Goal: Ask a question: Seek information or help from site administrators or community

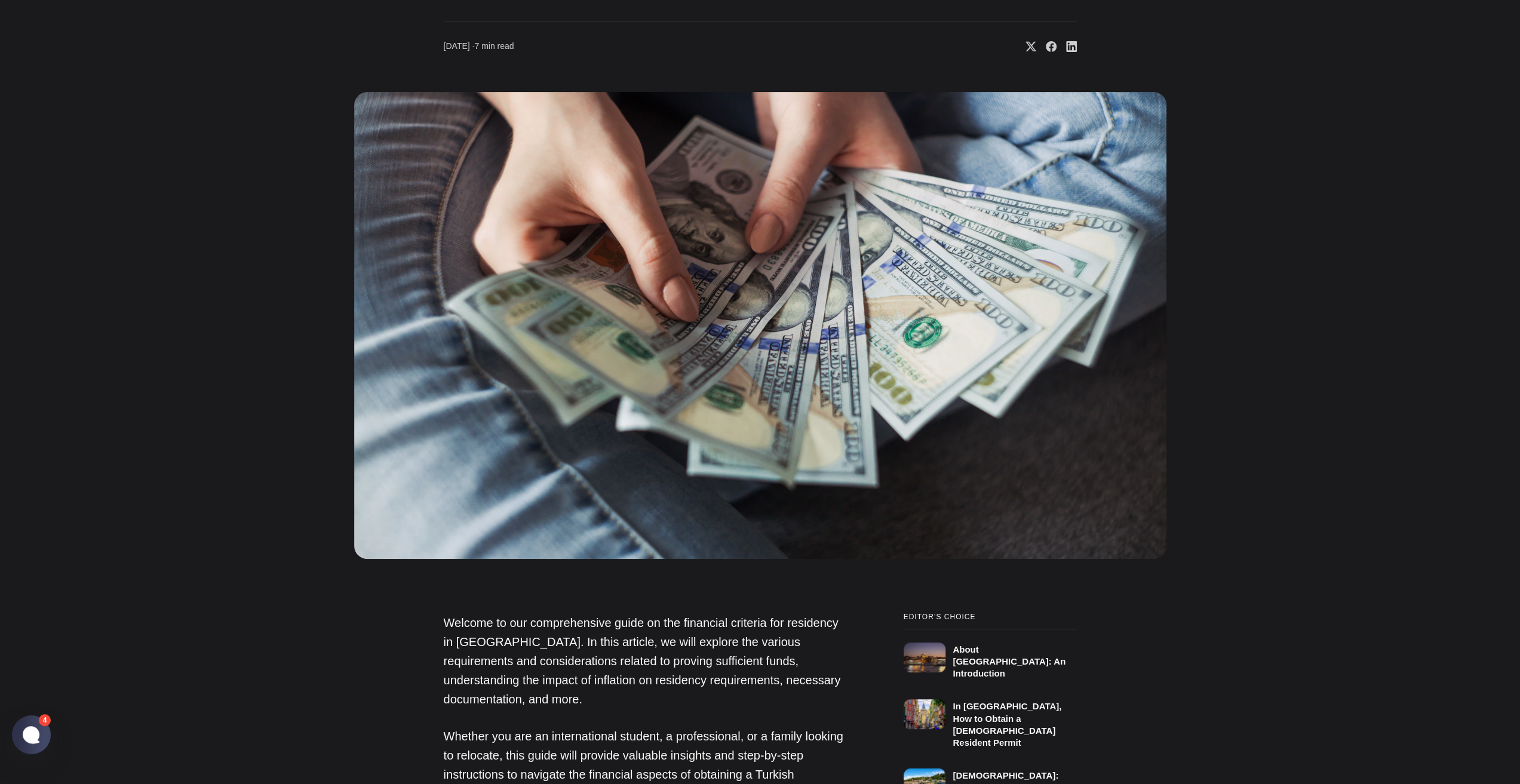
scroll to position [836, 0]
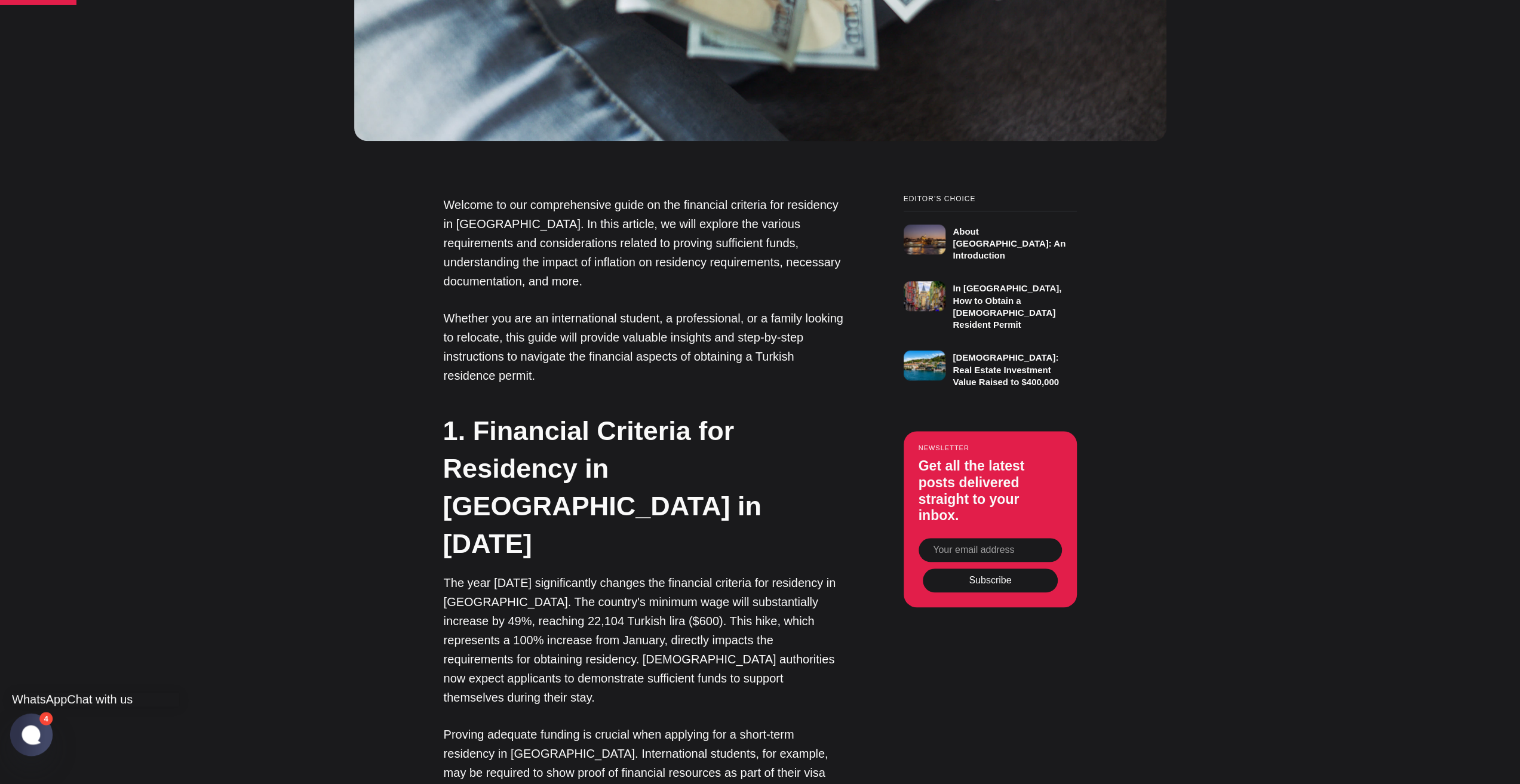
click at [20, 734] on jdiv at bounding box center [31, 734] width 24 height 20
type textarea "Y"
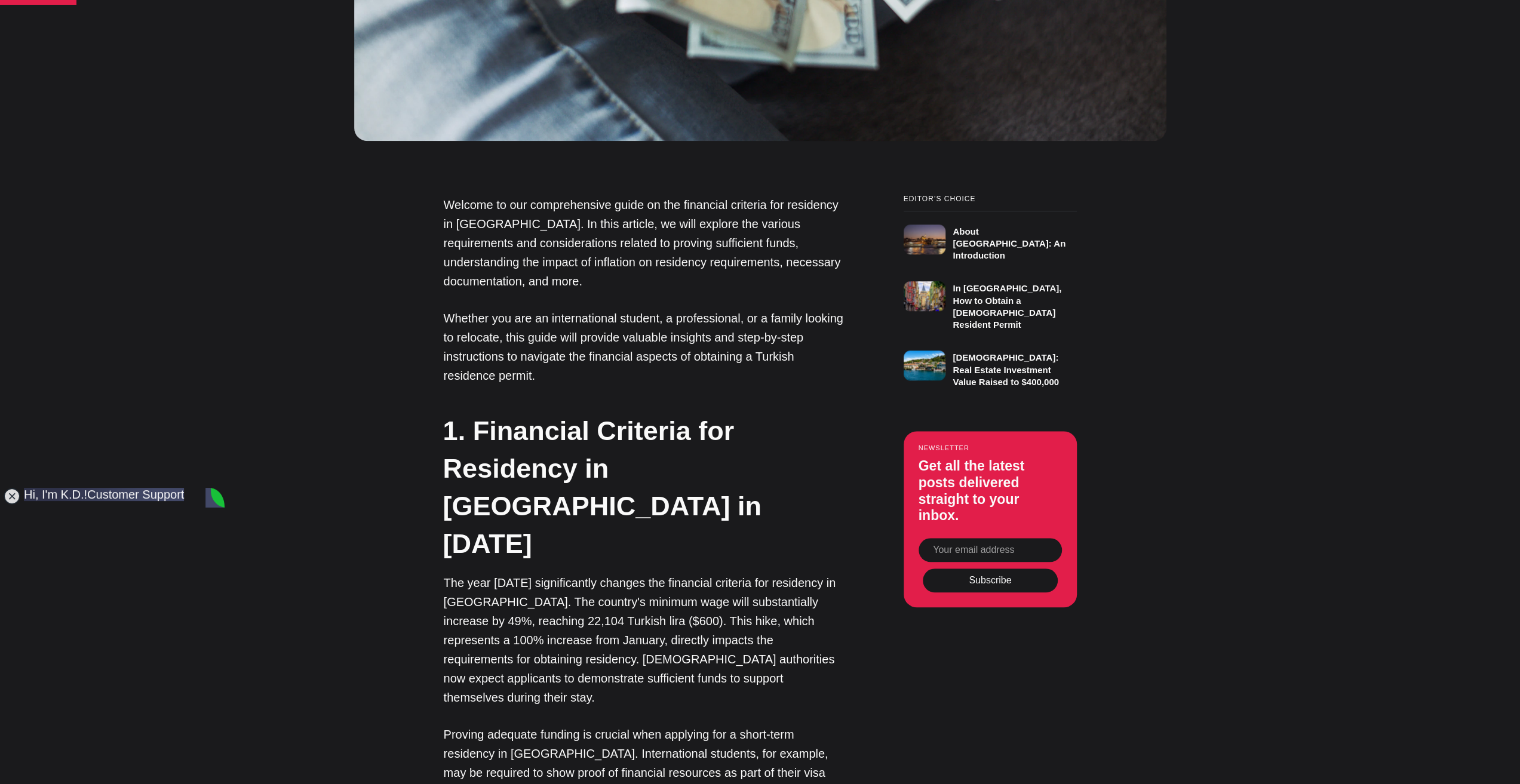
type textarea "My boyfriend is [DEMOGRAPHIC_DATA]."
type textarea "My date of birth is [DEMOGRAPHIC_DATA]"
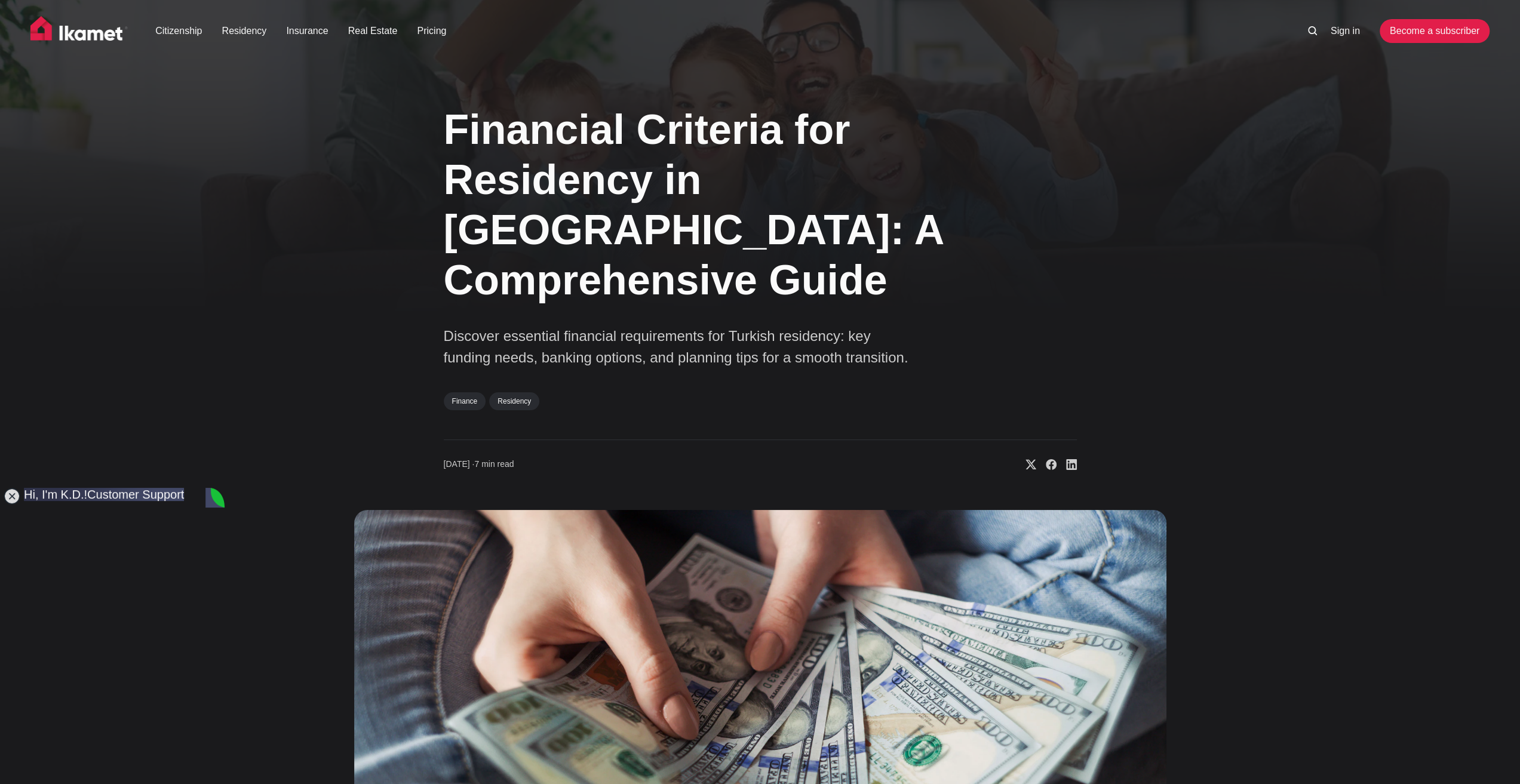
click at [250, 544] on div "Financial Criteria for Residency in Turkey: A Comprehensive Guide Discover esse…" at bounding box center [760, 532] width 1520 height 887
click at [258, 542] on div "Financial Criteria for Residency in Turkey: A Comprehensive Guide Discover esse…" at bounding box center [760, 532] width 1520 height 887
click at [278, 616] on div "Financial Criteria for Residency in Turkey: A Comprehensive Guide Discover esse…" at bounding box center [760, 532] width 965 height 887
click at [273, 640] on div "Financial Criteria for Residency in Turkey: A Comprehensive Guide Discover esse…" at bounding box center [760, 532] width 1520 height 887
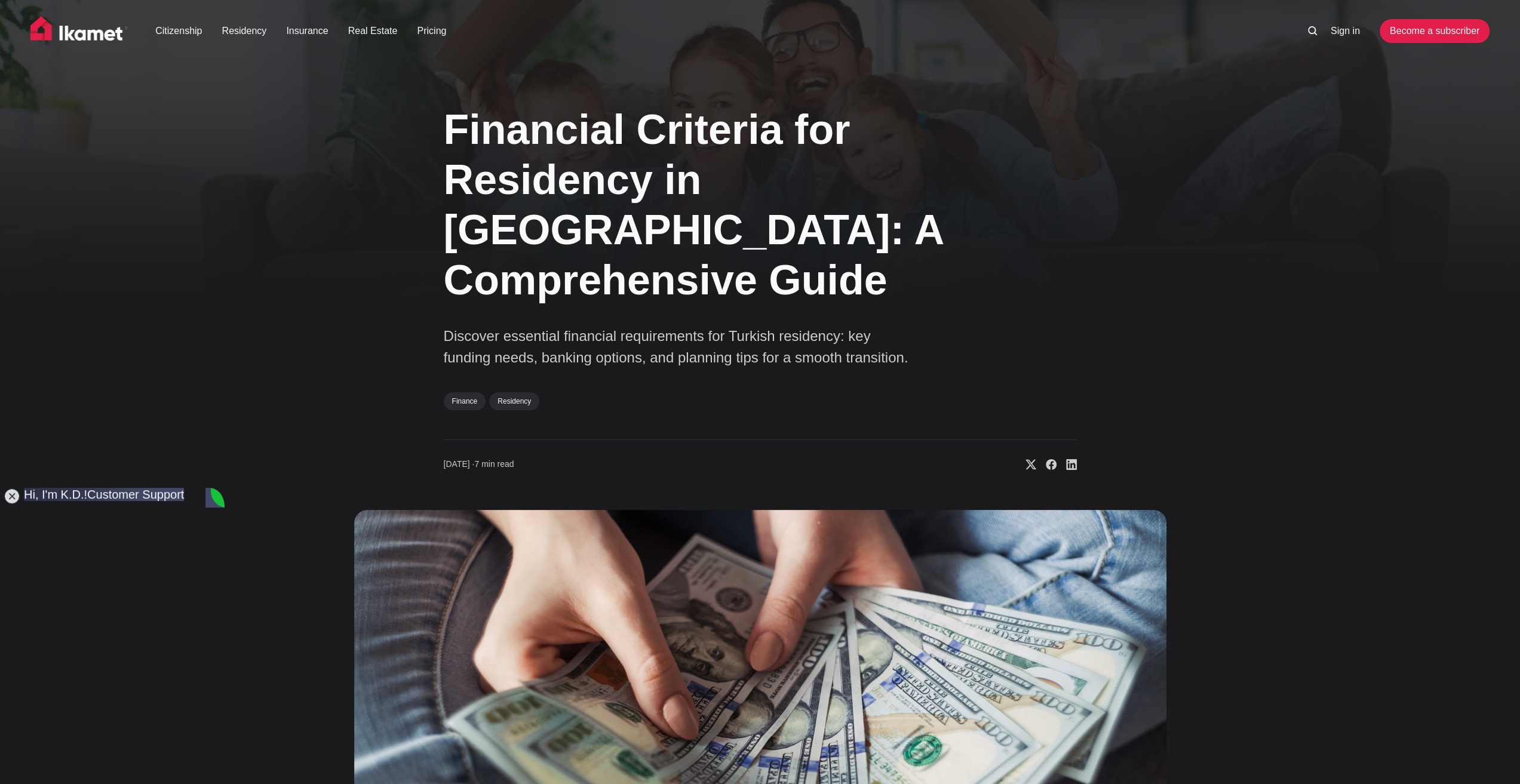
click at [273, 587] on div "Financial Criteria for Residency in Turkey: A Comprehensive Guide Discover esse…" at bounding box center [760, 532] width 1520 height 887
click at [296, 586] on div "Financial Criteria for Residency in Turkey: A Comprehensive Guide Discover esse…" at bounding box center [760, 532] width 965 height 887
click at [296, 585] on div "Financial Criteria for Residency in Turkey: A Comprehensive Guide Discover esse…" at bounding box center [760, 532] width 965 height 887
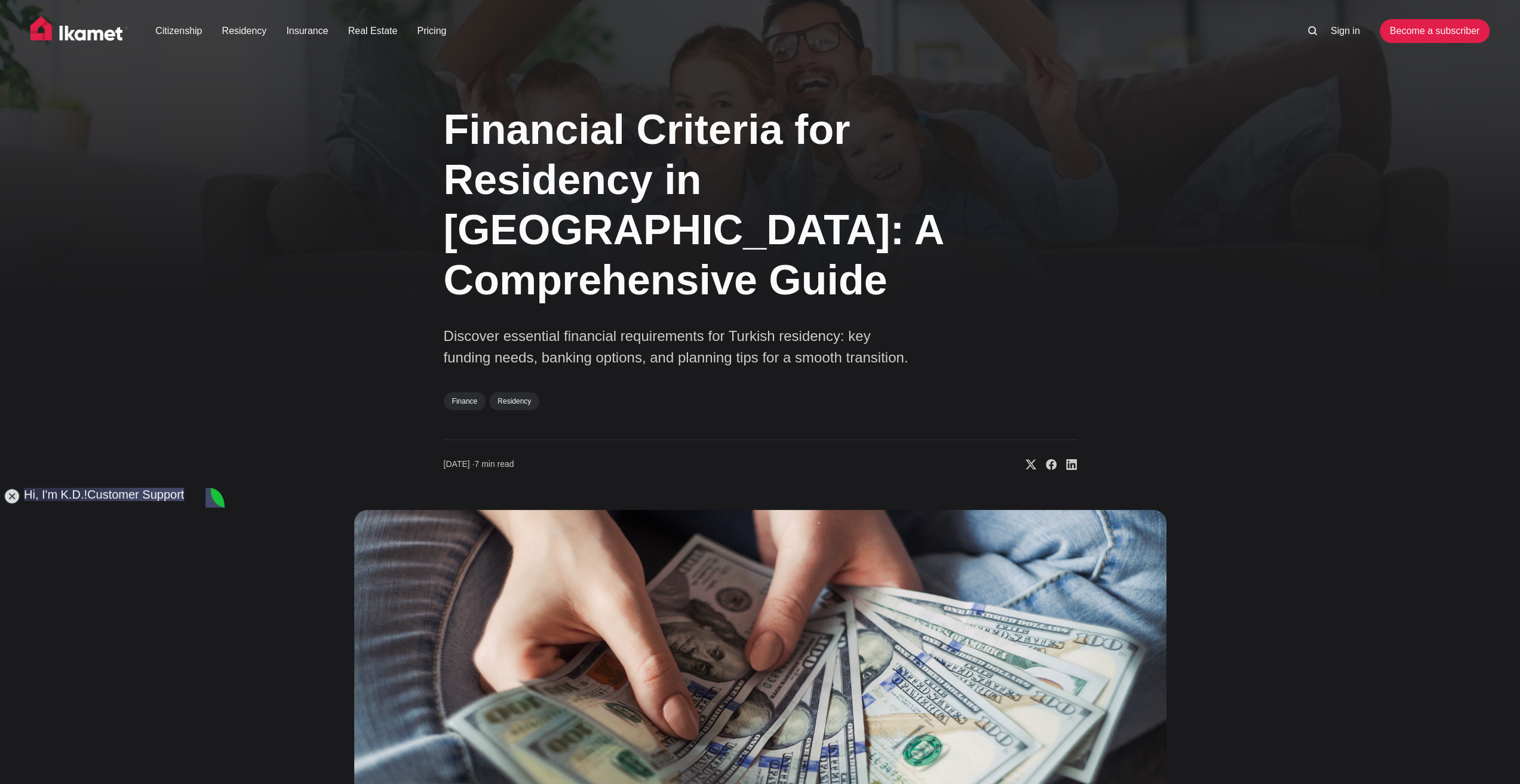
scroll to position [0, 0]
type textarea "Does that mean I have to earn that per month or have that amount on my bank acc…"
click at [246, 631] on div "Financial Criteria for Residency in Turkey: A Comprehensive Guide Discover esse…" at bounding box center [760, 532] width 1520 height 887
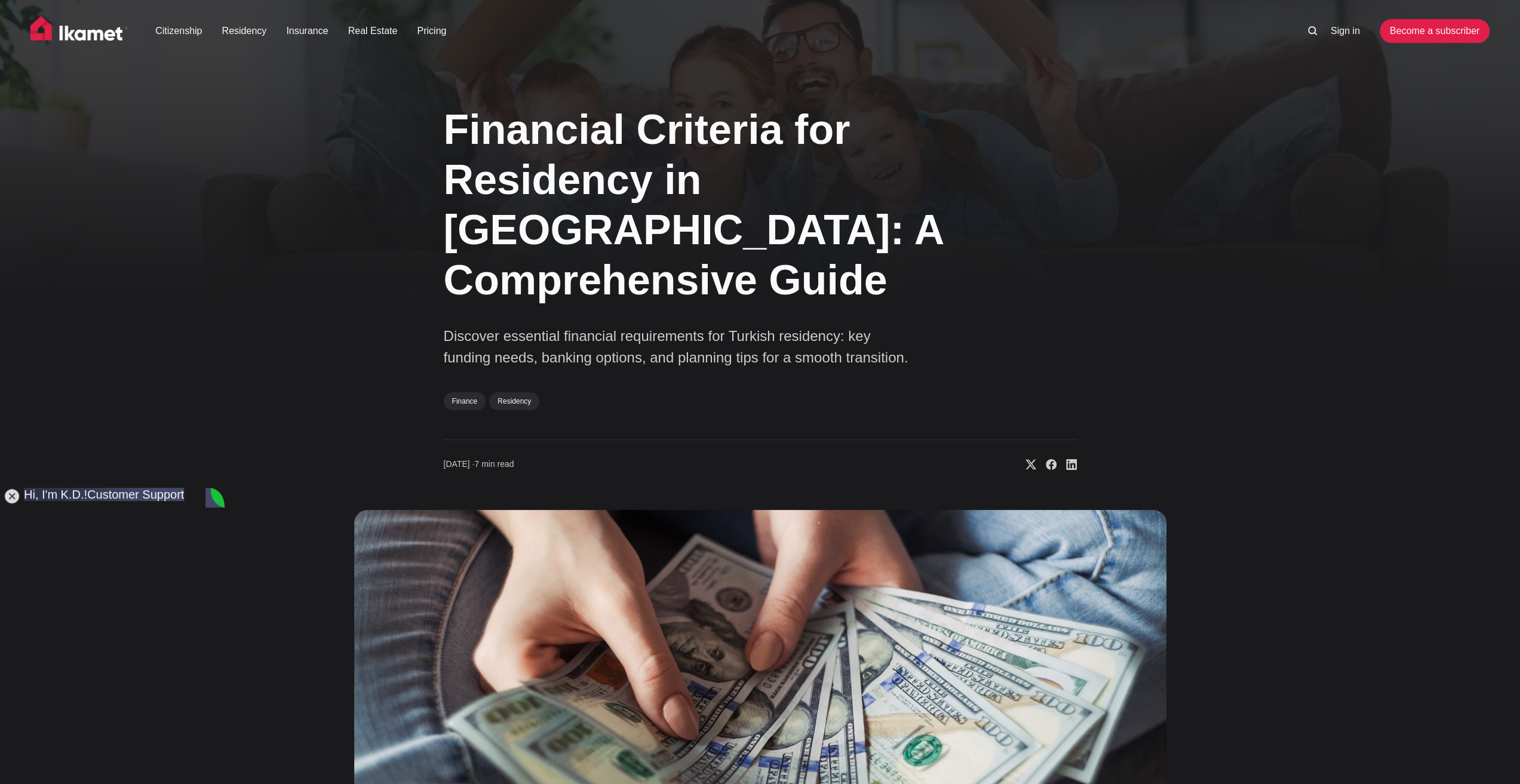
type textarea "S"
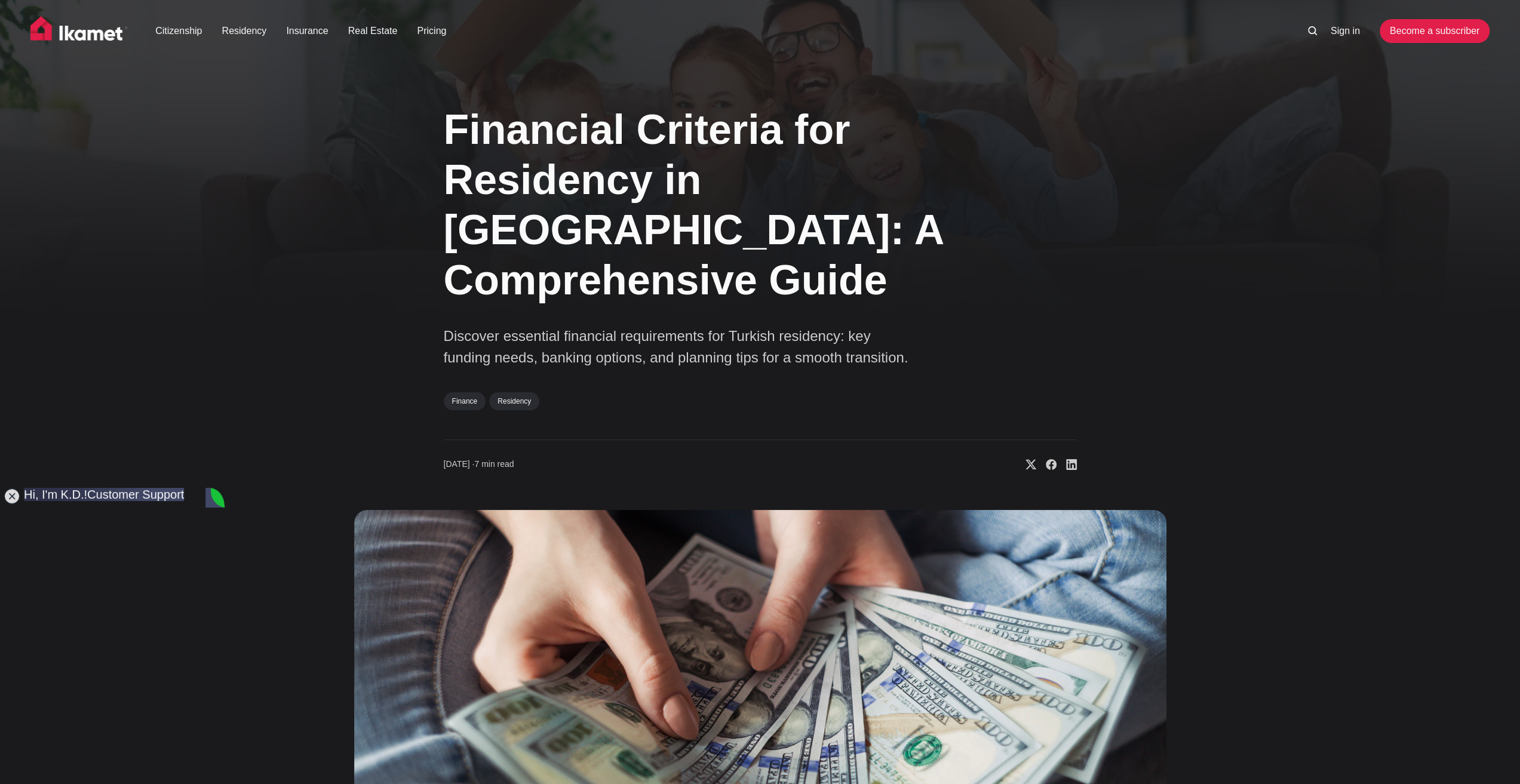
scroll to position [800, 0]
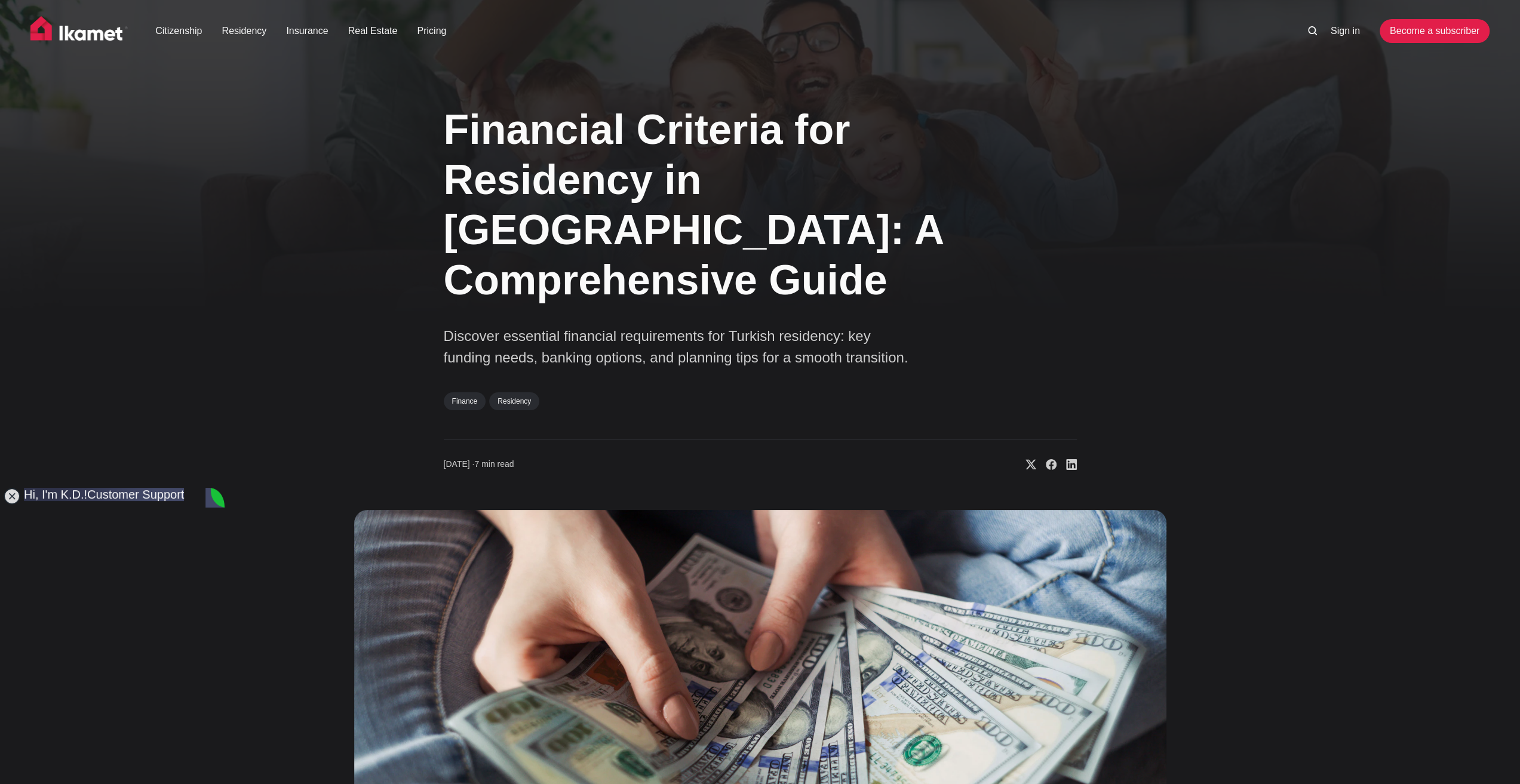
drag, startPoint x: 92, startPoint y: 725, endPoint x: 52, endPoint y: 721, distance: 40.2
drag, startPoint x: 116, startPoint y: 726, endPoint x: 52, endPoint y: 730, distance: 64.1
type textarea "We are in a relationship since [DATE] and want to start living in the same city…"
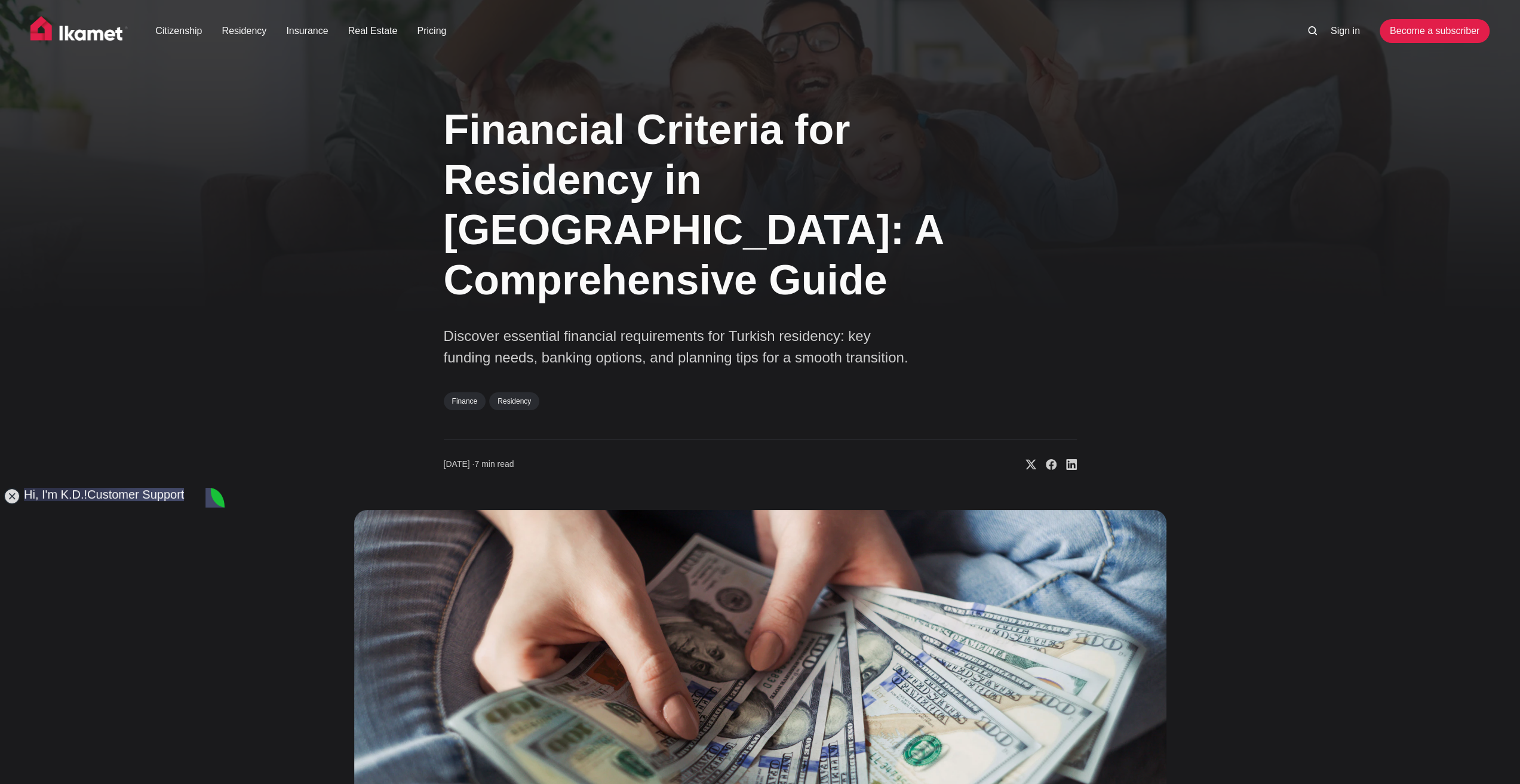
scroll to position [1043, 0]
type textarea "I quit my job to fully focus on moving. I don't work remotely."
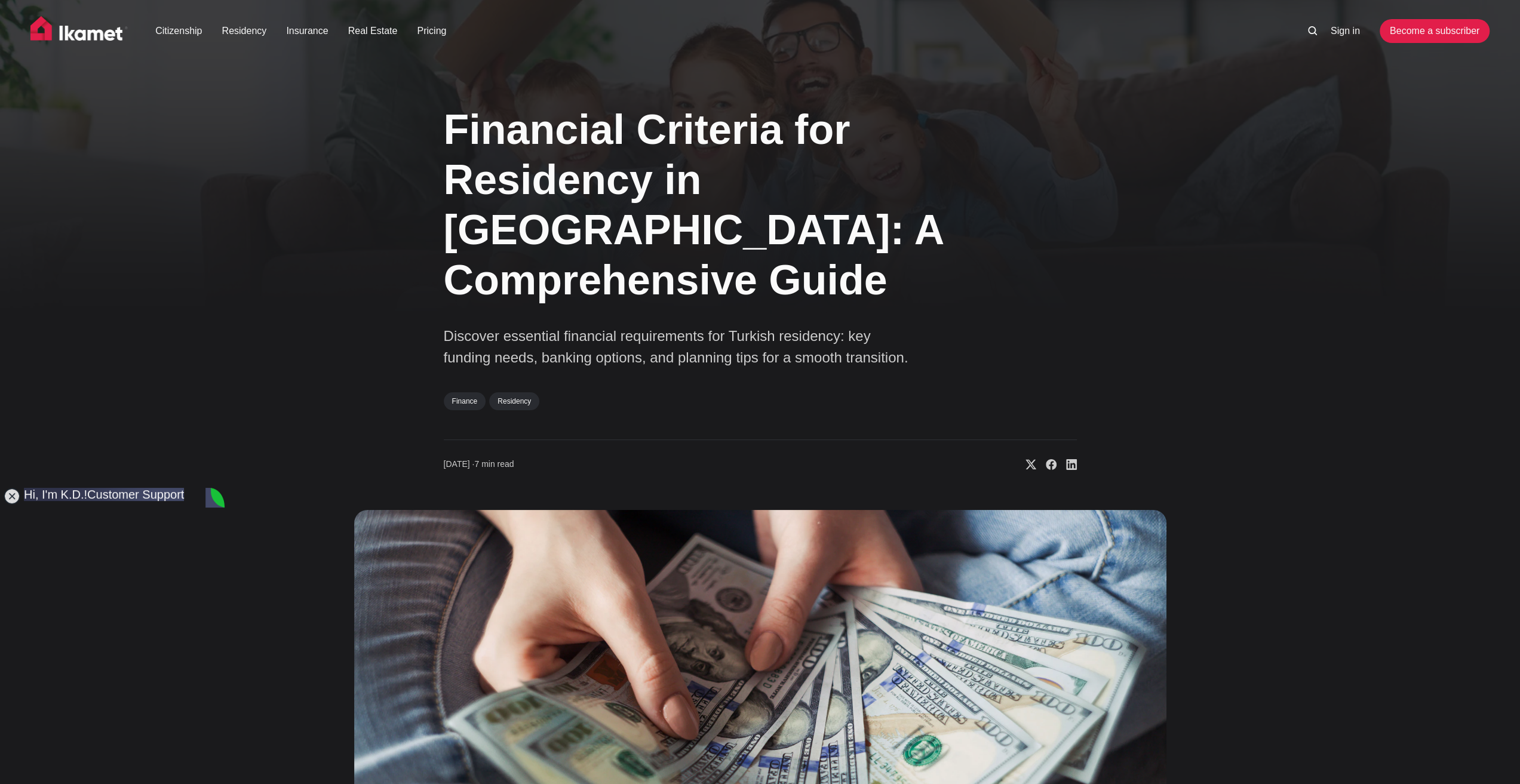
scroll to position [179, 0]
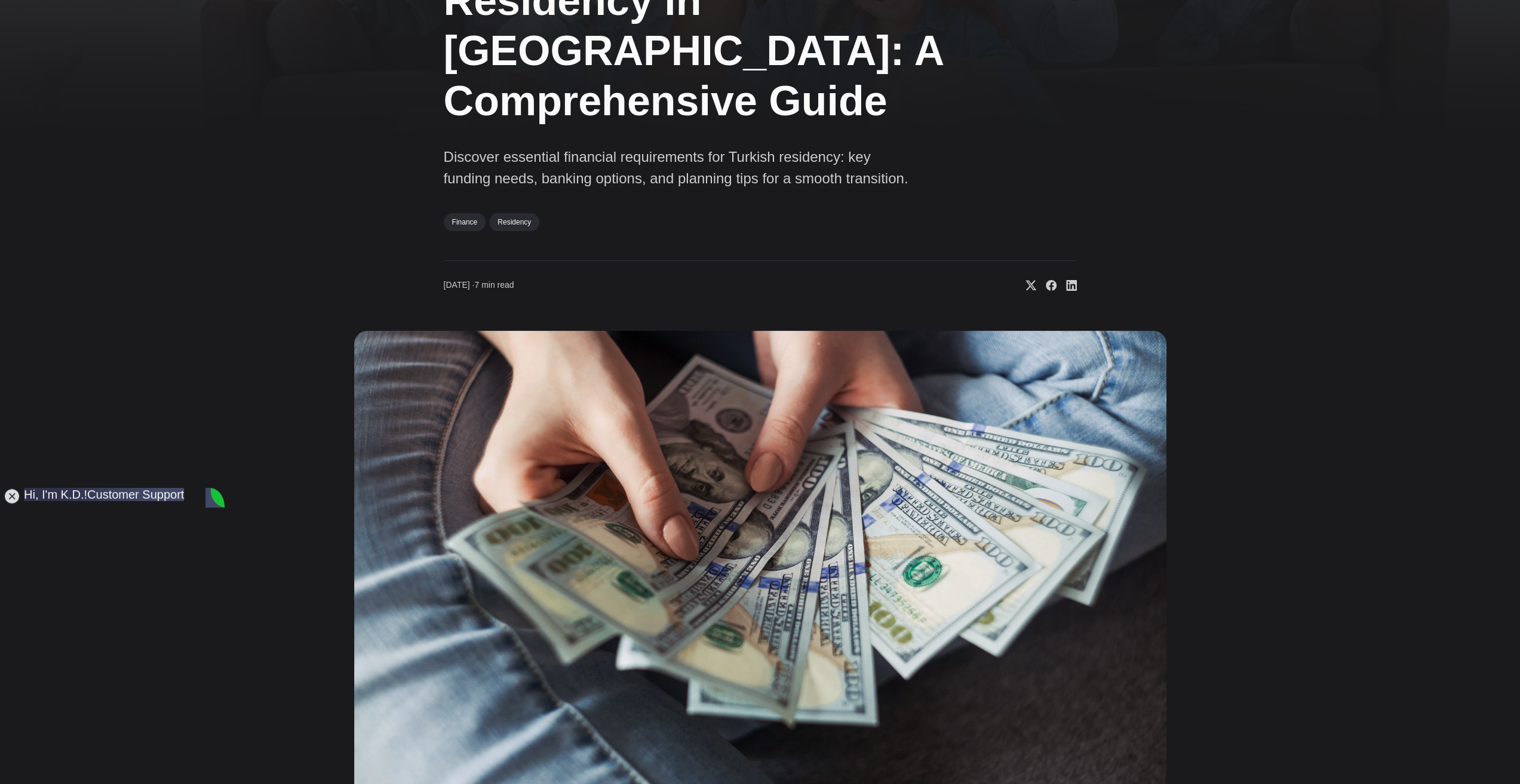
type textarea "For a short-term residence permit, do I need a monthly income or how much savin…"
click at [250, 612] on div "Financial Criteria for Residency in [GEOGRAPHIC_DATA]: A Comprehensive Guide Di…" at bounding box center [760, 353] width 1520 height 887
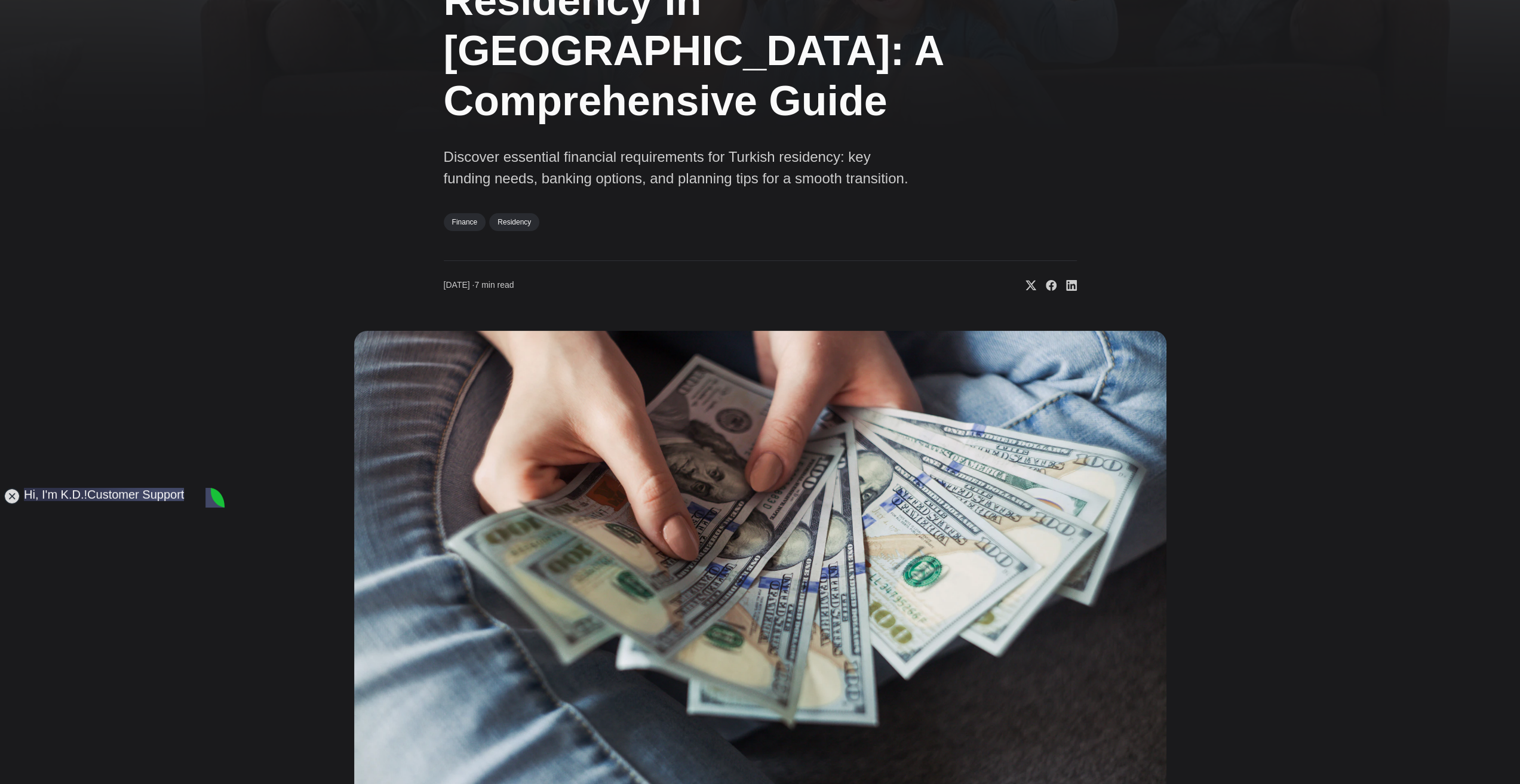
click at [316, 644] on div "Financial Criteria for Residency in [GEOGRAPHIC_DATA]: A Comprehensive Guide Di…" at bounding box center [760, 353] width 965 height 887
type textarea "T"
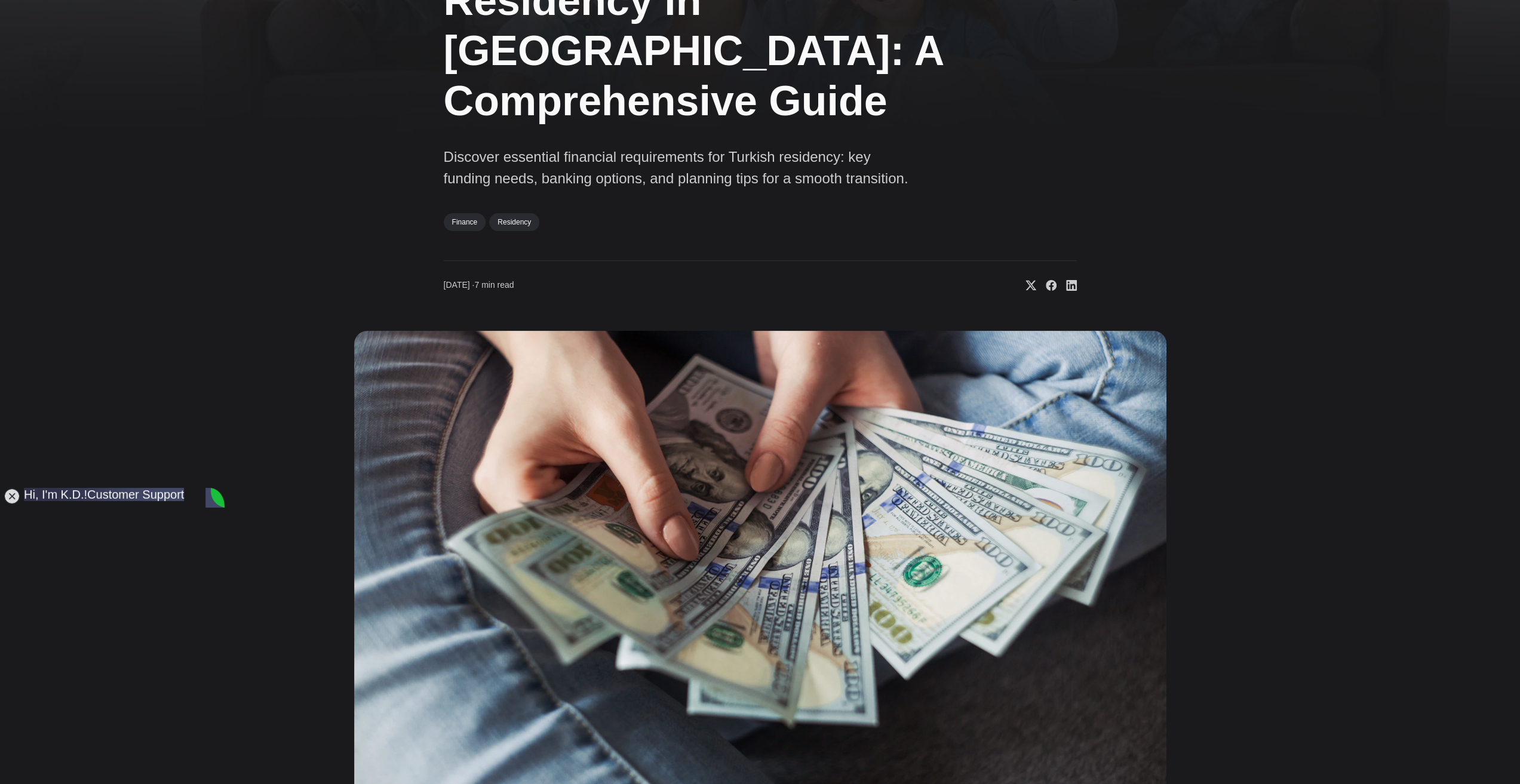
type textarea "I am going to start my own business once I am there."
type textarea "I am just wondering about the financial requirements"
type textarea "f"
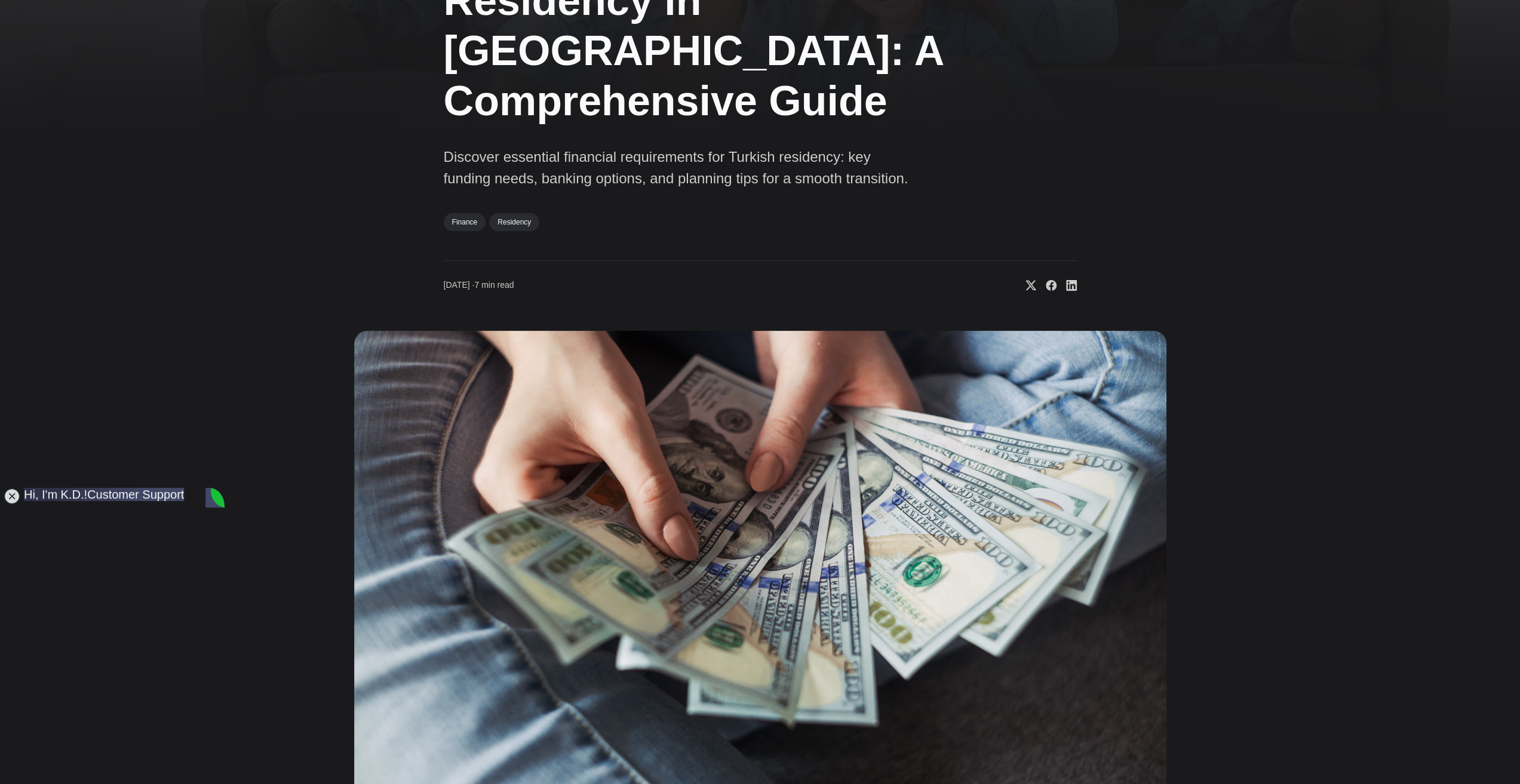
type textarea "For short-term tourism"
type textarea "D"
type textarea "M"
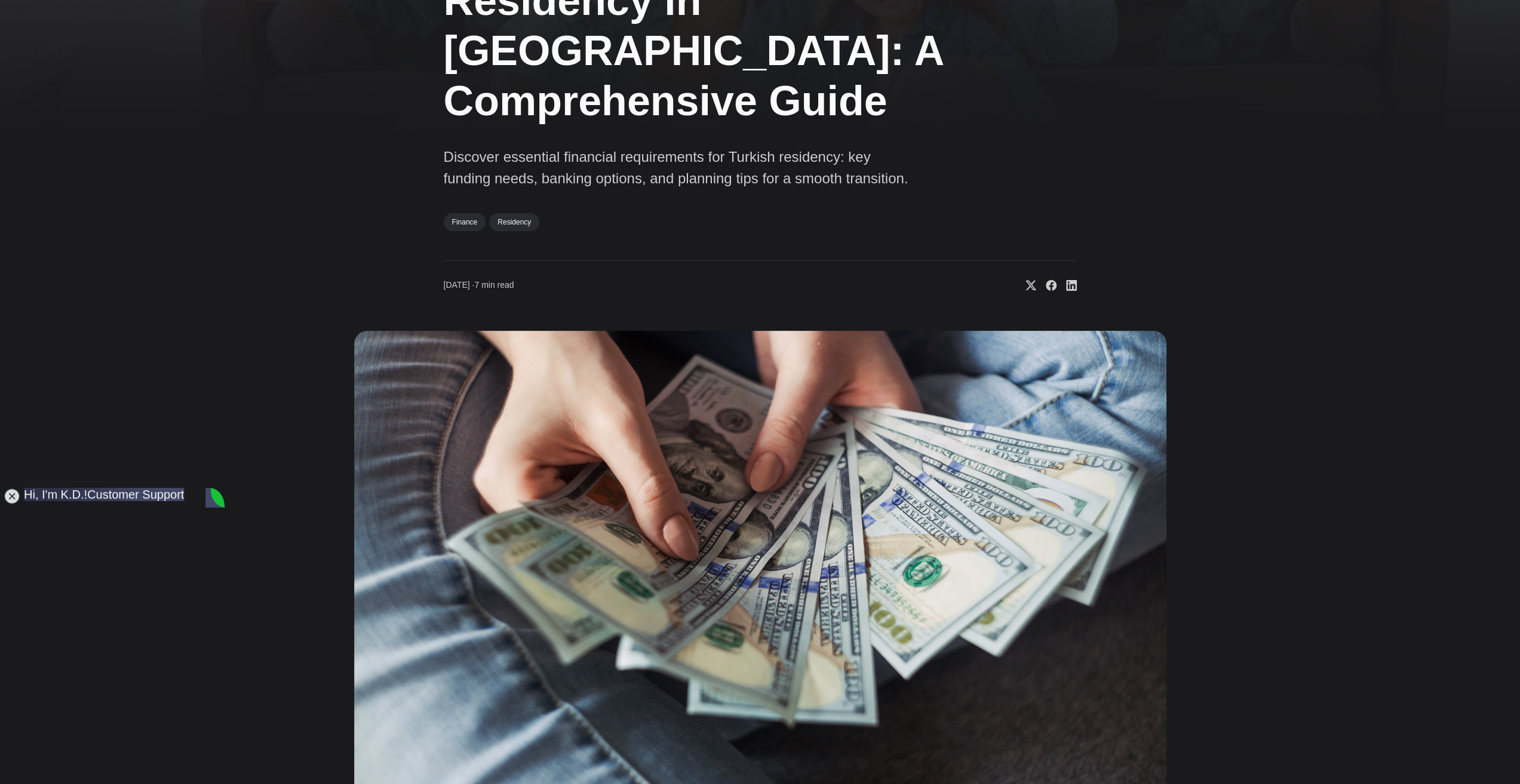
scroll to position [1823, 0]
click at [284, 622] on div "Financial Criteria for Residency in [GEOGRAPHIC_DATA]: A Comprehensive Guide Di…" at bounding box center [760, 353] width 965 height 887
click at [281, 643] on div "Financial Criteria for Residency in [GEOGRAPHIC_DATA]: A Comprehensive Guide Di…" at bounding box center [760, 353] width 965 height 887
click at [354, 653] on img at bounding box center [760, 564] width 812 height 467
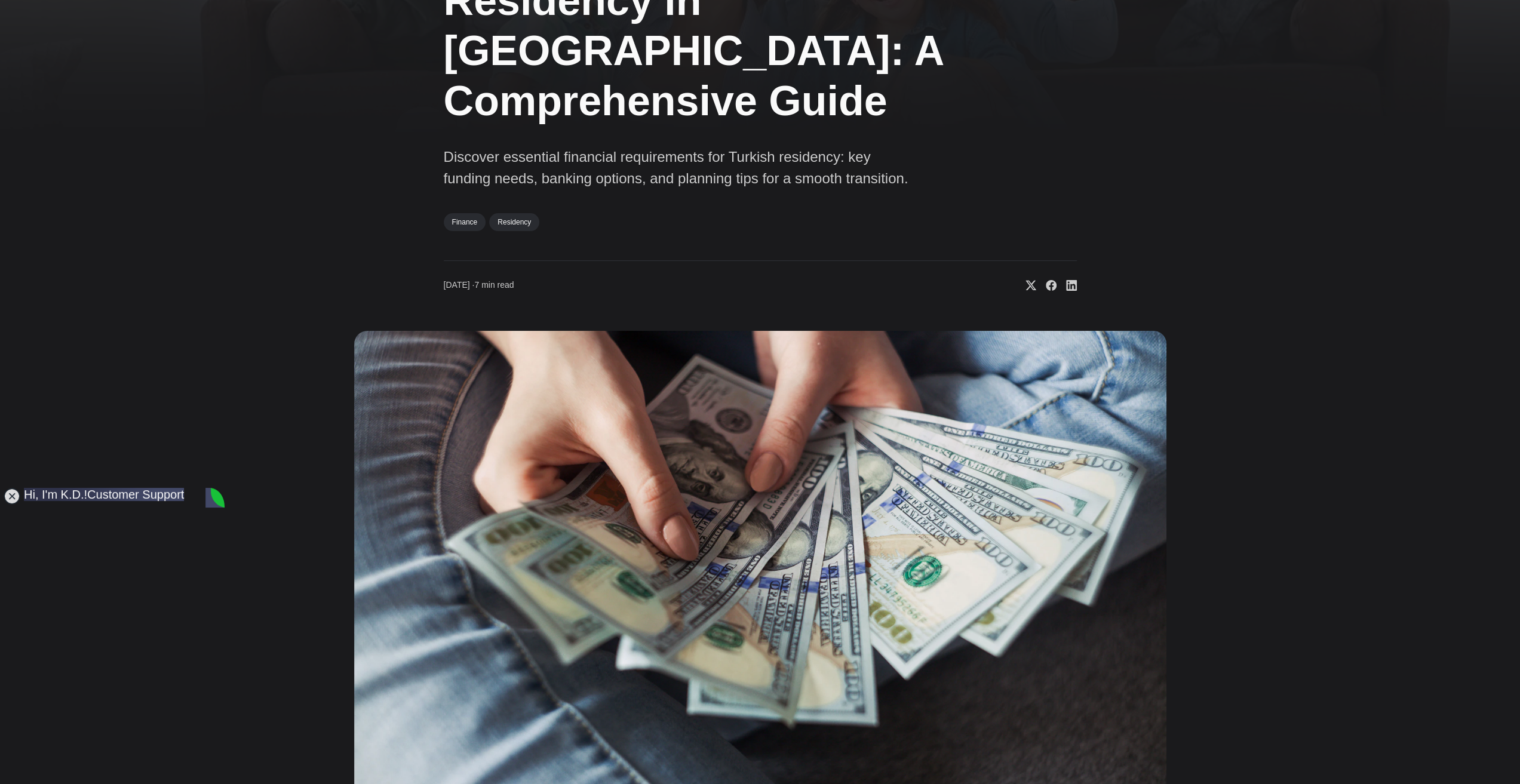
click at [292, 654] on div "Financial Criteria for Residency in [GEOGRAPHIC_DATA]: A Comprehensive Guide Di…" at bounding box center [760, 353] width 965 height 887
click at [288, 657] on div "Financial Criteria for Residency in [GEOGRAPHIC_DATA]: A Comprehensive Guide Di…" at bounding box center [760, 353] width 965 height 887
click at [287, 660] on div "Financial Criteria for Residency in [GEOGRAPHIC_DATA]: A Comprehensive Guide Di…" at bounding box center [760, 353] width 965 height 887
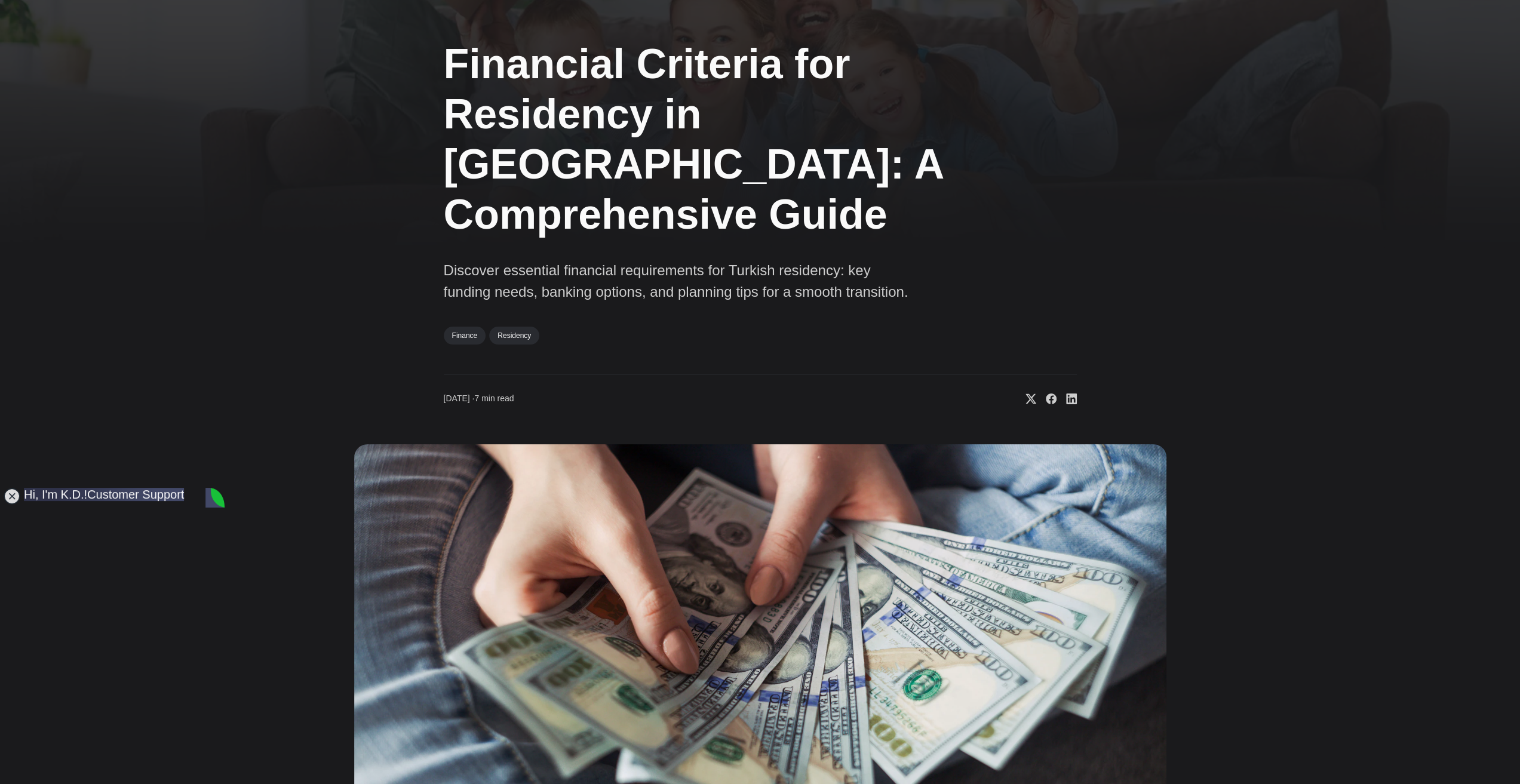
scroll to position [0, 0]
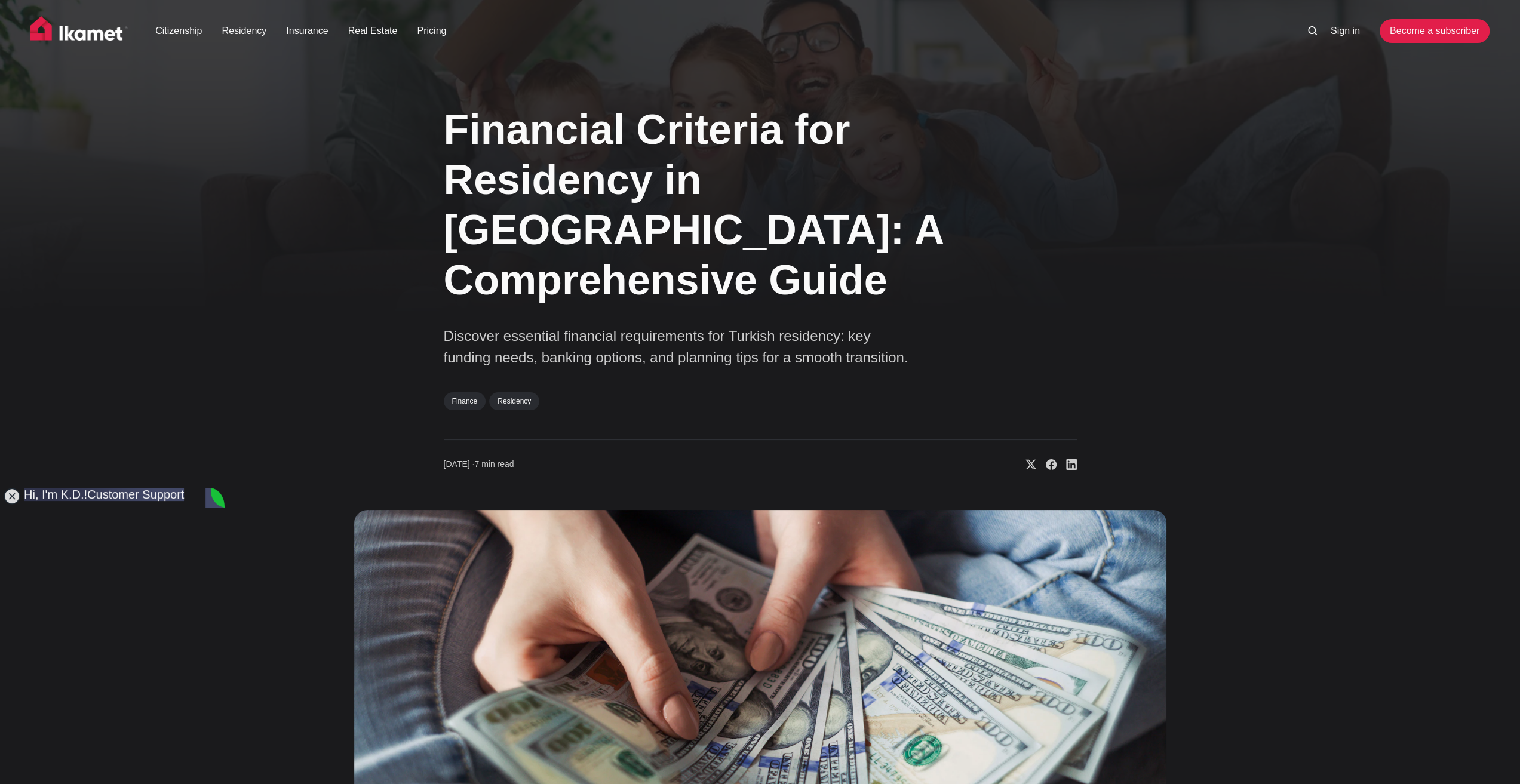
click at [287, 660] on div "Financial Criteria for Residency in [GEOGRAPHIC_DATA]: A Comprehensive Guide Di…" at bounding box center [760, 532] width 965 height 887
type textarea "I"
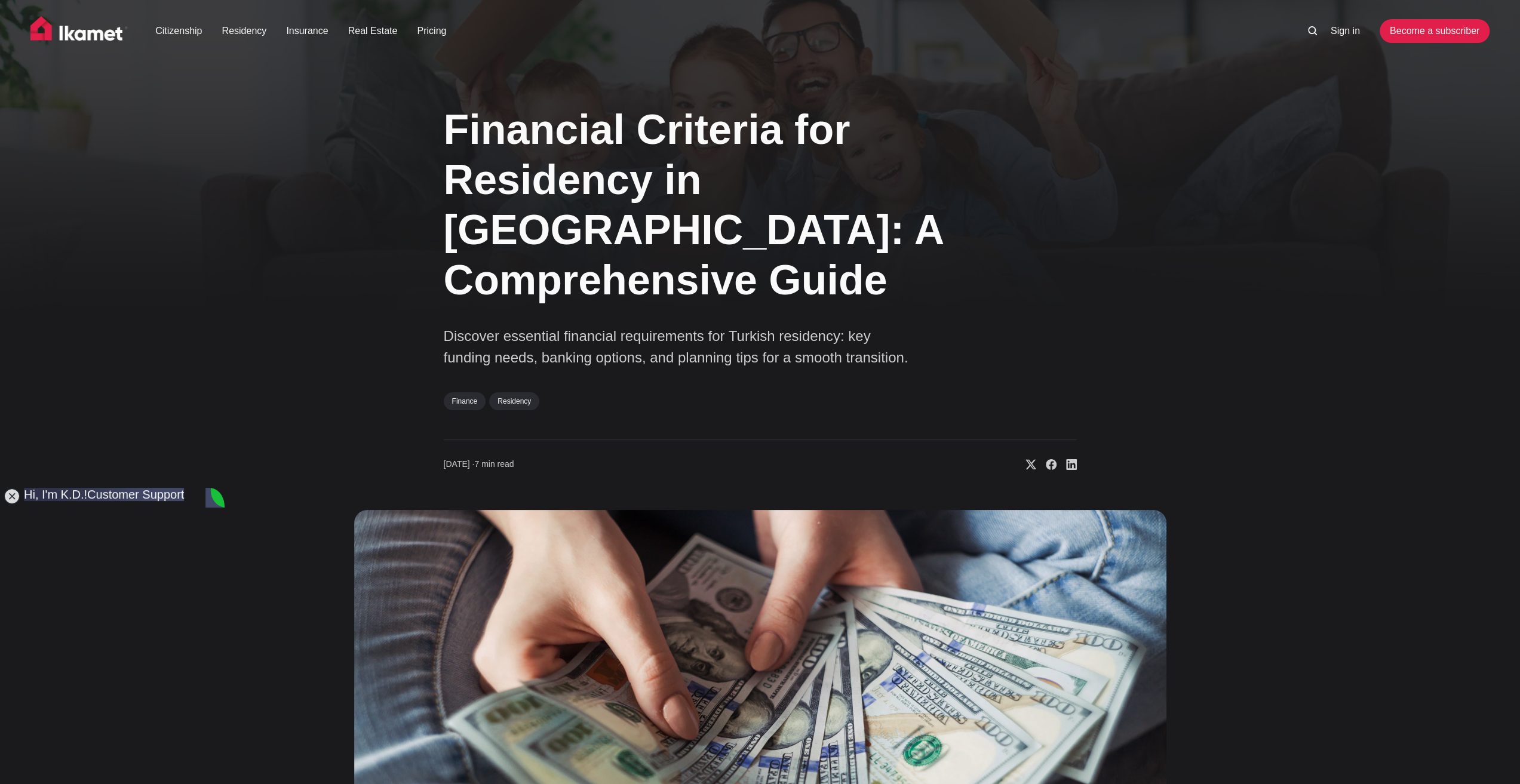
scroll to position [27, 0]
drag, startPoint x: 178, startPoint y: 725, endPoint x: 233, endPoint y: 750, distance: 60.4
drag, startPoint x: 142, startPoint y: 727, endPoint x: 93, endPoint y: 725, distance: 49.0
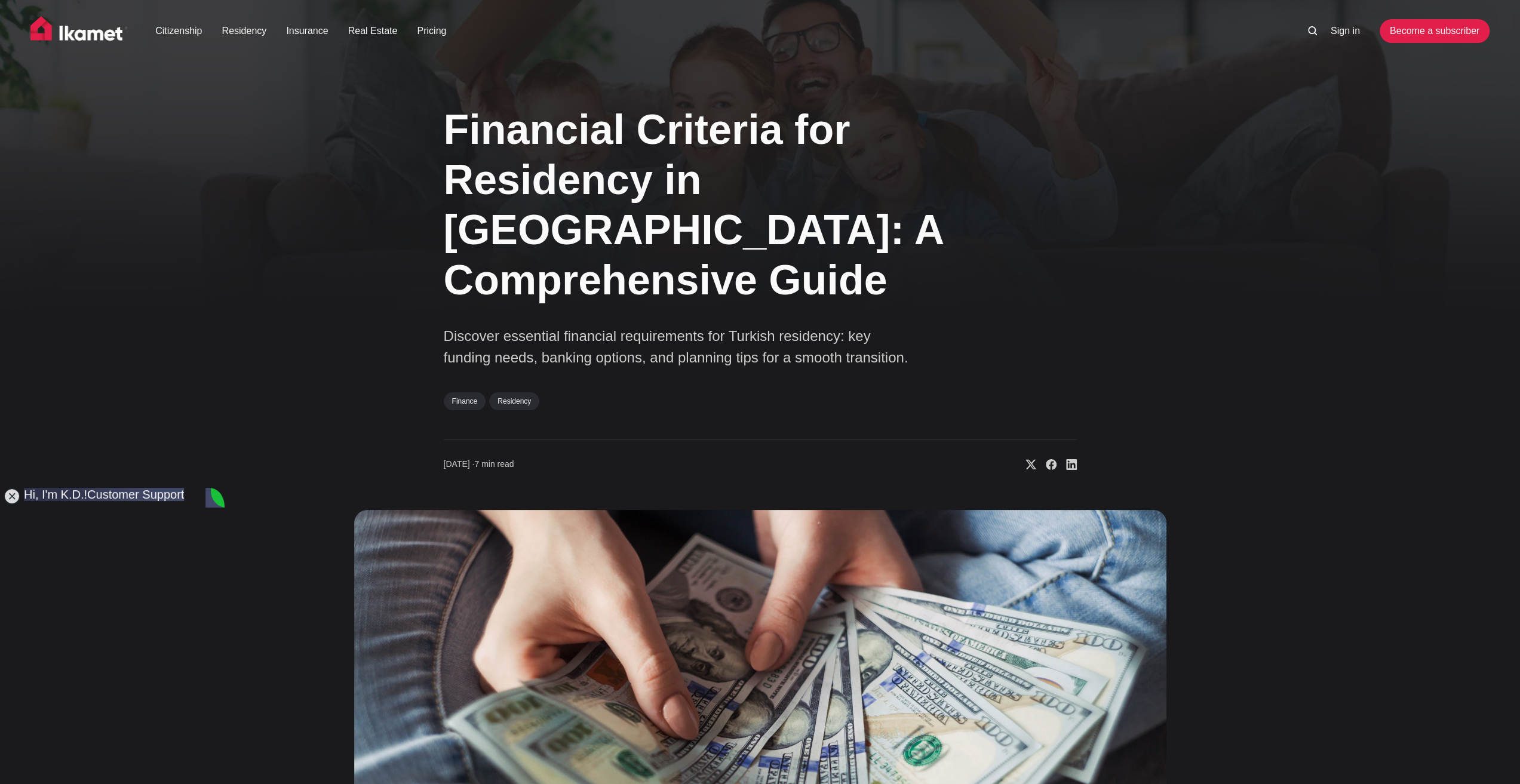
type textarea "I would like to set it up when I live in [GEOGRAPHIC_DATA]. I want to start wit…"
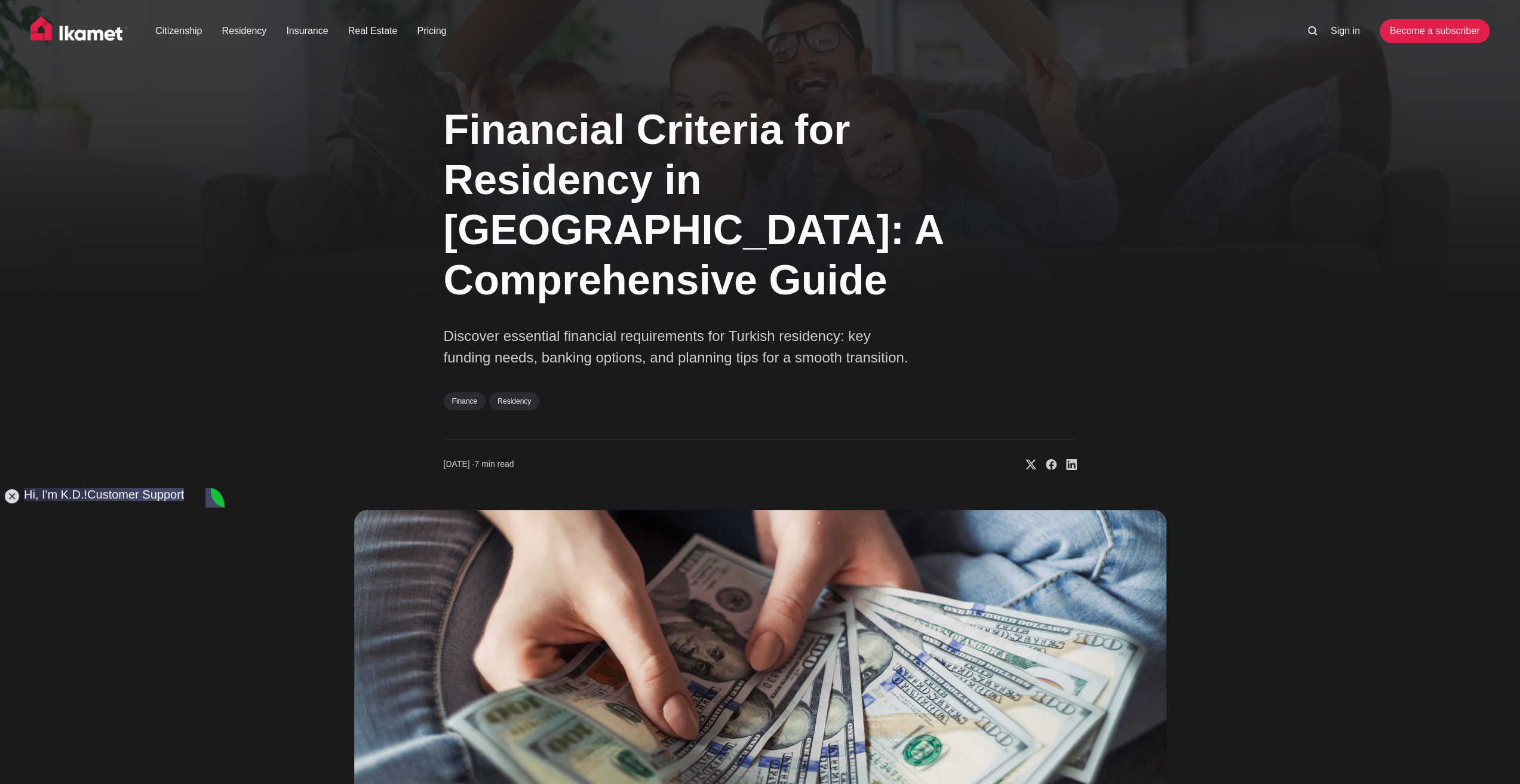
type textarea "I"
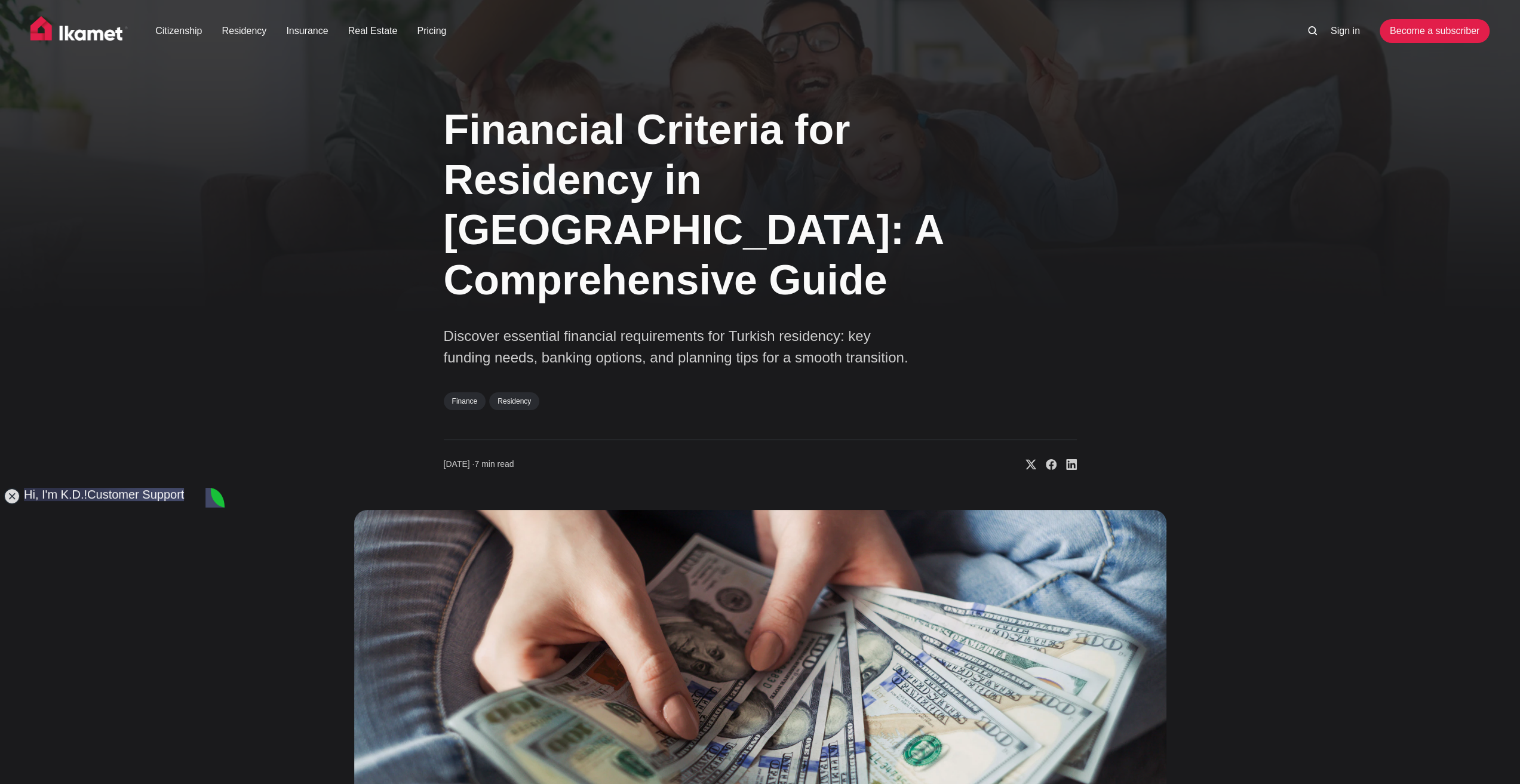
type textarea "Holland is way more expensive"
click at [233, 626] on div "Financial Criteria for Residency in [GEOGRAPHIC_DATA]: A Comprehensive Guide Di…" at bounding box center [760, 532] width 1520 height 887
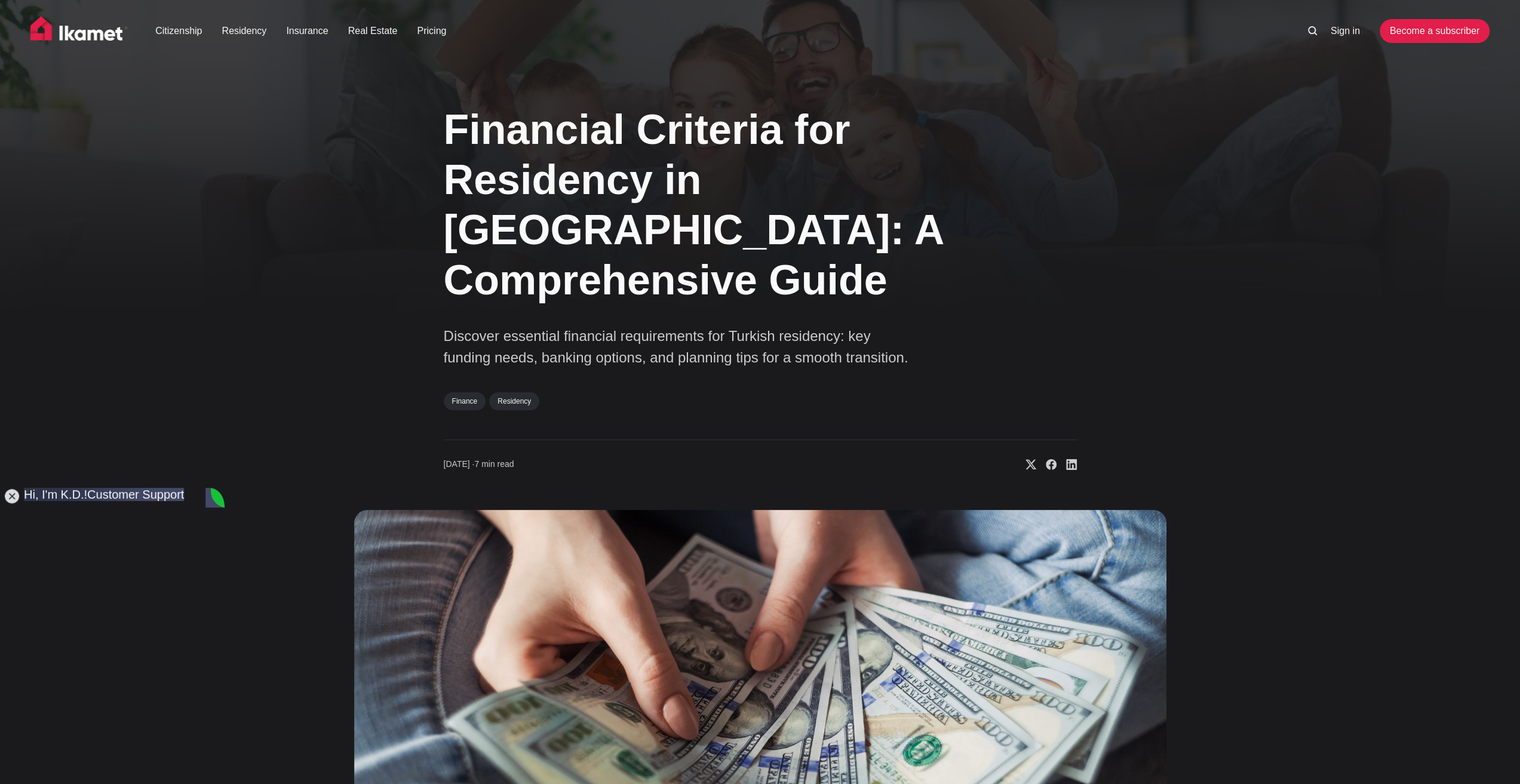
scroll to position [2383, 0]
click at [247, 608] on div "Financial Criteria for Residency in [GEOGRAPHIC_DATA]: A Comprehensive Guide Di…" at bounding box center [760, 532] width 1520 height 887
type textarea "I"
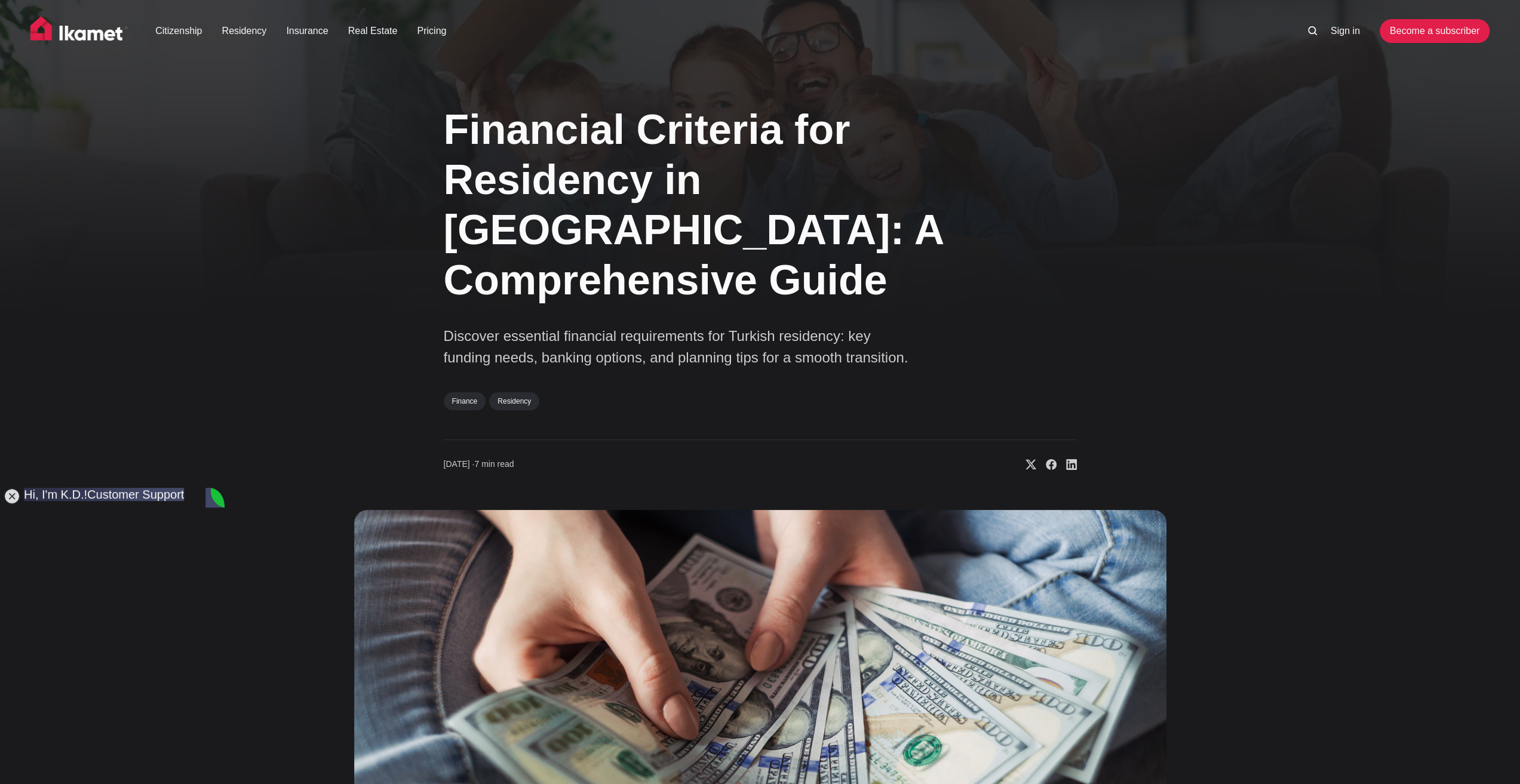
type textarea "living is more expensive.."
click at [297, 658] on div "Financial Criteria for Residency in [GEOGRAPHIC_DATA]: A Comprehensive Guide Di…" at bounding box center [760, 532] width 965 height 887
type textarea "I"
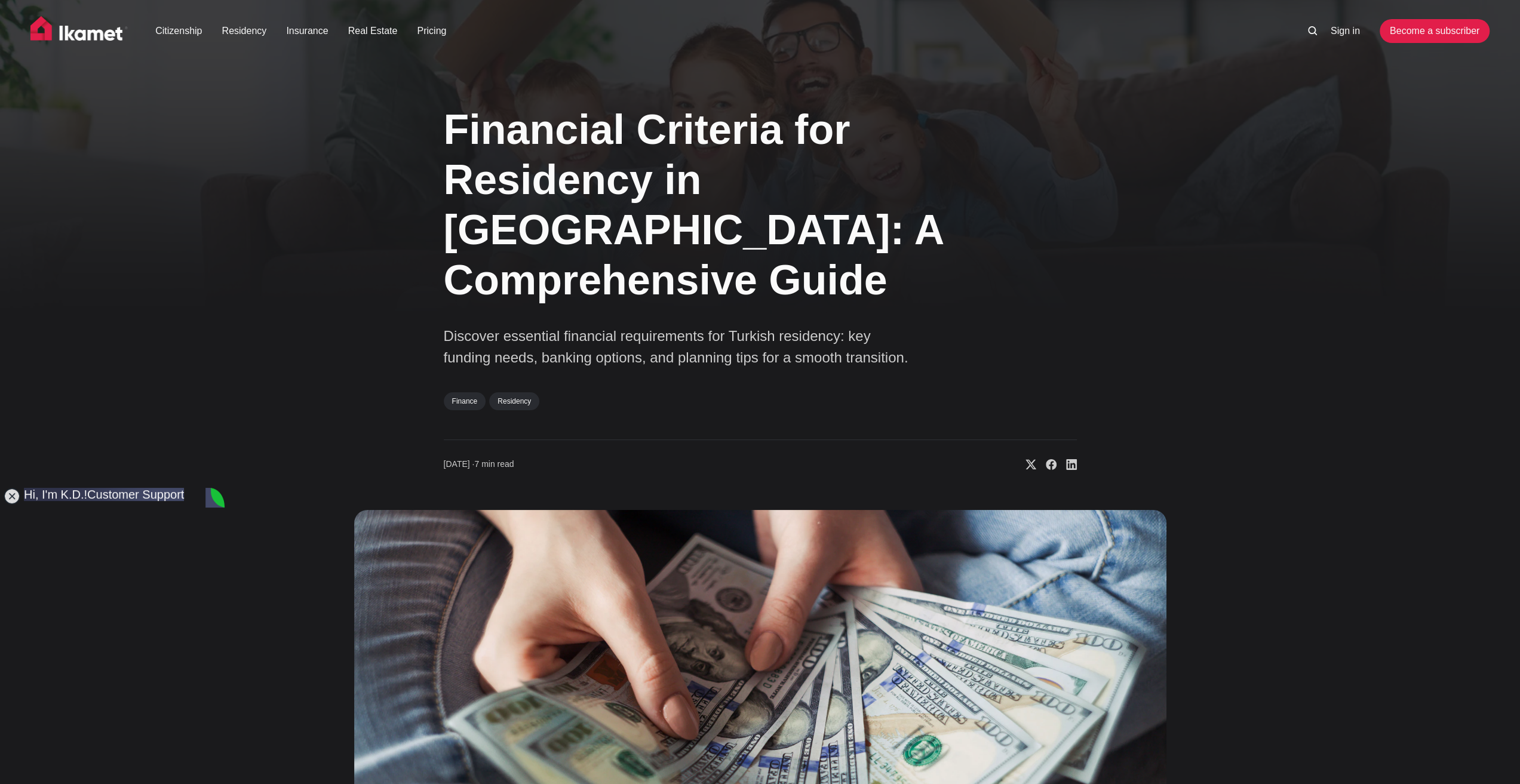
type textarea "A"
click at [313, 609] on div "Financial Criteria for Residency in [GEOGRAPHIC_DATA]: A Comprehensive Guide Di…" at bounding box center [760, 532] width 965 height 887
click at [311, 600] on div "Financial Criteria for Residency in [GEOGRAPHIC_DATA]: A Comprehensive Guide Di…" at bounding box center [760, 532] width 965 height 887
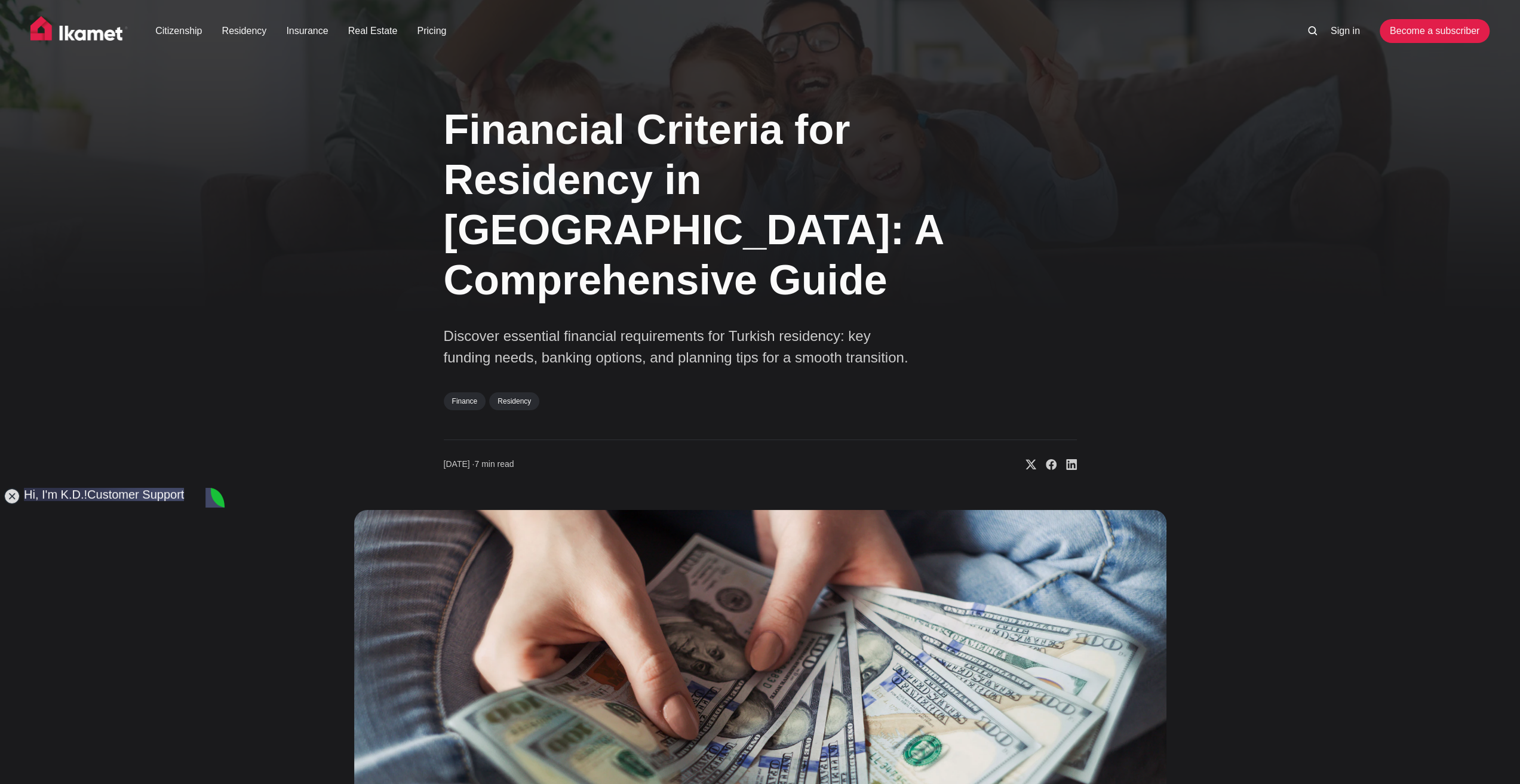
click at [288, 647] on div "Financial Criteria for Residency in [GEOGRAPHIC_DATA]: A Comprehensive Guide Di…" at bounding box center [760, 532] width 965 height 887
click at [279, 626] on div "Financial Criteria for Residency in [GEOGRAPHIC_DATA]: A Comprehensive Guide Di…" at bounding box center [760, 532] width 965 height 887
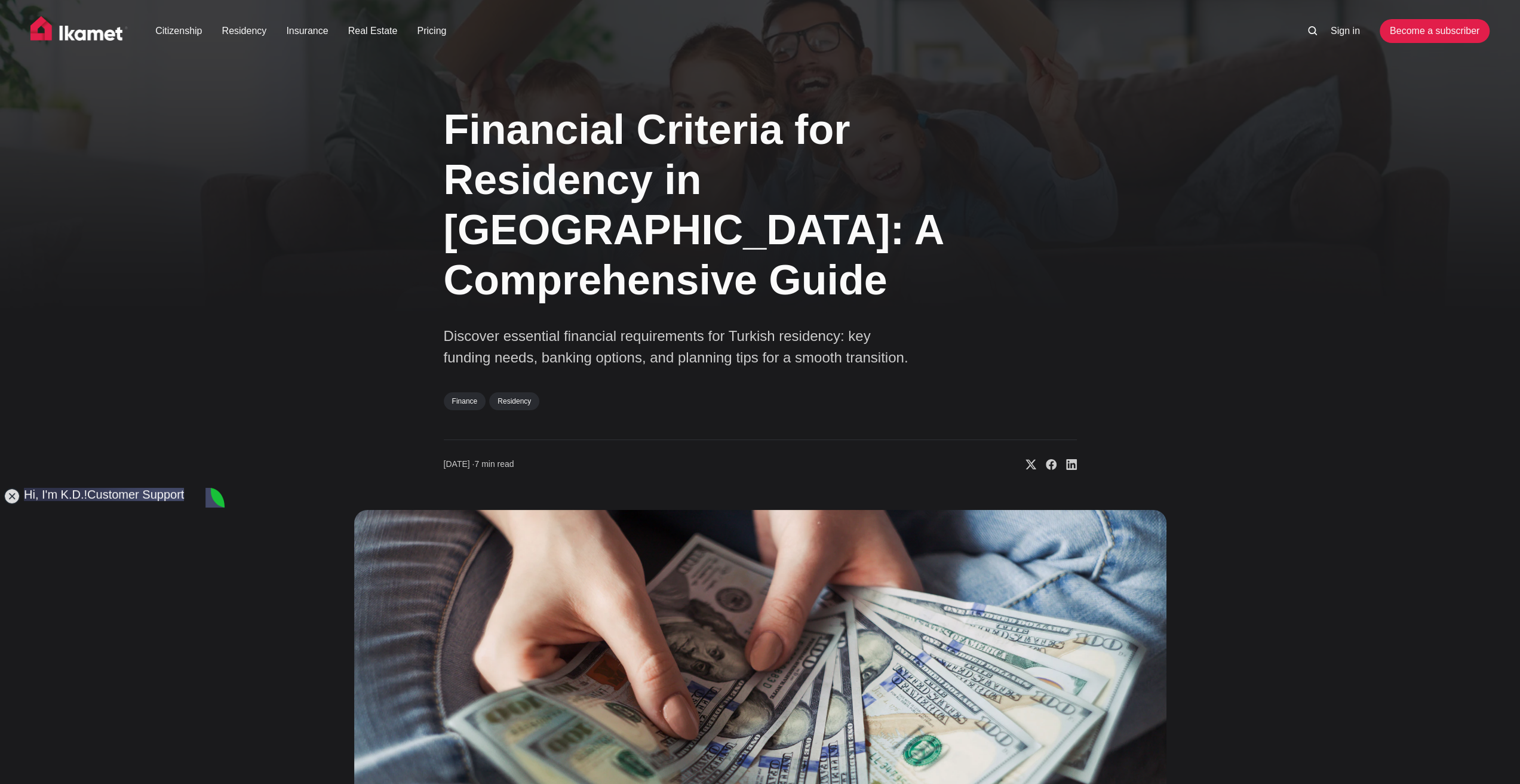
type textarea "Oh, I wasn't talking about that."
type textarea "Can I ask, what about the business? You said purpose is important?"
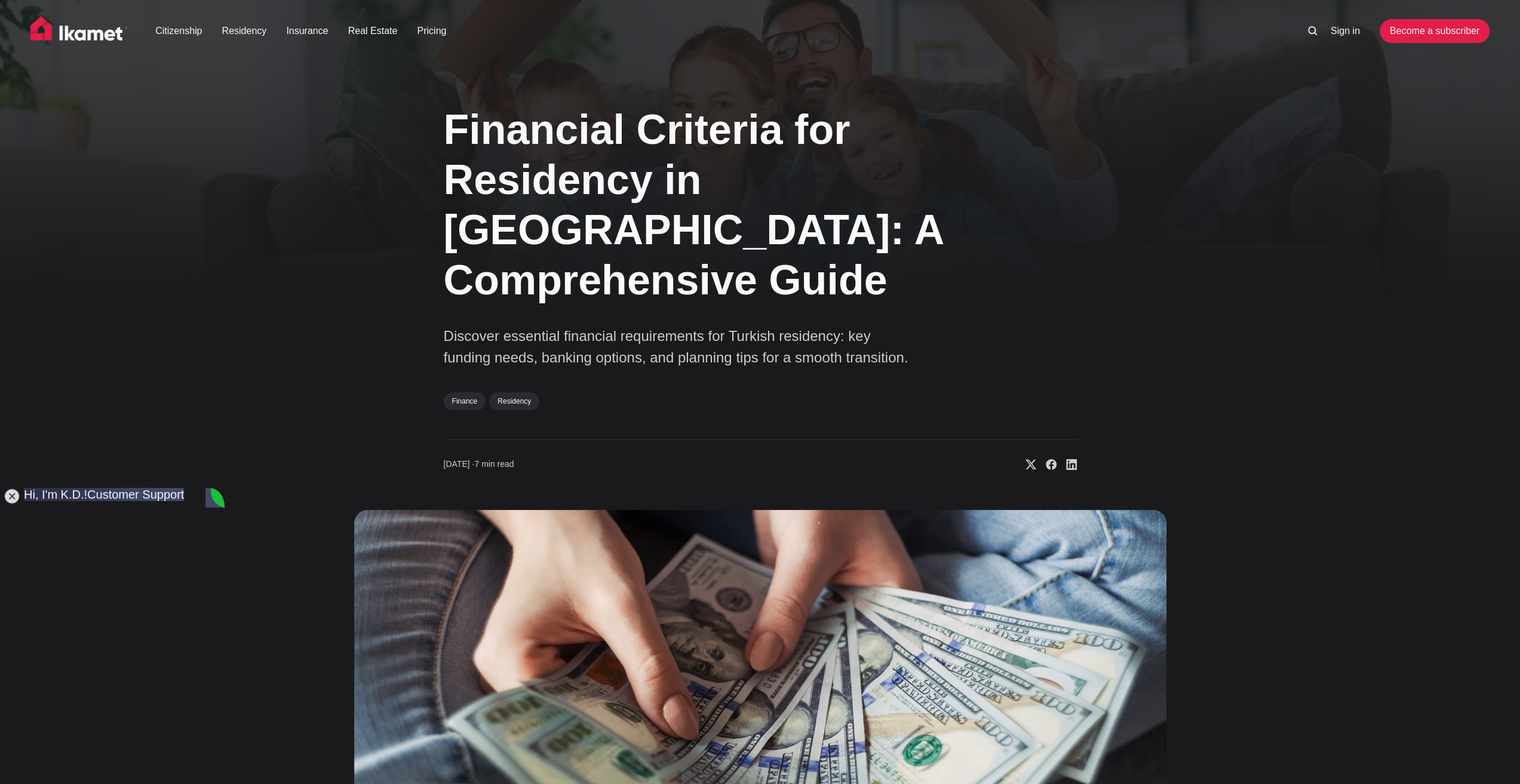
click at [286, 645] on div "Financial Criteria for Residency in [GEOGRAPHIC_DATA]: A Comprehensive Guide Di…" at bounding box center [760, 532] width 965 height 887
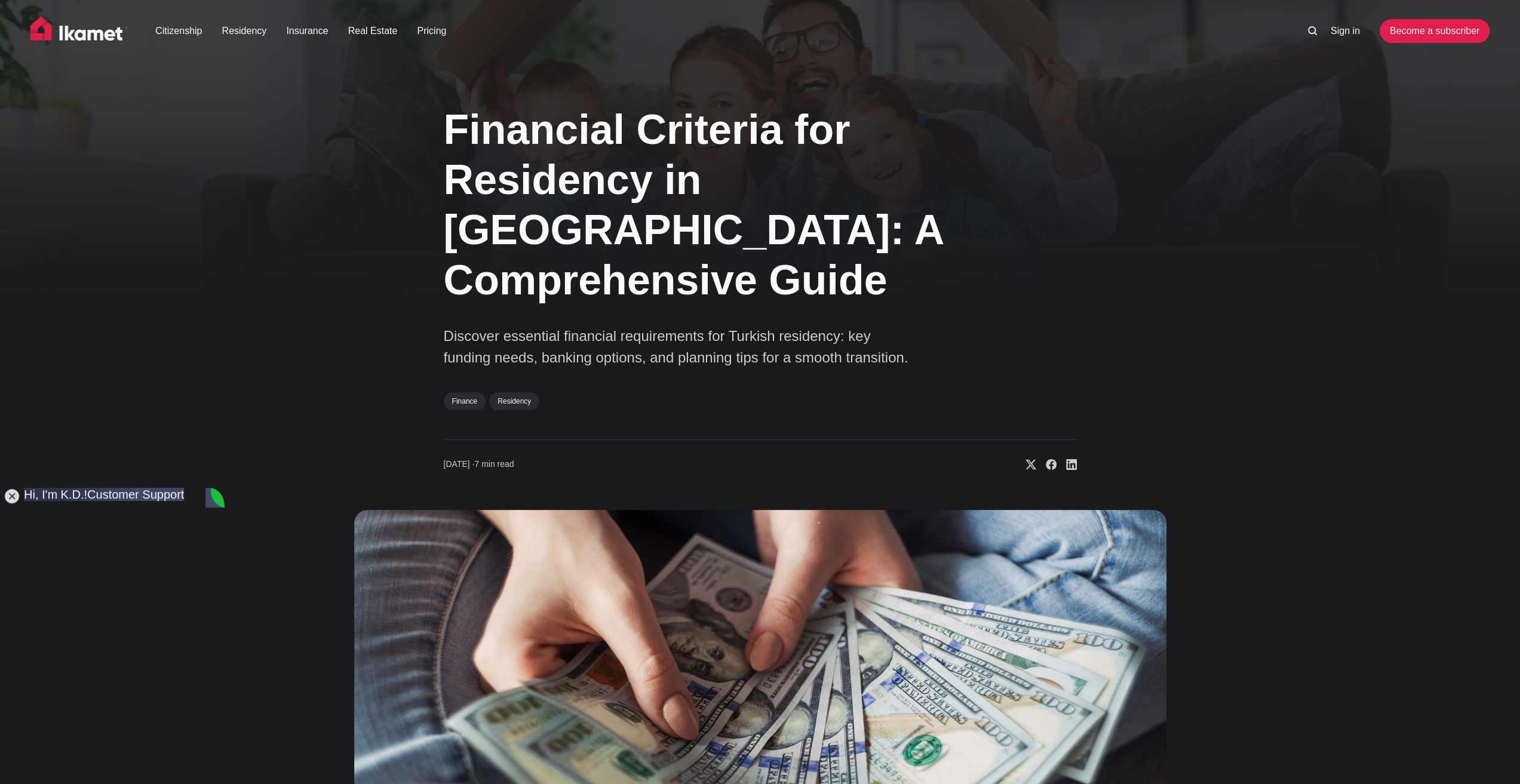
click at [132, 496] on jdiv at bounding box center [117, 509] width 186 height 41
drag, startPoint x: 132, startPoint y: 496, endPoint x: 235, endPoint y: 243, distance: 273.2
click at [235, 243] on jdiv at bounding box center [226, 509] width 1395 height 1743
click at [356, 510] on img at bounding box center [760, 743] width 812 height 467
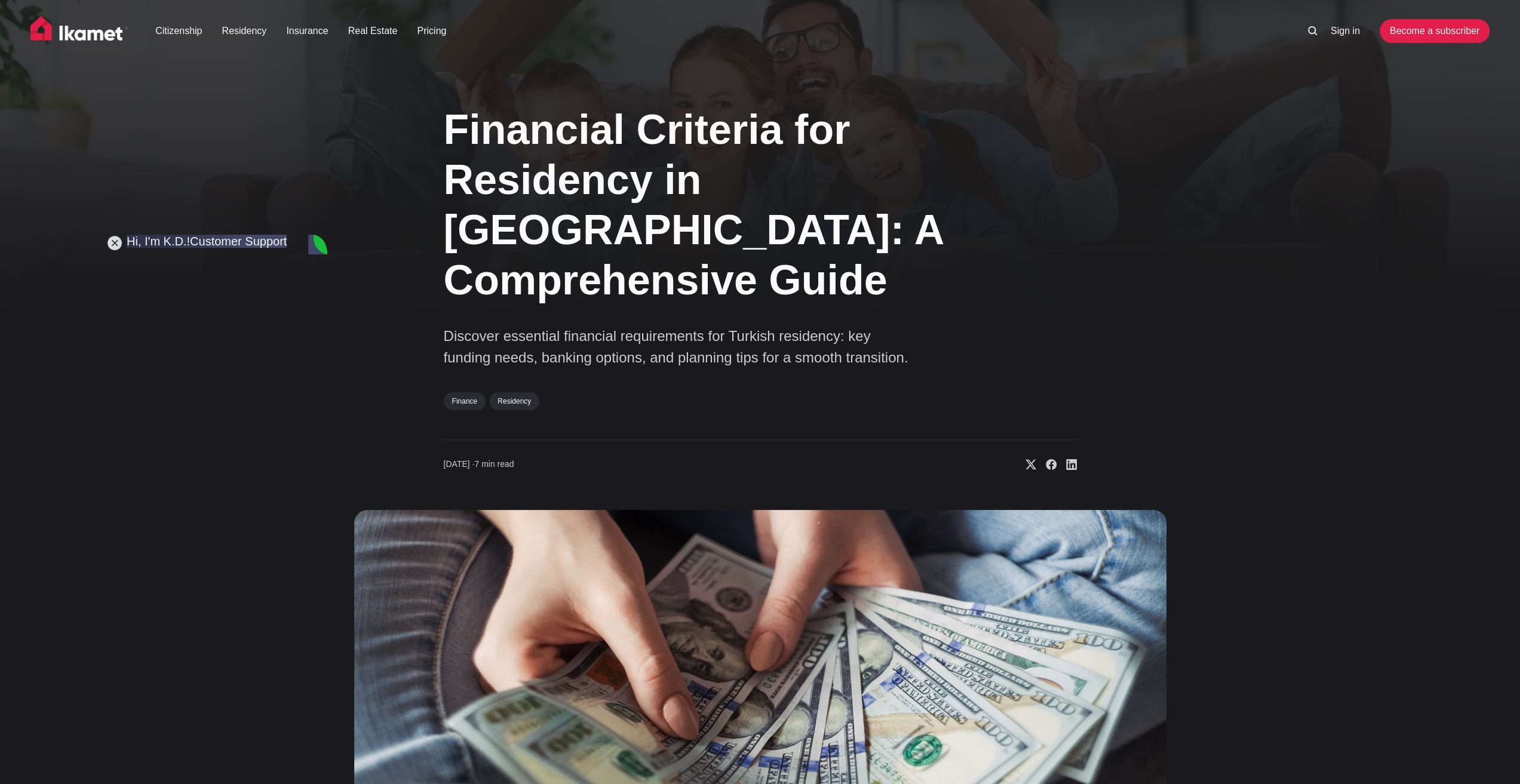
click at [377, 404] on div "Financial Criteria for Residency in [GEOGRAPHIC_DATA]: A Comprehensive Guide Di…" at bounding box center [760, 532] width 965 height 887
type textarea "I already said i don't have a business"
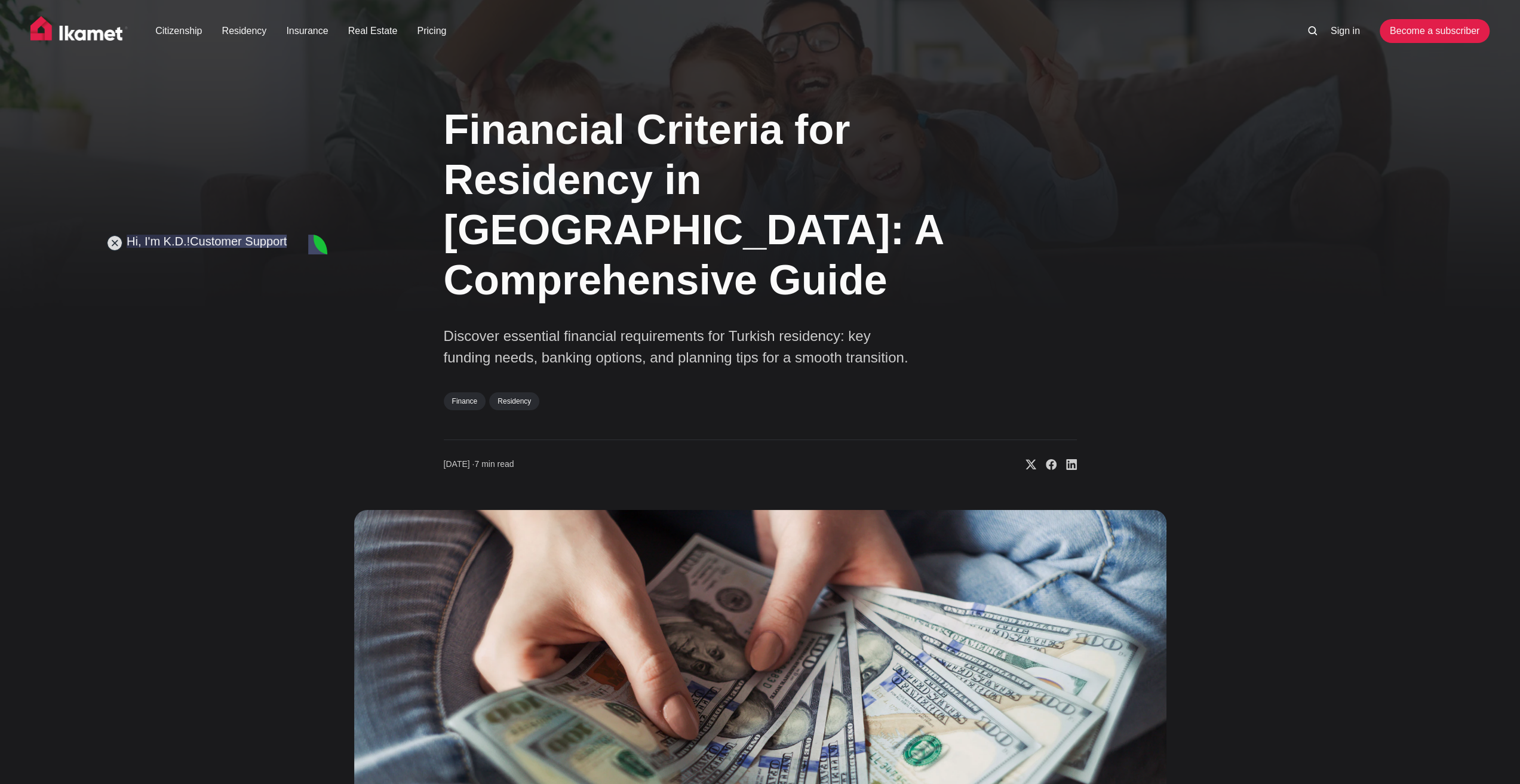
scroll to position [2705, 0]
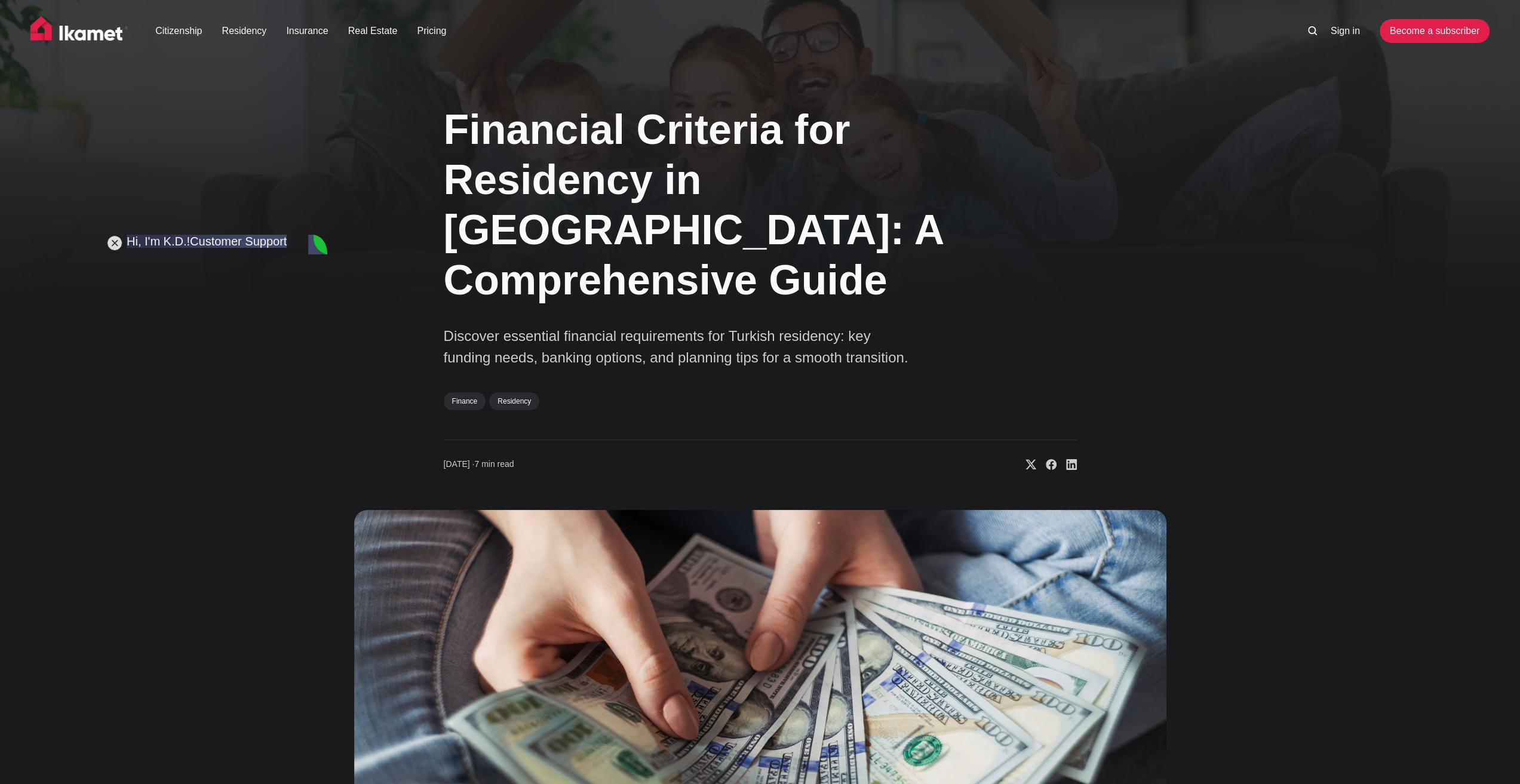
scroll to position [2929, 0]
type textarea "S"
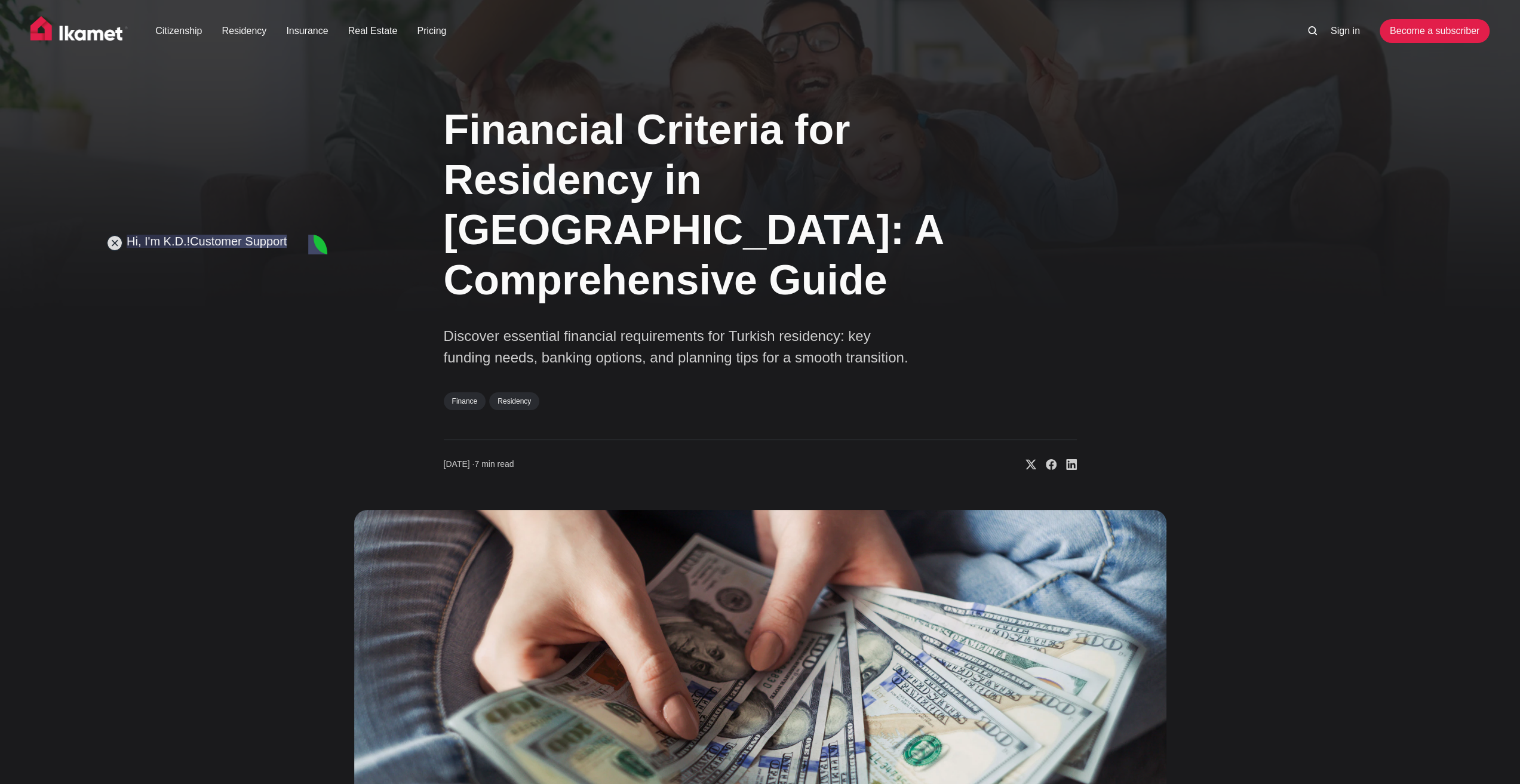
type textarea "There are ''rules'' right?"
type textarea "I don't have any income so digital nomad is not possible"
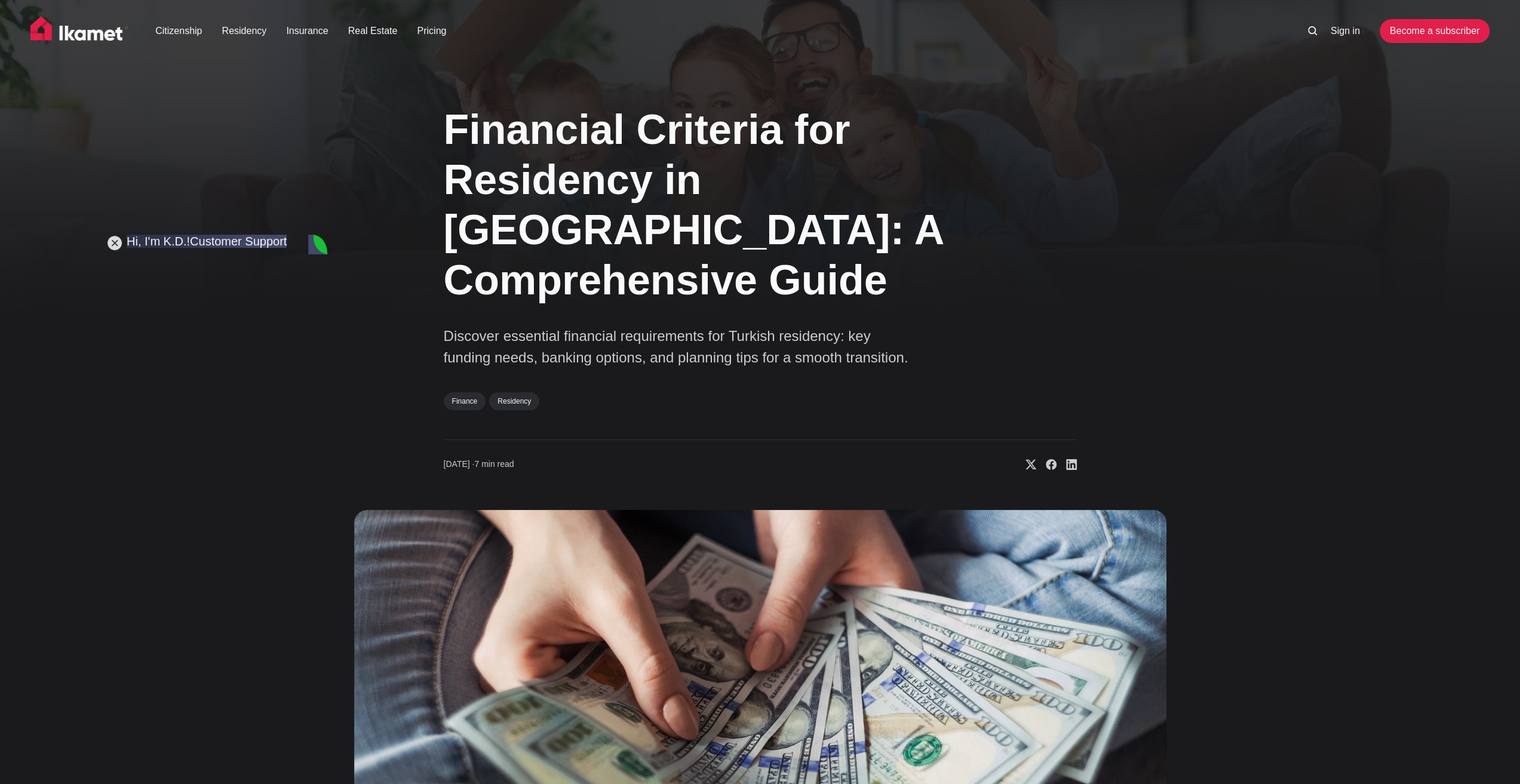
scroll to position [3173, 0]
type textarea "L"
type textarea "W"
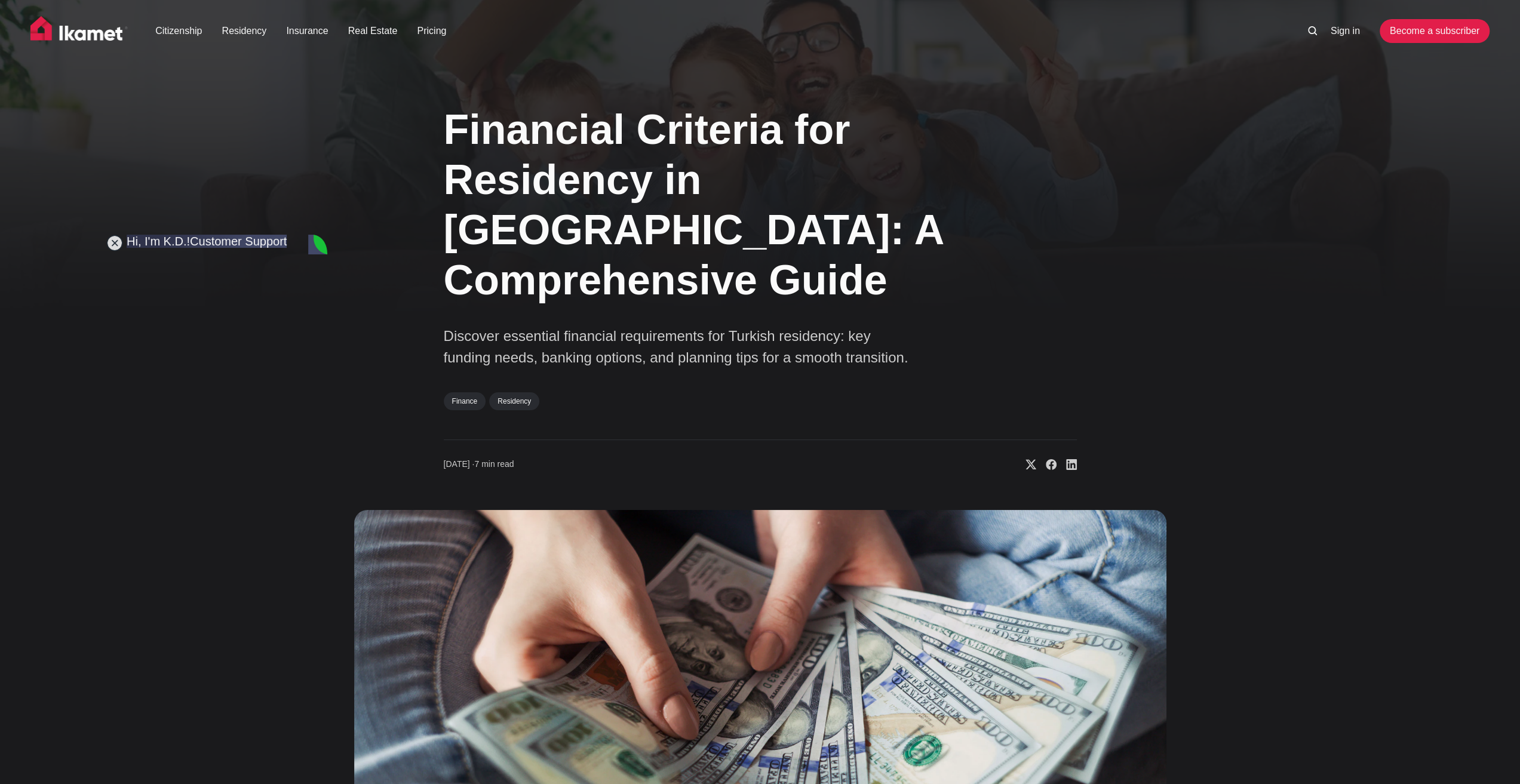
scroll to position [3313, 0]
type textarea "What kind of idea do you mean?"
click at [380, 330] on div "Financial Criteria for Residency in [GEOGRAPHIC_DATA]: A Comprehensive Guide Di…" at bounding box center [760, 532] width 965 height 887
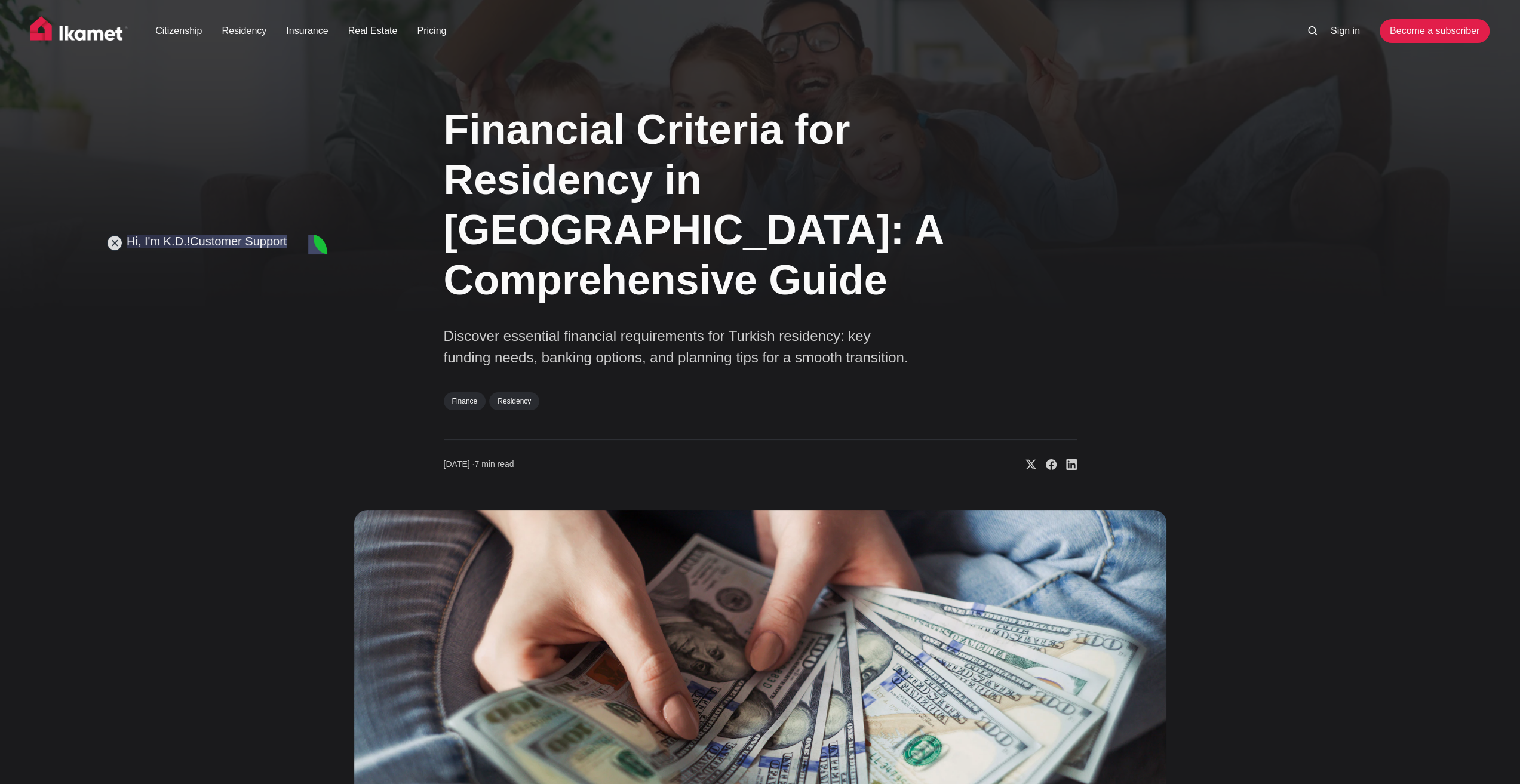
type textarea "I feel completely lost right now."
click at [402, 366] on div "Financial Criteria for Residency in [GEOGRAPHIC_DATA]: A Comprehensive Guide Di…" at bounding box center [760, 532] width 965 height 887
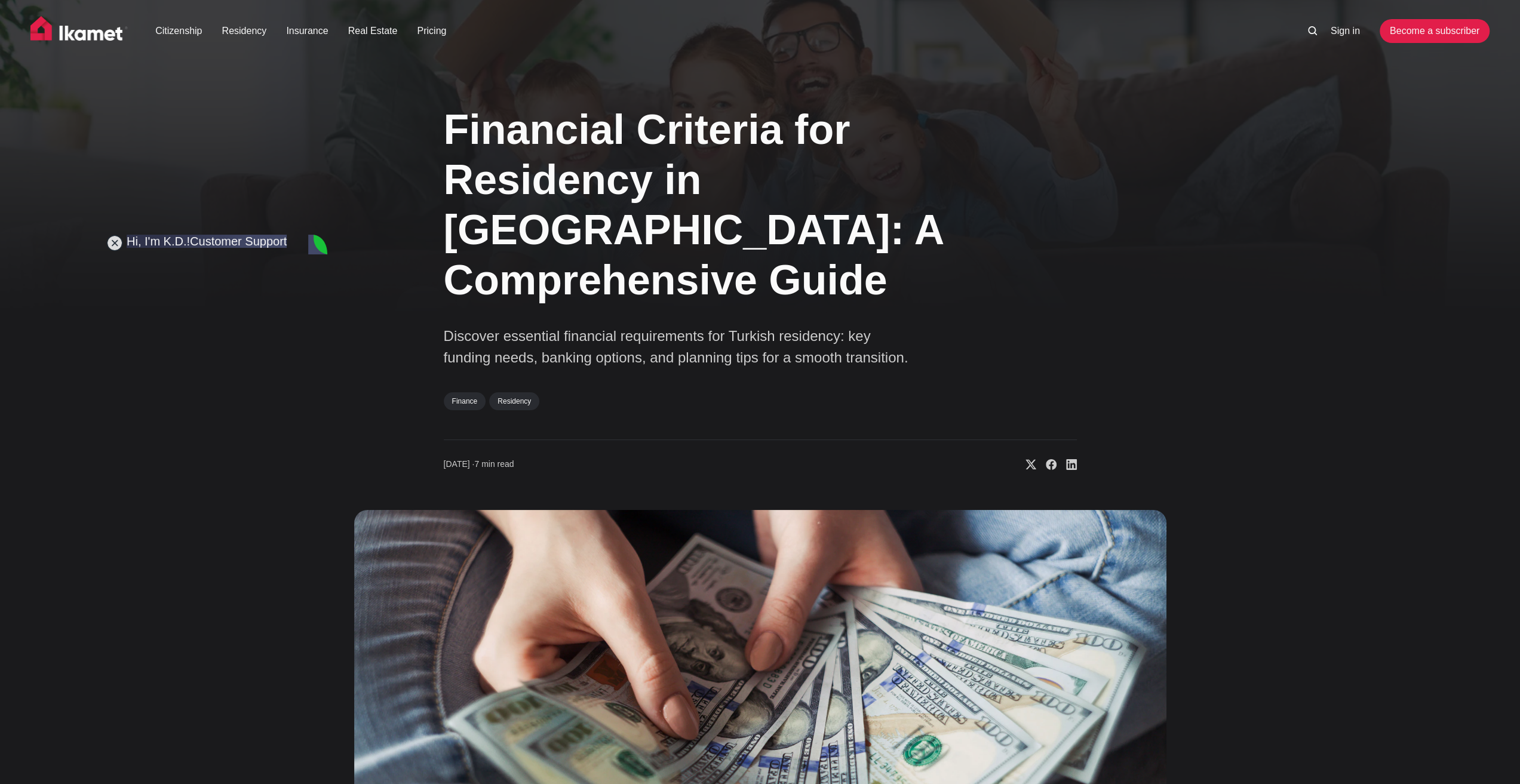
type textarea "I"
type textarea "If I look at short term residence permit > tourism > they say you need monthly …"
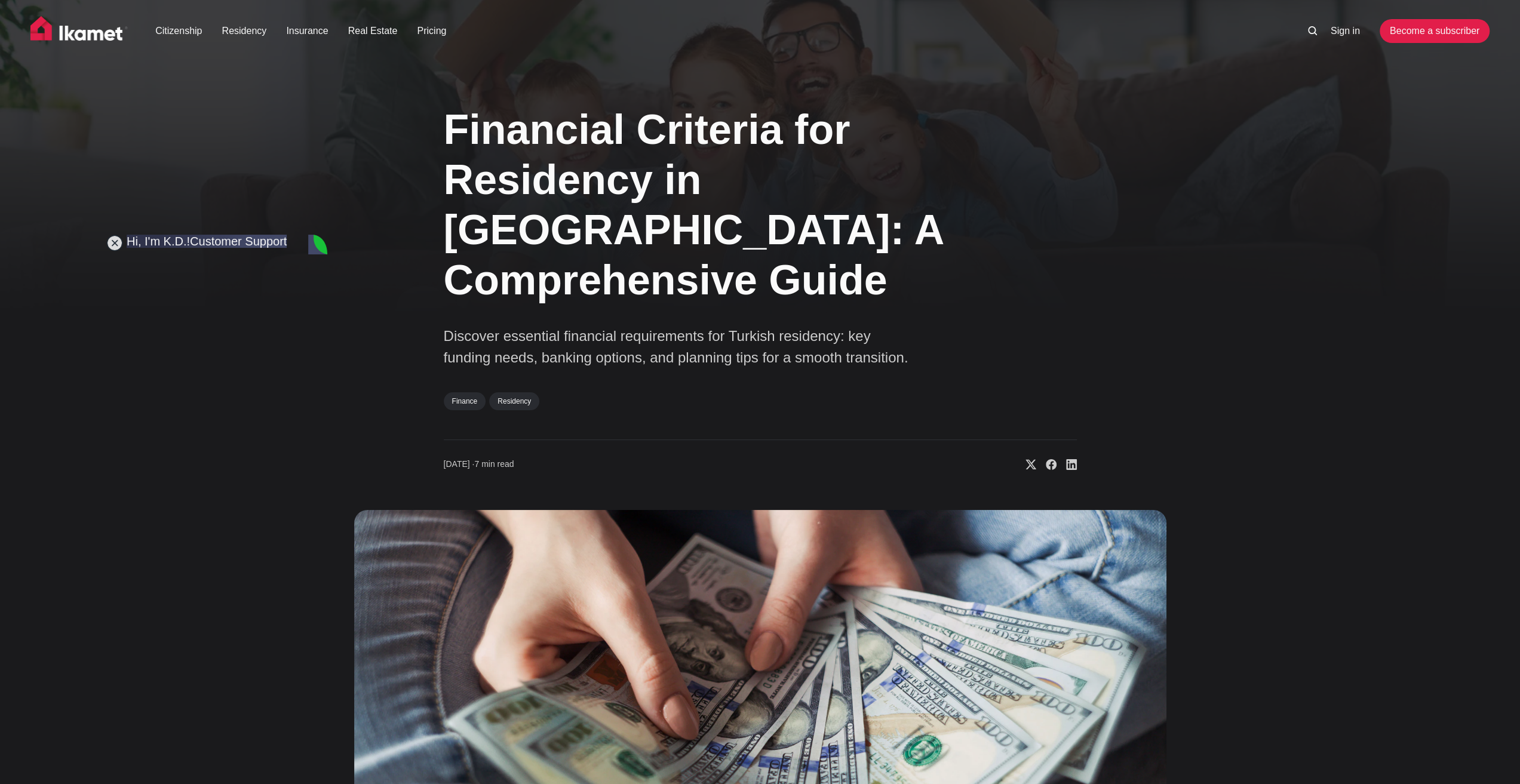
type textarea "I won't be able to make 3000 euros in a short time per month. So nomad route is…"
click at [422, 353] on div "Financial Criteria for Residency in [GEOGRAPHIC_DATA]: A Comprehensive Guide Di…" at bounding box center [760, 532] width 965 height 887
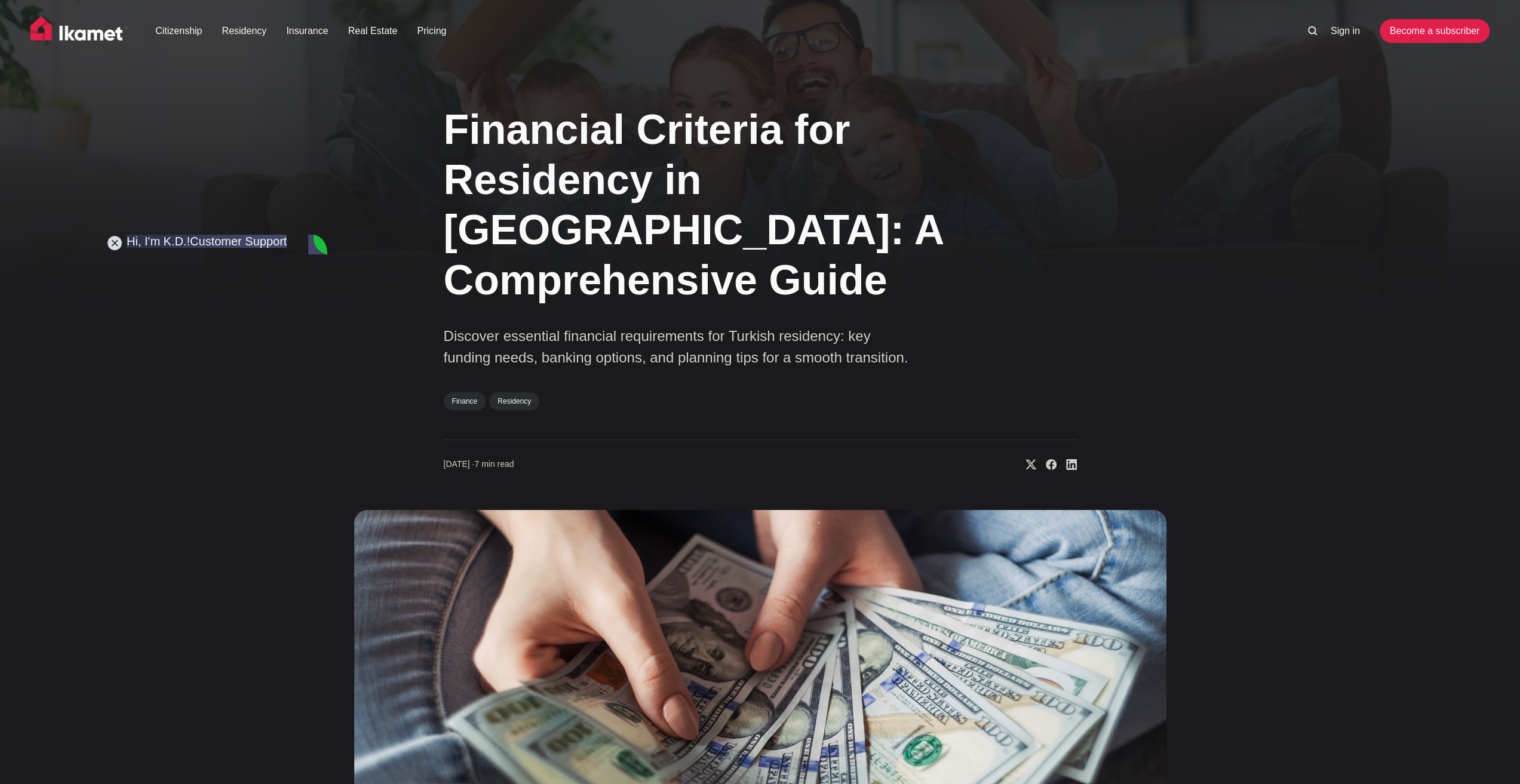
type textarea "So that is 690,64 euros, am i right?"
click at [351, 380] on div "Financial Criteria for Residency in [GEOGRAPHIC_DATA]: A Comprehensive Guide Di…" at bounding box center [760, 532] width 965 height 887
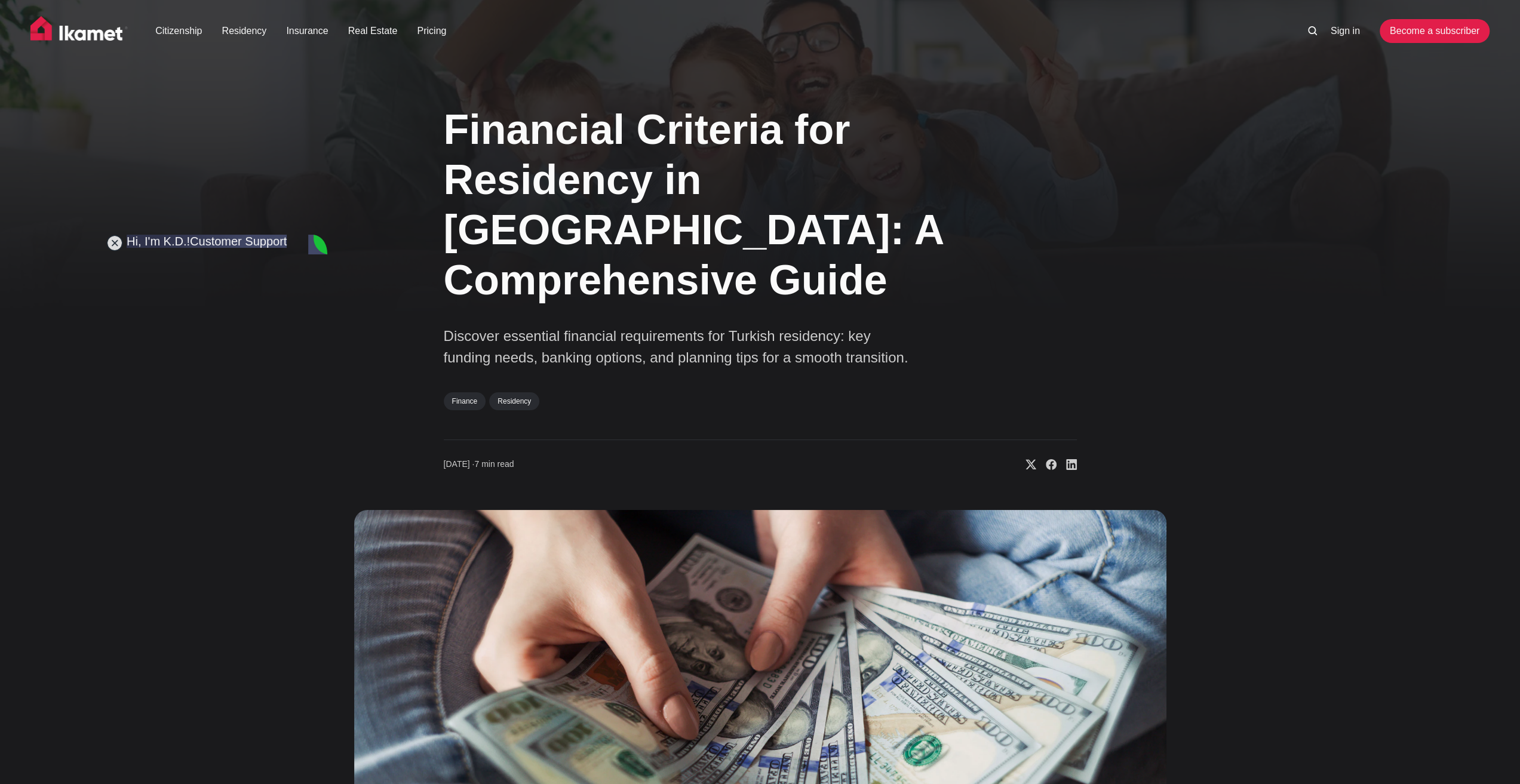
type textarea "o"
type textarea "Okay. And if I transfer that money from my dutch bank account to turkish bank a…"
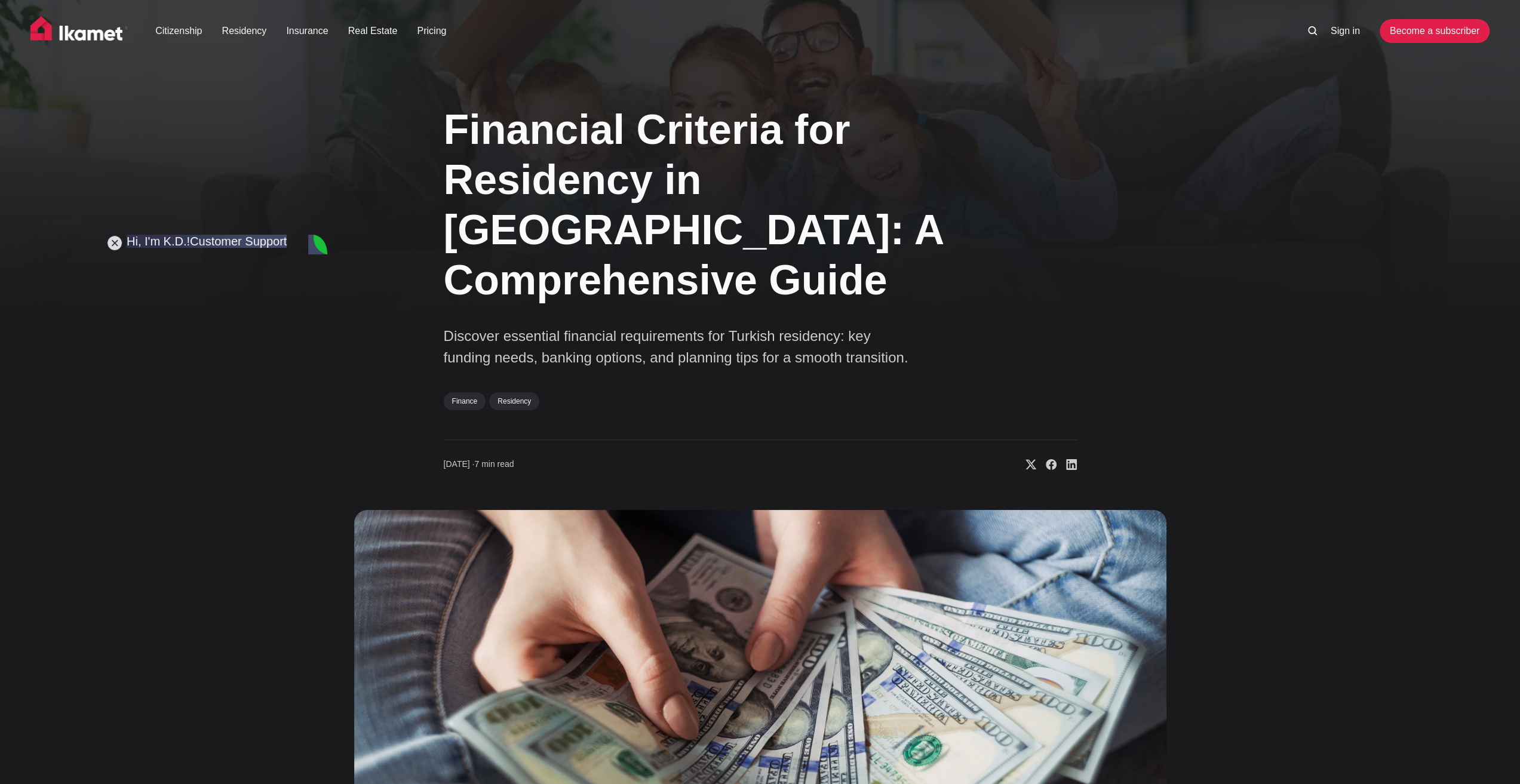
scroll to position [4537, 0]
type textarea "Hmm okay.."
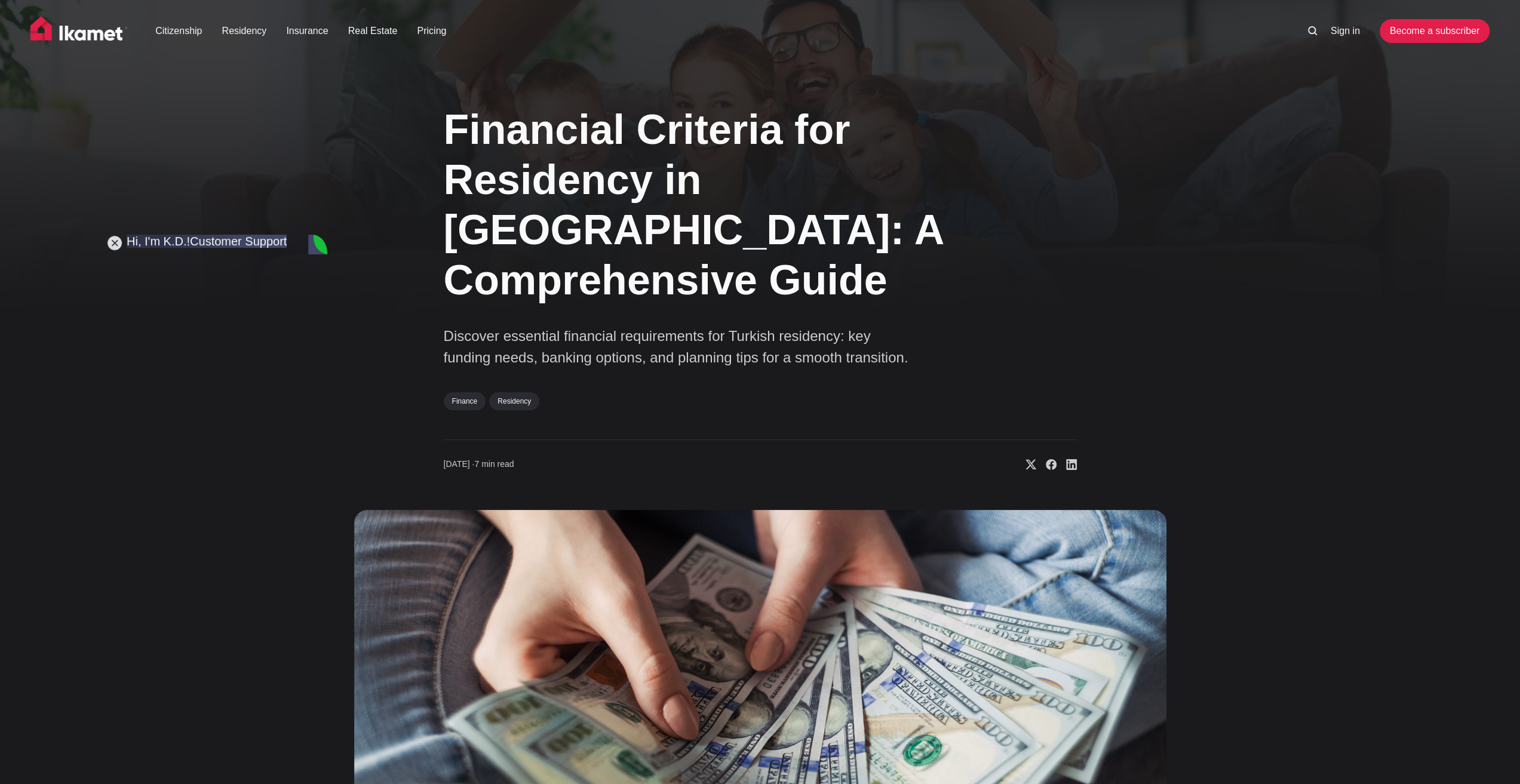
drag, startPoint x: 323, startPoint y: 305, endPoint x: 354, endPoint y: 732, distance: 428.1
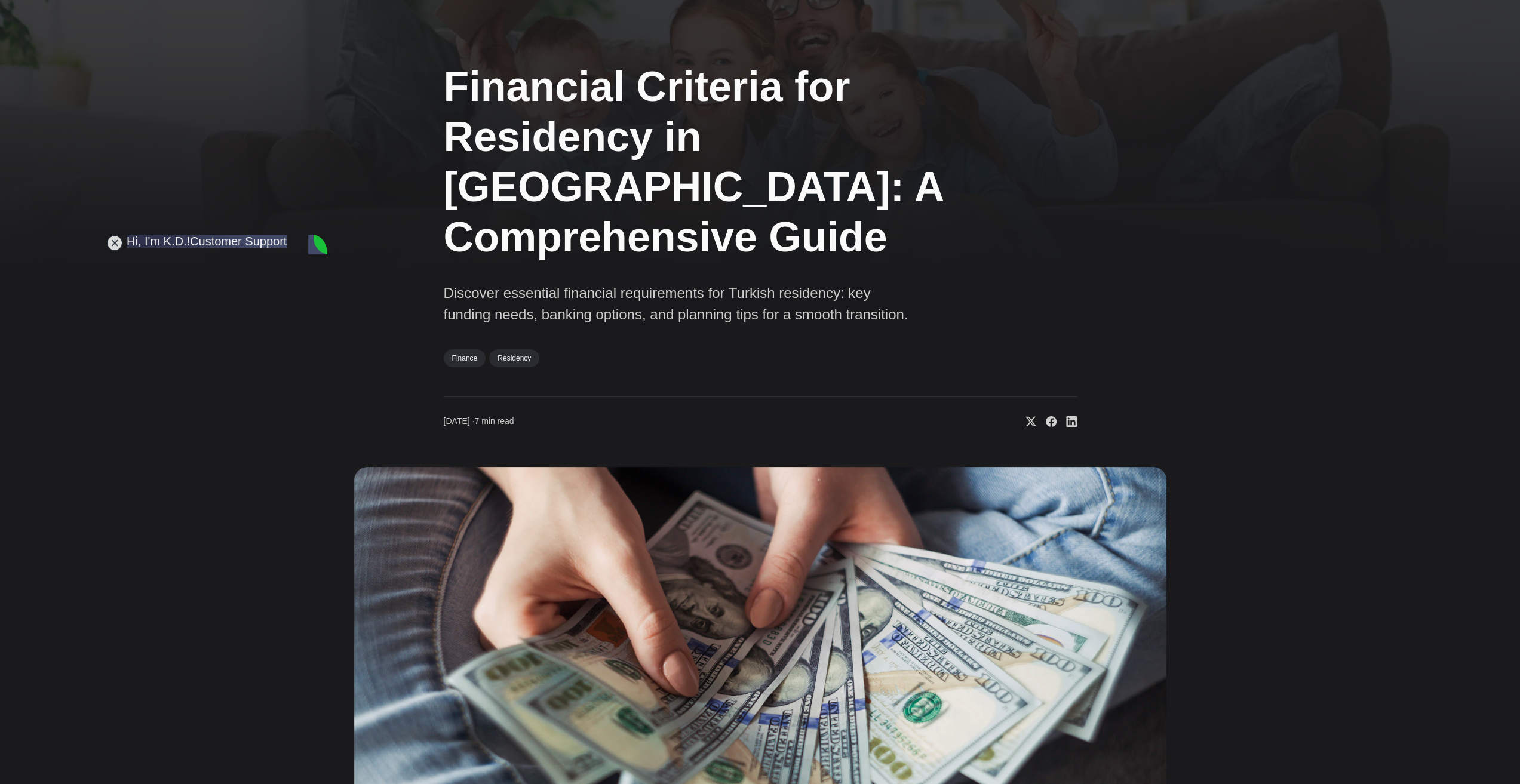
scroll to position [0, 0]
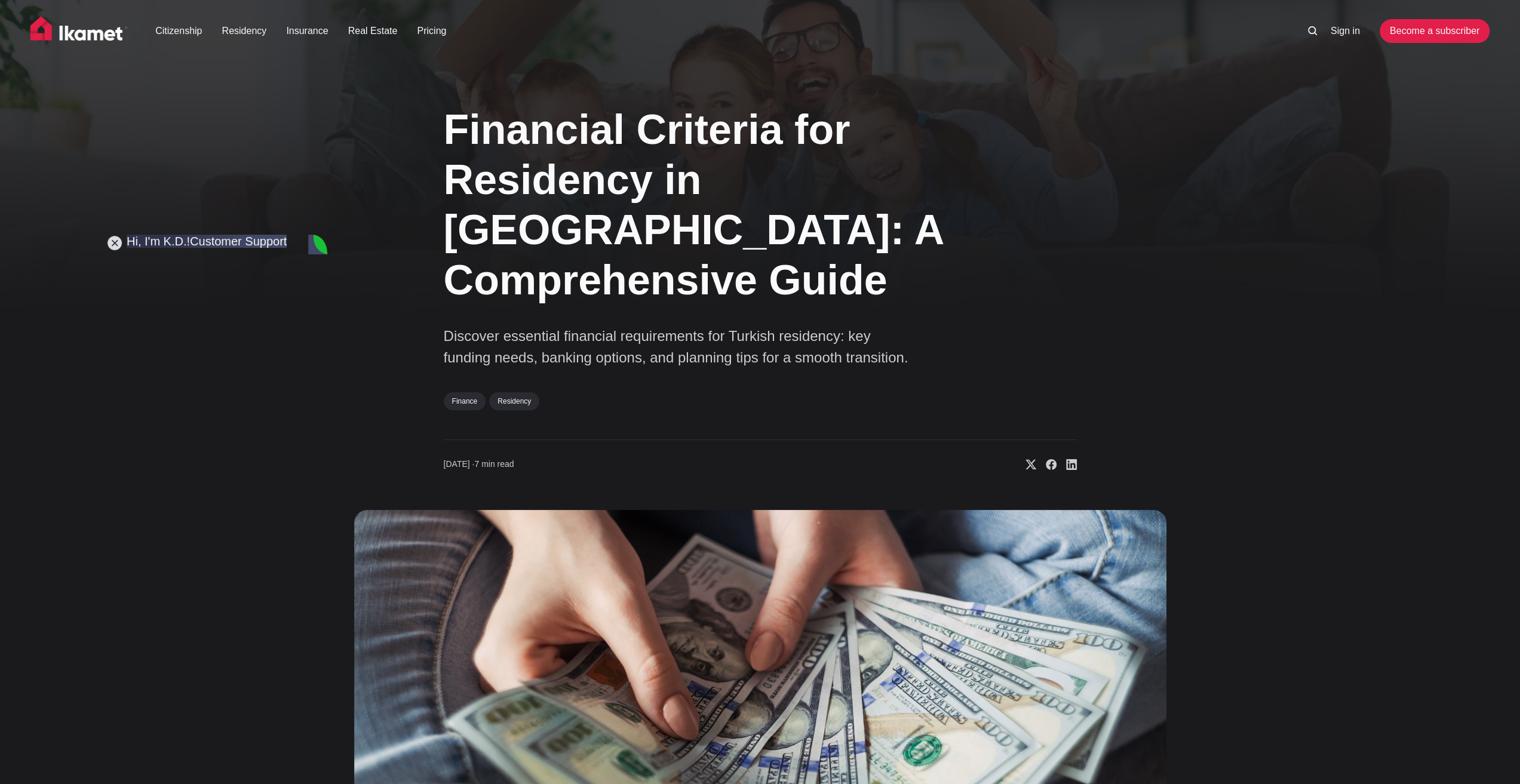
click at [388, 398] on div "Financial Criteria for Residency in [GEOGRAPHIC_DATA]: A Comprehensive Guide Di…" at bounding box center [760, 532] width 965 height 887
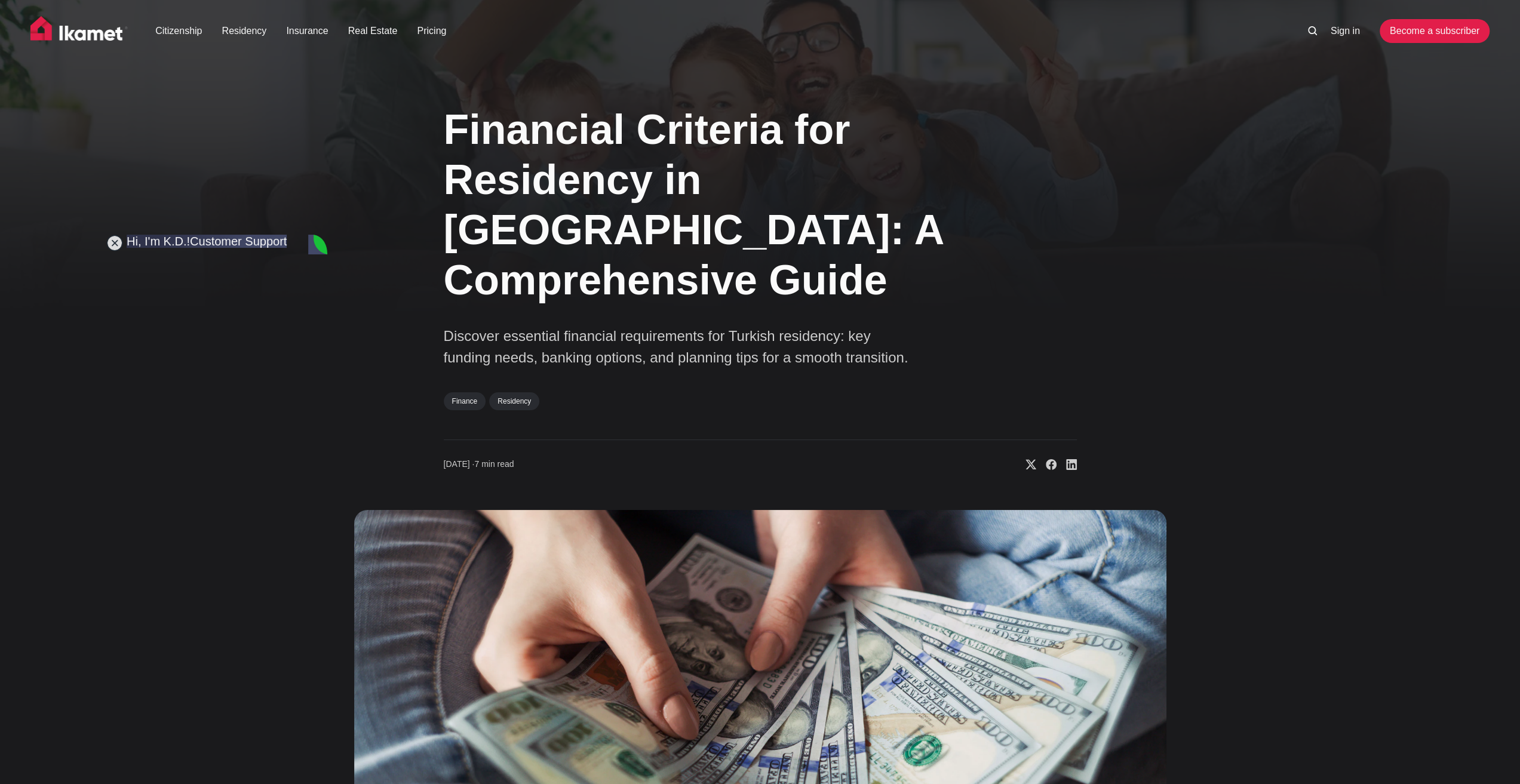
click at [394, 416] on div "Financial Criteria for Residency in [GEOGRAPHIC_DATA]: A Comprehensive Guide Di…" at bounding box center [760, 532] width 965 height 887
click at [348, 612] on div "Financial Criteria for Residency in [GEOGRAPHIC_DATA]: A Comprehensive Guide Di…" at bounding box center [760, 532] width 965 height 887
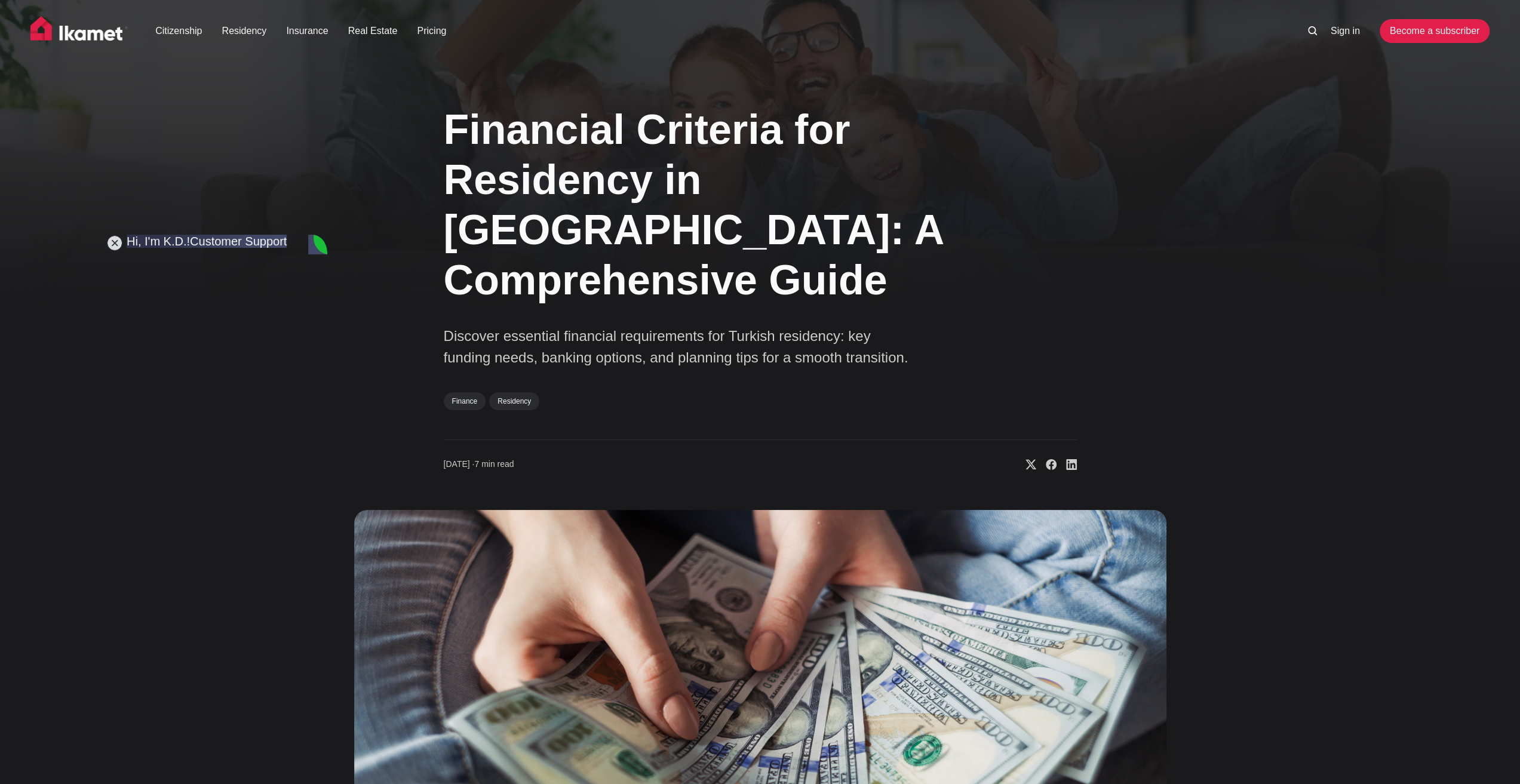
scroll to position [4843, 0]
click at [388, 376] on div "Financial Criteria for Residency in [GEOGRAPHIC_DATA]: A Comprehensive Guide Di…" at bounding box center [760, 532] width 965 height 887
click at [346, 665] on div "Financial Criteria for Residency in [GEOGRAPHIC_DATA]: A Comprehensive Guide Di…" at bounding box center [760, 532] width 965 height 887
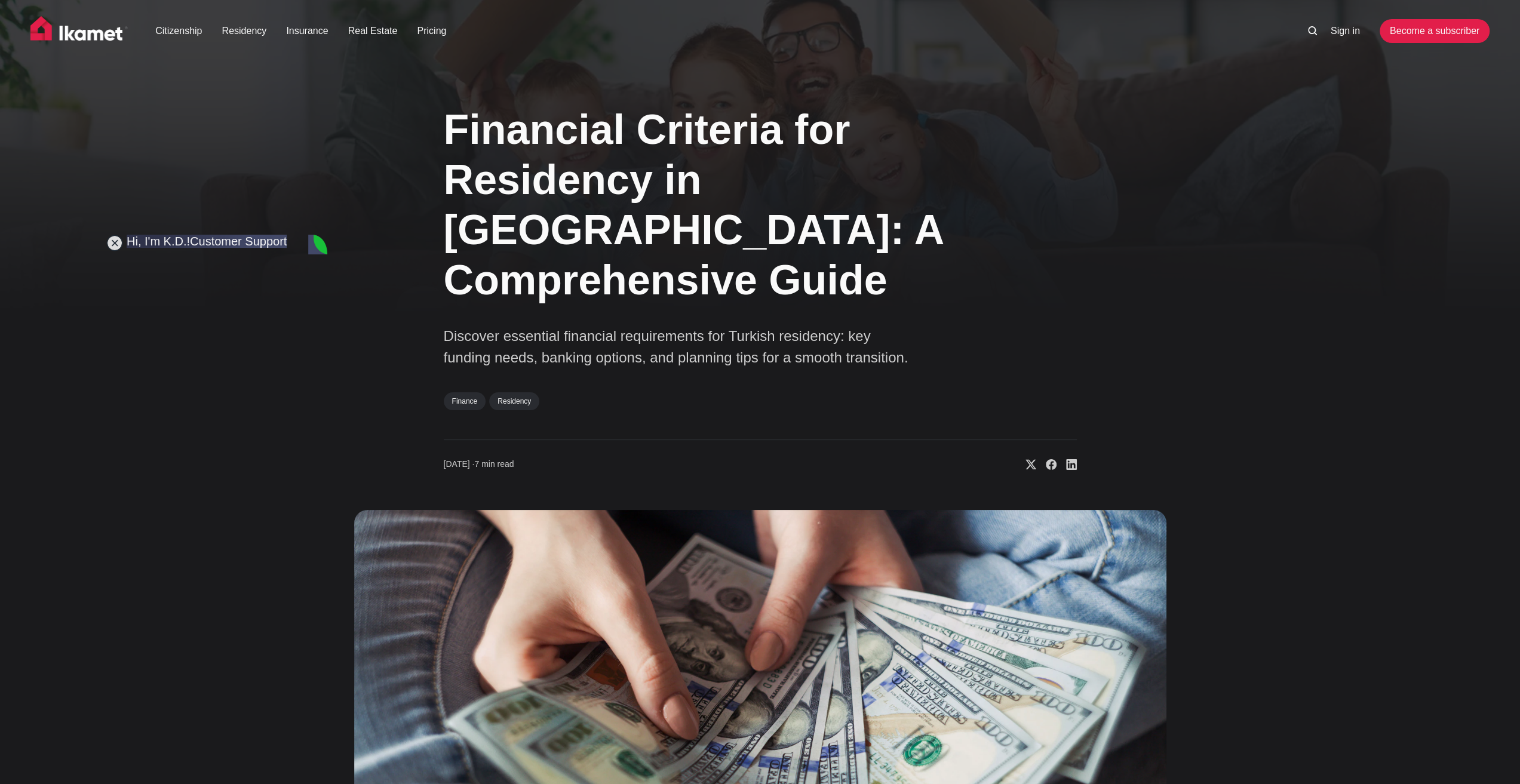
click at [337, 514] on div "Financial Criteria for Residency in [GEOGRAPHIC_DATA]: A Comprehensive Guide Di…" at bounding box center [760, 532] width 965 height 887
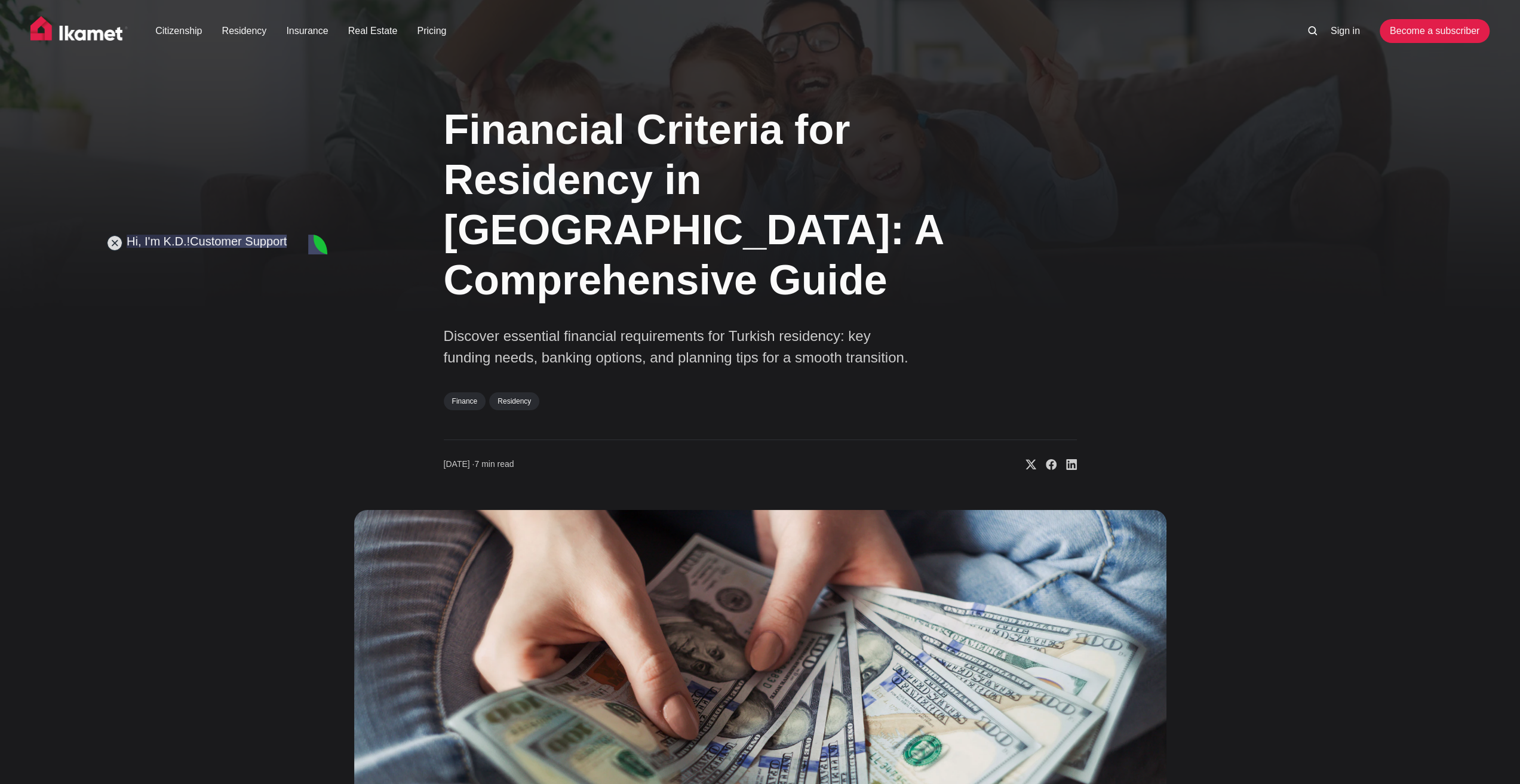
scroll to position [5349, 0]
type textarea "Can you explain the thinking behind it?"
click at [341, 604] on div "Financial Criteria for Residency in [GEOGRAPHIC_DATA]: A Comprehensive Guide Di…" at bounding box center [760, 532] width 965 height 887
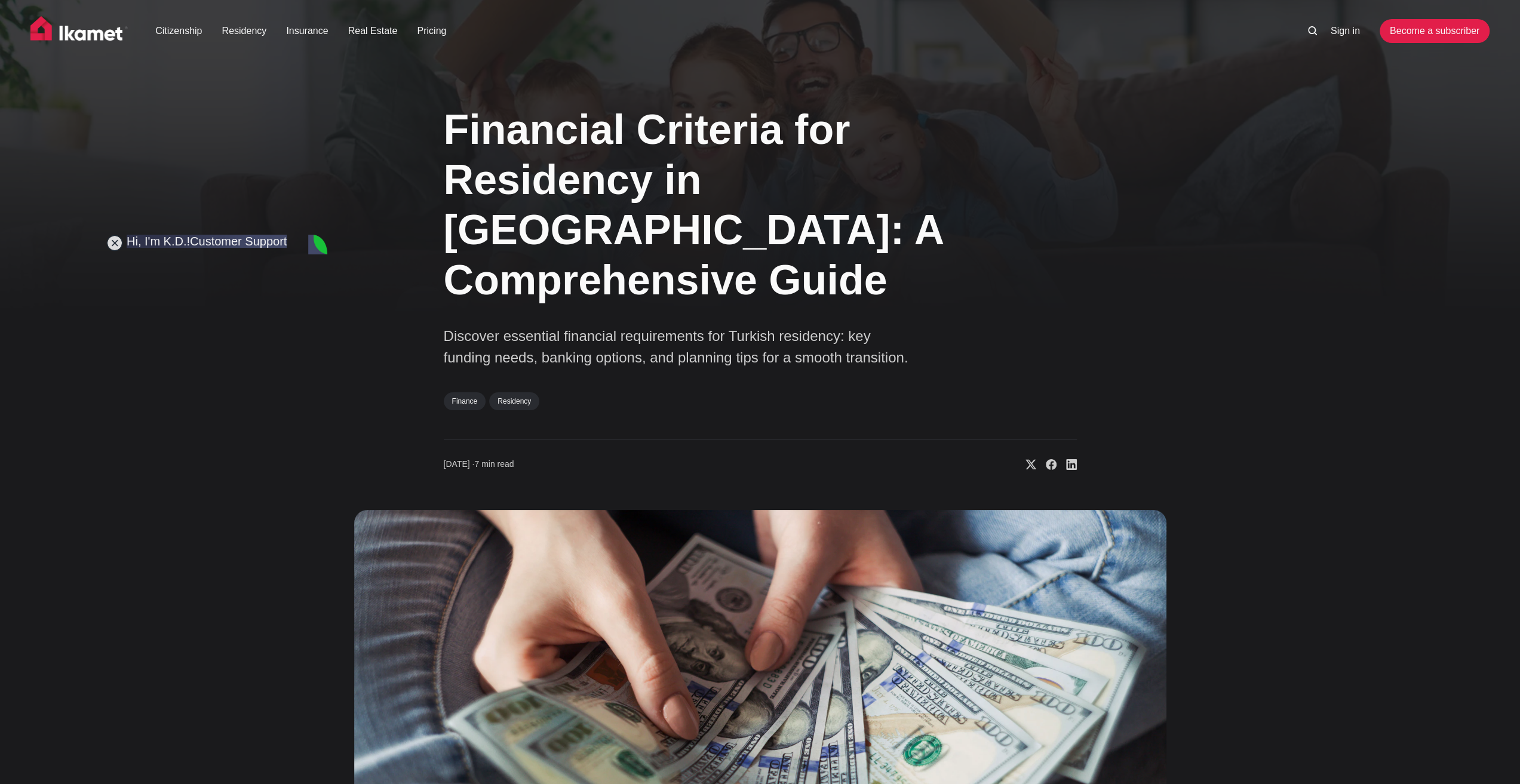
drag, startPoint x: 323, startPoint y: 491, endPoint x: 336, endPoint y: 763, distance: 272.3
click at [354, 622] on img at bounding box center [760, 743] width 812 height 467
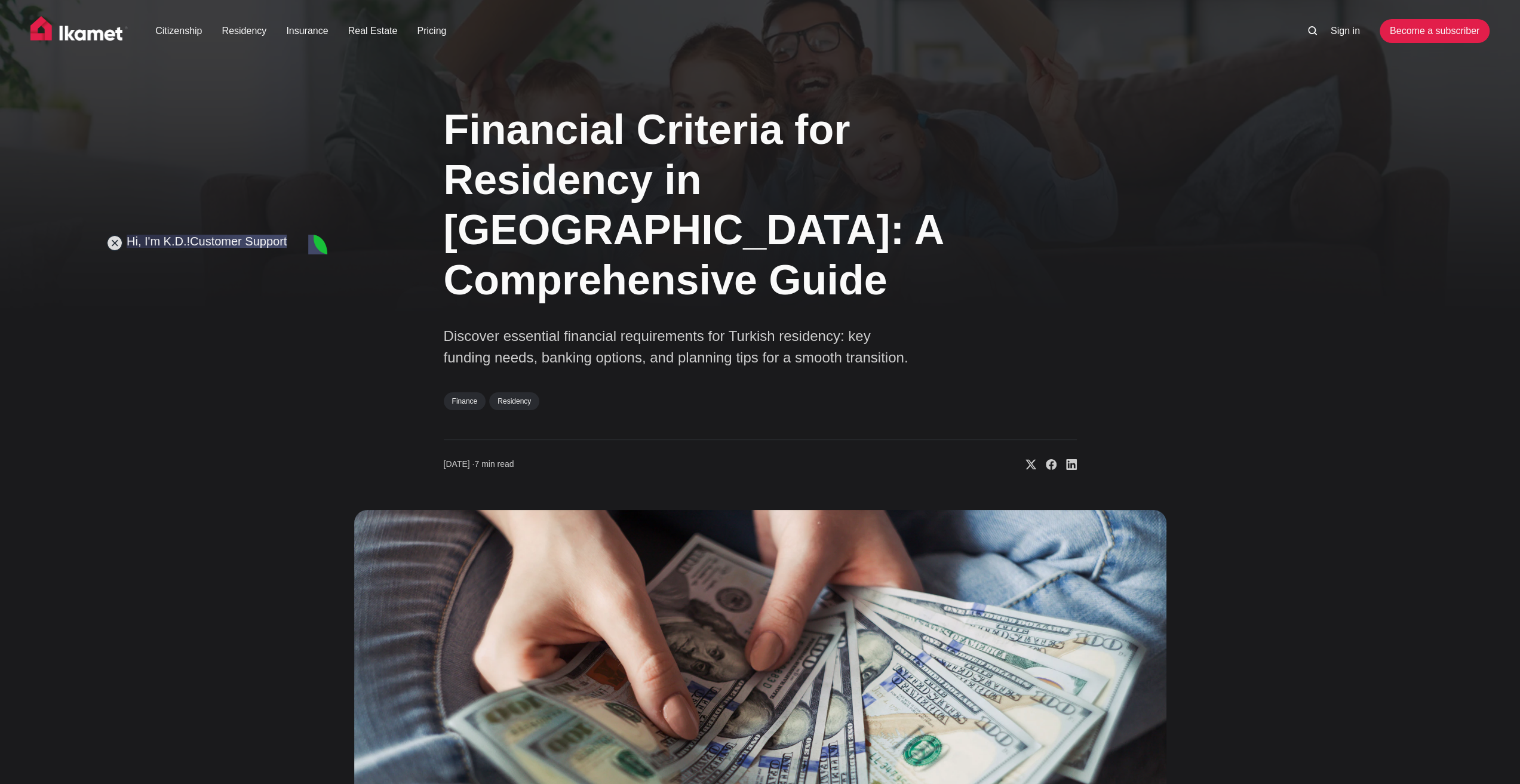
type textarea "I quit my job in may. I have more than 36000 usd. I think in english it's calle…"
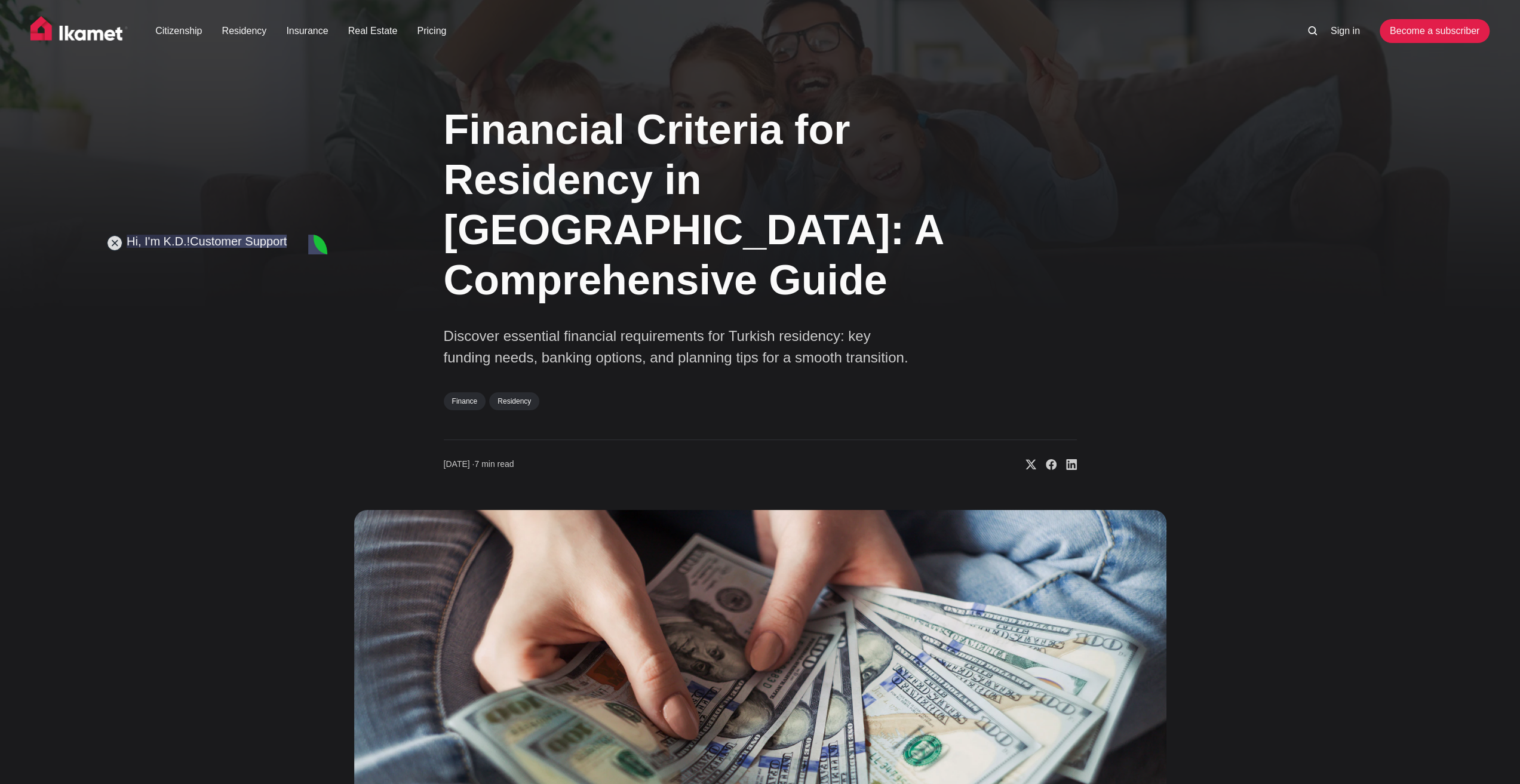
click at [397, 392] on div "Financial Criteria for Residency in [GEOGRAPHIC_DATA]: A Comprehensive Guide Di…" at bounding box center [760, 532] width 965 height 887
click at [357, 655] on img at bounding box center [760, 743] width 812 height 467
click at [342, 663] on div "Financial Criteria for Residency in [GEOGRAPHIC_DATA]: A Comprehensive Guide Di…" at bounding box center [760, 532] width 965 height 887
click at [341, 631] on div "Financial Criteria for Residency in [GEOGRAPHIC_DATA]: A Comprehensive Guide Di…" at bounding box center [760, 532] width 965 height 887
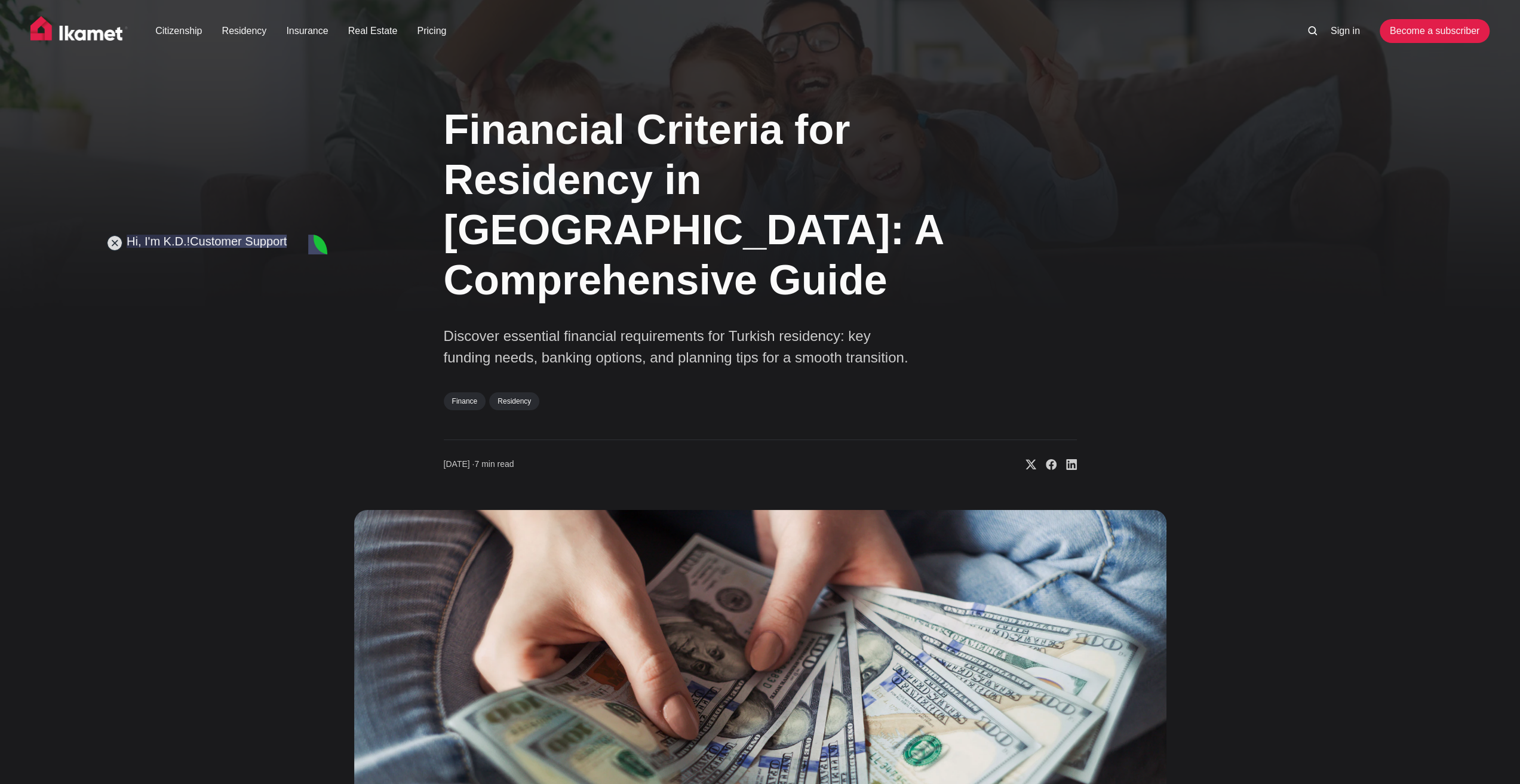
click at [336, 645] on div "Financial Criteria for Residency in [GEOGRAPHIC_DATA]: A Comprehensive Guide Di…" at bounding box center [760, 532] width 965 height 887
click at [357, 637] on img at bounding box center [760, 743] width 812 height 467
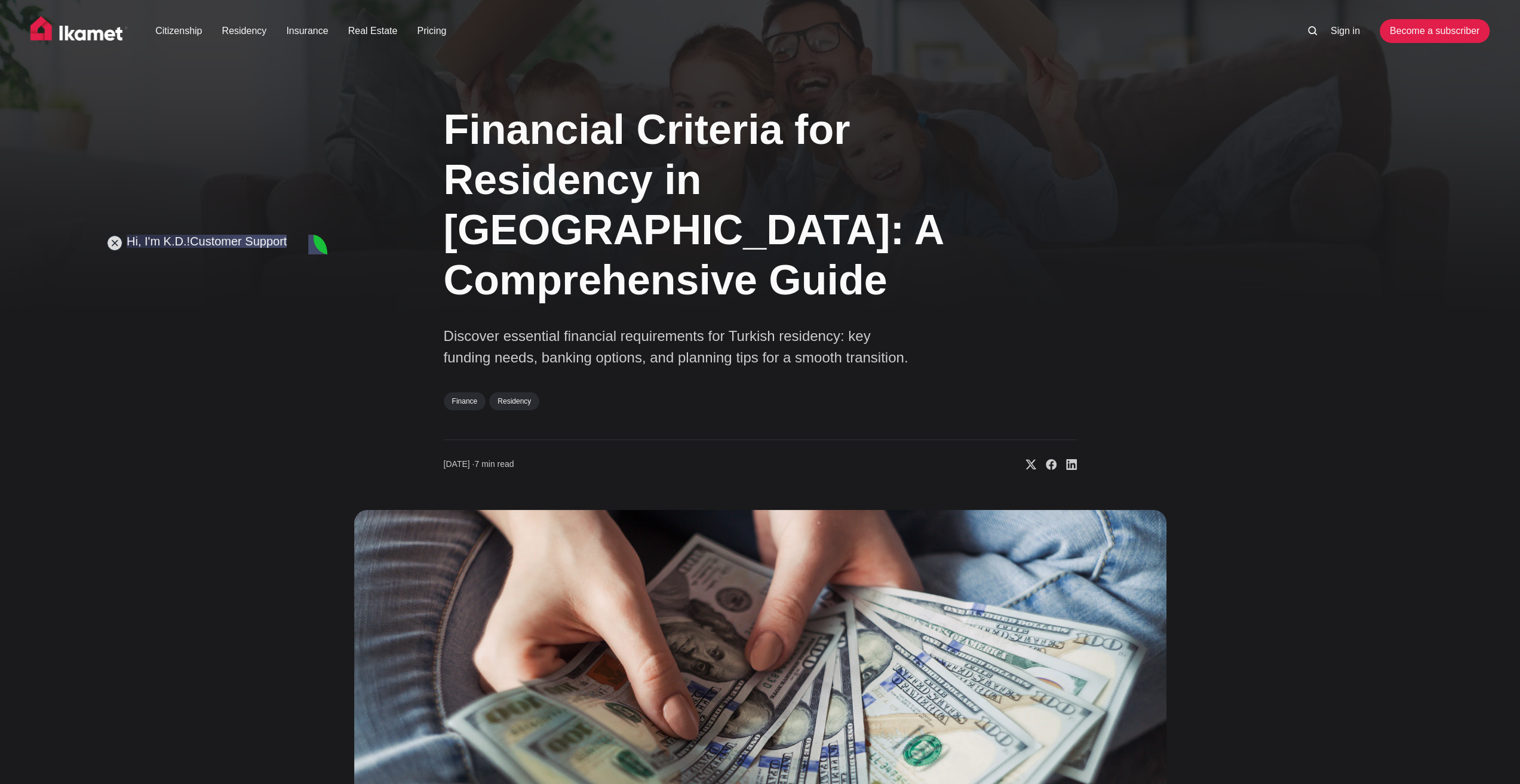
type textarea "4 years"
click at [334, 630] on div "Financial Criteria for Residency in [GEOGRAPHIC_DATA]: A Comprehensive Guide Di…" at bounding box center [760, 532] width 965 height 887
click at [340, 625] on div "Financial Criteria for Residency in [GEOGRAPHIC_DATA]: A Comprehensive Guide Di…" at bounding box center [760, 532] width 965 height 887
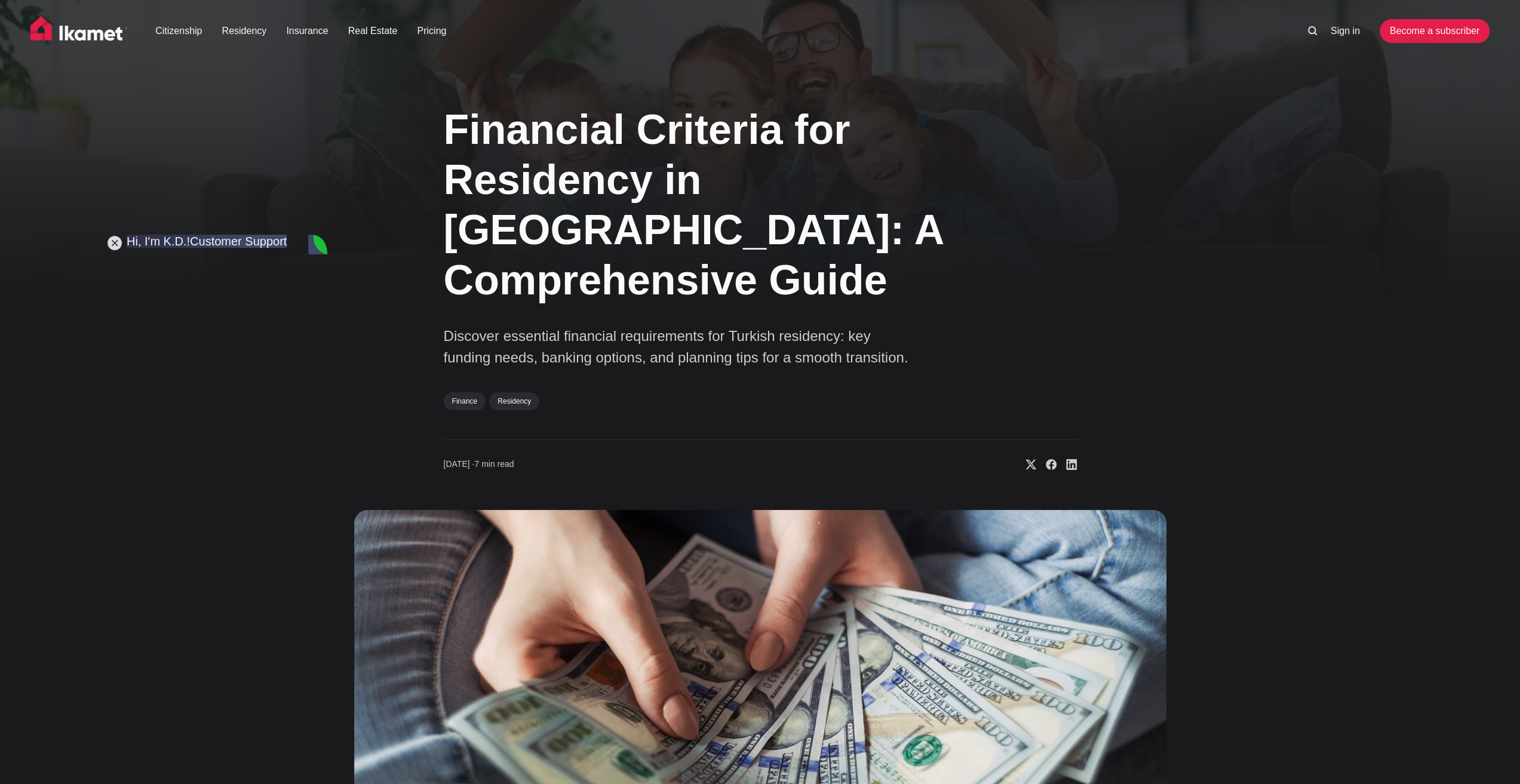
click at [340, 625] on div "Financial Criteria for Residency in [GEOGRAPHIC_DATA]: A Comprehensive Guide Di…" at bounding box center [760, 532] width 965 height 887
type textarea "In dutch it is called MBO"
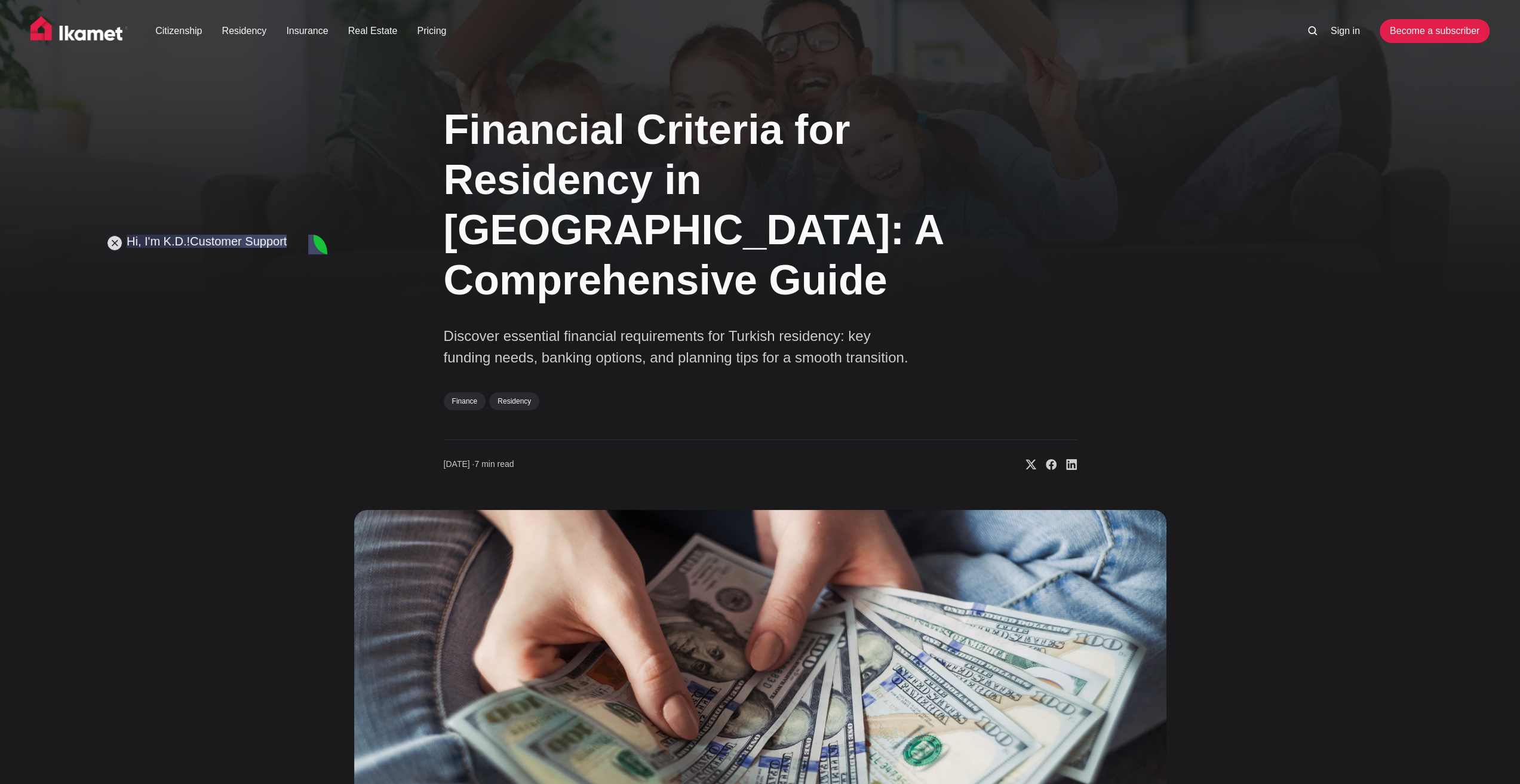
scroll to position [5973, 0]
click at [345, 619] on div "Financial Criteria for Residency in [GEOGRAPHIC_DATA]: A Comprehensive Guide Di…" at bounding box center [760, 532] width 965 height 887
click at [346, 622] on div "Financial Criteria for Residency in [GEOGRAPHIC_DATA]: A Comprehensive Guide Di…" at bounding box center [760, 532] width 965 height 887
click at [351, 629] on div "Financial Criteria for Residency in [GEOGRAPHIC_DATA]: A Comprehensive Guide Di…" at bounding box center [760, 532] width 965 height 887
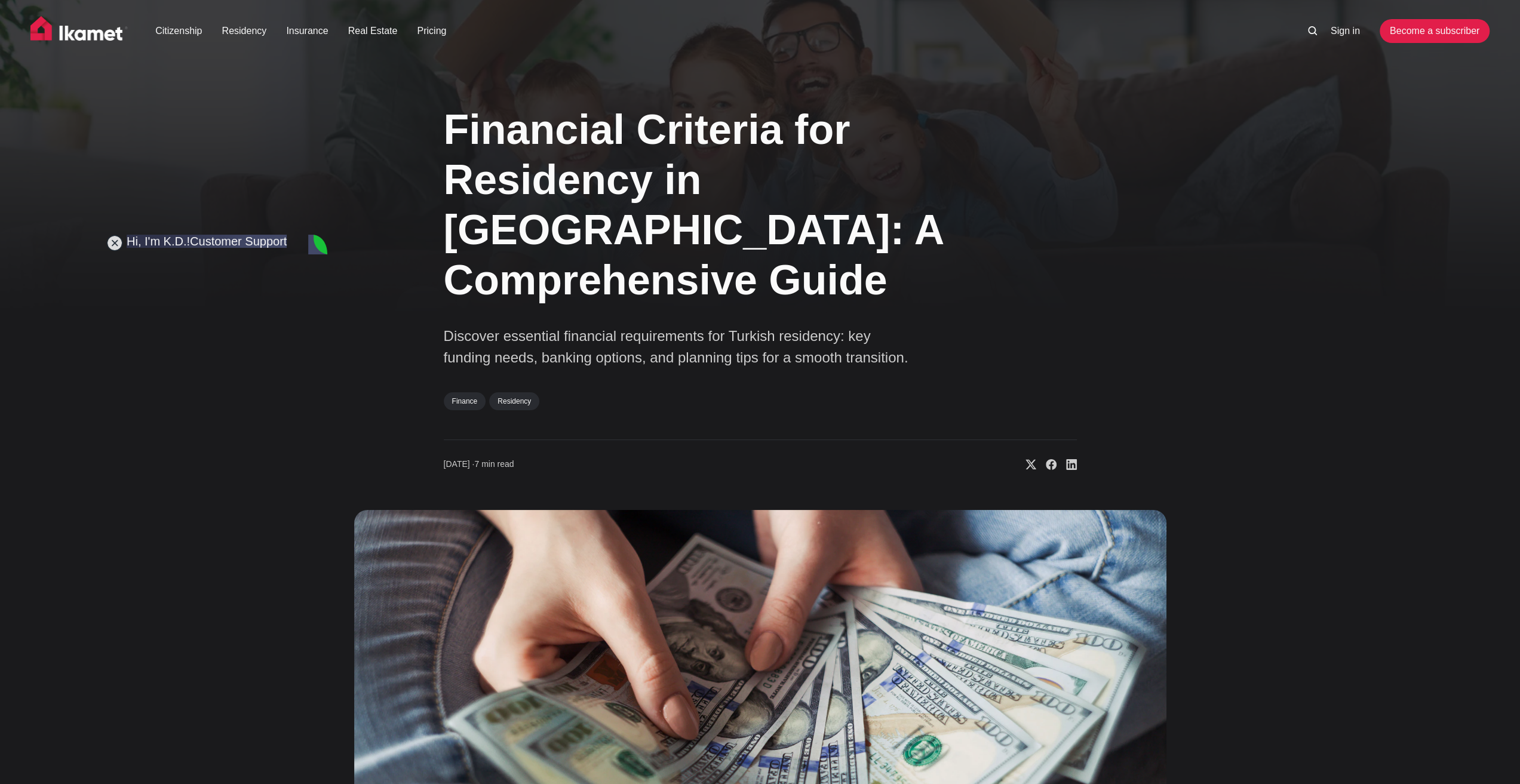
type textarea "I can see if I can find the website of the program?"
click at [379, 607] on img at bounding box center [760, 743] width 812 height 467
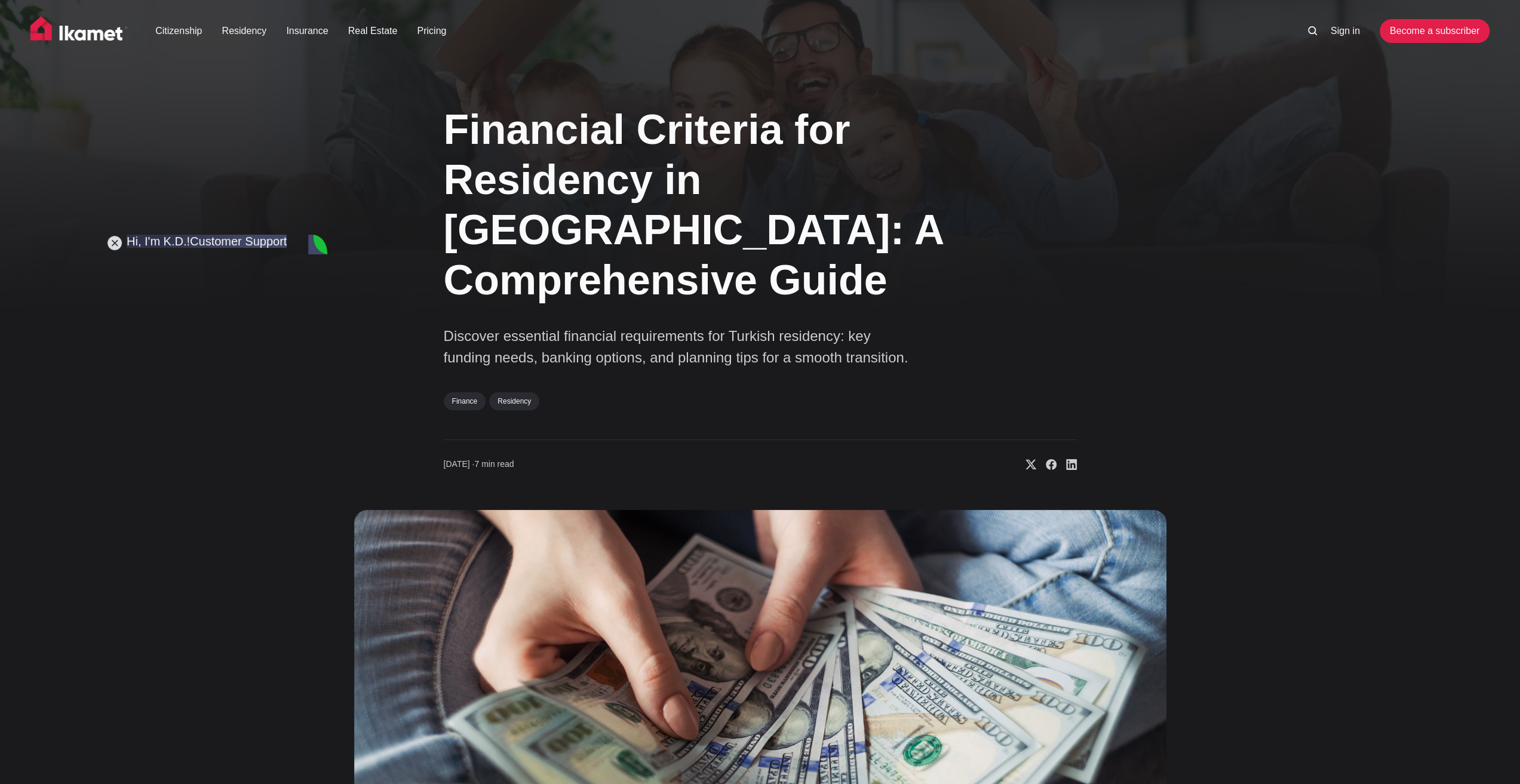
click at [337, 647] on div "Financial Criteria for Residency in [GEOGRAPHIC_DATA]: A Comprehensive Guide Di…" at bounding box center [760, 532] width 965 height 887
type textarea "Ah, I will see if I can find it"
click at [411, 325] on div "Financial Criteria for Residency in [GEOGRAPHIC_DATA]: A Comprehensive Guide Di…" at bounding box center [760, 532] width 965 height 887
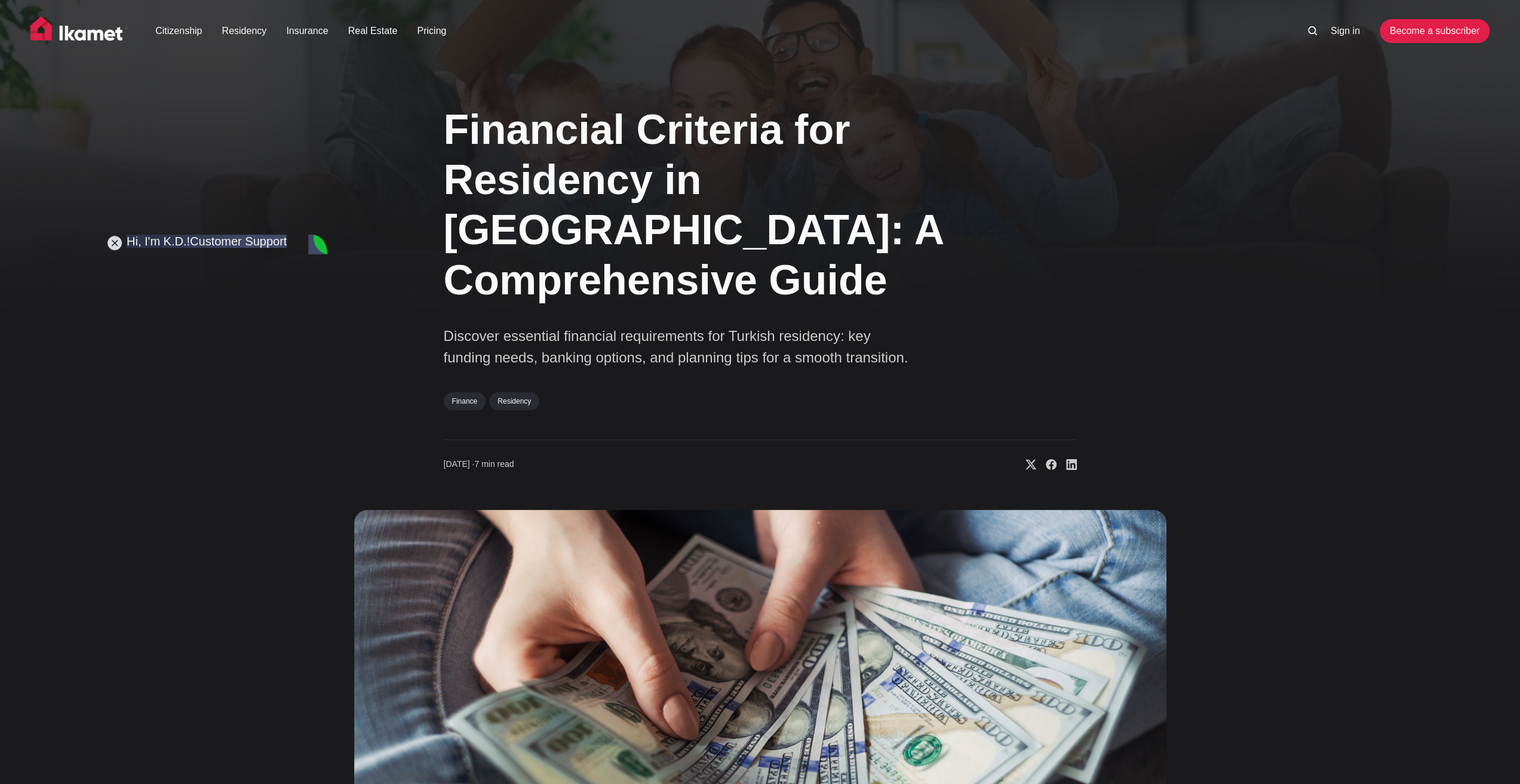
type textarea "Diploma right?"
click at [359, 379] on div "Financial Criteria for Residency in [GEOGRAPHIC_DATA]: A Comprehensive Guide Di…" at bounding box center [760, 532] width 965 height 887
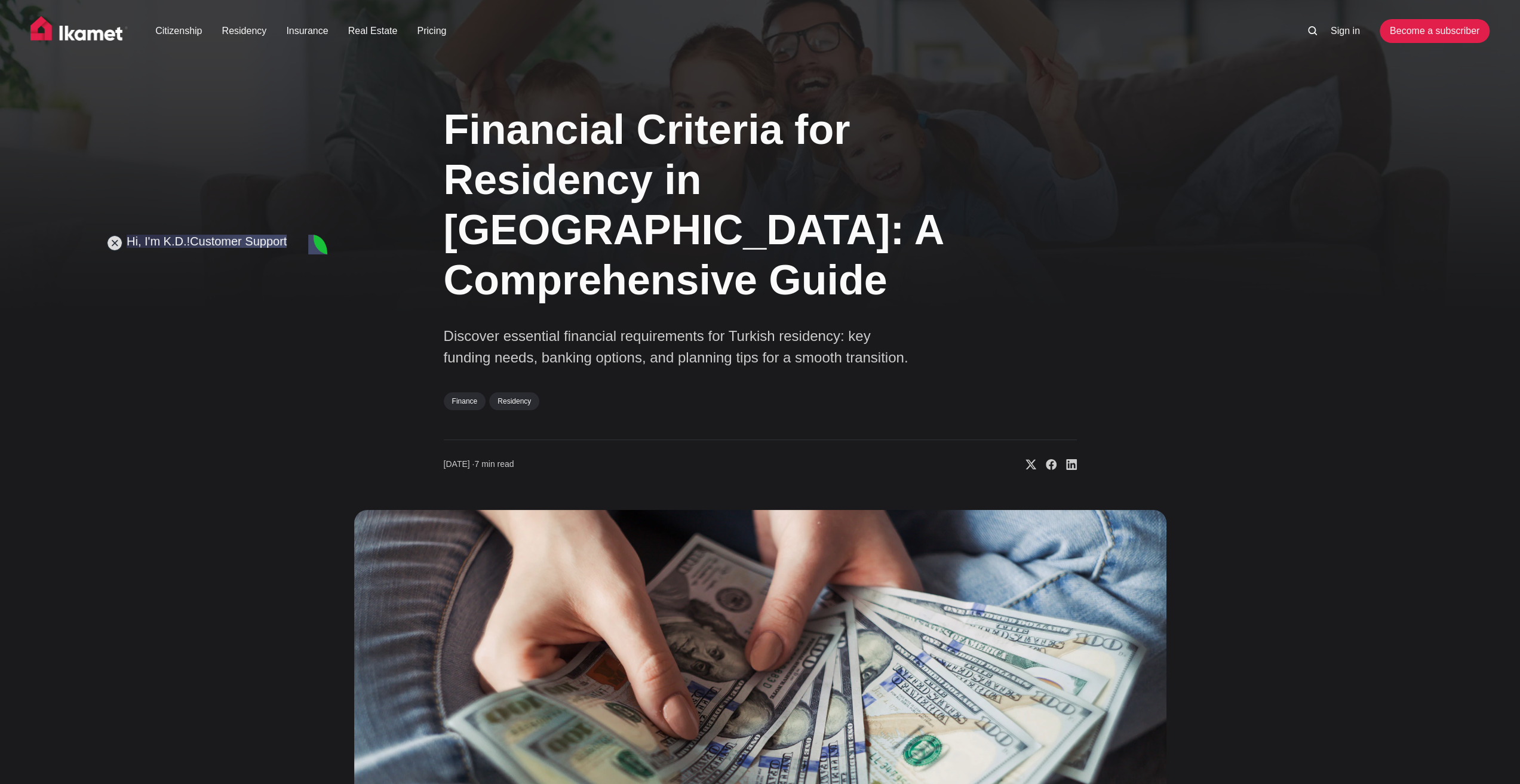
click at [421, 587] on img at bounding box center [760, 743] width 812 height 467
click at [356, 612] on img at bounding box center [760, 743] width 812 height 467
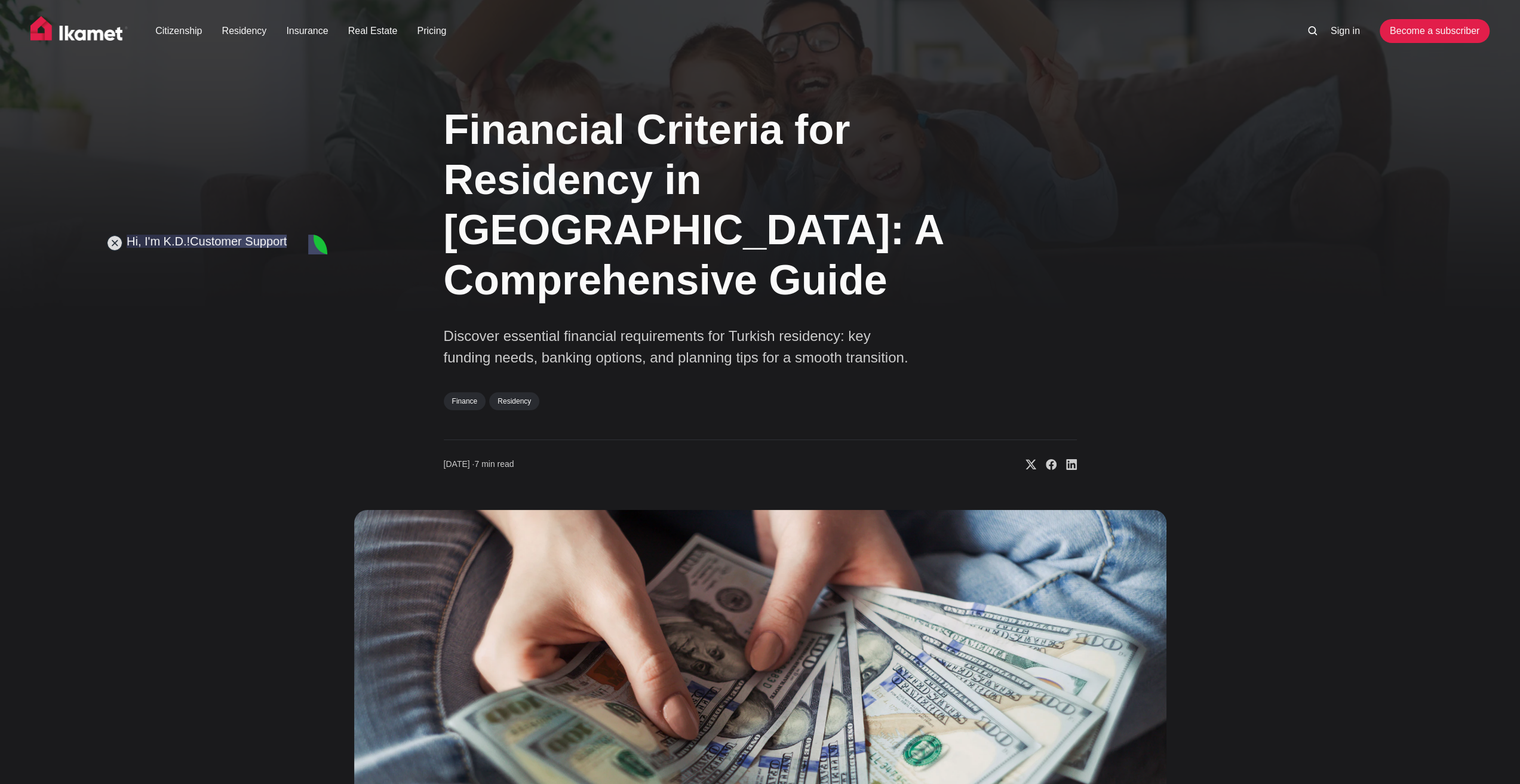
click at [361, 616] on img at bounding box center [760, 743] width 812 height 467
type textarea "Oke, no problem. I am downloading the english version of the certificate"
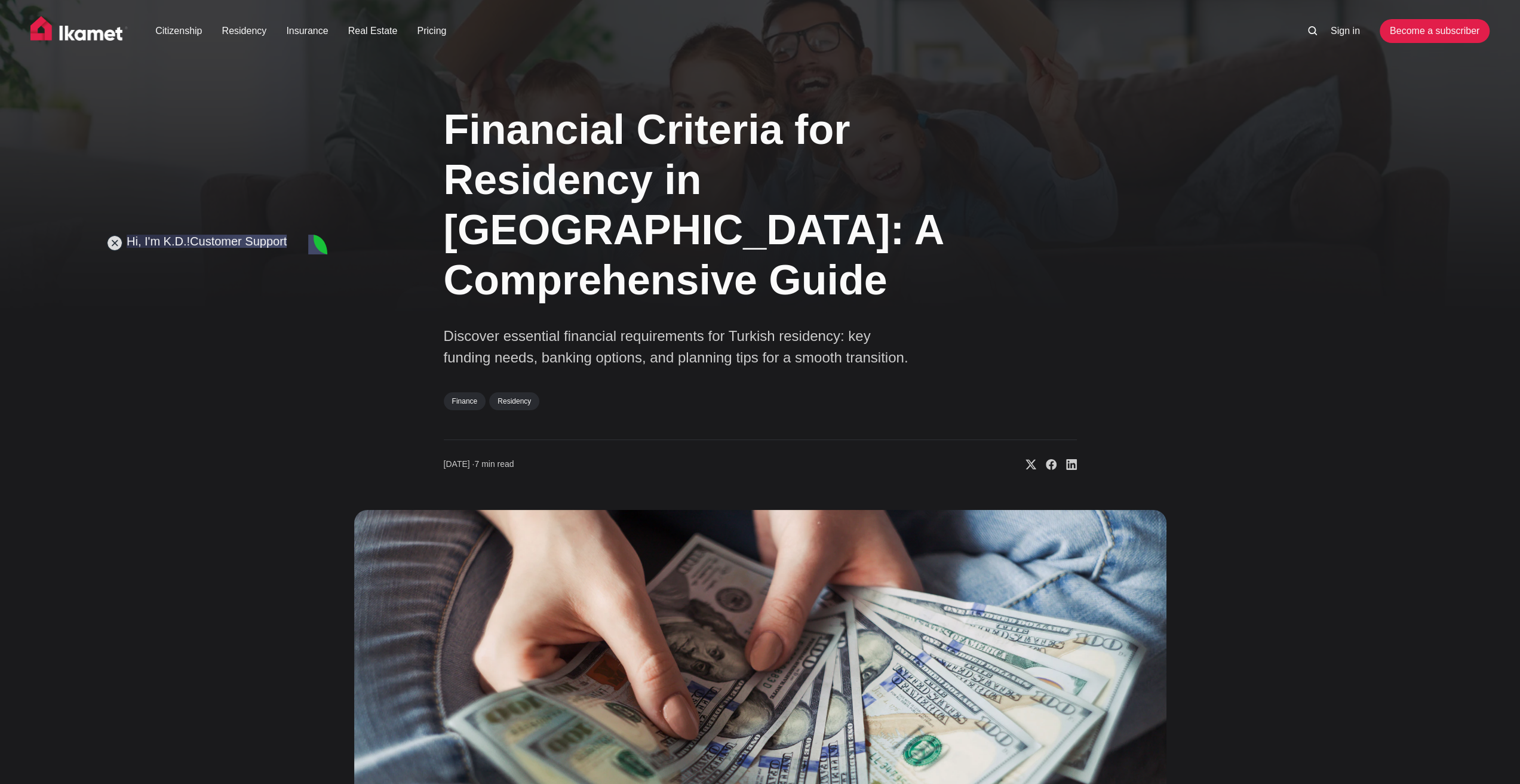
click at [731, 435] on div "Financial Criteria for Residency in [GEOGRAPHIC_DATA]: A Comprehensive Guide Di…" at bounding box center [760, 532] width 965 height 887
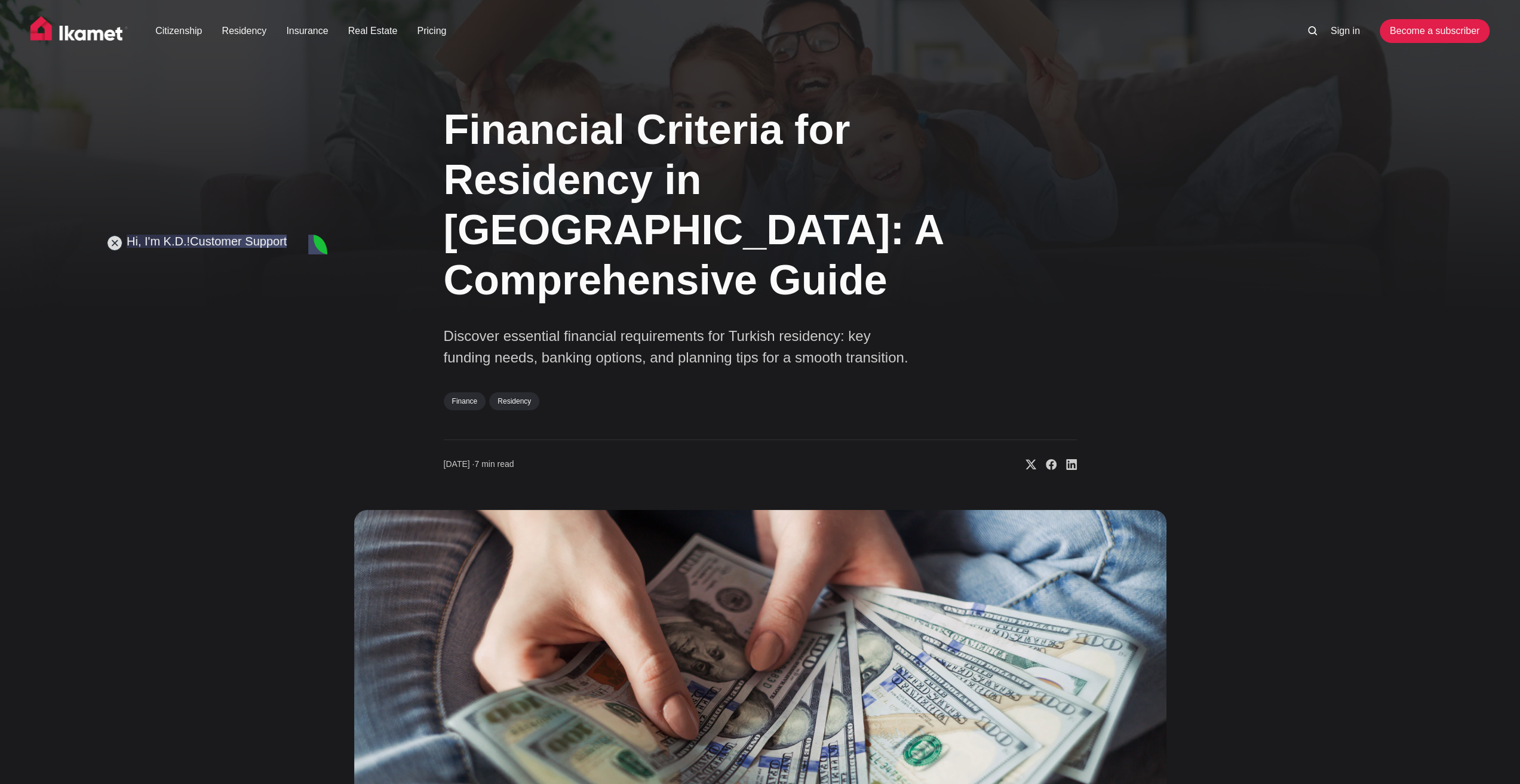
click at [285, 233] on div "Financial Criteria for Residency in [GEOGRAPHIC_DATA]: A Comprehensive Guide Di…" at bounding box center [760, 532] width 965 height 887
drag, startPoint x: 284, startPoint y: 241, endPoint x: 282, endPoint y: 187, distance: 54.0
click at [282, 187] on jdiv at bounding box center [225, 483] width 1395 height 1795
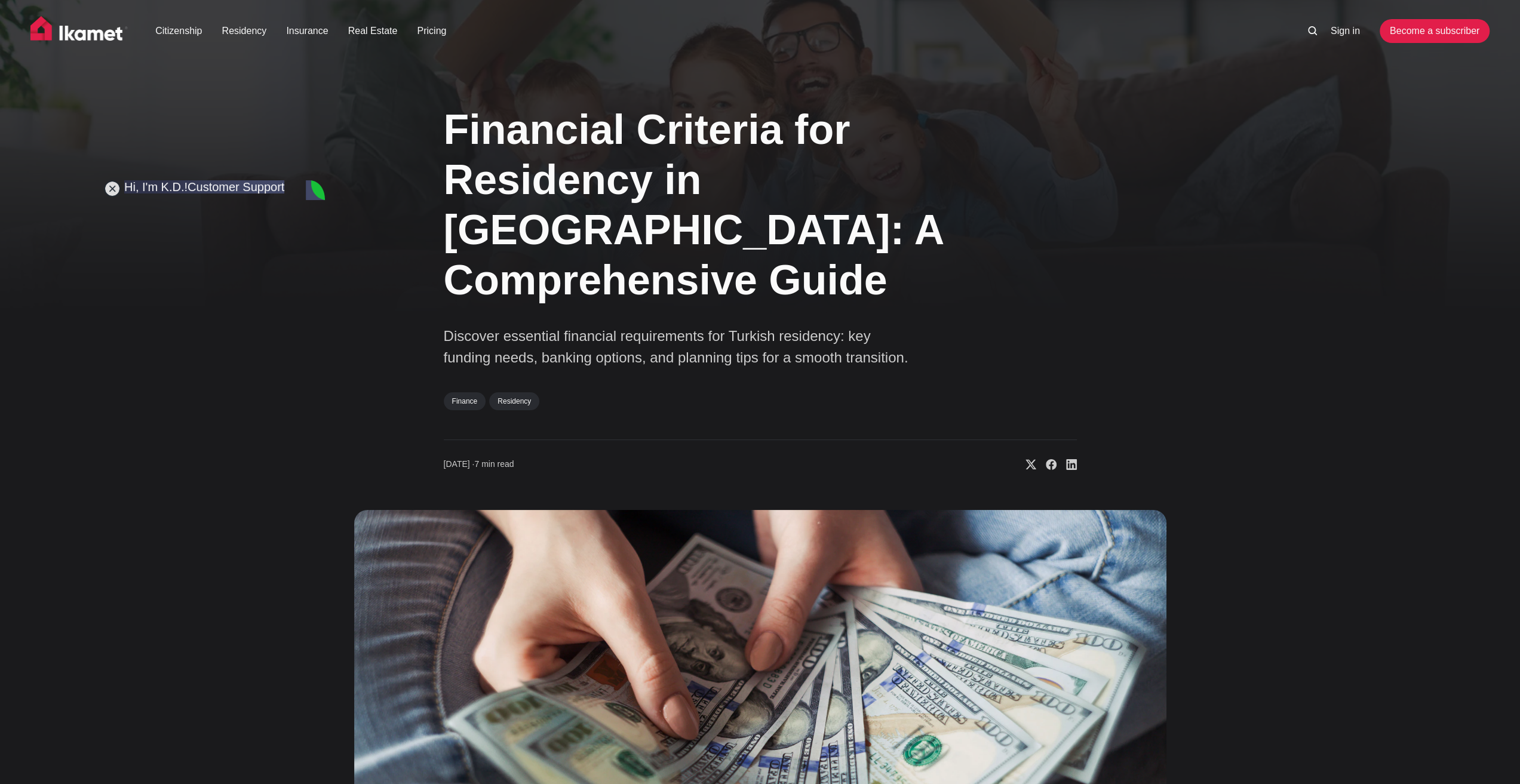
drag, startPoint x: 321, startPoint y: 358, endPoint x: 331, endPoint y: 229, distance: 129.4
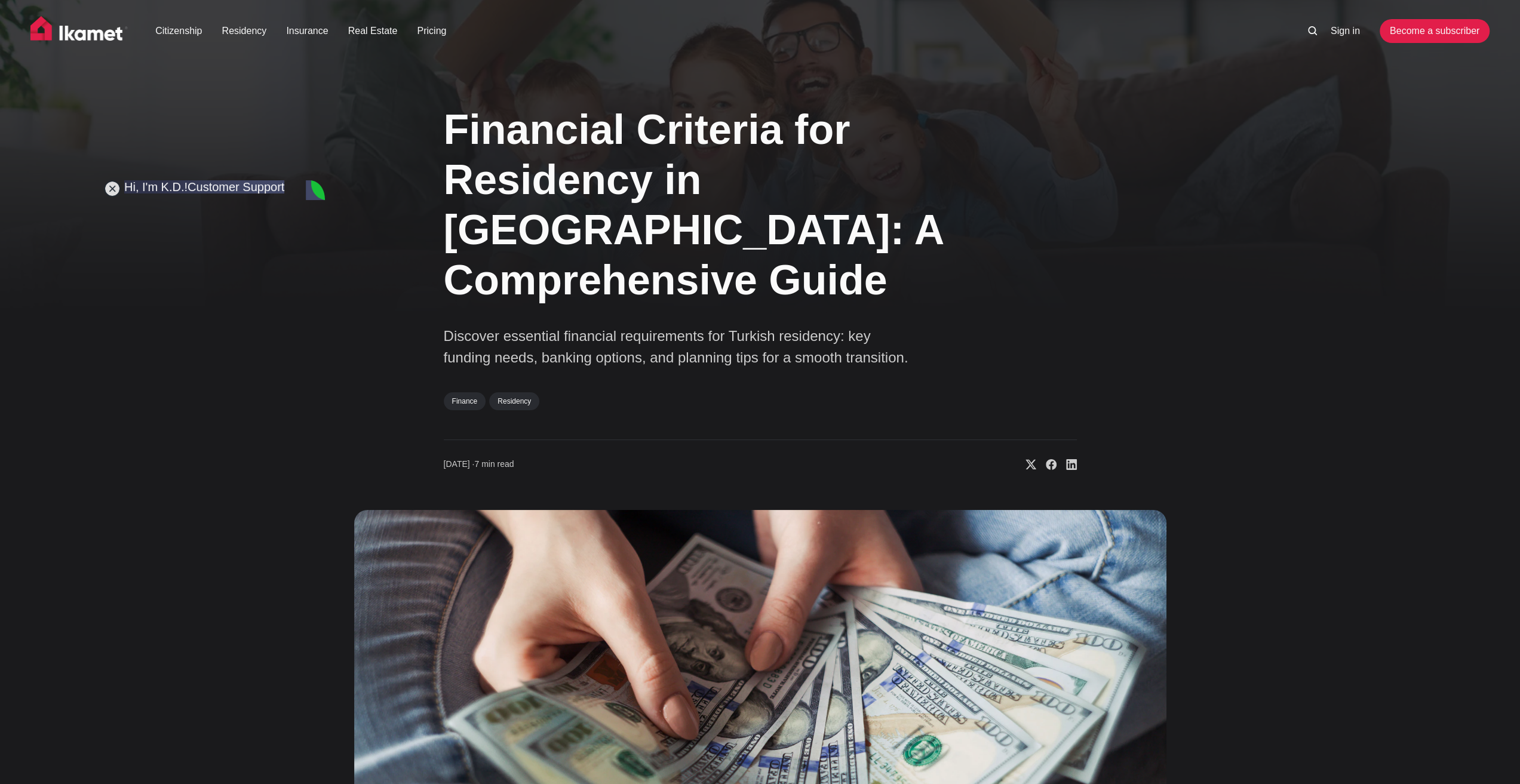
drag, startPoint x: 320, startPoint y: 290, endPoint x: 373, endPoint y: 758, distance: 471.0
click at [337, 479] on div "Financial Criteria for Residency in [GEOGRAPHIC_DATA]: A Comprehensive Guide Di…" at bounding box center [760, 532] width 965 height 887
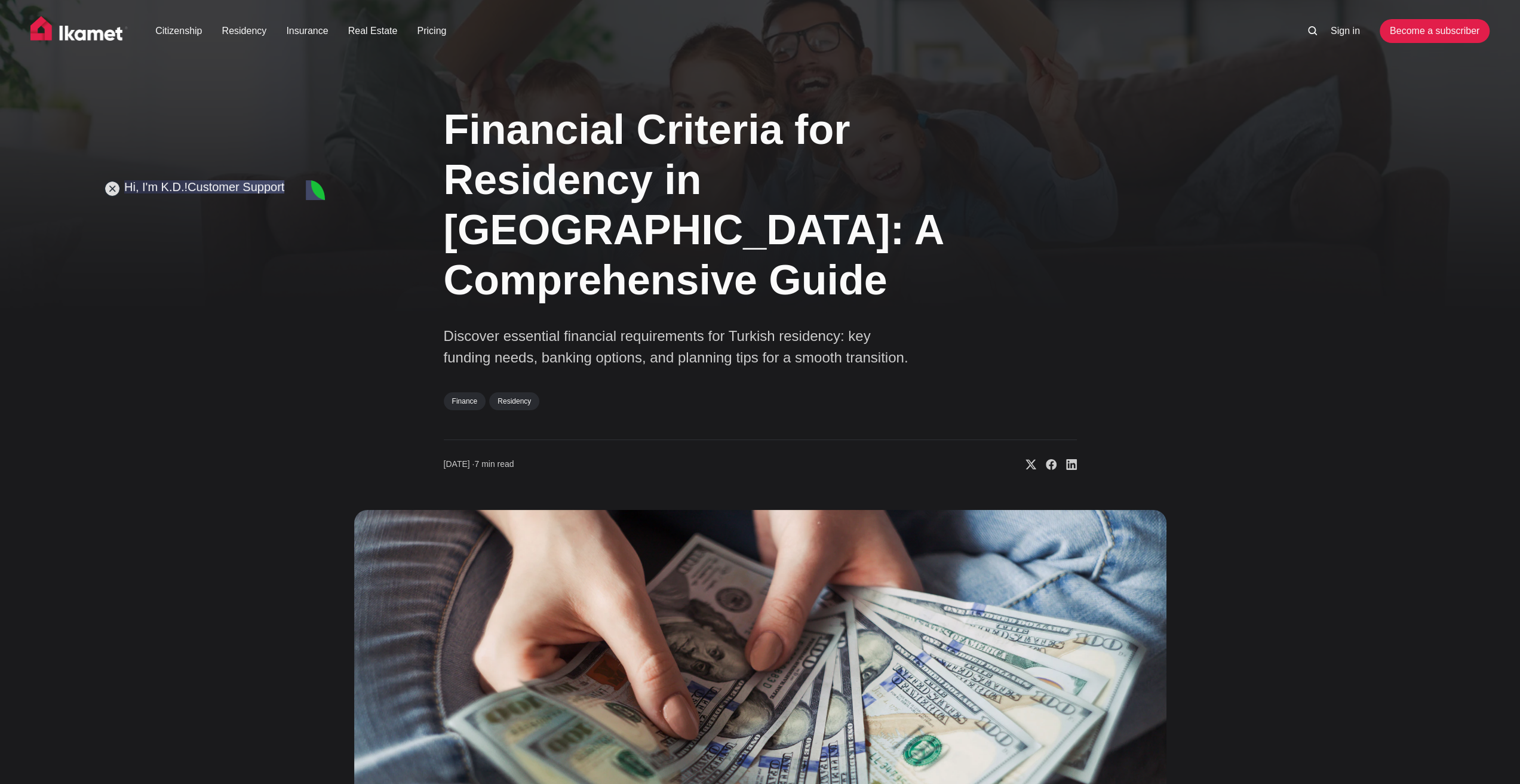
click at [337, 479] on div "Financial Criteria for Residency in [GEOGRAPHIC_DATA]: A Comprehensive Guide Di…" at bounding box center [760, 532] width 965 height 887
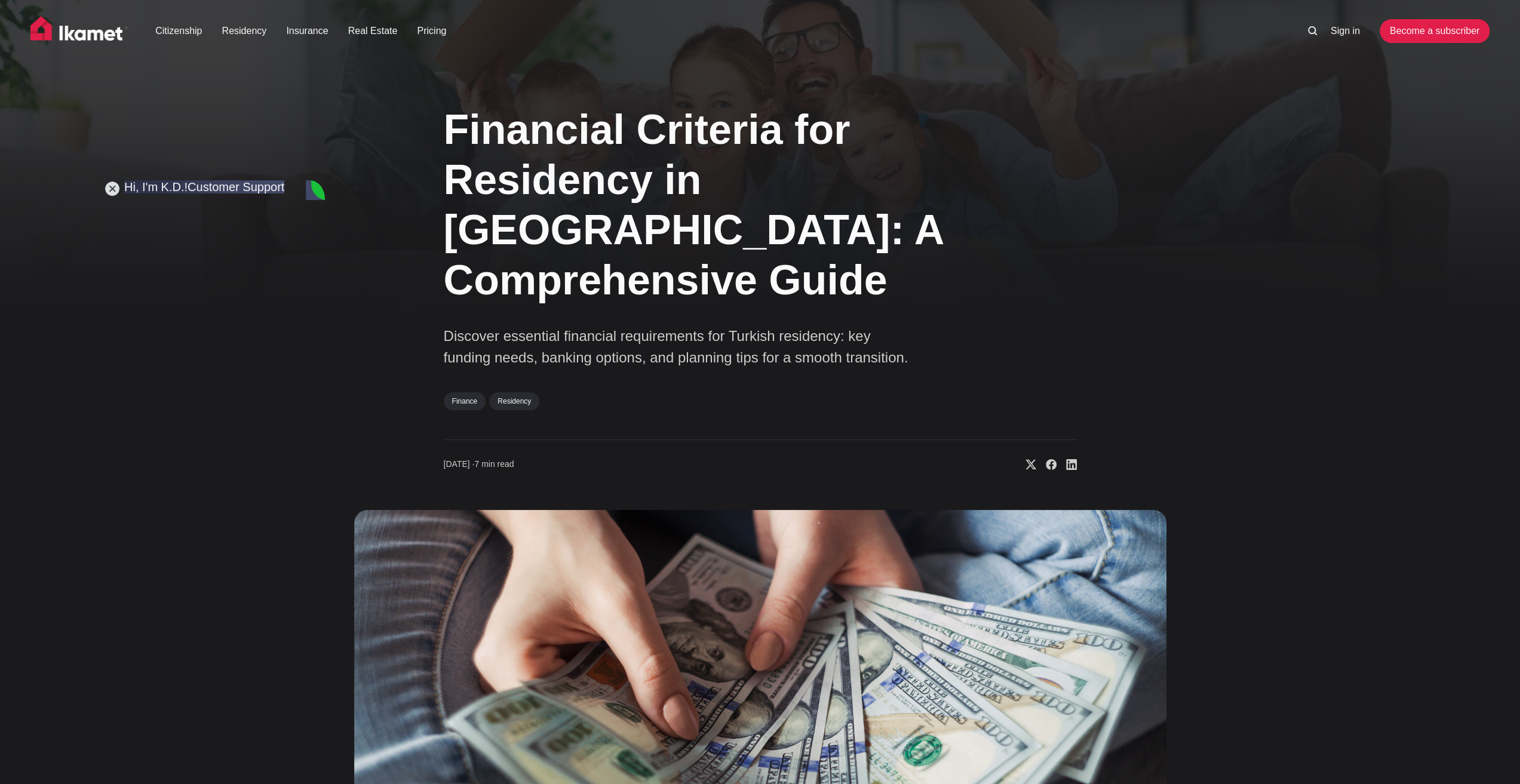
type input "C:\fakepath\HBO Bachelor Vormgeving Propedeuse bachelor (Design) - EN.pdf"
click at [333, 633] on div "Financial Criteria for Residency in [GEOGRAPHIC_DATA]: A Comprehensive Guide Di…" at bounding box center [760, 532] width 965 height 887
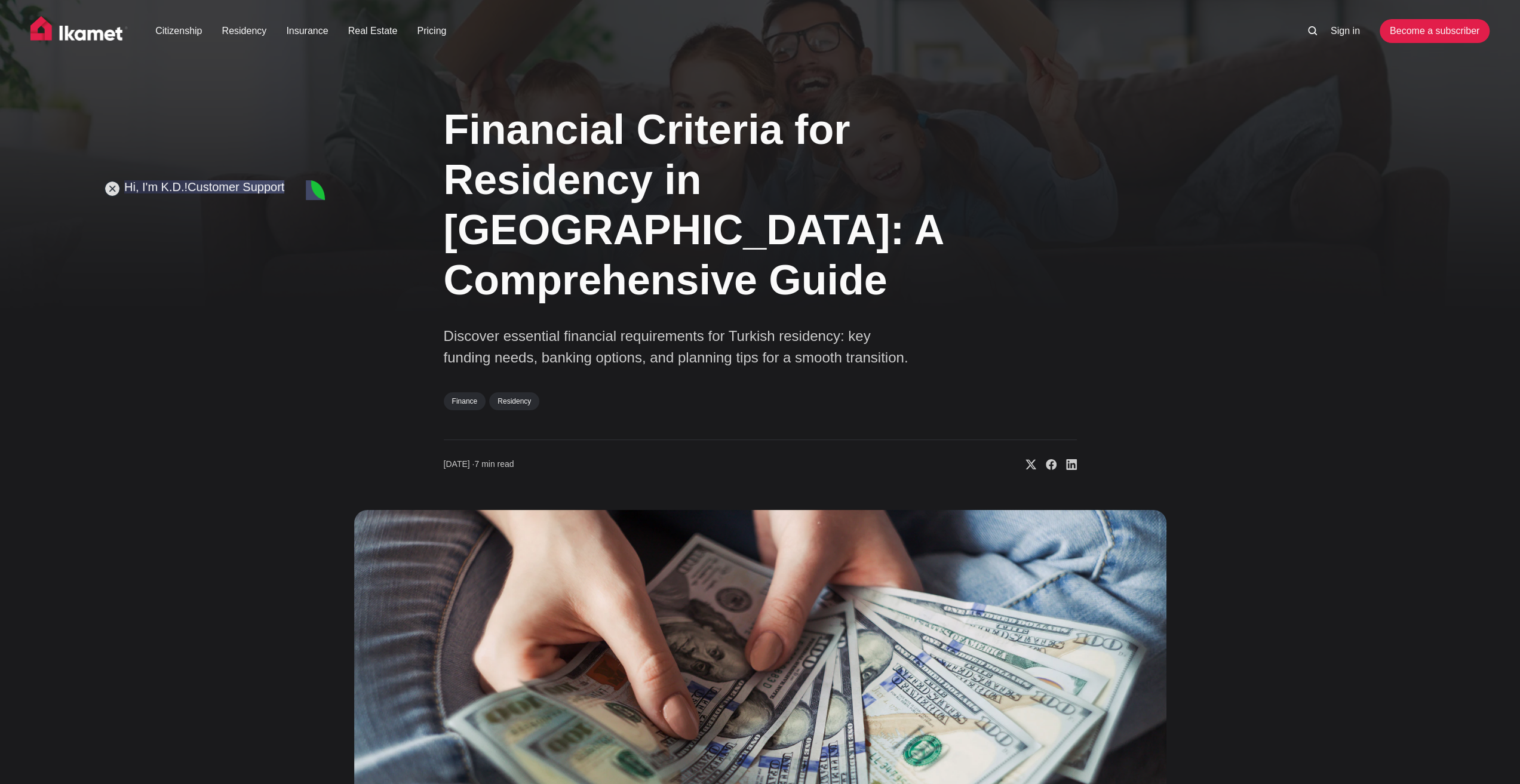
click at [333, 562] on div "Financial Criteria for Residency in [GEOGRAPHIC_DATA]: A Comprehensive Guide Di…" at bounding box center [760, 532] width 965 height 887
click at [314, 107] on div "Financial Criteria for Residency in [GEOGRAPHIC_DATA]: A Comprehensive Guide Di…" at bounding box center [760, 532] width 965 height 887
click at [374, 381] on div "Financial Criteria for Residency in [GEOGRAPHIC_DATA]: A Comprehensive Guide Di…" at bounding box center [760, 532] width 965 height 887
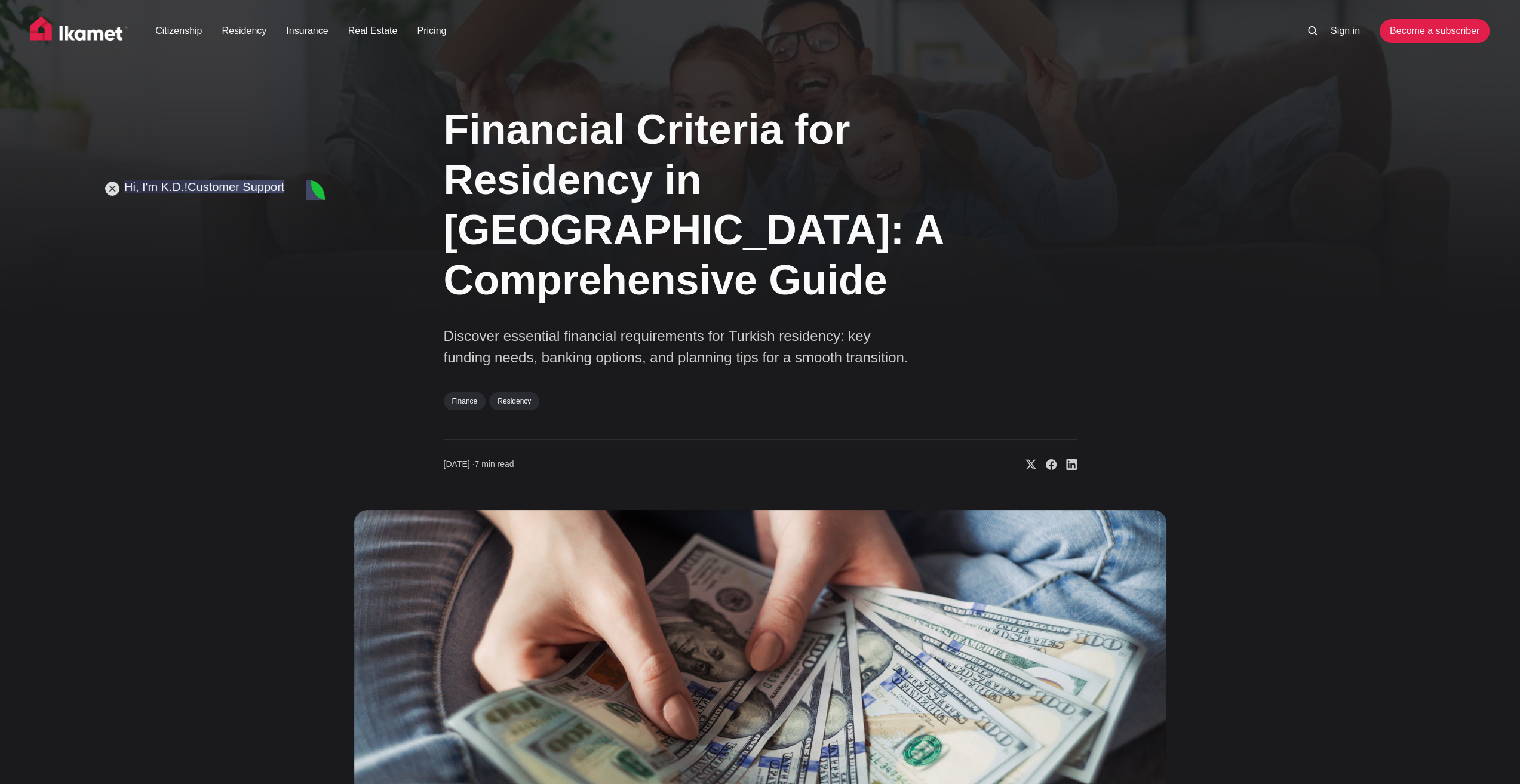
drag, startPoint x: 321, startPoint y: 602, endPoint x: 323, endPoint y: 207, distance: 395.0
drag, startPoint x: 321, startPoint y: 328, endPoint x: 323, endPoint y: 356, distance: 28.1
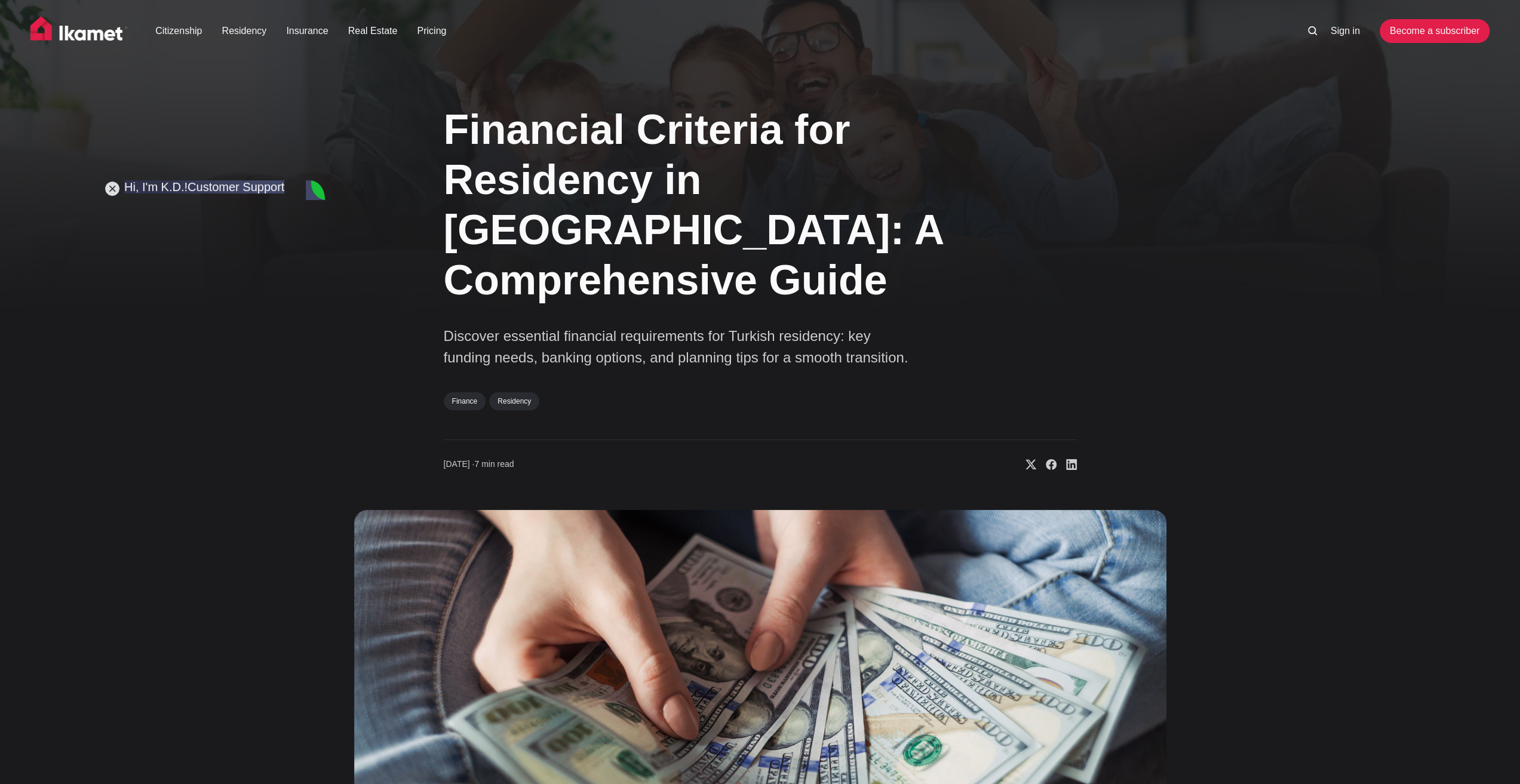
scroll to position [2731, 0]
drag, startPoint x: 319, startPoint y: 464, endPoint x: 348, endPoint y: 692, distance: 229.8
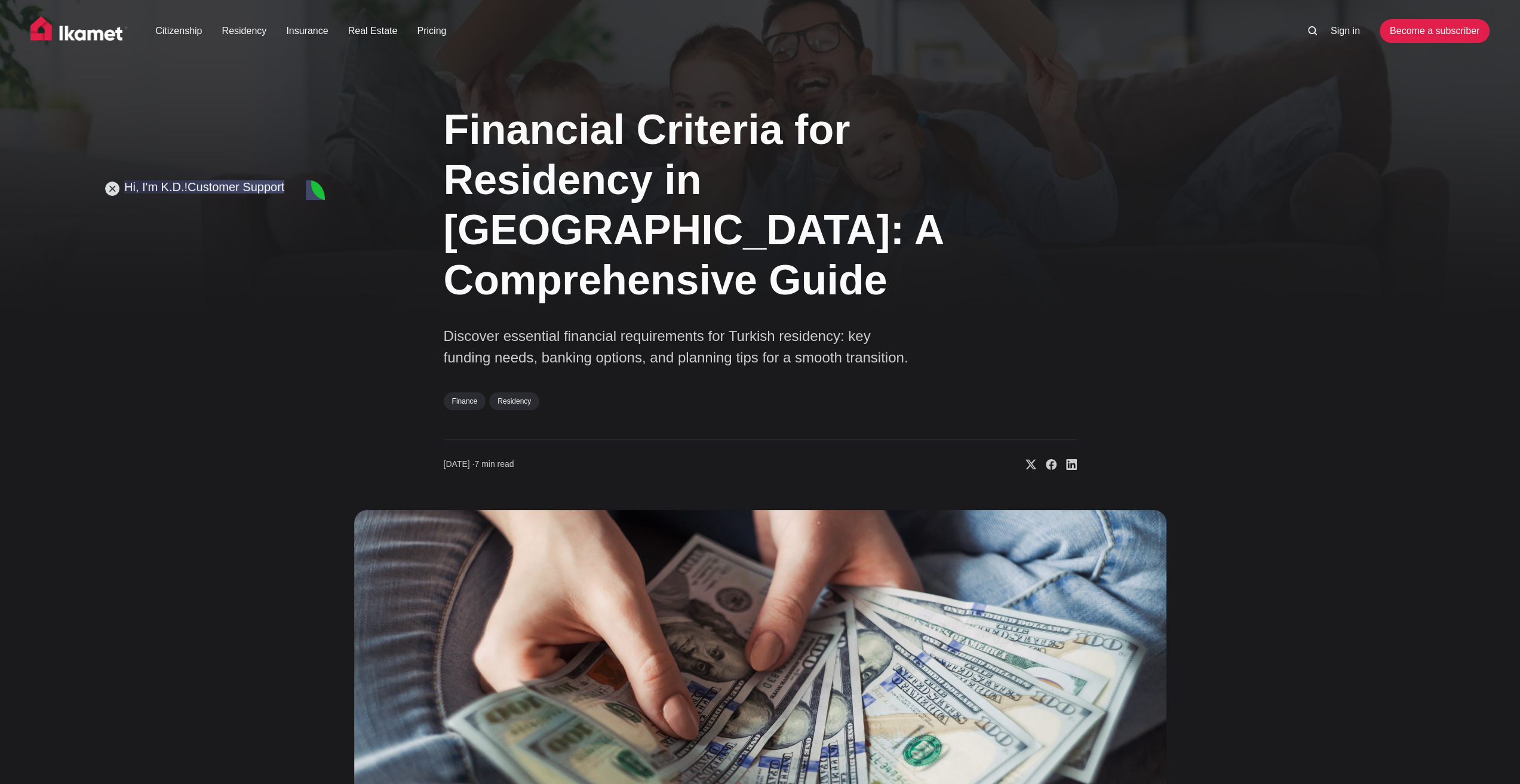
click at [341, 660] on div "Financial Criteria for Residency in [GEOGRAPHIC_DATA]: A Comprehensive Guide Di…" at bounding box center [760, 532] width 965 height 887
click at [382, 401] on div "Financial Criteria for Residency in [GEOGRAPHIC_DATA]: A Comprehensive Guide Di…" at bounding box center [760, 532] width 965 height 887
drag, startPoint x: 321, startPoint y: 683, endPoint x: 401, endPoint y: 224, distance: 465.9
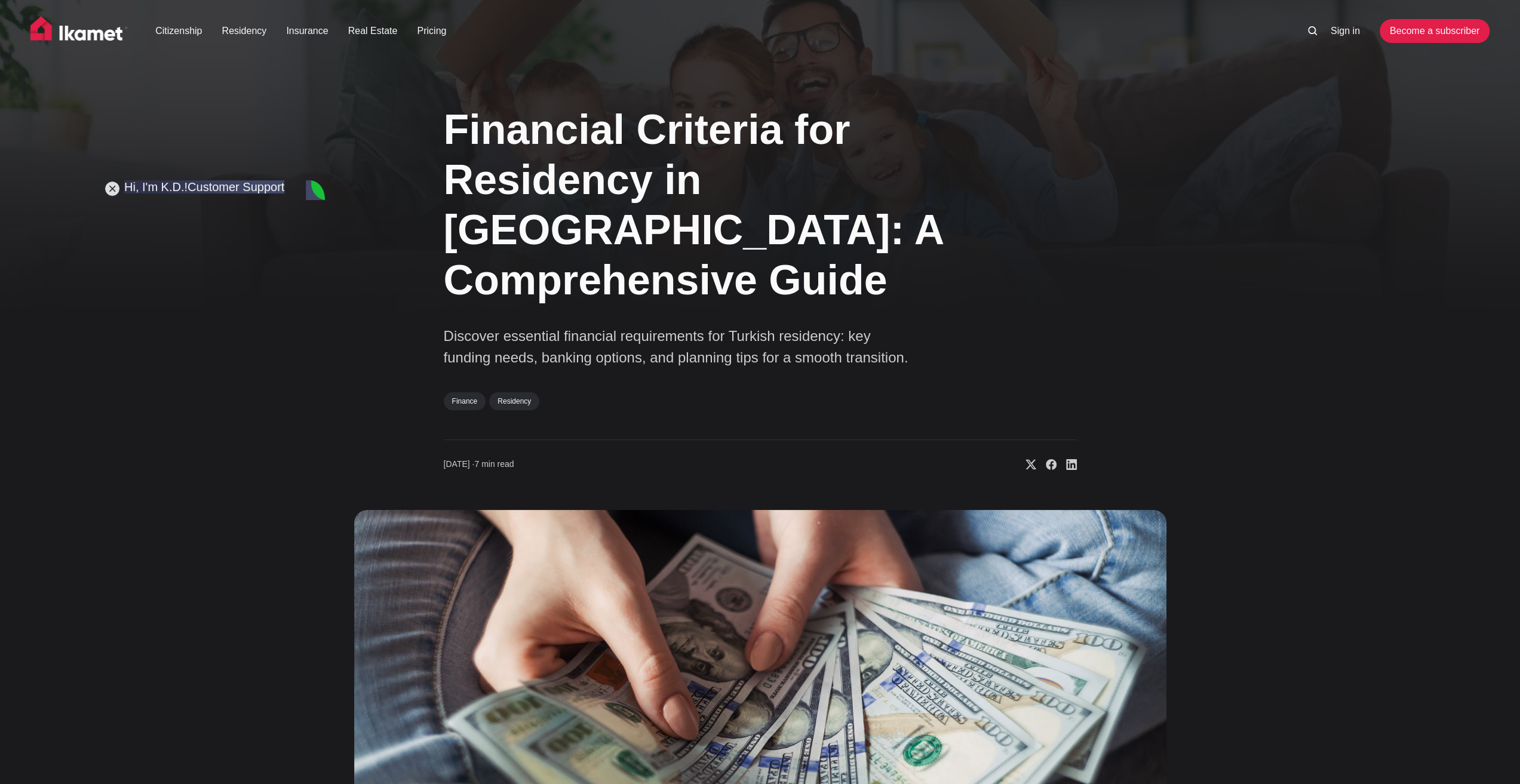
scroll to position [358, 0]
drag, startPoint x: 319, startPoint y: 276, endPoint x: 215, endPoint y: 585, distance: 326.0
drag, startPoint x: 321, startPoint y: 579, endPoint x: 328, endPoint y: 770, distance: 191.1
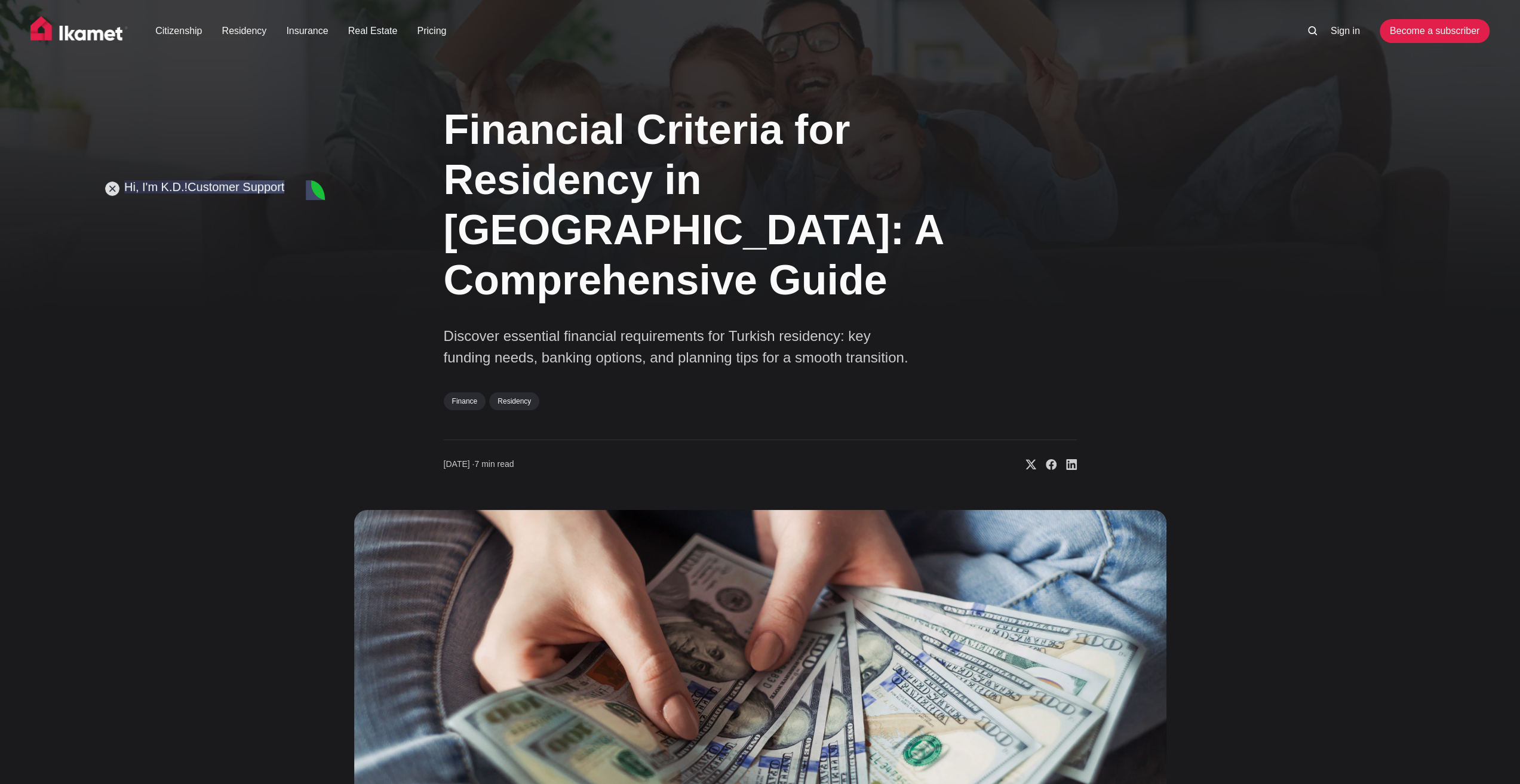
click at [350, 632] on div "Financial Criteria for Residency in [GEOGRAPHIC_DATA]: A Comprehensive Guide Di…" at bounding box center [760, 532] width 965 height 887
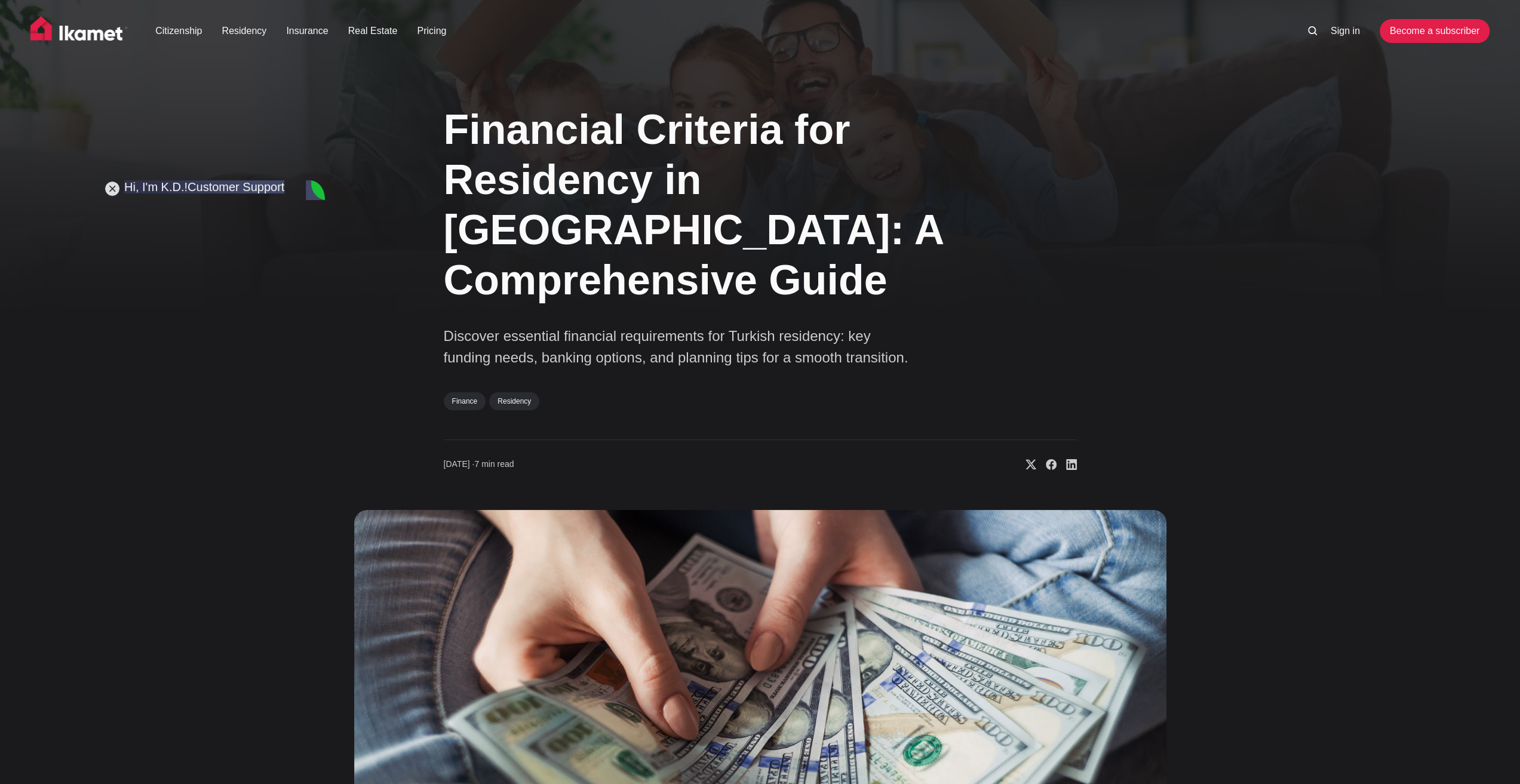
type textarea "That is the second document"
type textarea "The first one if of the 4 years program"
click at [345, 658] on div "Financial Criteria for Residency in [GEOGRAPHIC_DATA]: A Comprehensive Guide Di…" at bounding box center [760, 532] width 965 height 887
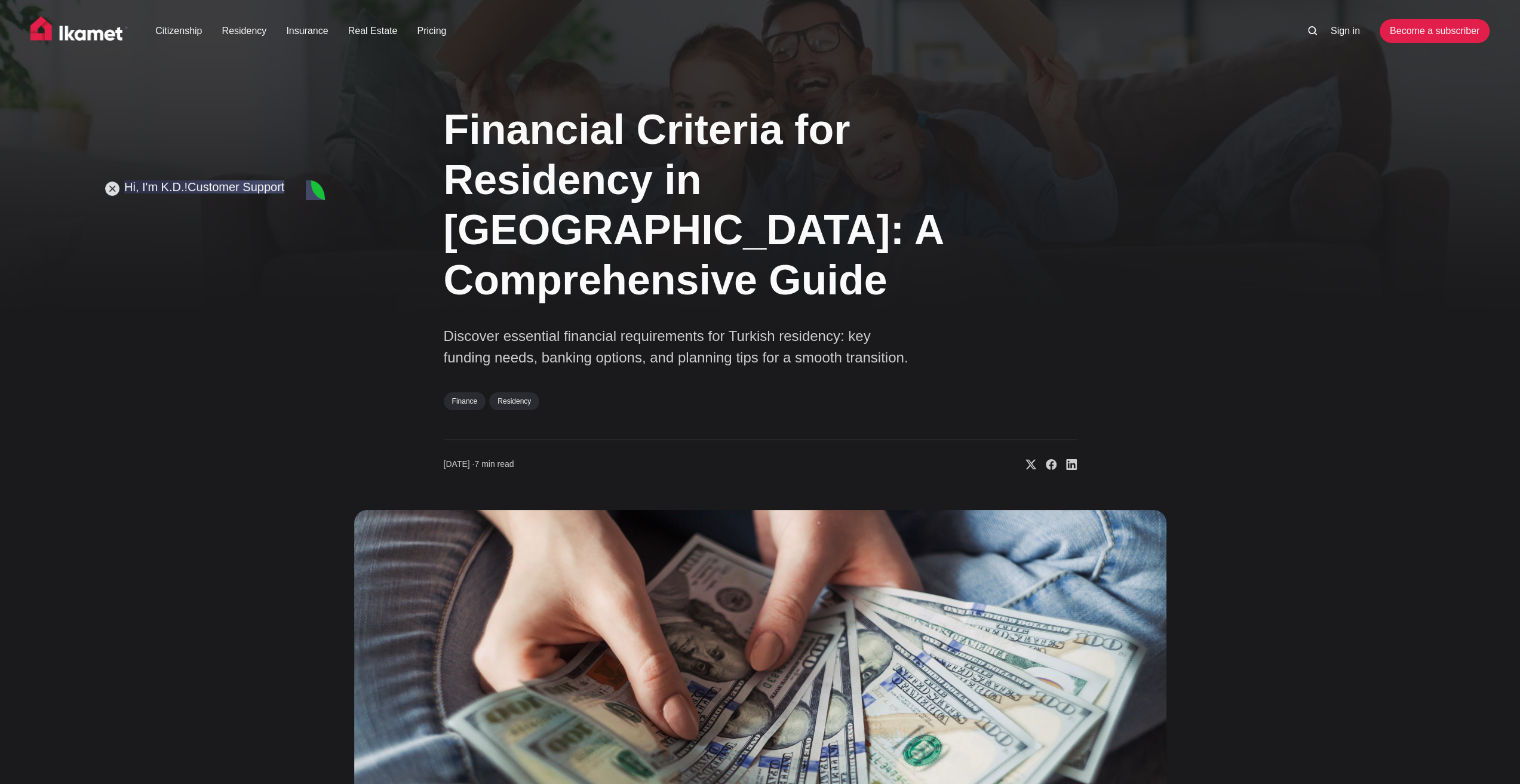
click at [343, 665] on div "Financial Criteria for Residency in [GEOGRAPHIC_DATA]: A Comprehensive Guide Di…" at bounding box center [760, 532] width 965 height 887
click at [1301, 425] on div "Financial Criteria for Residency in [GEOGRAPHIC_DATA]: A Comprehensive Guide Di…" at bounding box center [760, 532] width 1520 height 887
click at [537, 624] on img at bounding box center [760, 743] width 812 height 467
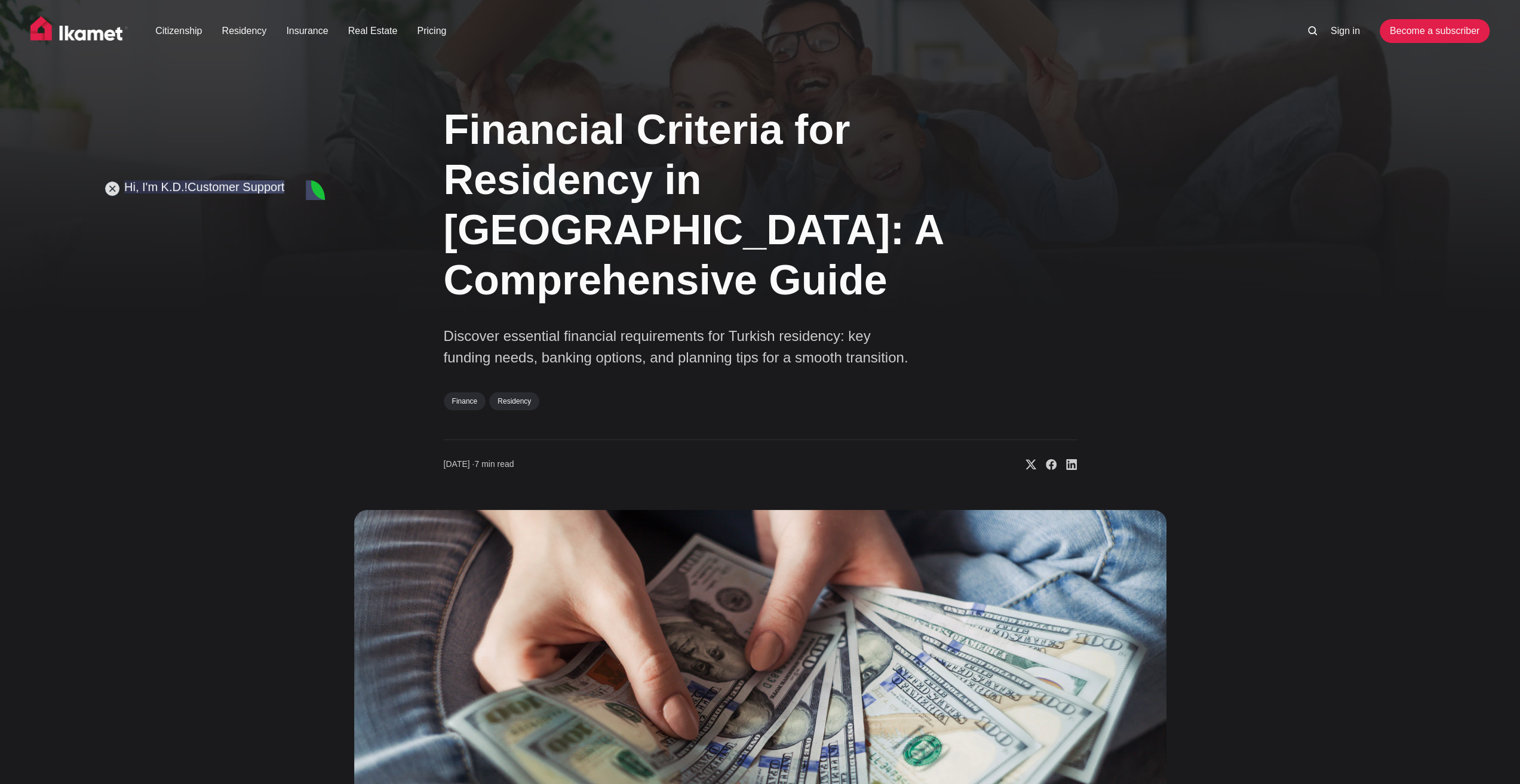
click at [377, 690] on img at bounding box center [760, 743] width 812 height 467
type textarea "Yes"
click at [457, 510] on img at bounding box center [760, 743] width 812 height 467
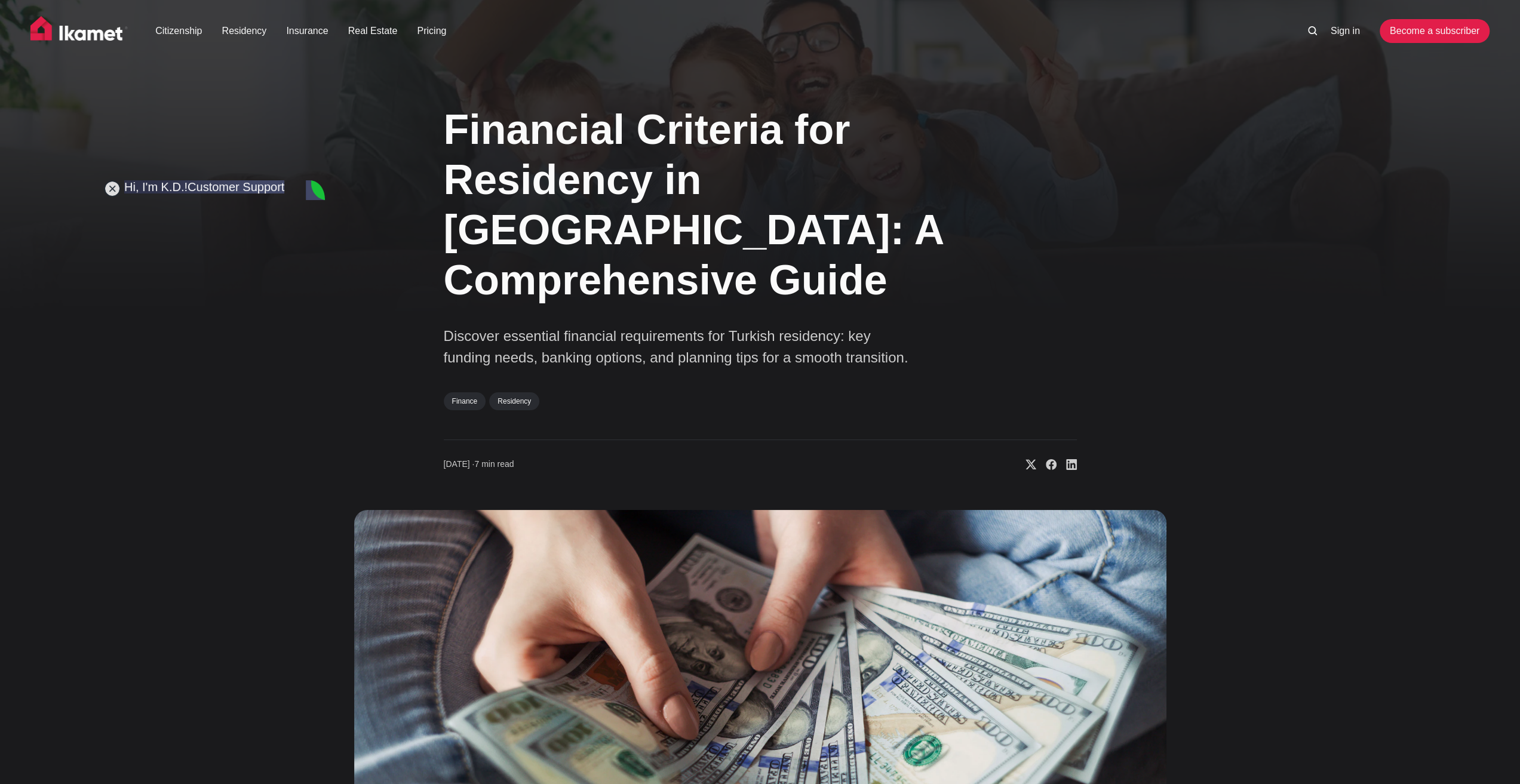
click at [453, 535] on img at bounding box center [760, 743] width 812 height 467
type textarea "Yes"
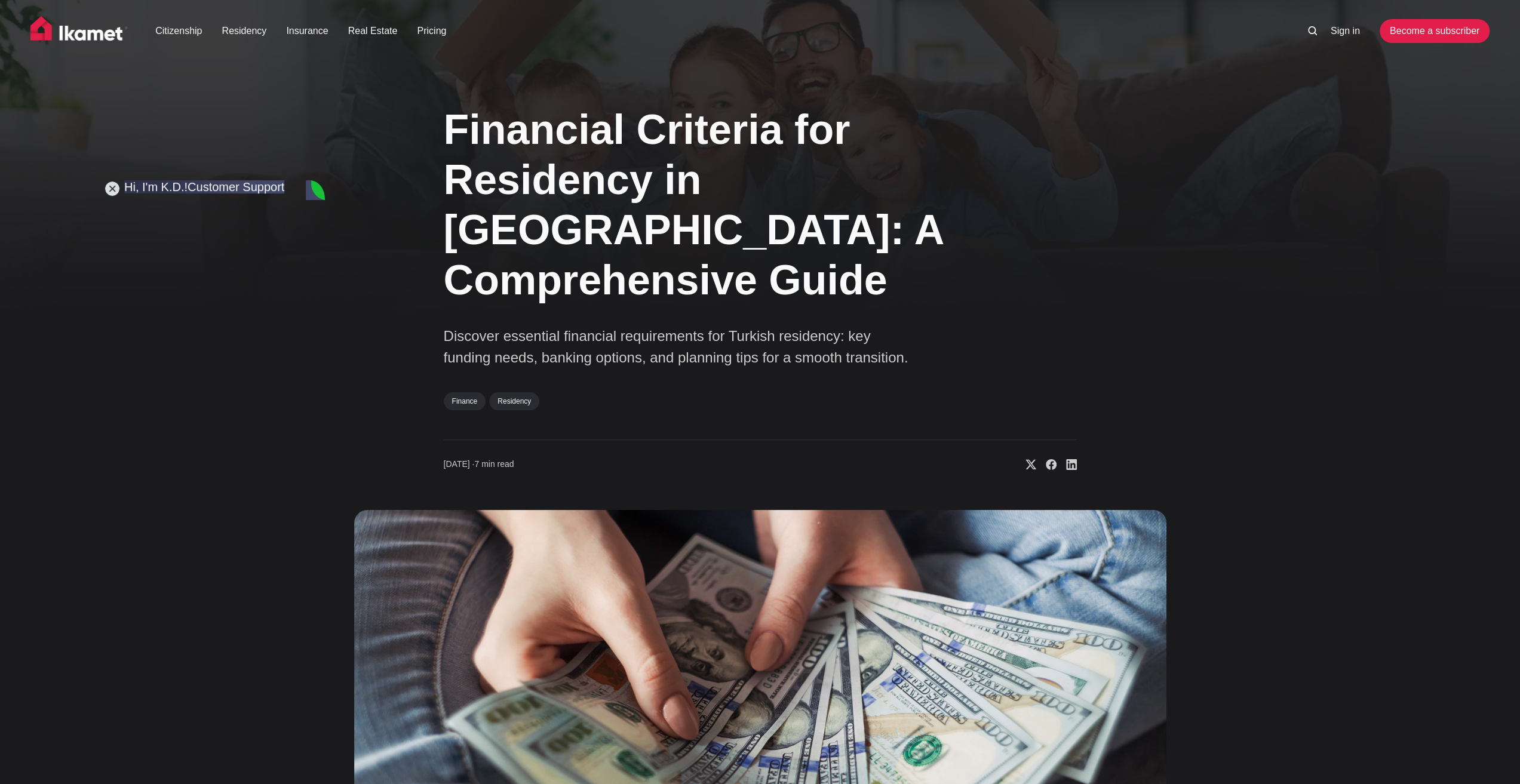
click at [384, 660] on img at bounding box center [760, 743] width 812 height 467
click at [409, 683] on img at bounding box center [760, 743] width 812 height 467
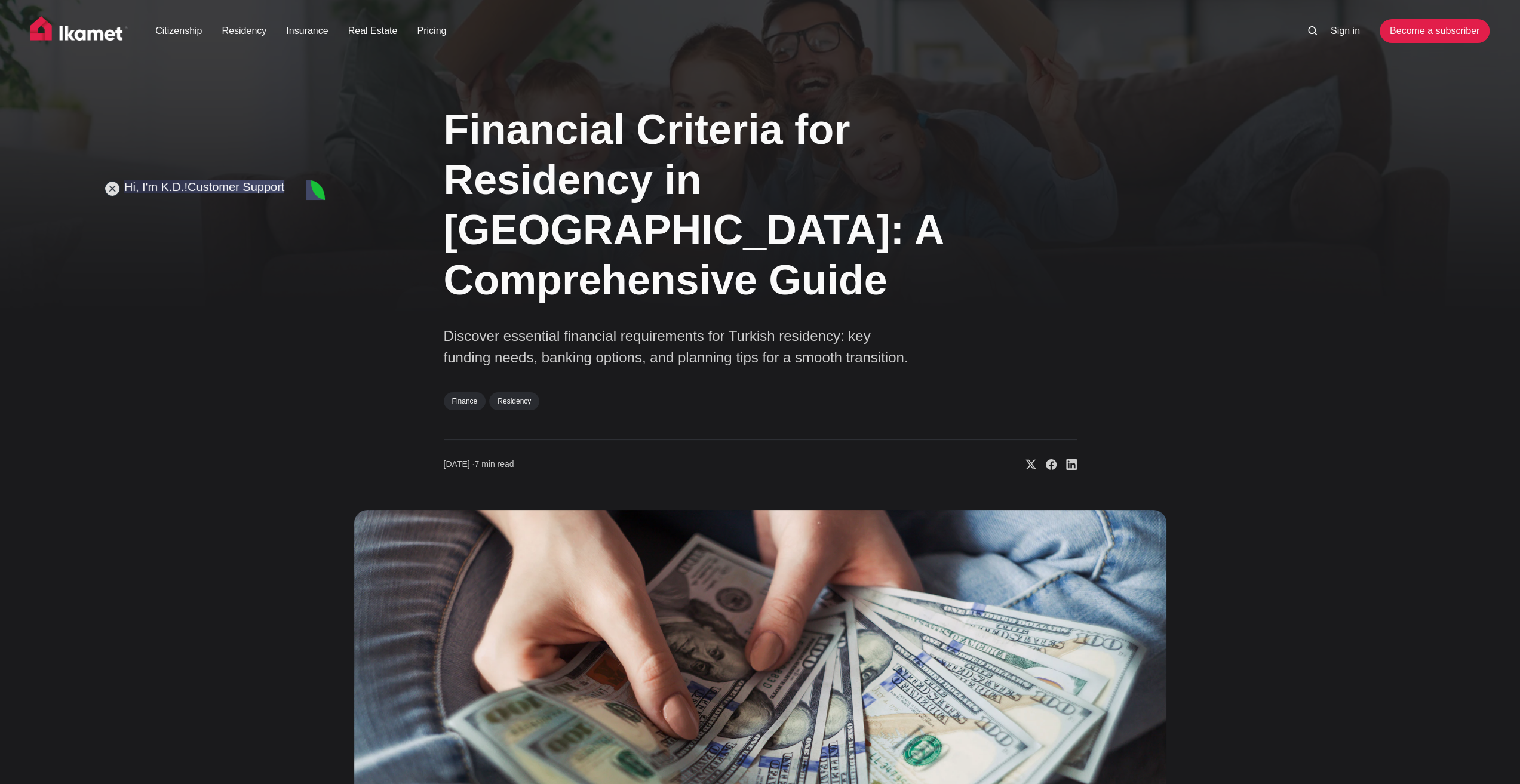
type textarea "Y"
click at [437, 607] on img at bounding box center [760, 743] width 812 height 467
click at [463, 558] on img at bounding box center [760, 743] width 812 height 467
click at [365, 665] on img at bounding box center [760, 743] width 812 height 467
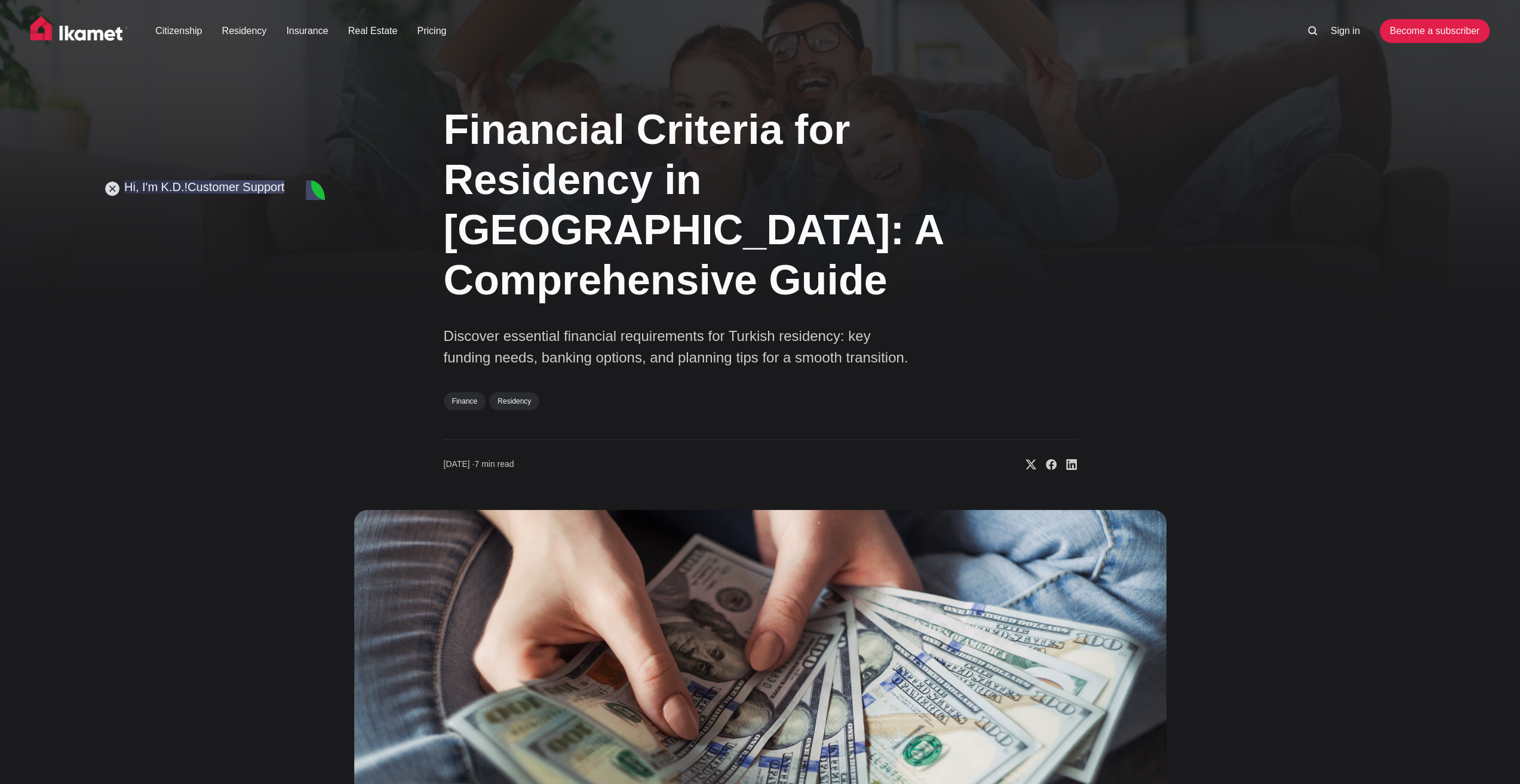
click at [336, 658] on div "Financial Criteria for Residency in [GEOGRAPHIC_DATA]: A Comprehensive Guide Di…" at bounding box center [760, 532] width 965 height 887
type textarea "From my last job?"
click at [469, 586] on img at bounding box center [760, 743] width 812 height 467
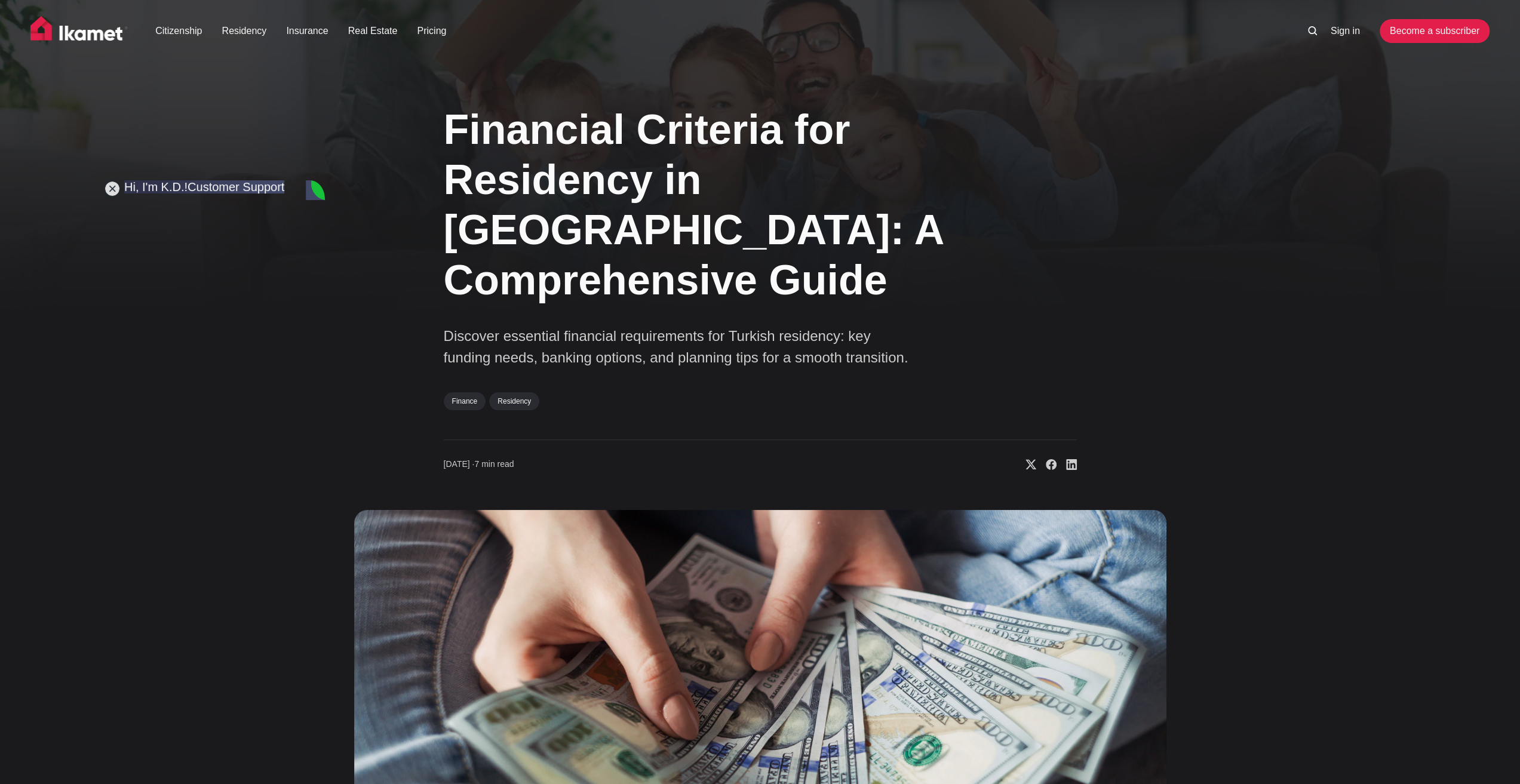
click at [454, 589] on img at bounding box center [760, 743] width 812 height 467
type textarea "You mean just the yearly thingy?"
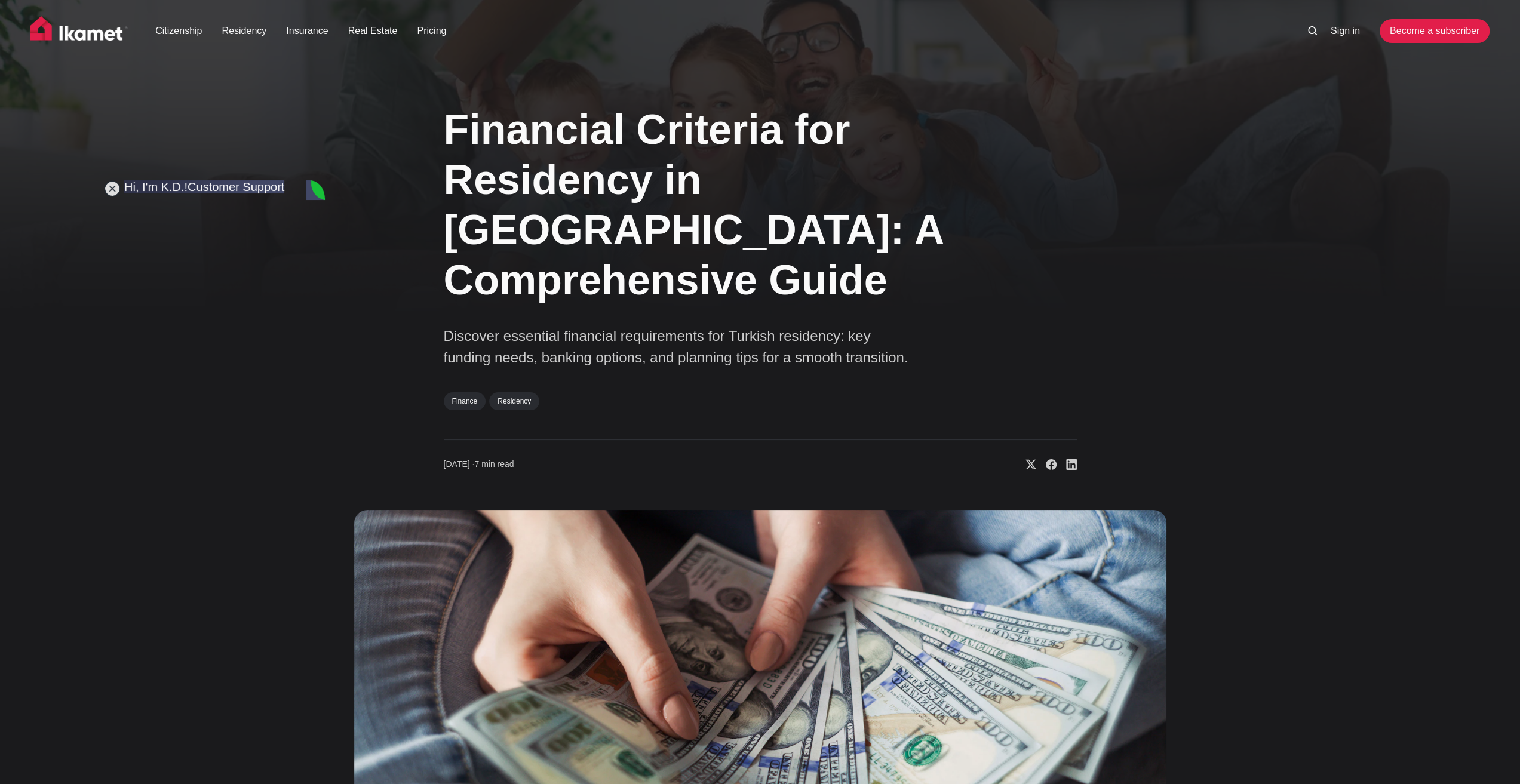
scroll to position [7389, 0]
click at [447, 592] on img at bounding box center [760, 743] width 812 height 467
click at [447, 591] on img at bounding box center [760, 743] width 812 height 467
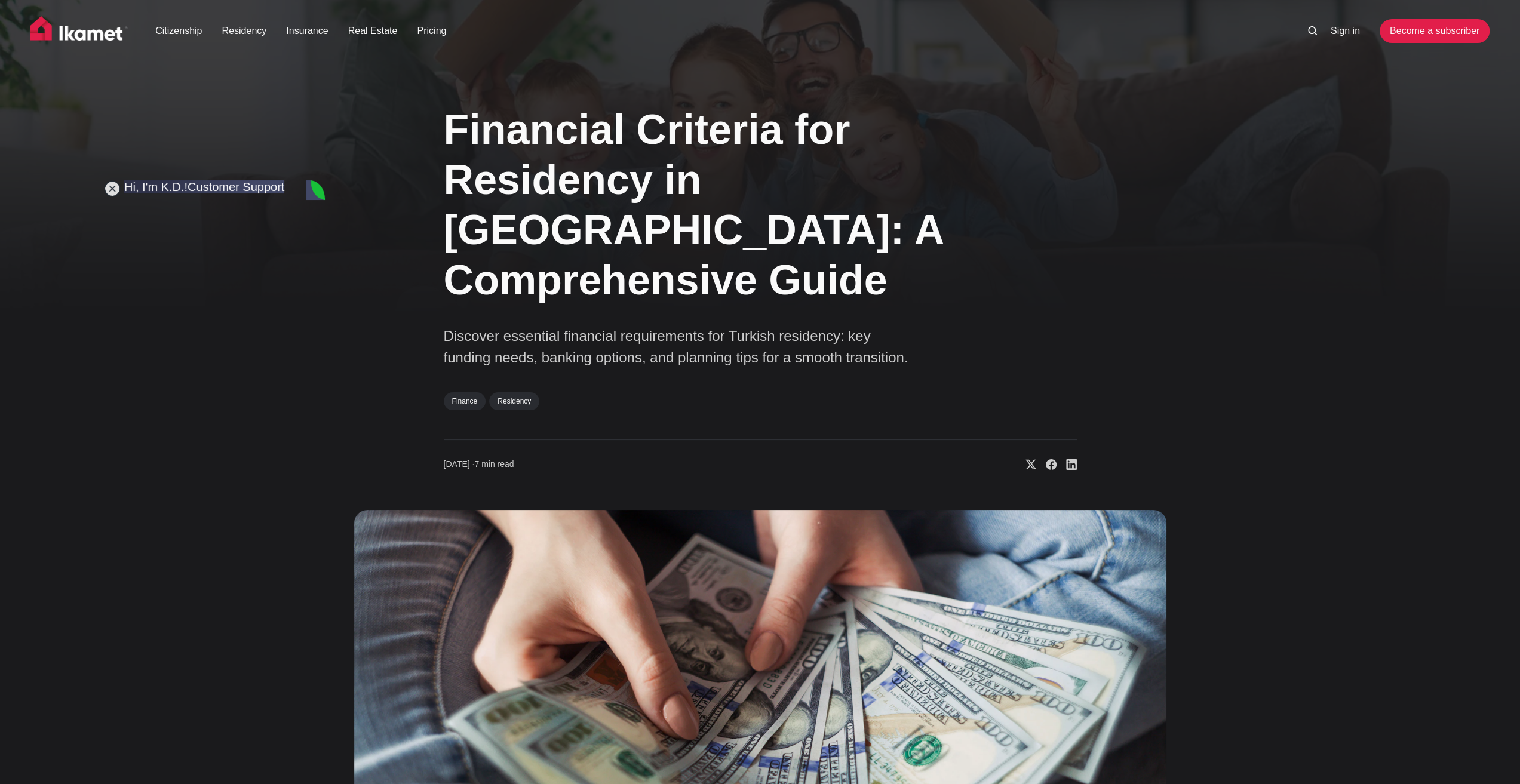
type textarea "[DEMOGRAPHIC_DATA]"
click at [432, 662] on img at bounding box center [760, 743] width 812 height 467
type textarea "I think I have the 2024 one already"
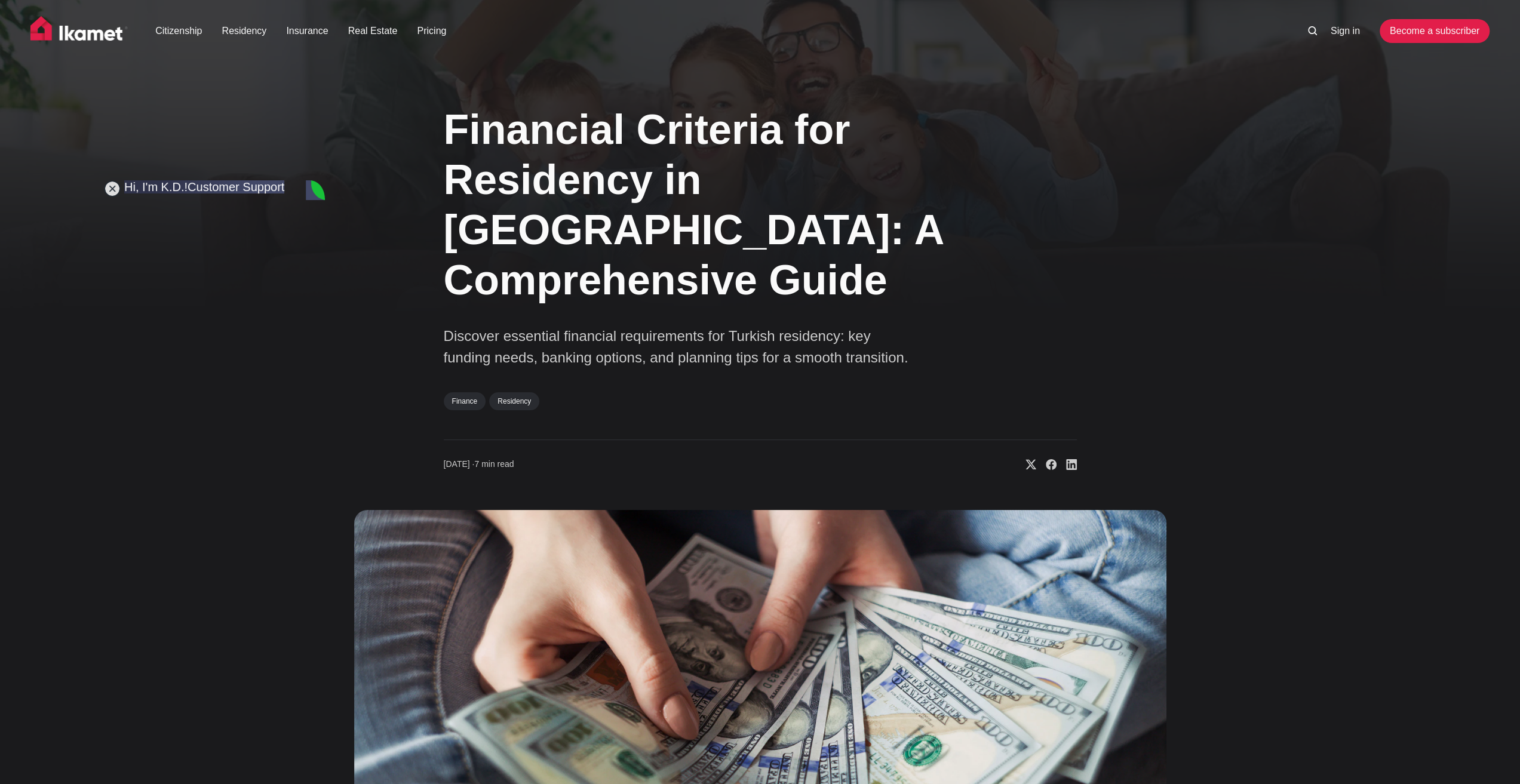
scroll to position [7517, 0]
click at [326, 630] on div "Financial Criteria for Residency in [GEOGRAPHIC_DATA]: A Comprehensive Guide Di…" at bounding box center [760, 532] width 965 height 887
click at [331, 601] on div "Financial Criteria for Residency in [GEOGRAPHIC_DATA]: A Comprehensive Guide Di…" at bounding box center [760, 532] width 965 height 887
click at [381, 600] on img at bounding box center [760, 743] width 812 height 467
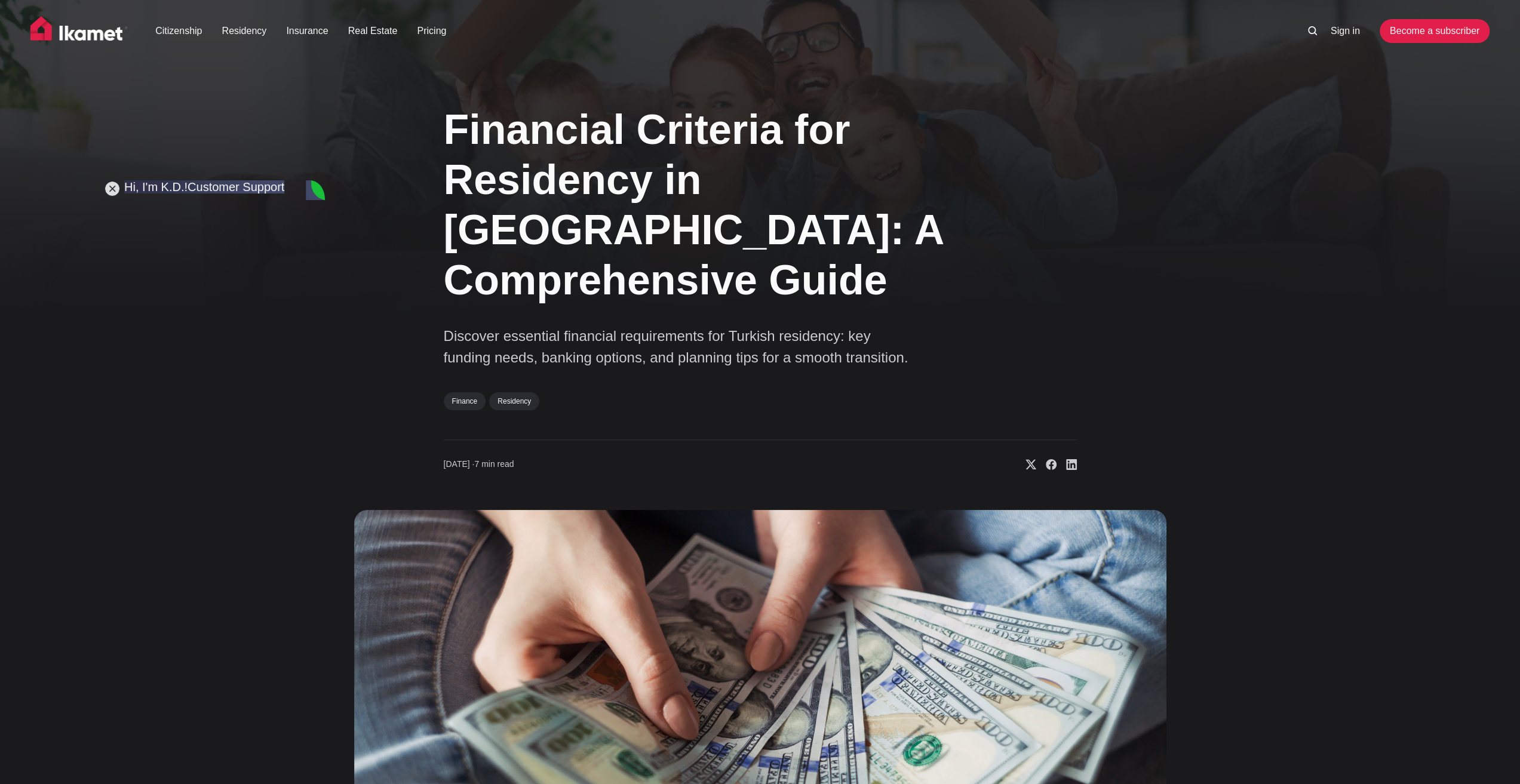
type textarea "B"
type textarea "They will see that I haven't had an income since may right?"
click at [355, 629] on img at bounding box center [760, 743] width 812 height 467
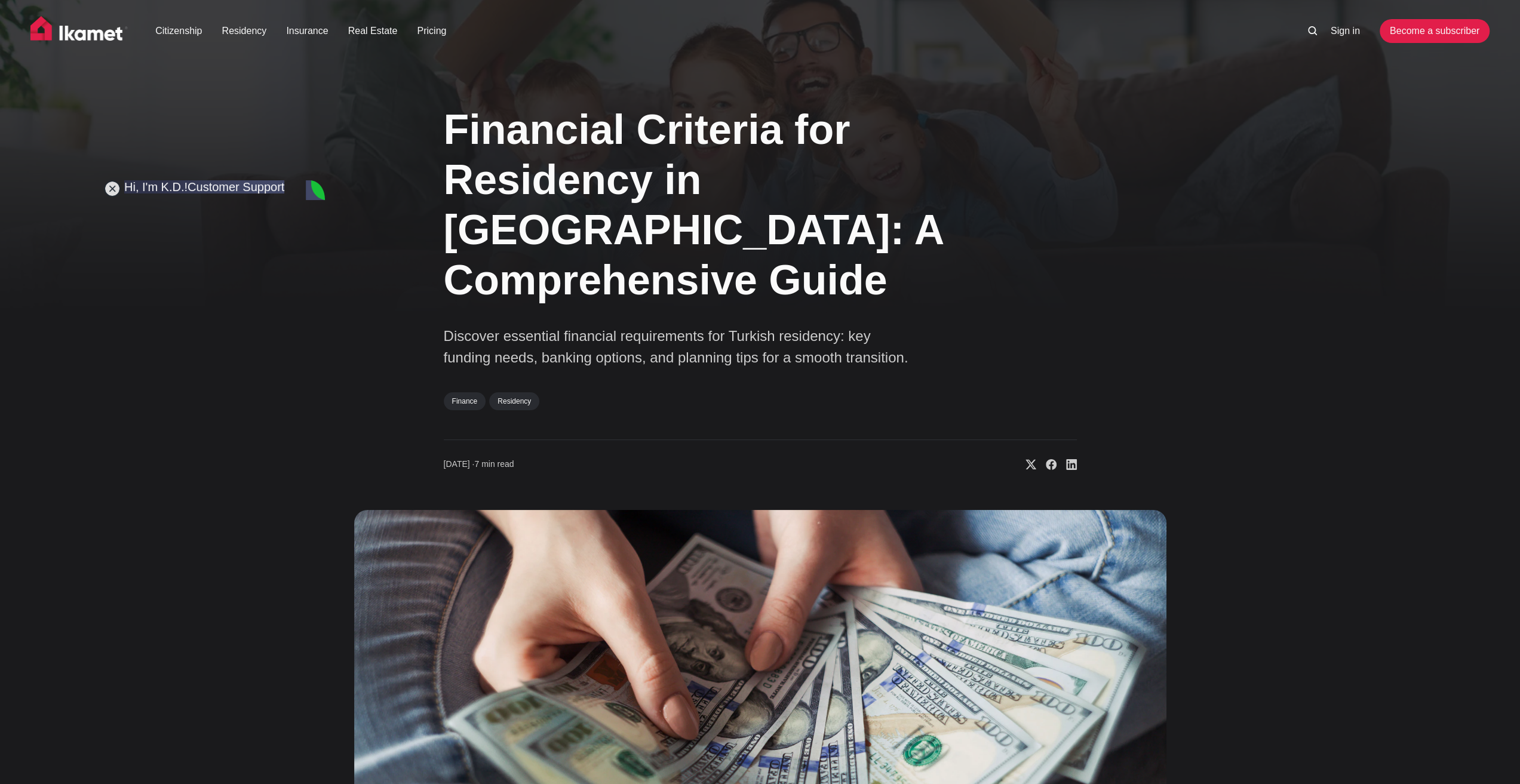
click at [351, 668] on div "Financial Criteria for Residency in [GEOGRAPHIC_DATA]: A Comprehensive Guide Di…" at bounding box center [760, 532] width 965 height 887
drag, startPoint x: 533, startPoint y: 672, endPoint x: 513, endPoint y: 669, distance: 20.2
click at [532, 672] on img at bounding box center [760, 743] width 812 height 467
click at [364, 696] on img at bounding box center [760, 743] width 812 height 467
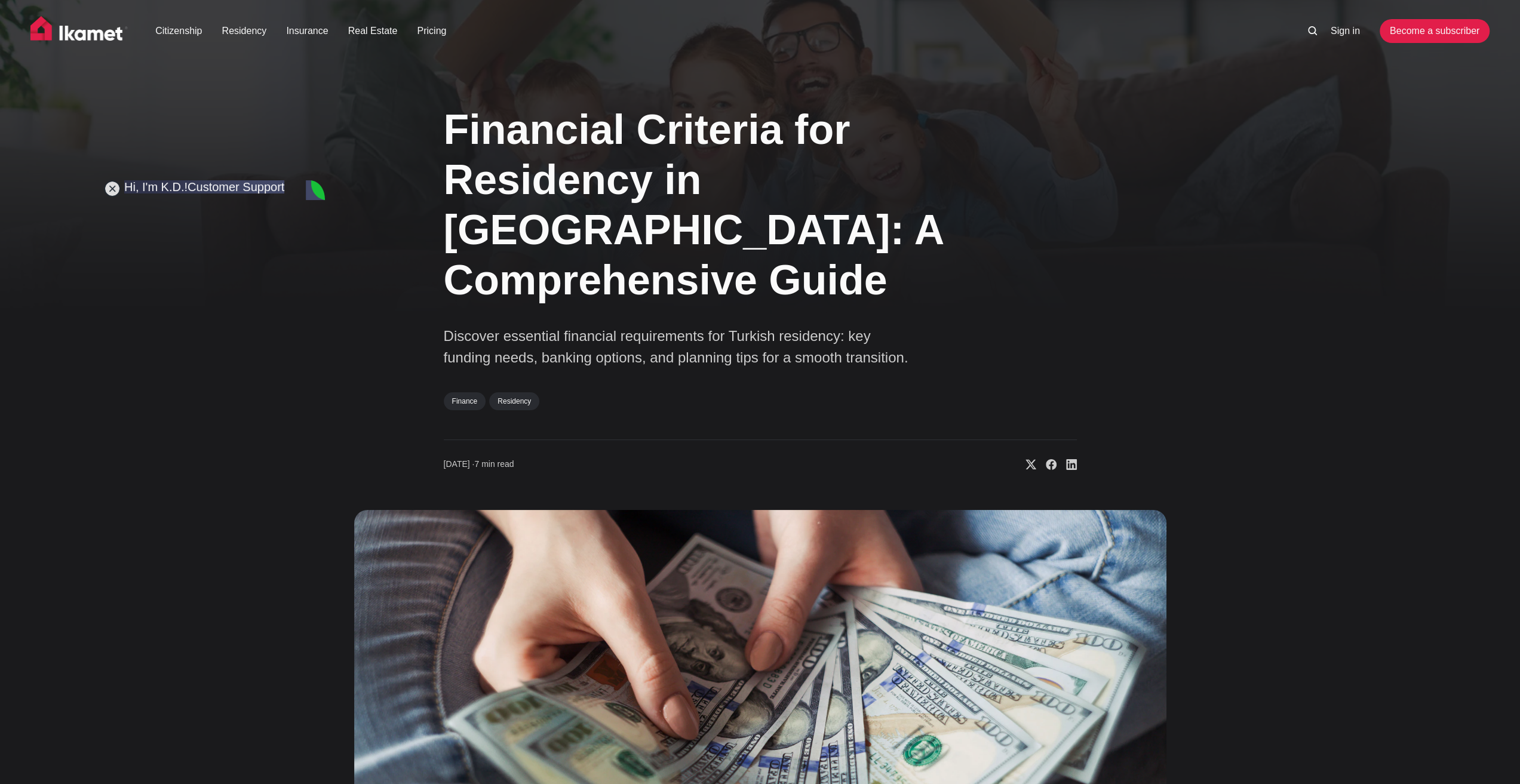
type textarea "Ah okay"
click at [357, 634] on img at bounding box center [760, 743] width 812 height 467
click at [346, 605] on div "Financial Criteria for Residency in [GEOGRAPHIC_DATA]: A Comprehensive Guide Di…" at bounding box center [760, 532] width 965 height 887
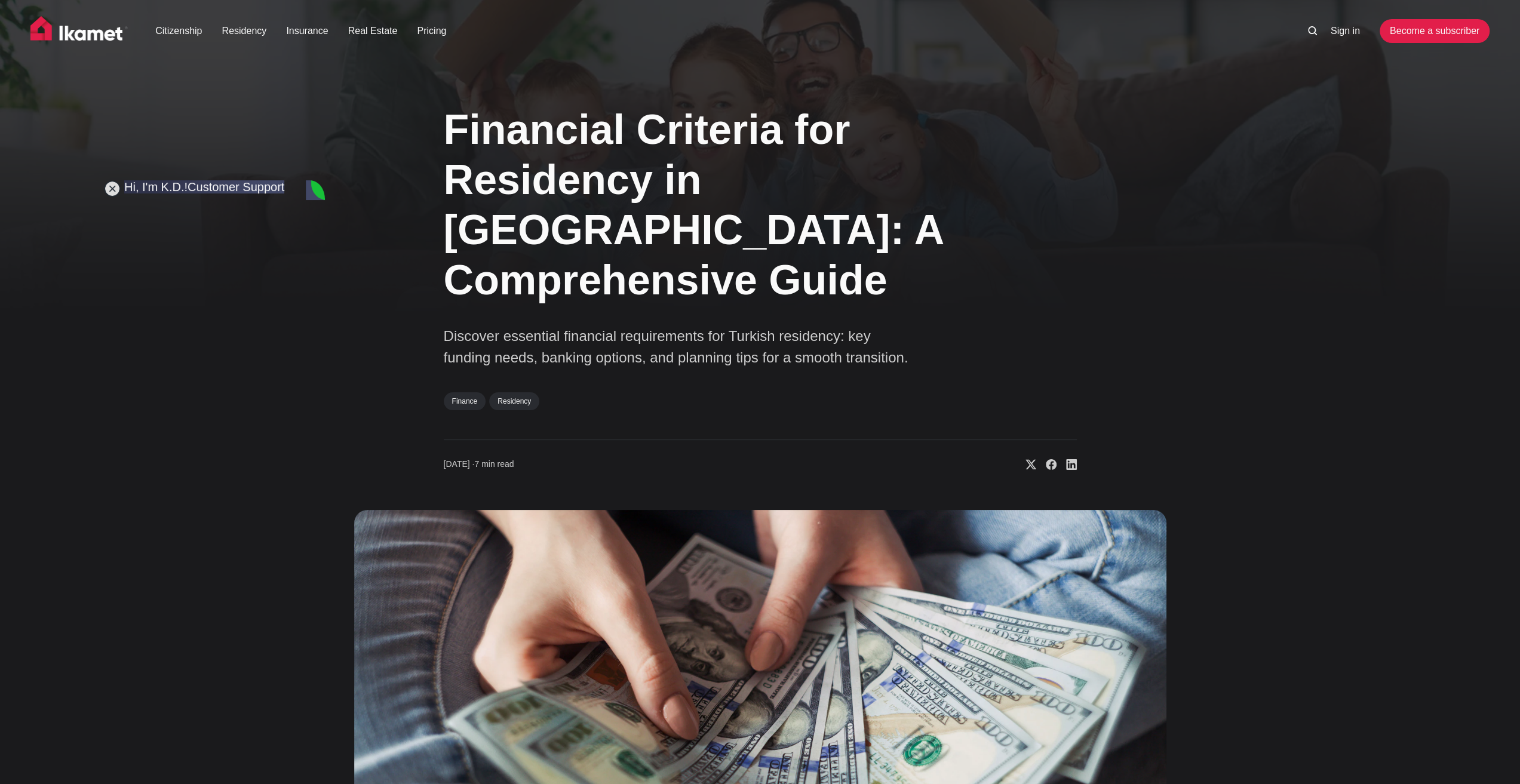
type textarea "So we need my 4 years certificate, what else?"
click at [356, 582] on img at bounding box center [760, 743] width 812 height 467
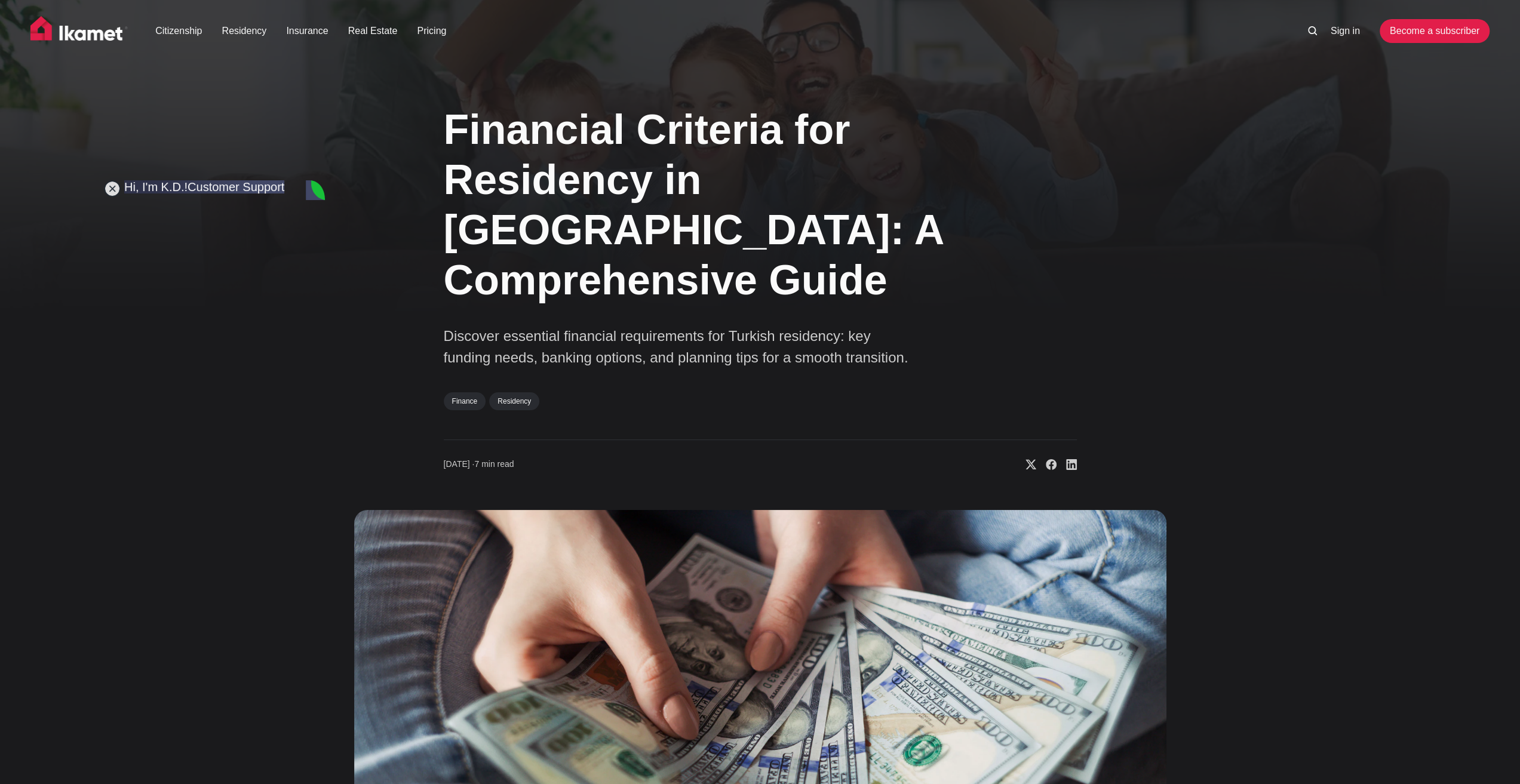
click at [431, 658] on img at bounding box center [760, 743] width 812 height 467
type textarea "Which files would you like to have?"
click at [407, 589] on img at bounding box center [760, 743] width 812 height 467
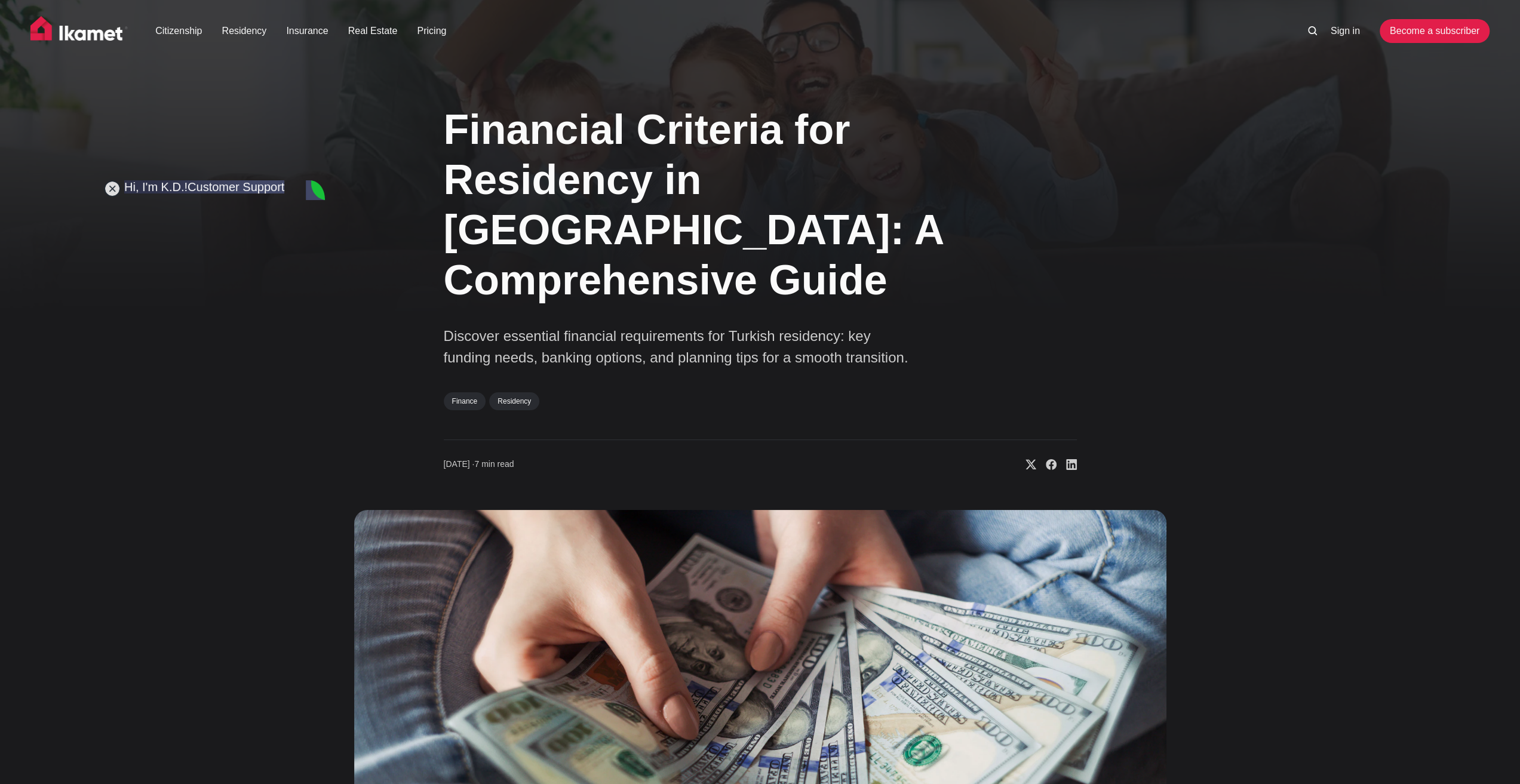
click at [401, 594] on img at bounding box center [760, 743] width 812 height 467
click at [362, 630] on img at bounding box center [760, 743] width 812 height 467
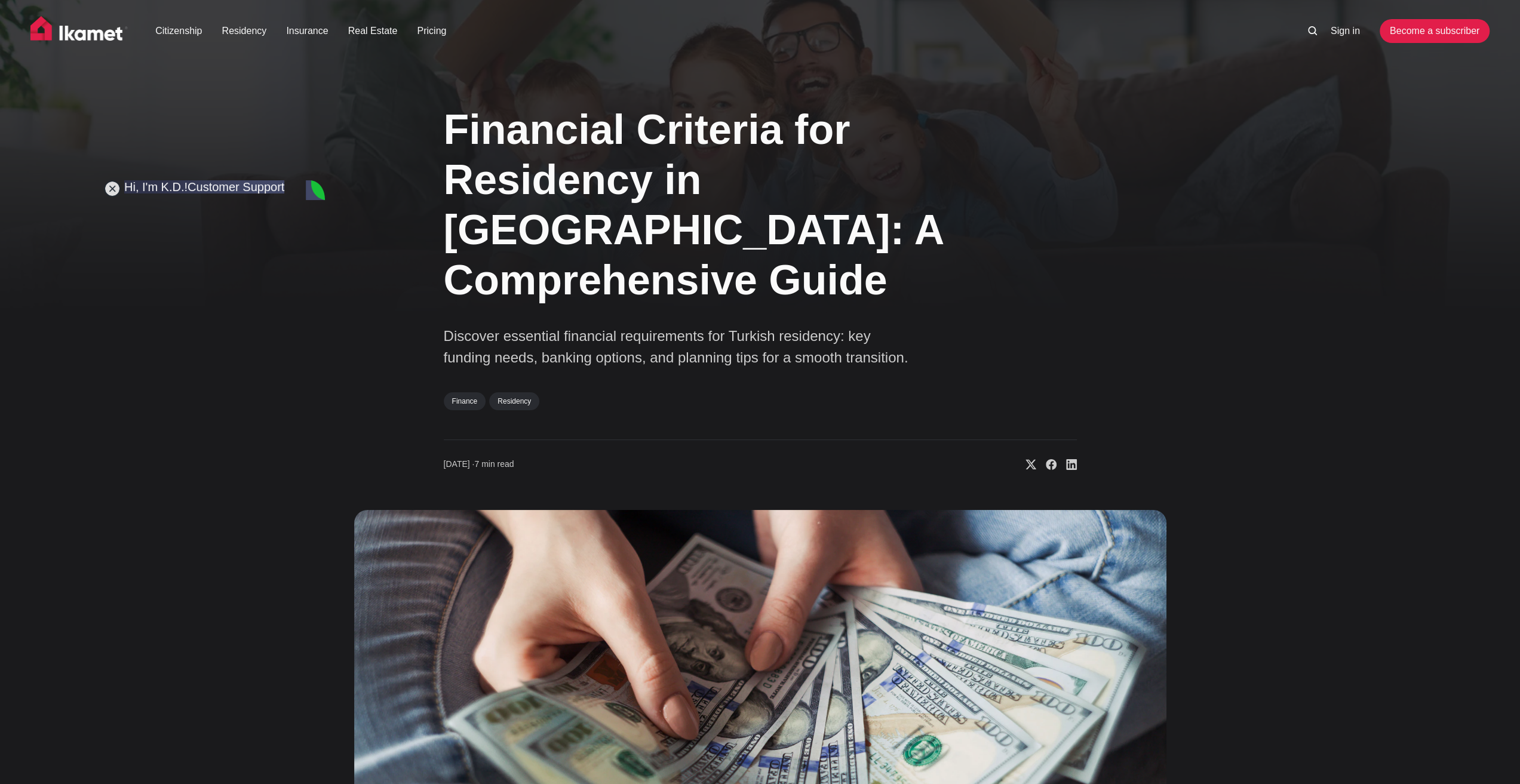
scroll to position [8248, 0]
paste textarea "Do you think setting up a business in [GEOGRAPHIC_DATA] would be better, even i…"
type textarea "Do you think setting up a business in [GEOGRAPHIC_DATA] would be better, even i…"
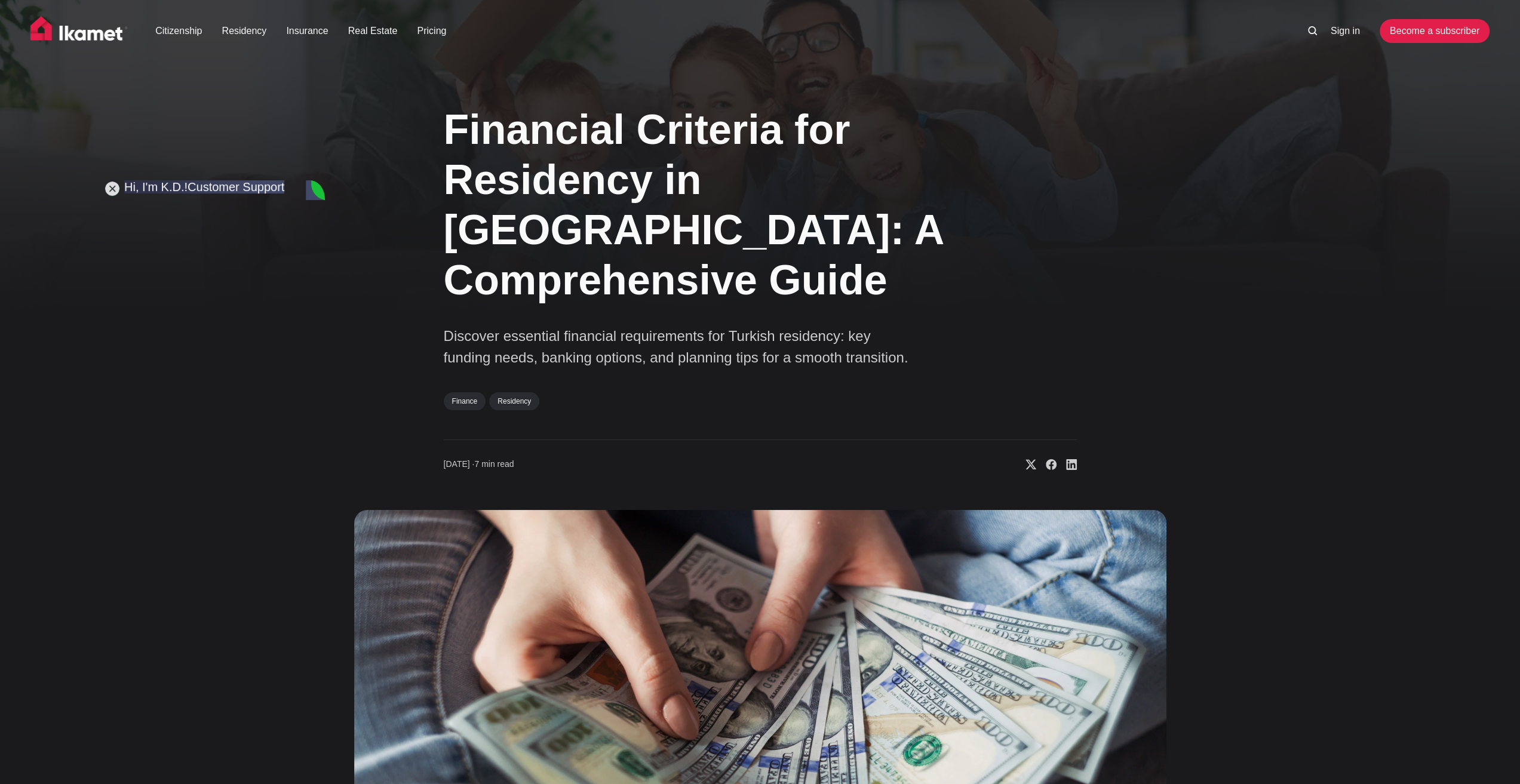
click at [532, 567] on img at bounding box center [760, 743] width 812 height 467
click at [374, 595] on img at bounding box center [760, 743] width 812 height 467
click at [351, 581] on div "Financial Criteria for Residency in [GEOGRAPHIC_DATA]: A Comprehensive Guide Di…" at bounding box center [760, 532] width 965 height 887
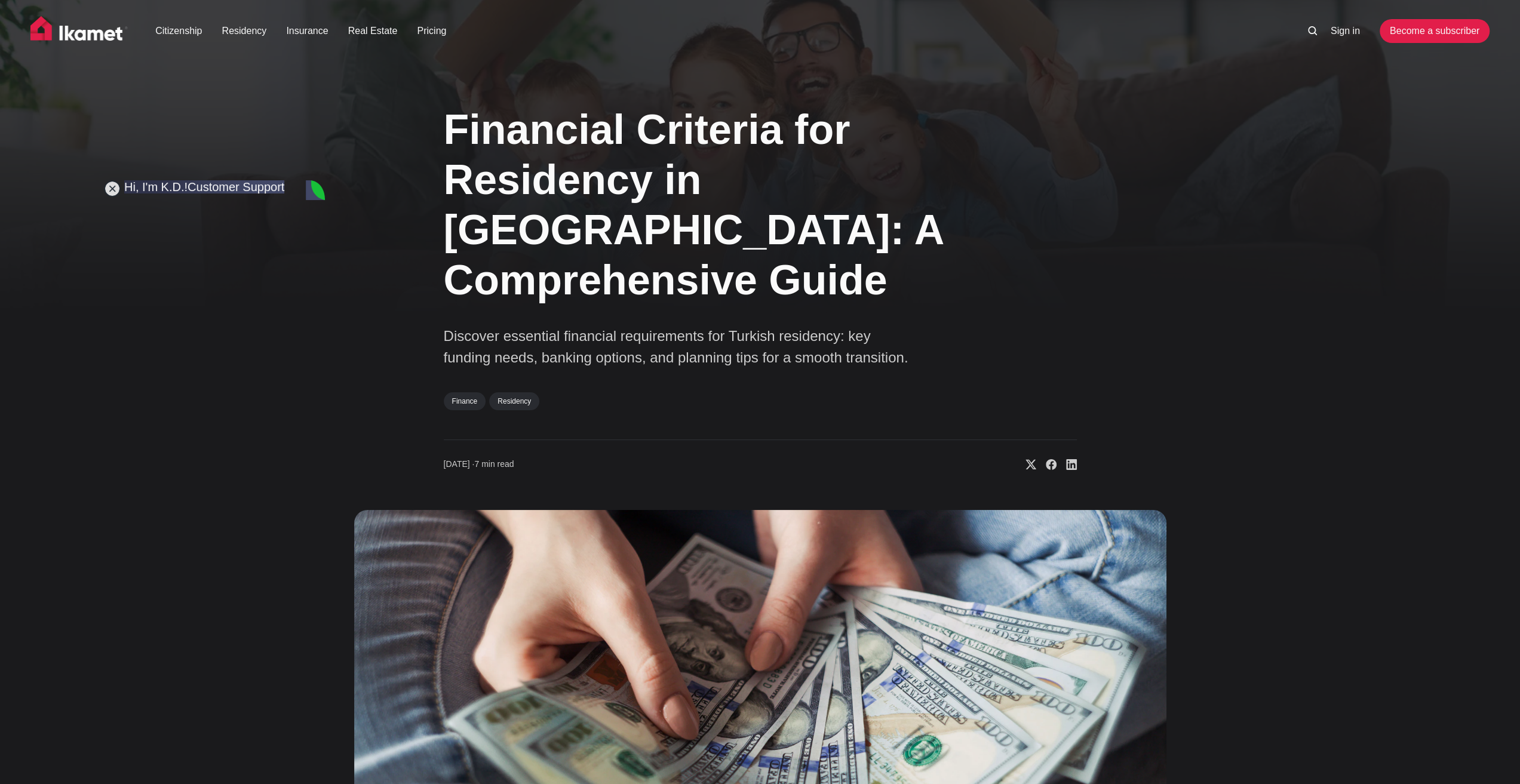
type textarea "Would you say it's also cheaper monthly?"
type textarea "And would i still need a turkish accountant?"
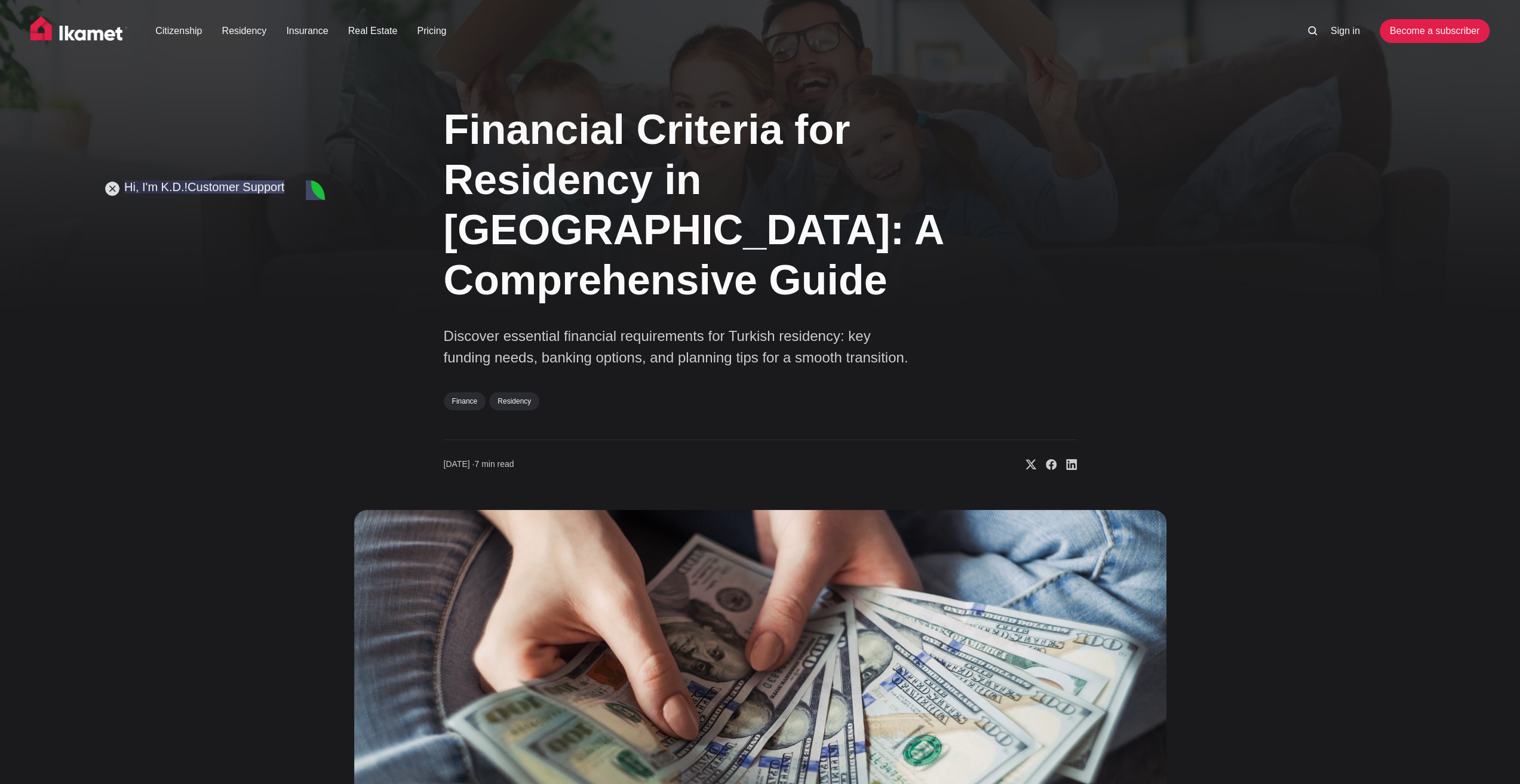
scroll to position [8708, 0]
click at [399, 571] on img at bounding box center [760, 743] width 812 height 467
type textarea "O"
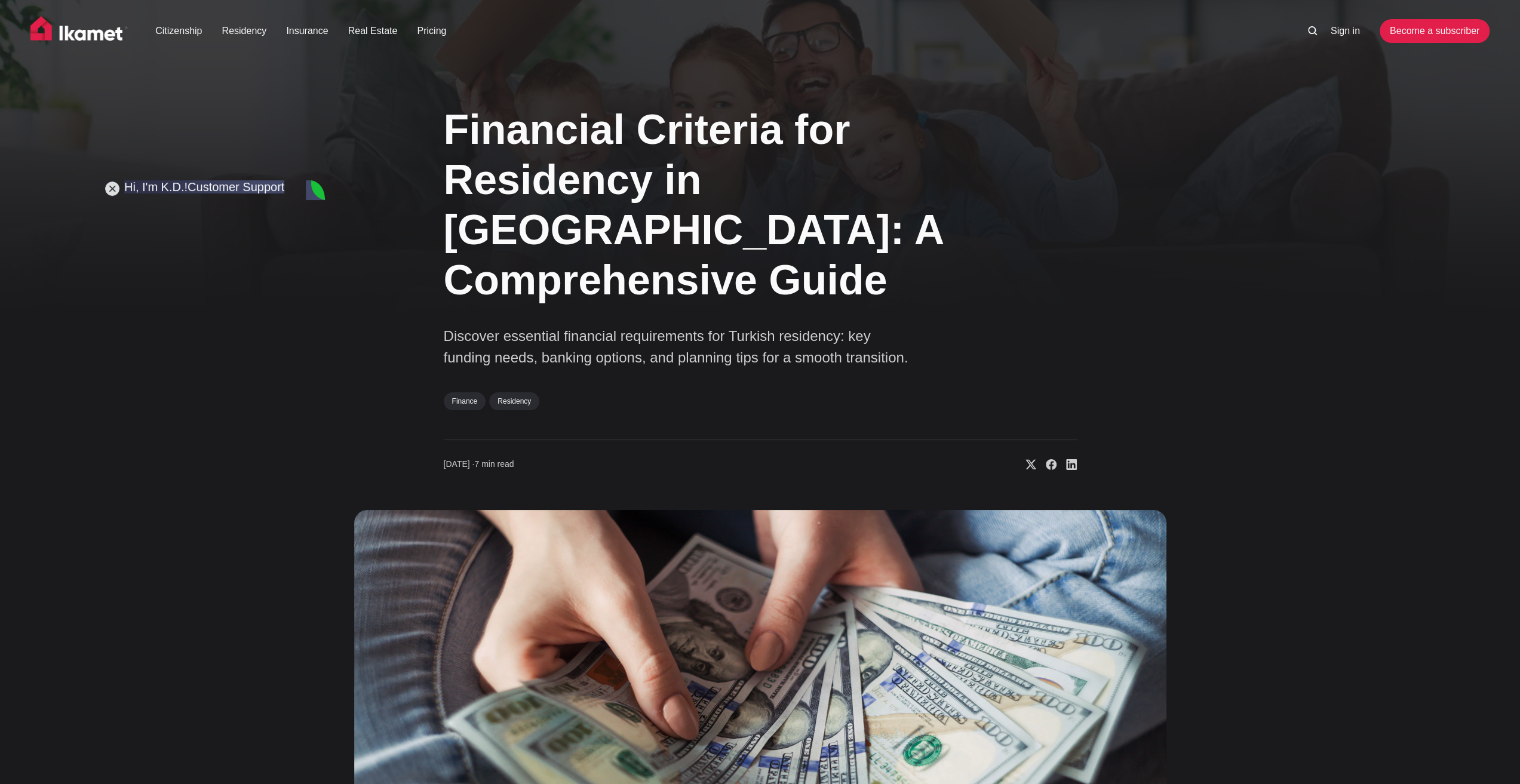
type textarea "I will sell outside of [GEOGRAPHIC_DATA]"
click at [413, 647] on img at bounding box center [760, 743] width 812 height 467
type textarea "I think that is better?"
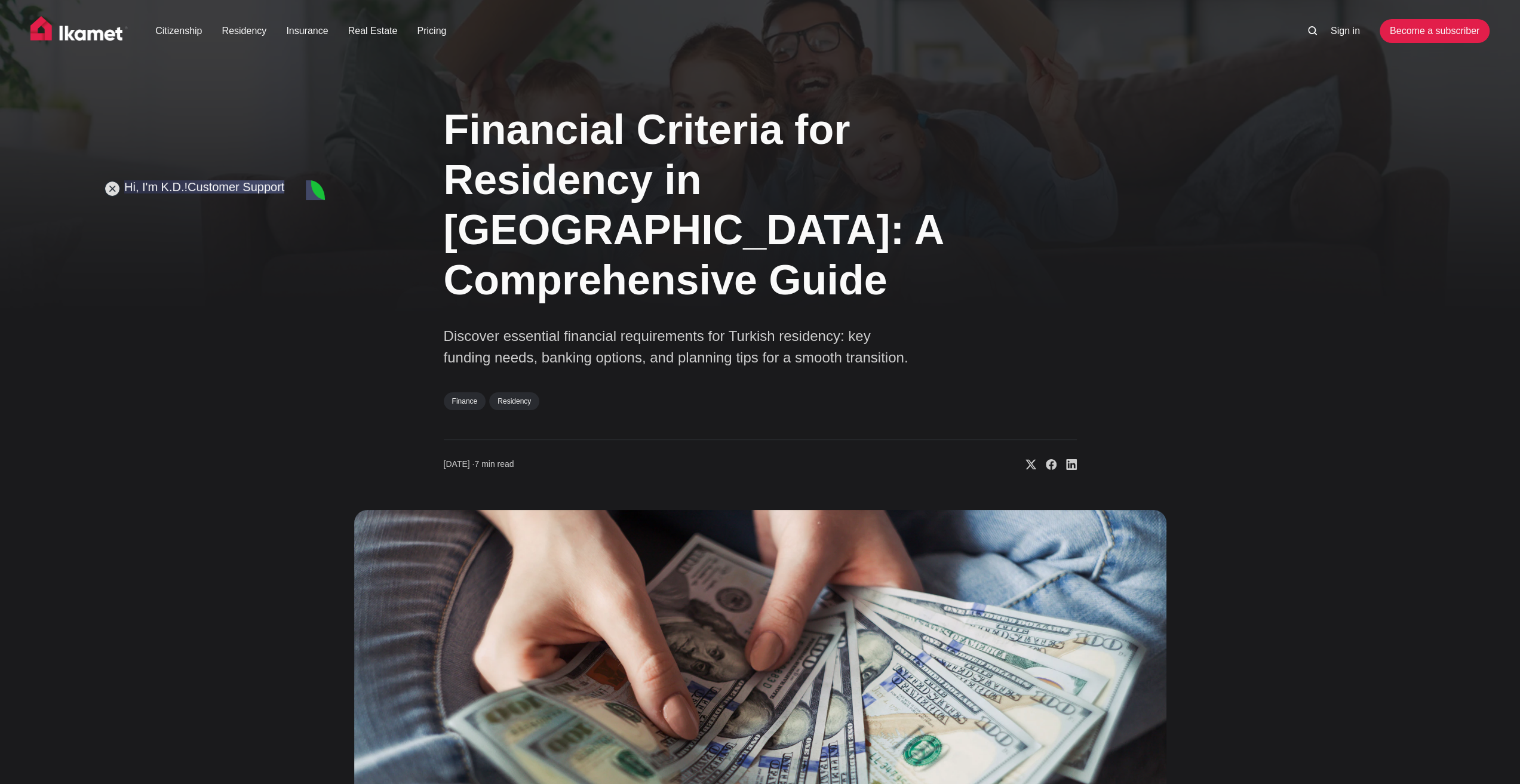
scroll to position [8858, 0]
drag, startPoint x: 193, startPoint y: 738, endPoint x: 232, endPoint y: 655, distance: 91.7
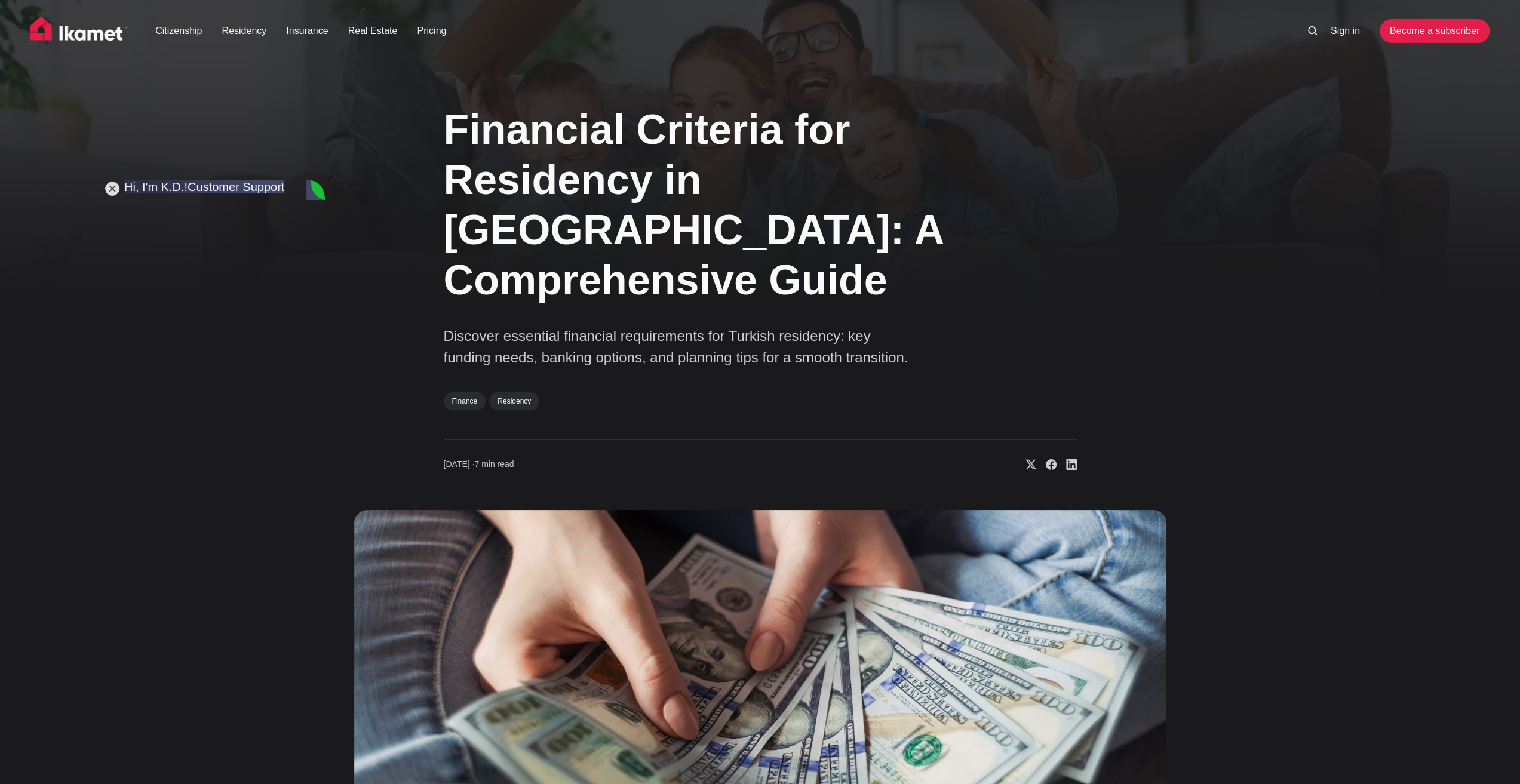
type textarea "okay, interesting"
click at [419, 649] on img at bounding box center [760, 743] width 812 height 467
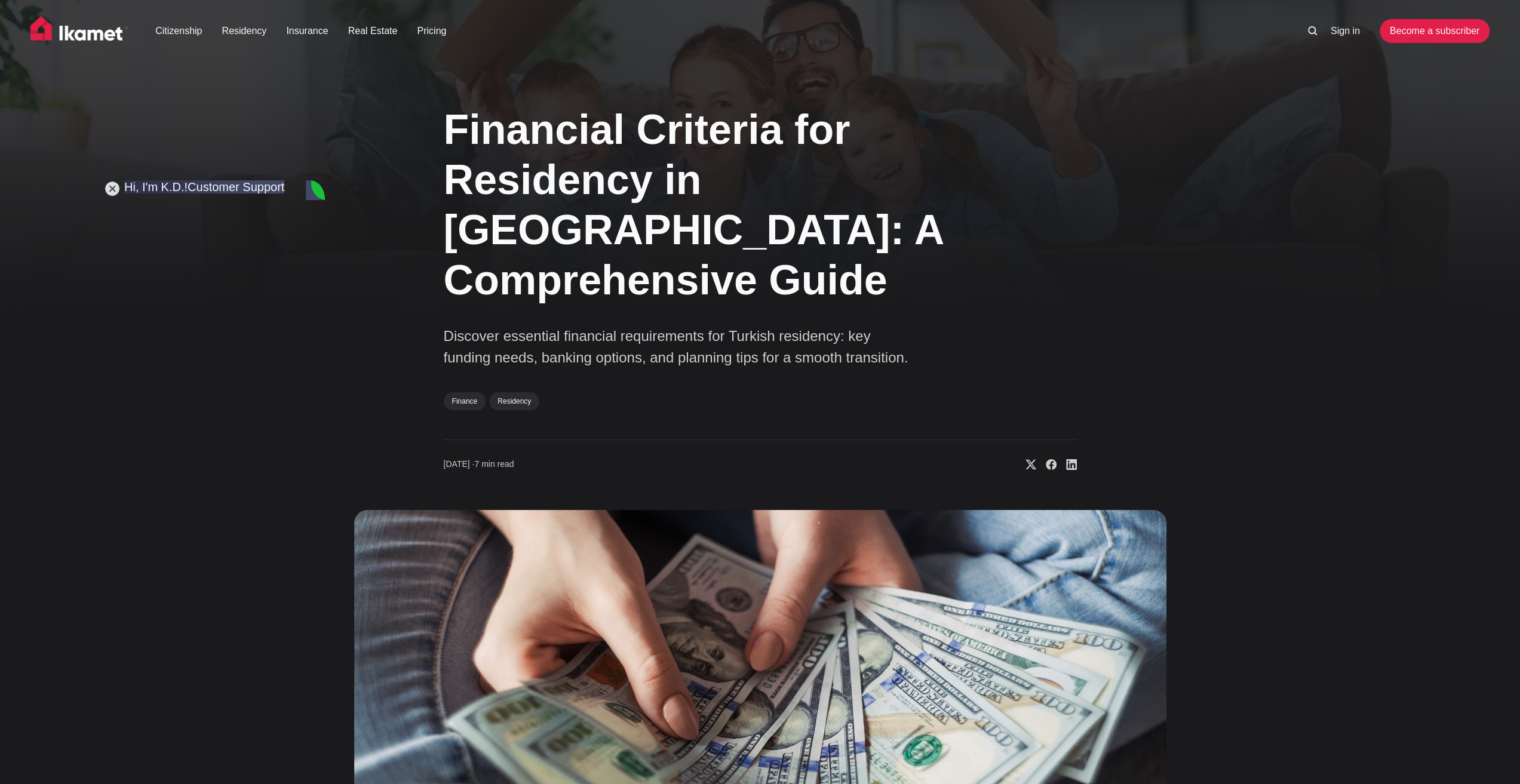
scroll to position [9096, 0]
type textarea "If I run my business from the [GEOGRAPHIC_DATA] i don't need sgk?"
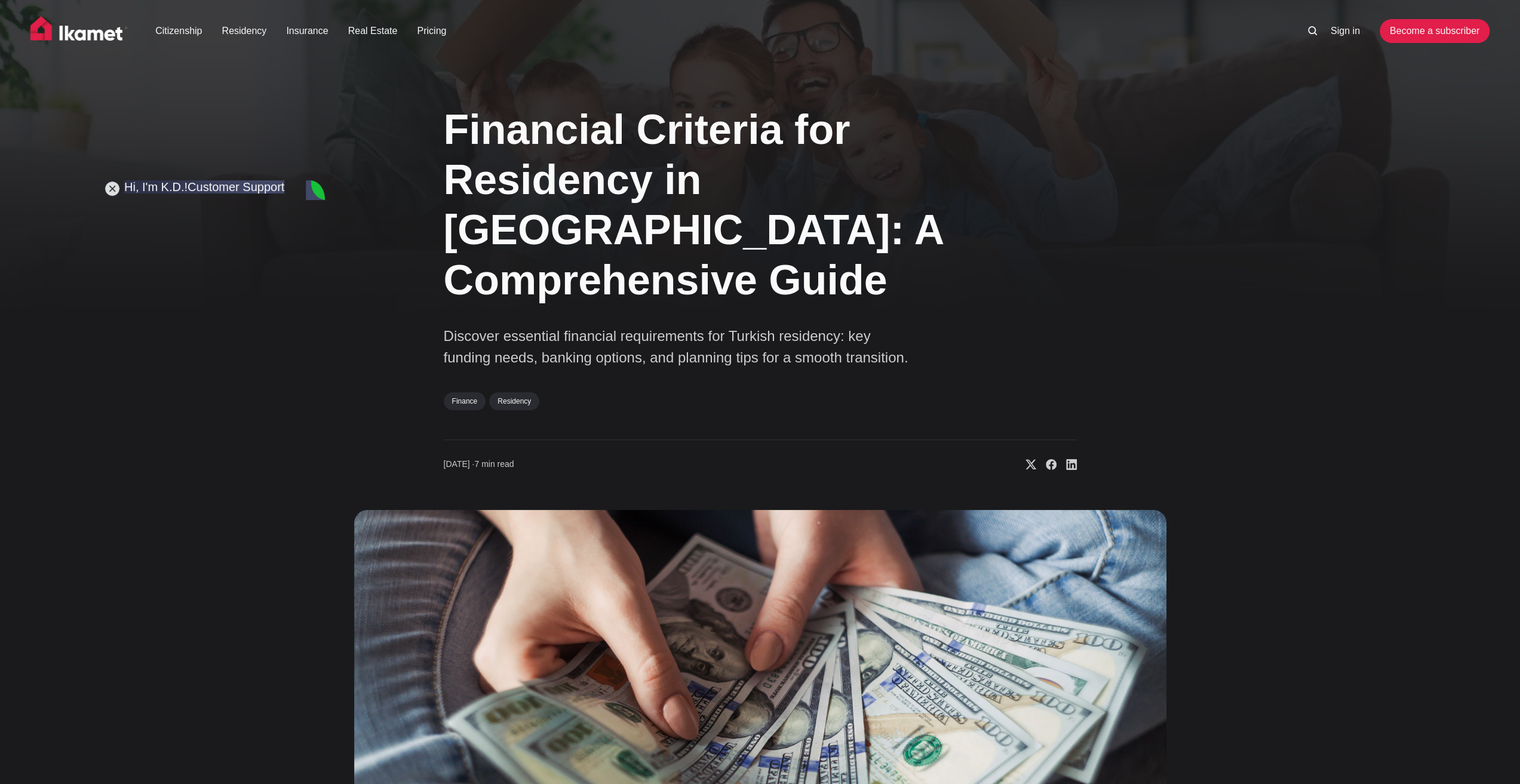
click at [382, 513] on img at bounding box center [760, 743] width 812 height 467
type textarea "Hmm okay, that is worth thinking about"
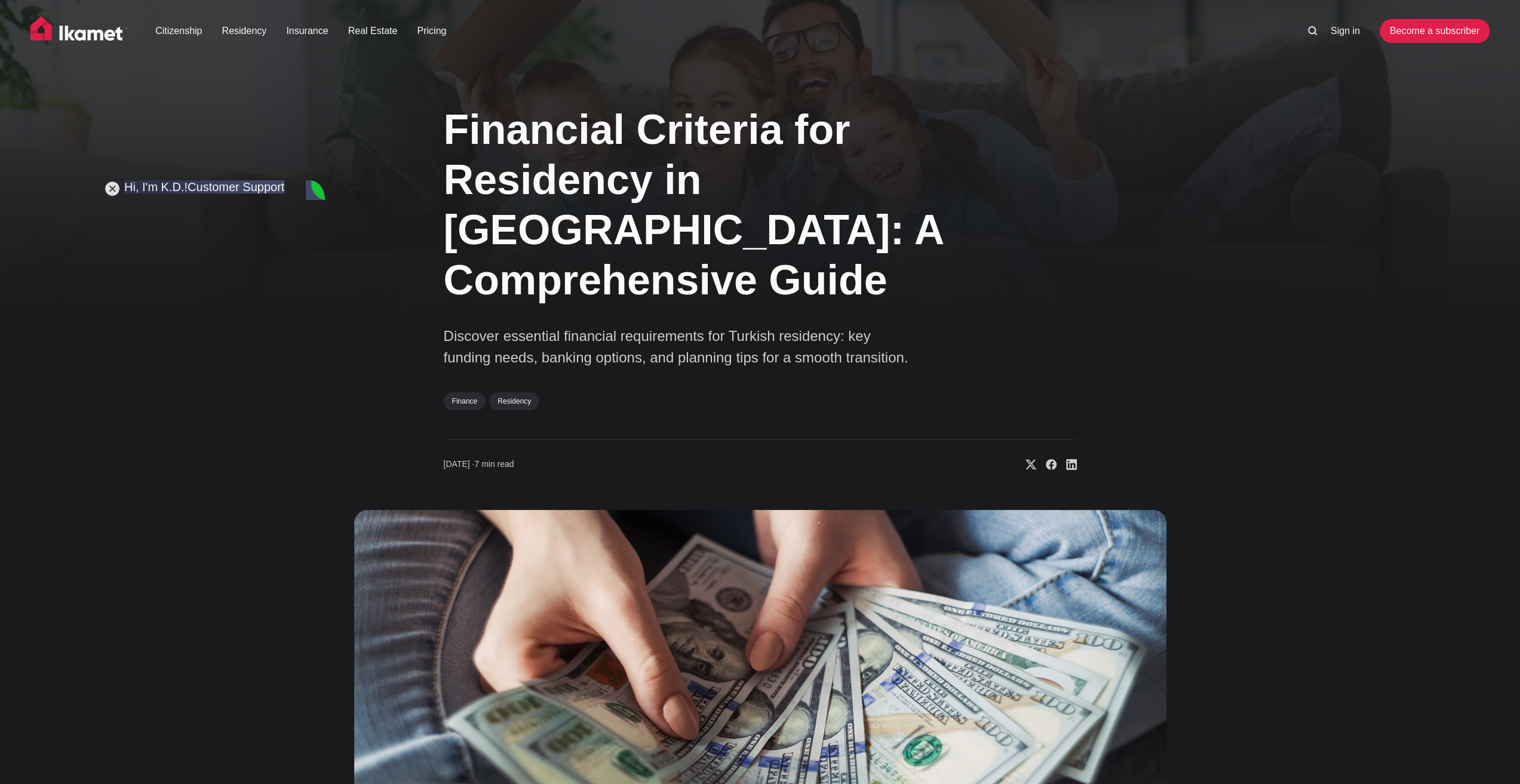
scroll to position [9397, 0]
click at [367, 600] on img at bounding box center [760, 743] width 812 height 467
click at [510, 644] on img at bounding box center [760, 743] width 812 height 467
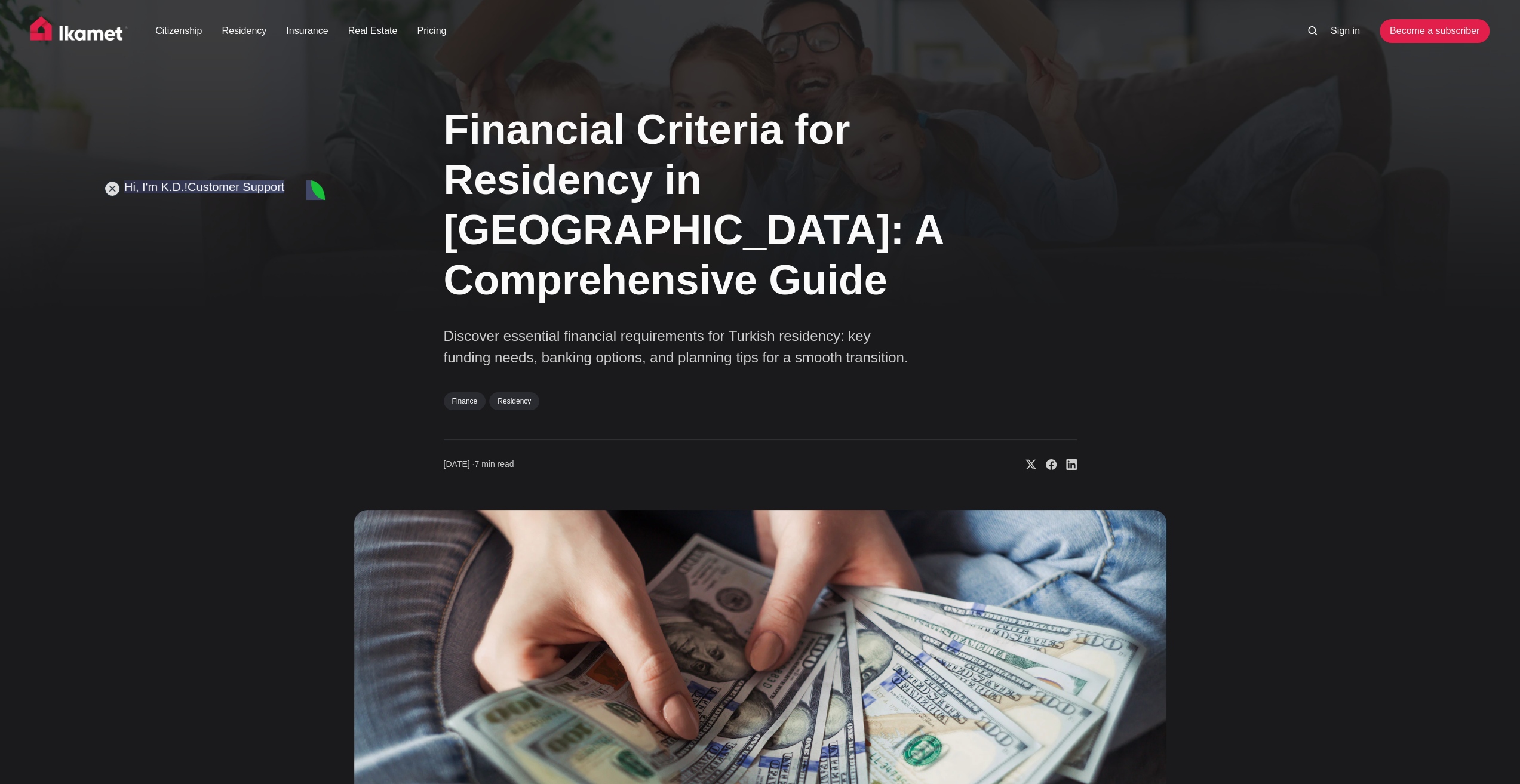
type textarea "Y"
type textarea "A"
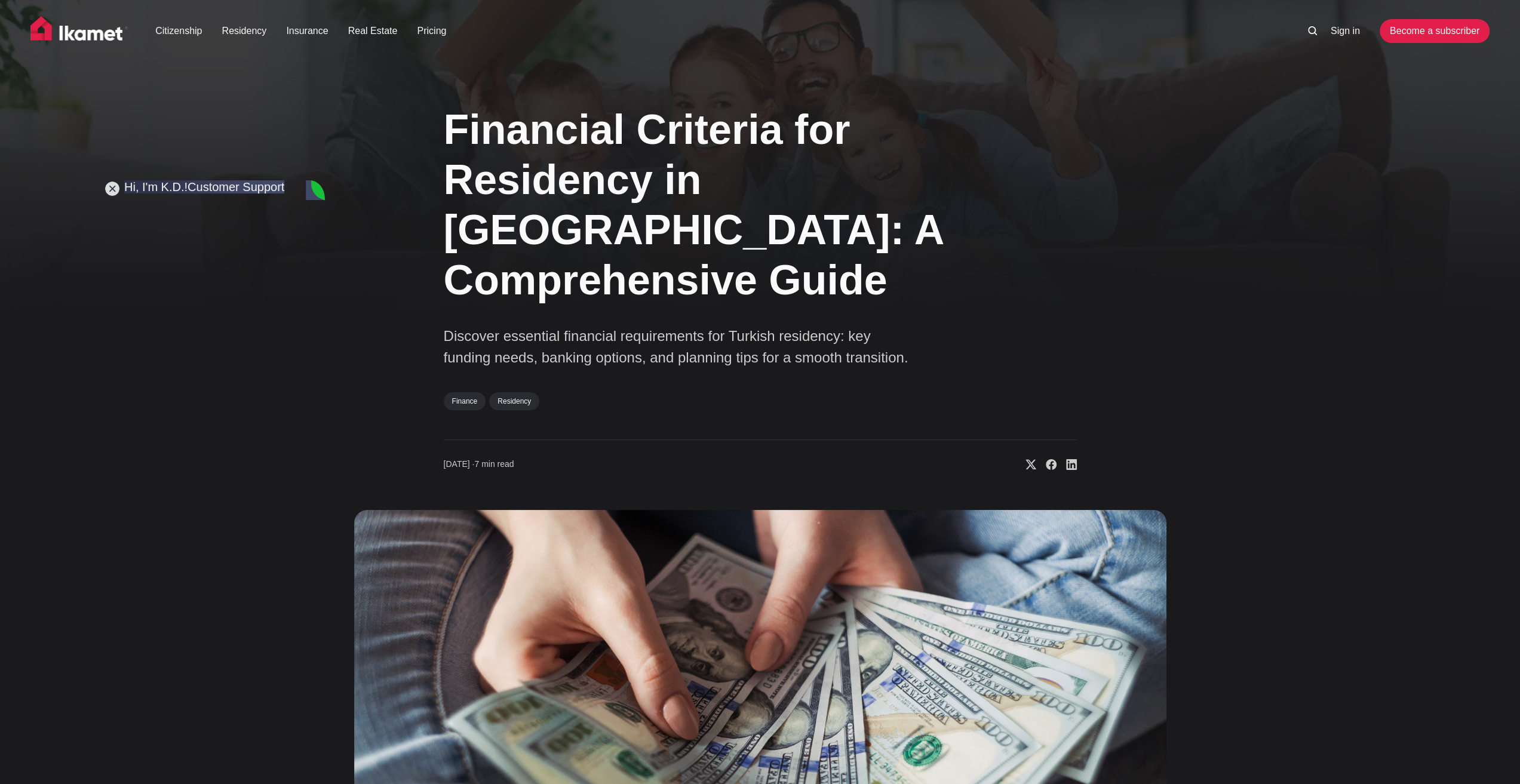
type textarea "Is it okay if I download this chat and then come back to you with the documents?"
click at [356, 626] on img at bounding box center [760, 743] width 812 height 467
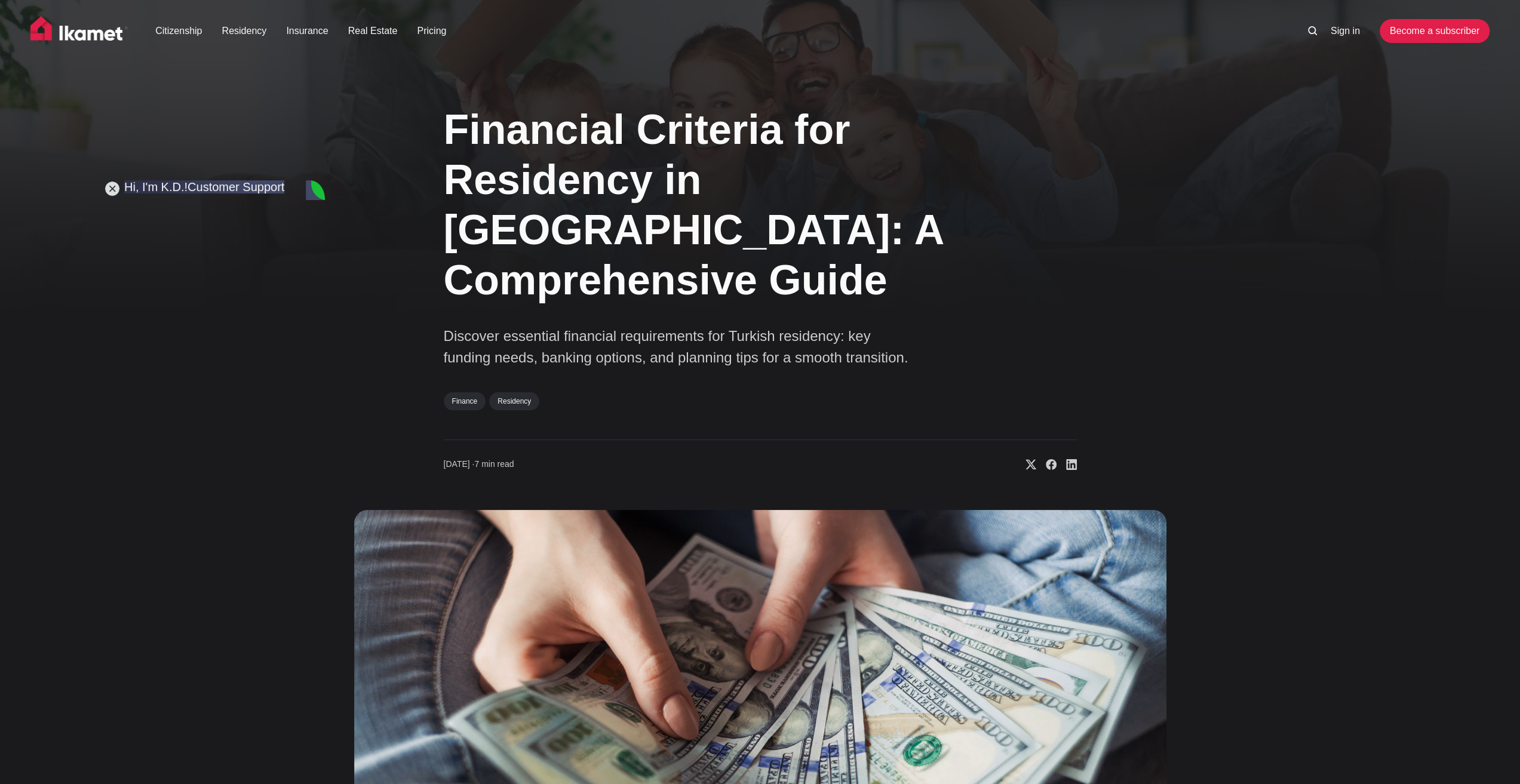
type textarea "On another day I mean.. so I can get them all :)"
click at [395, 577] on img at bounding box center [760, 743] width 812 height 467
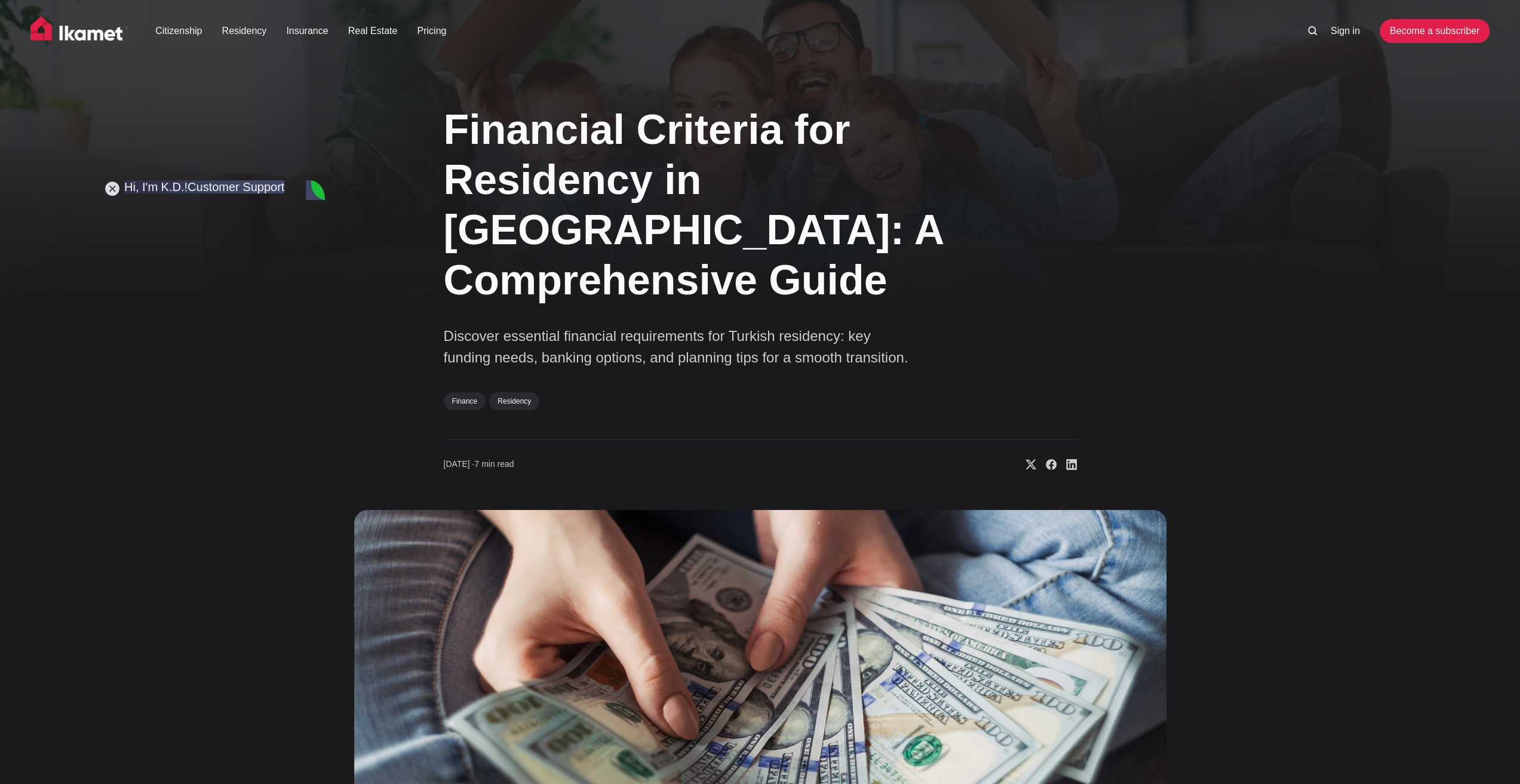
type textarea "Okay, that is great. Thank you for all the information! I will message you soon…"
click at [461, 534] on img at bounding box center [760, 743] width 812 height 467
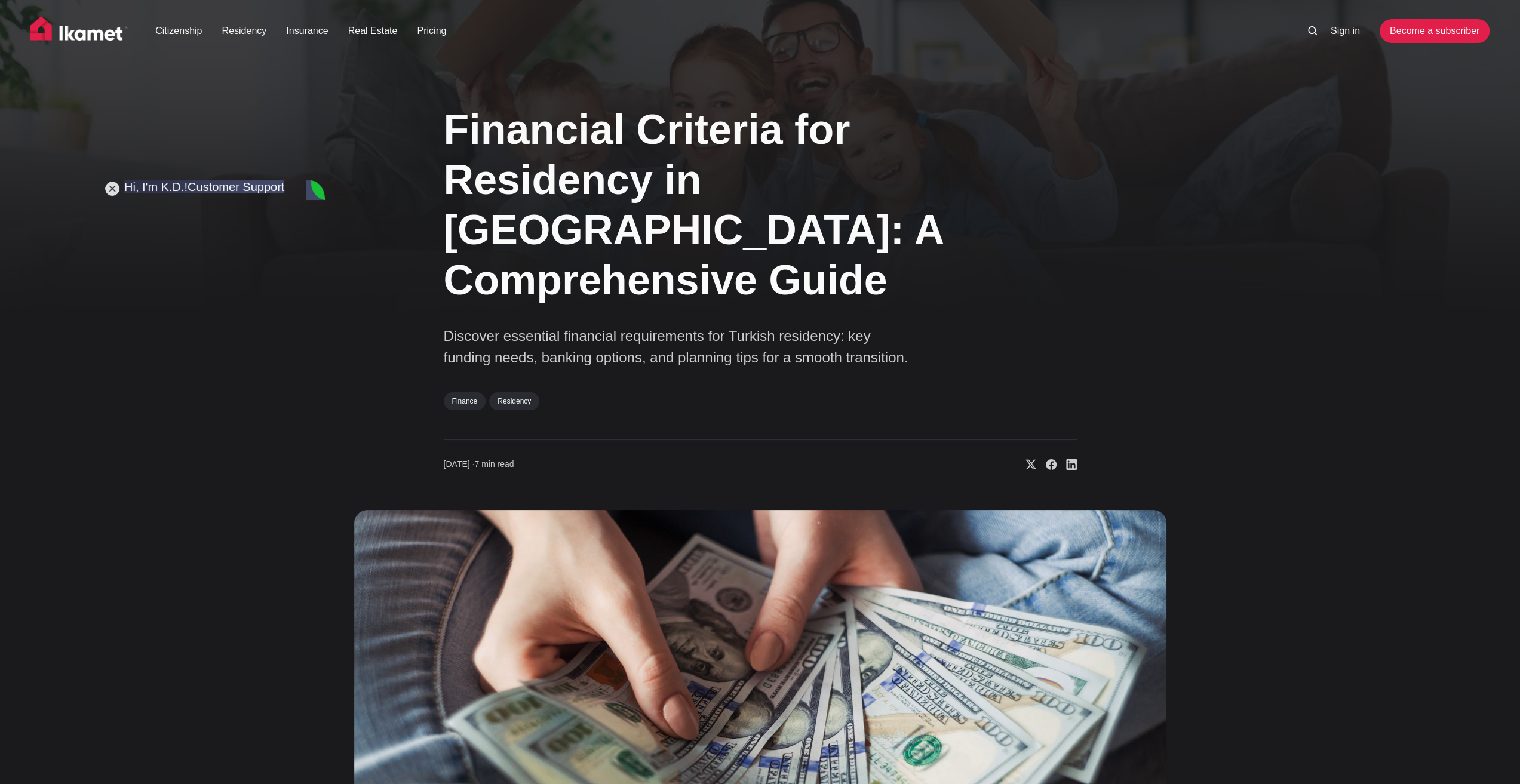
click at [425, 562] on img at bounding box center [760, 743] width 812 height 467
click at [425, 566] on img at bounding box center [760, 743] width 812 height 467
type textarea "Have a nice weekend!"
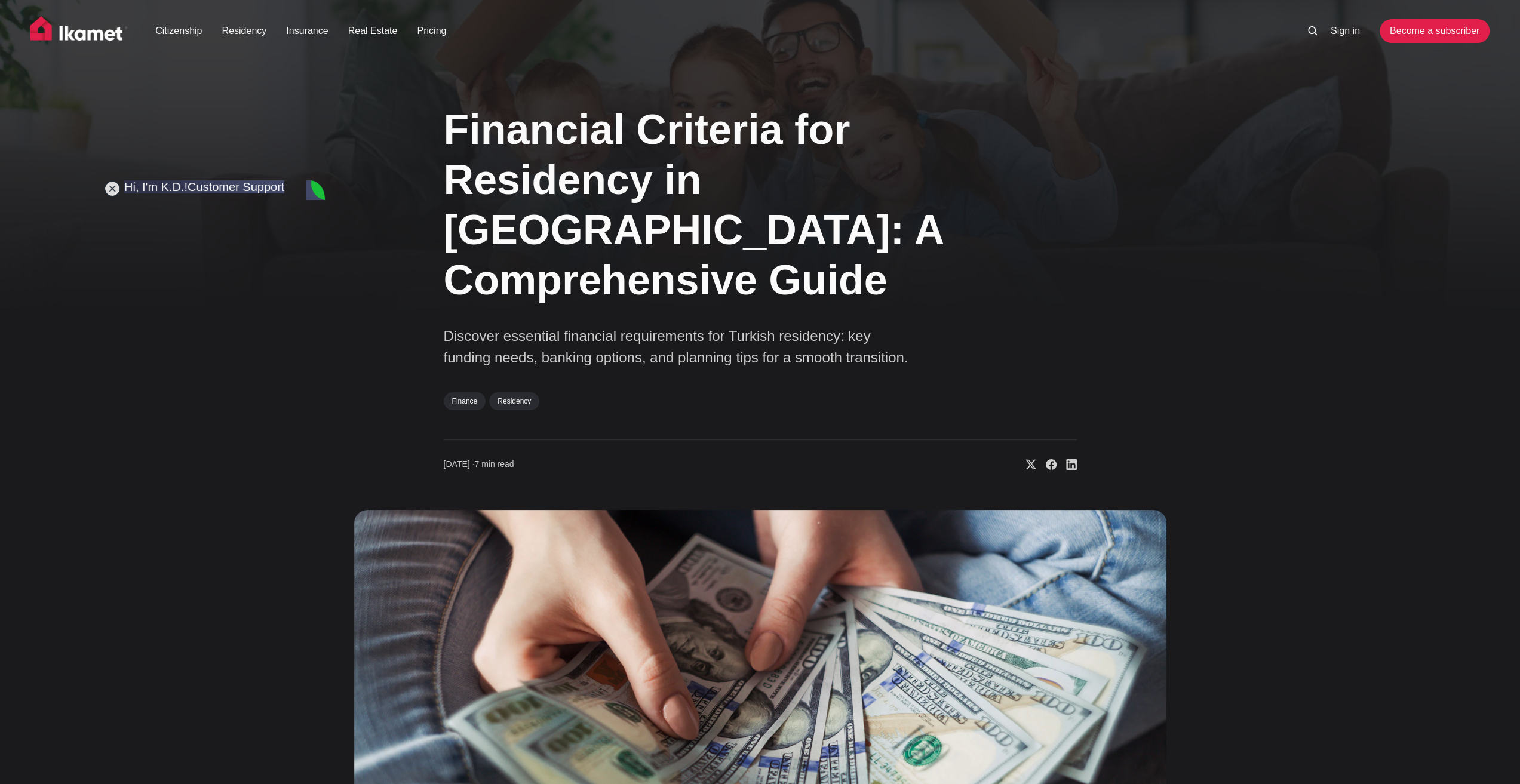
click at [460, 562] on img at bounding box center [760, 743] width 812 height 467
click at [333, 574] on div "Financial Criteria for Residency in [GEOGRAPHIC_DATA]: A Comprehensive Guide Di…" at bounding box center [760, 532] width 965 height 887
click at [342, 583] on div "Financial Criteria for Residency in [GEOGRAPHIC_DATA]: A Comprehensive Guide Di…" at bounding box center [760, 532] width 965 height 887
click at [342, 586] on div "Financial Criteria for Residency in [GEOGRAPHIC_DATA]: A Comprehensive Guide Di…" at bounding box center [760, 532] width 965 height 887
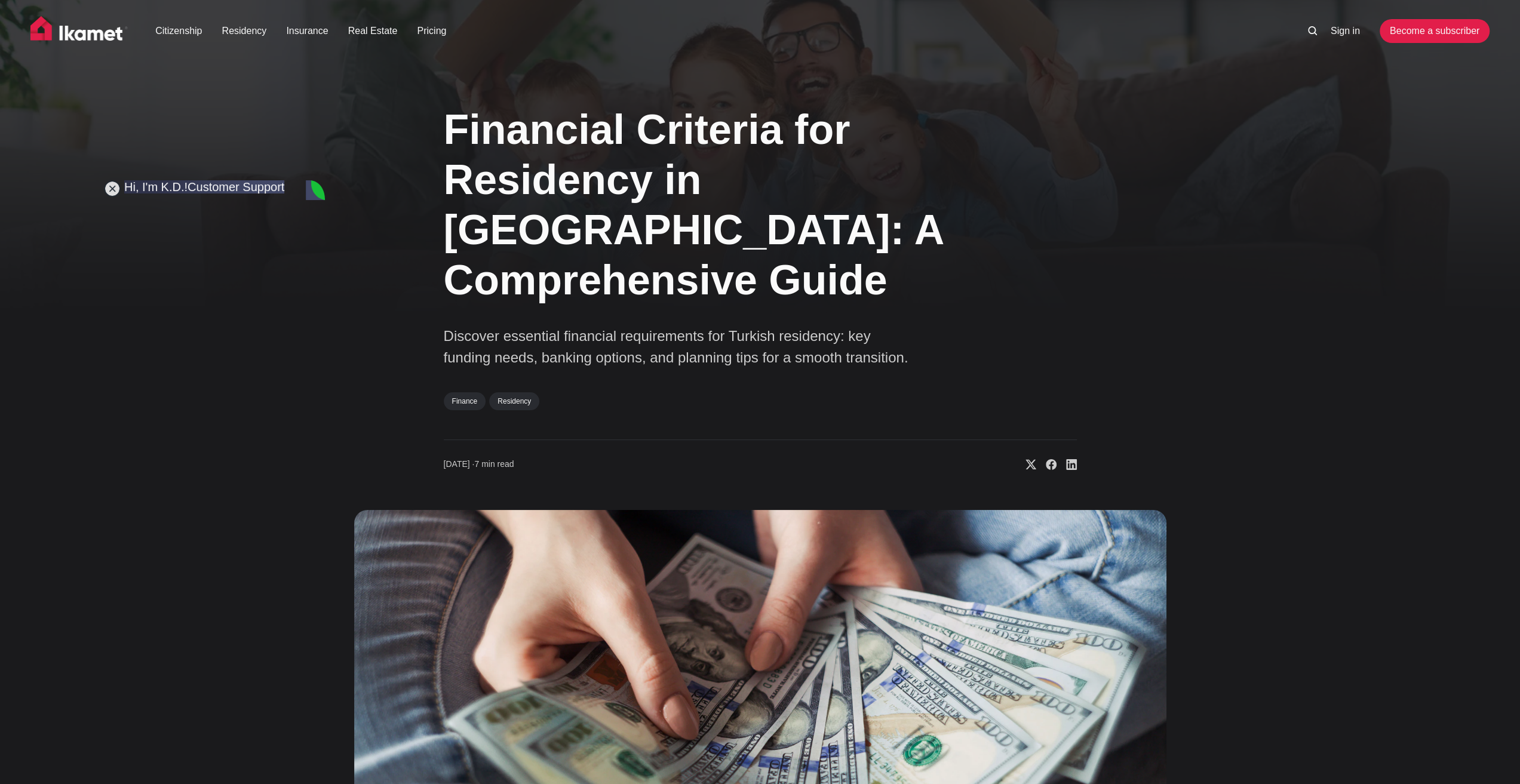
click at [342, 586] on div "Financial Criteria for Residency in [GEOGRAPHIC_DATA]: A Comprehensive Guide Di…" at bounding box center [760, 532] width 965 height 887
click at [336, 589] on div "Financial Criteria for Residency in [GEOGRAPHIC_DATA]: A Comprehensive Guide Di…" at bounding box center [760, 532] width 965 height 887
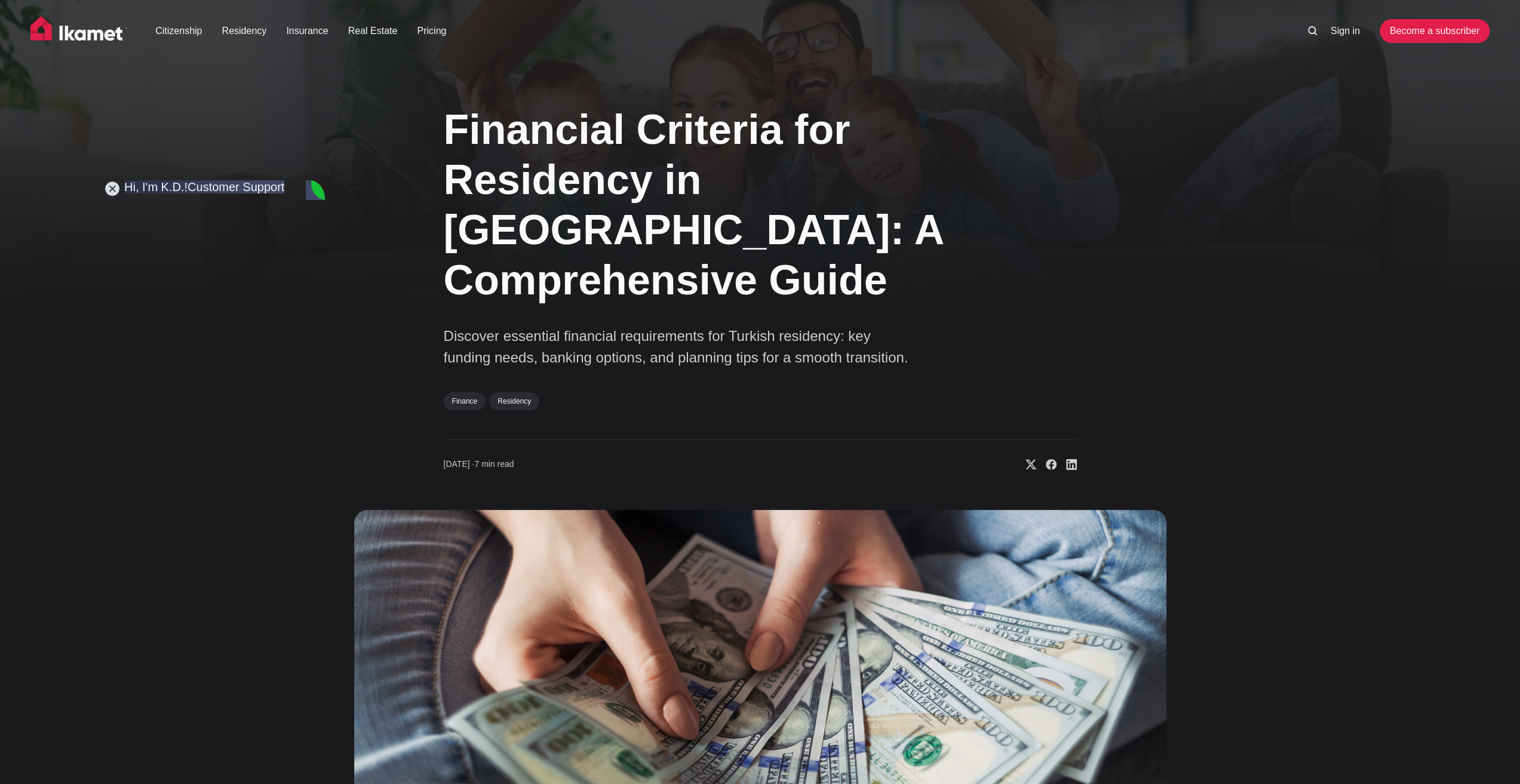
type textarea "I will keep that in mind :D"
type textarea "Thank you! Speak to you soon :)"
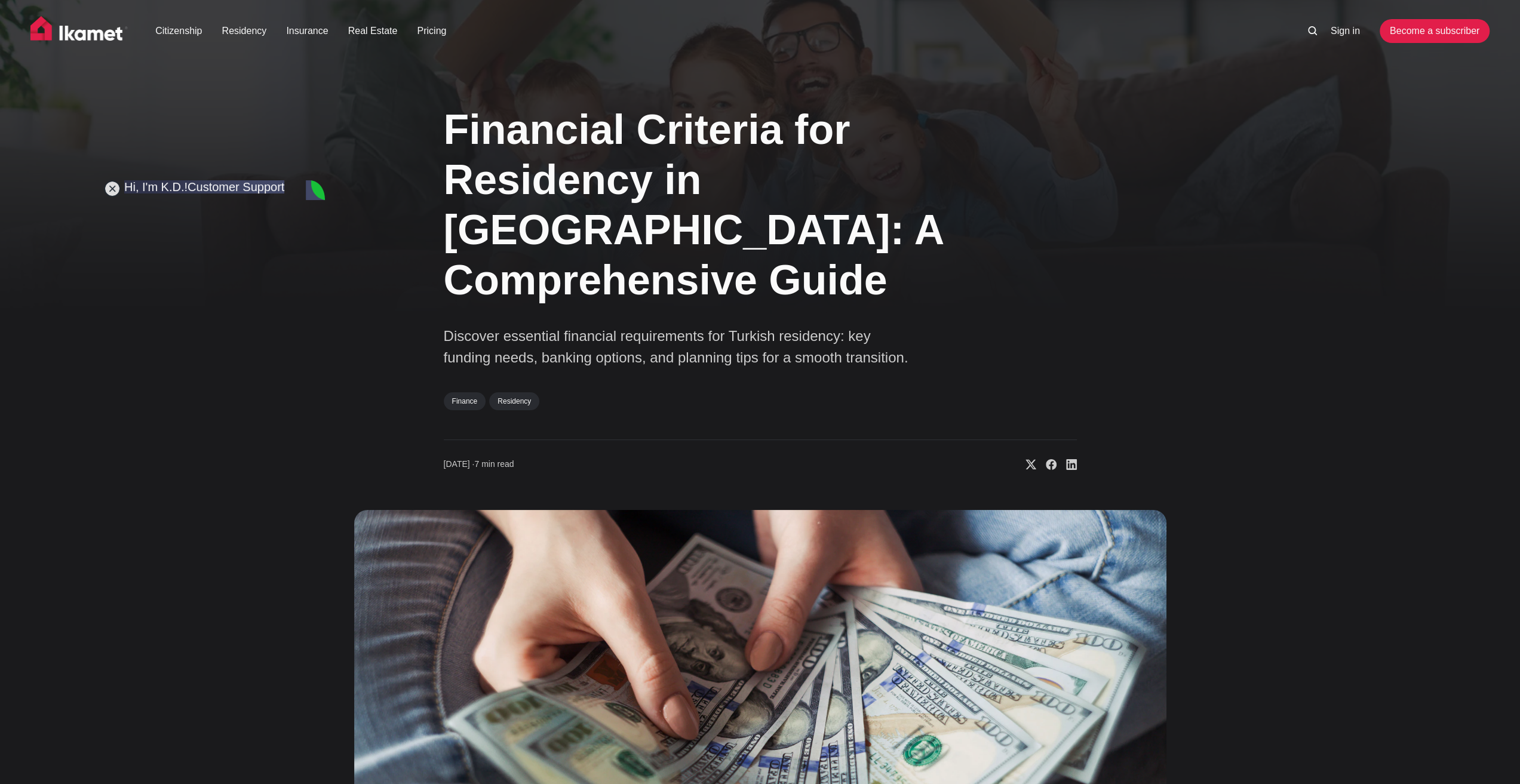
click at [419, 692] on img at bounding box center [760, 743] width 812 height 467
click at [369, 333] on div "Financial Criteria for Residency in [GEOGRAPHIC_DATA]: A Comprehensive Guide Di…" at bounding box center [760, 532] width 965 height 887
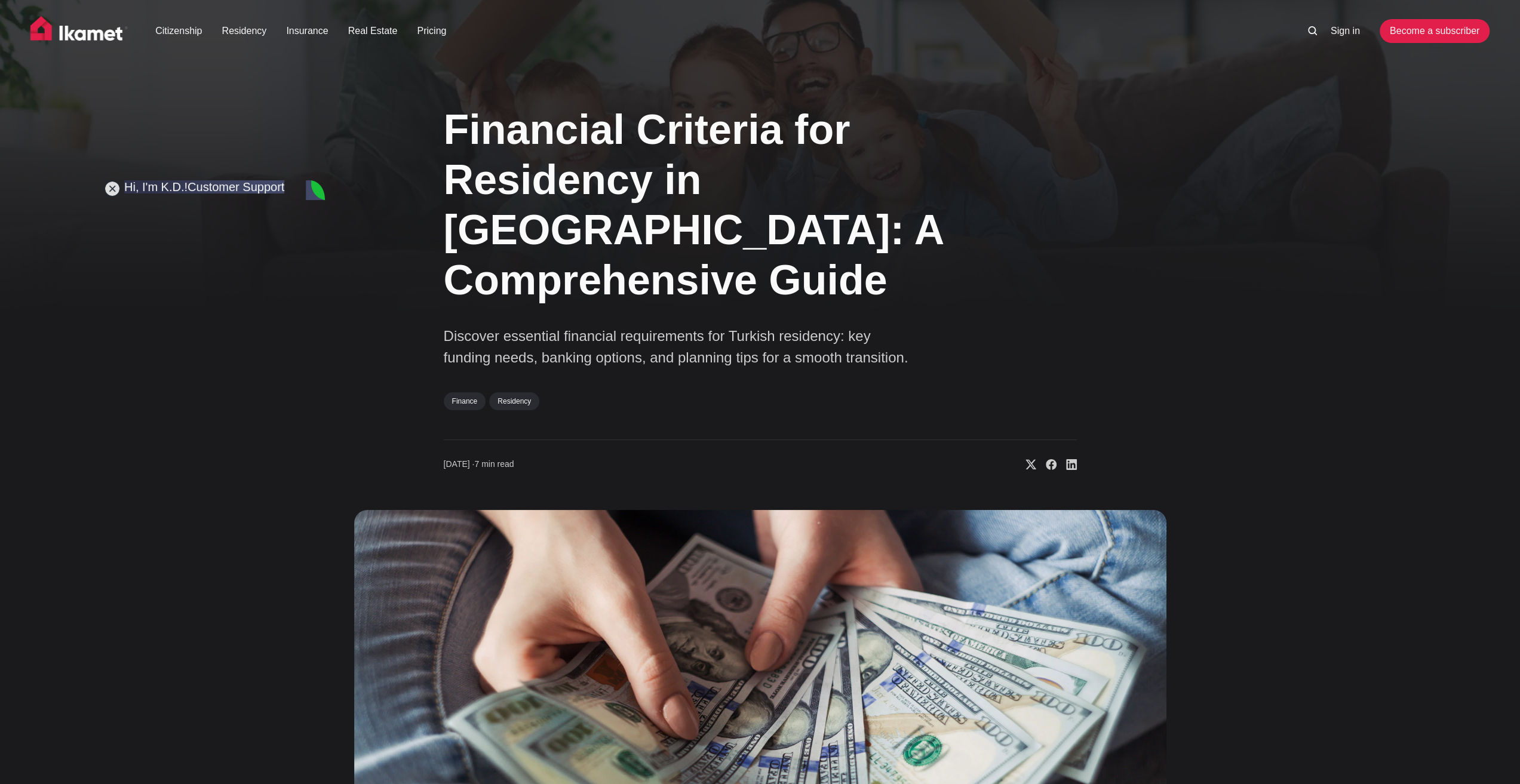
click at [370, 337] on div "Financial Criteria for Residency in [GEOGRAPHIC_DATA]: A Comprehensive Guide Di…" at bounding box center [760, 532] width 965 height 887
click at [414, 311] on div "Financial Criteria for Residency in [GEOGRAPHIC_DATA]: A Comprehensive Guide Di…" at bounding box center [760, 532] width 965 height 887
click at [381, 226] on div "Financial Criteria for Residency in [GEOGRAPHIC_DATA]: A Comprehensive Guide Di…" at bounding box center [760, 532] width 965 height 887
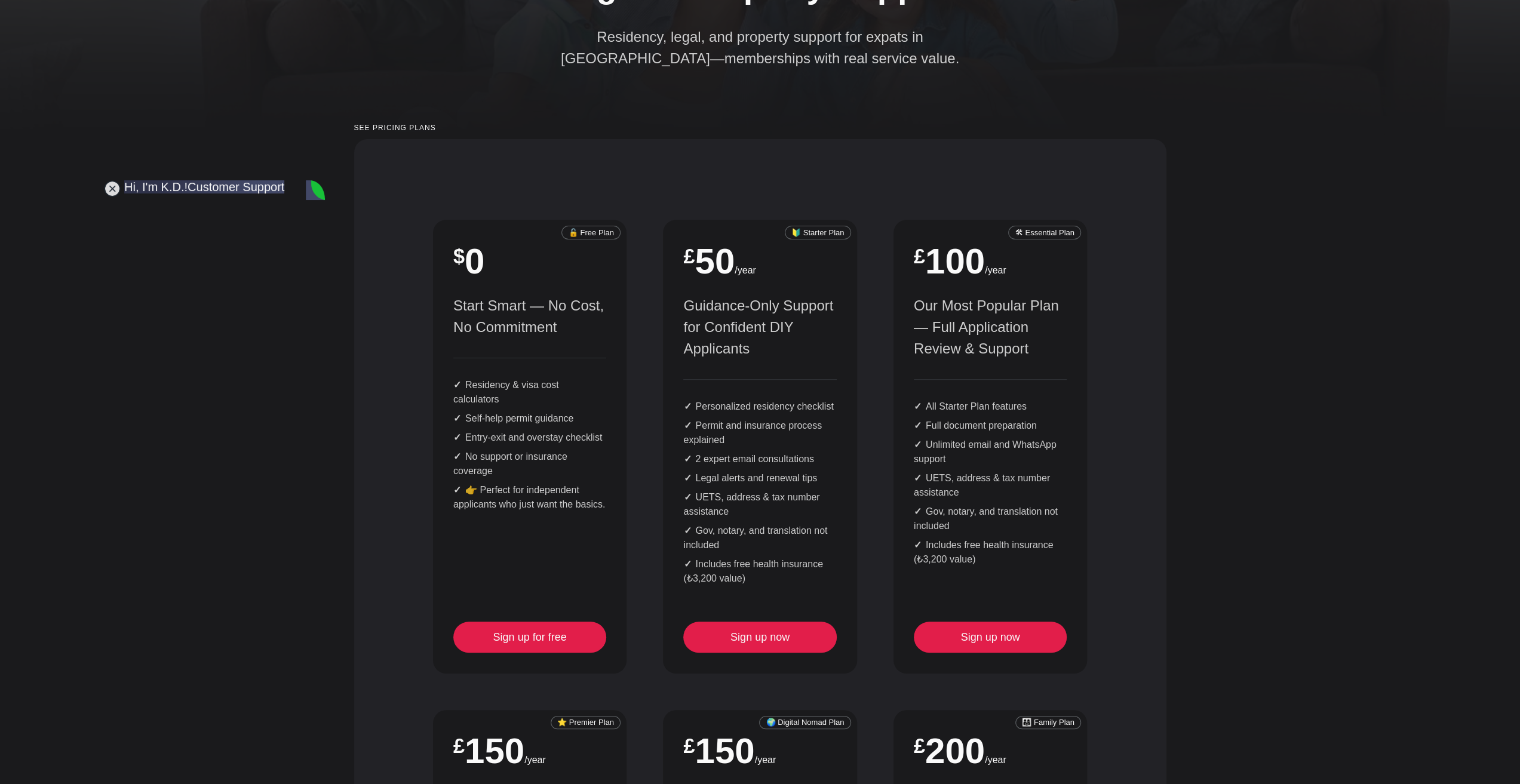
scroll to position [10472, 0]
click at [1187, 326] on div "See pricing plans Monthly Yearly 🔓 Free Plan $ 0 Start Smart — No Cost, No Comm…" at bounding box center [760, 758] width 965 height 1267
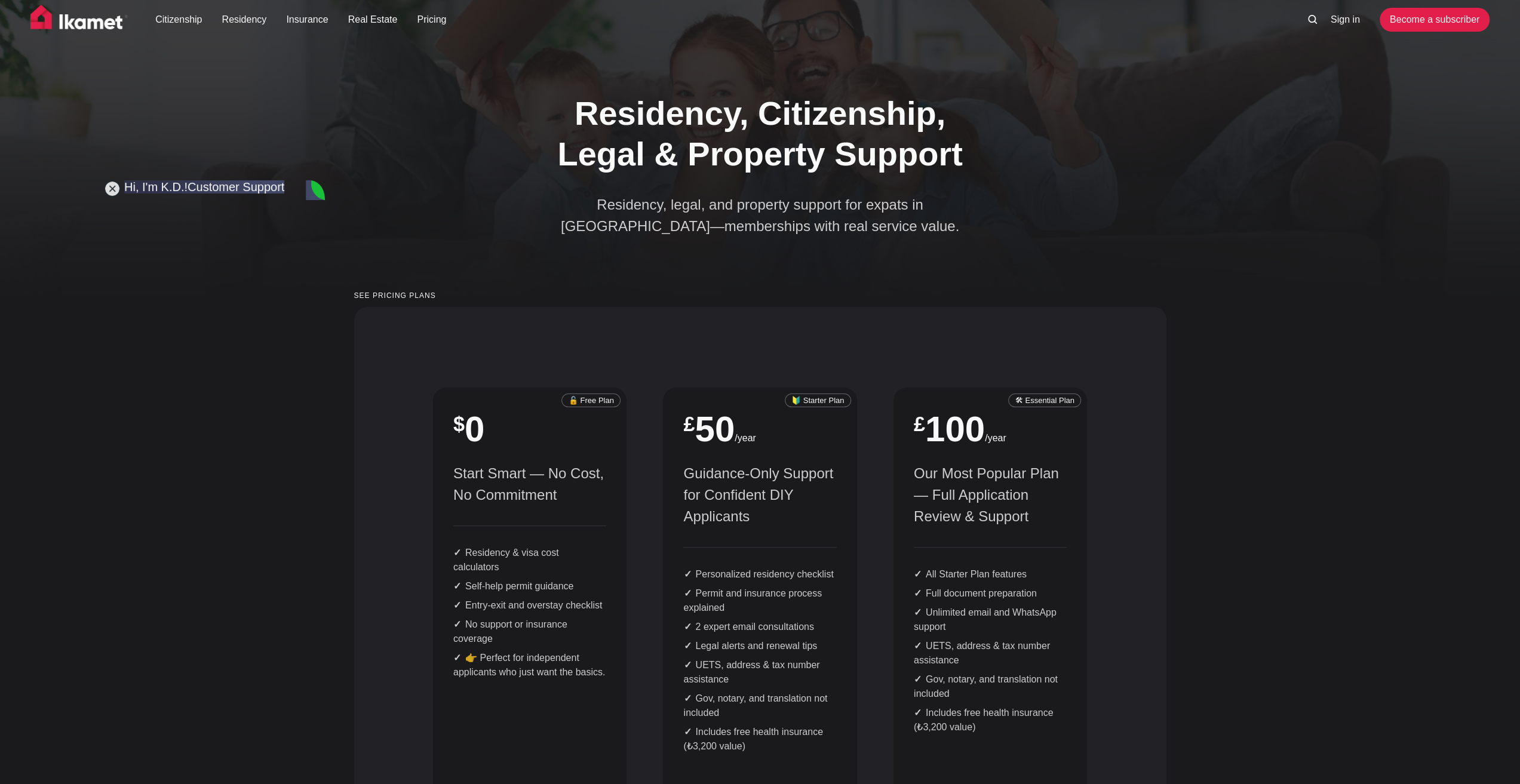
scroll to position [0, 0]
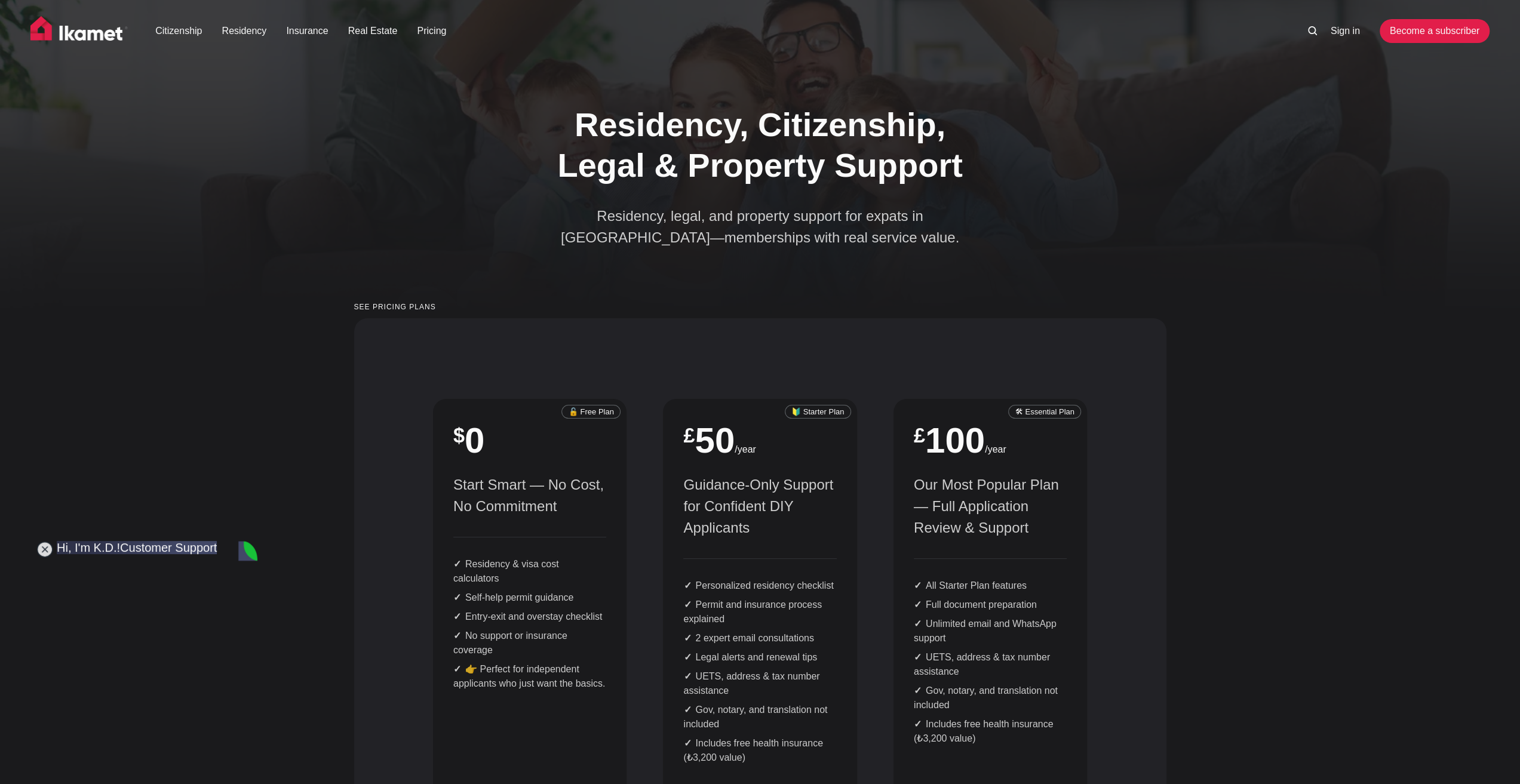
drag, startPoint x: 163, startPoint y: 185, endPoint x: 96, endPoint y: 546, distance: 367.2
click at [95, 546] on jdiv at bounding box center [157, 662] width 1395 height 1436
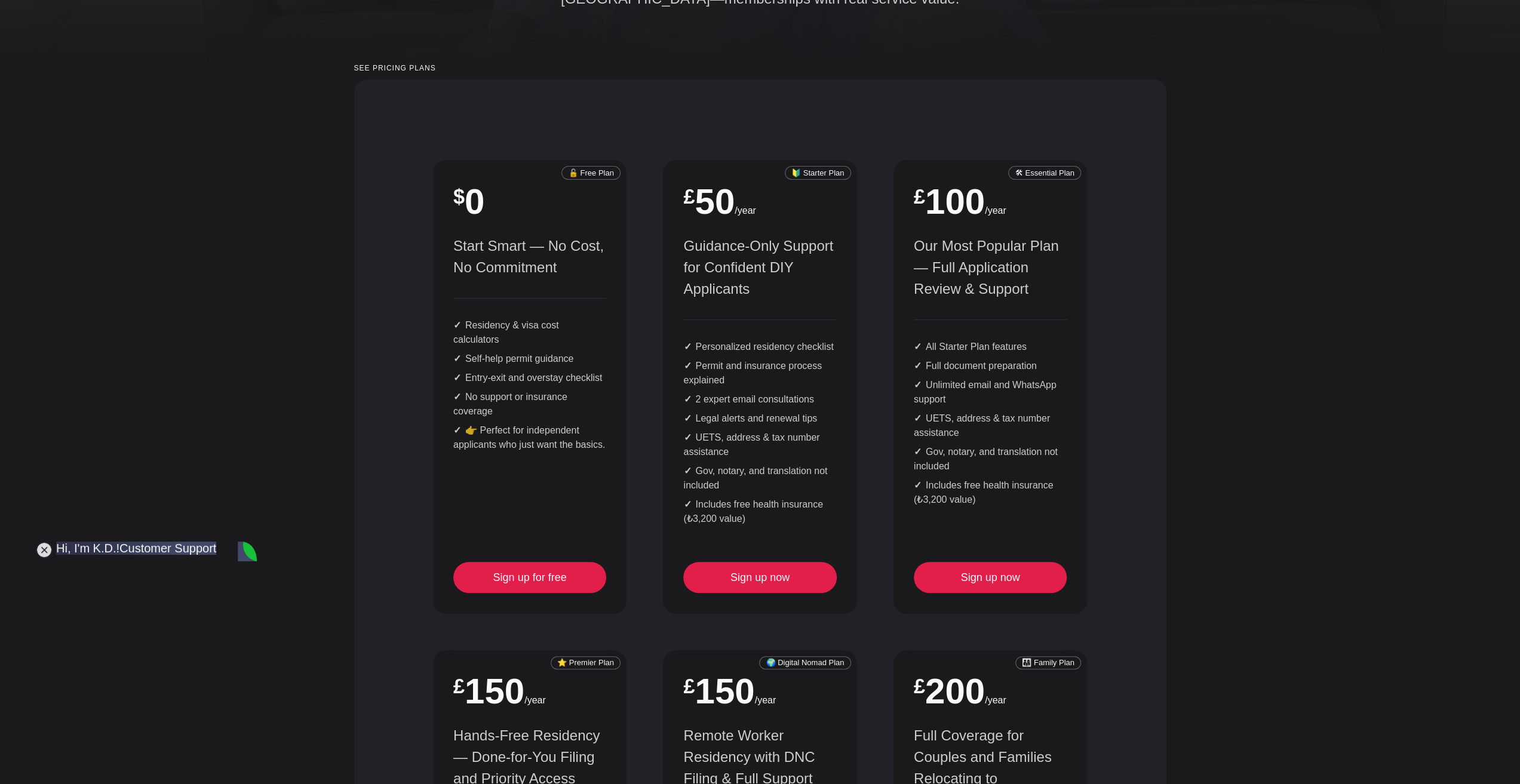
click at [860, 493] on div "🔓 Free Plan $ 0 Start Smart — No Cost, No Commitment Residency & visa cost calc…" at bounding box center [759, 664] width 691 height 1044
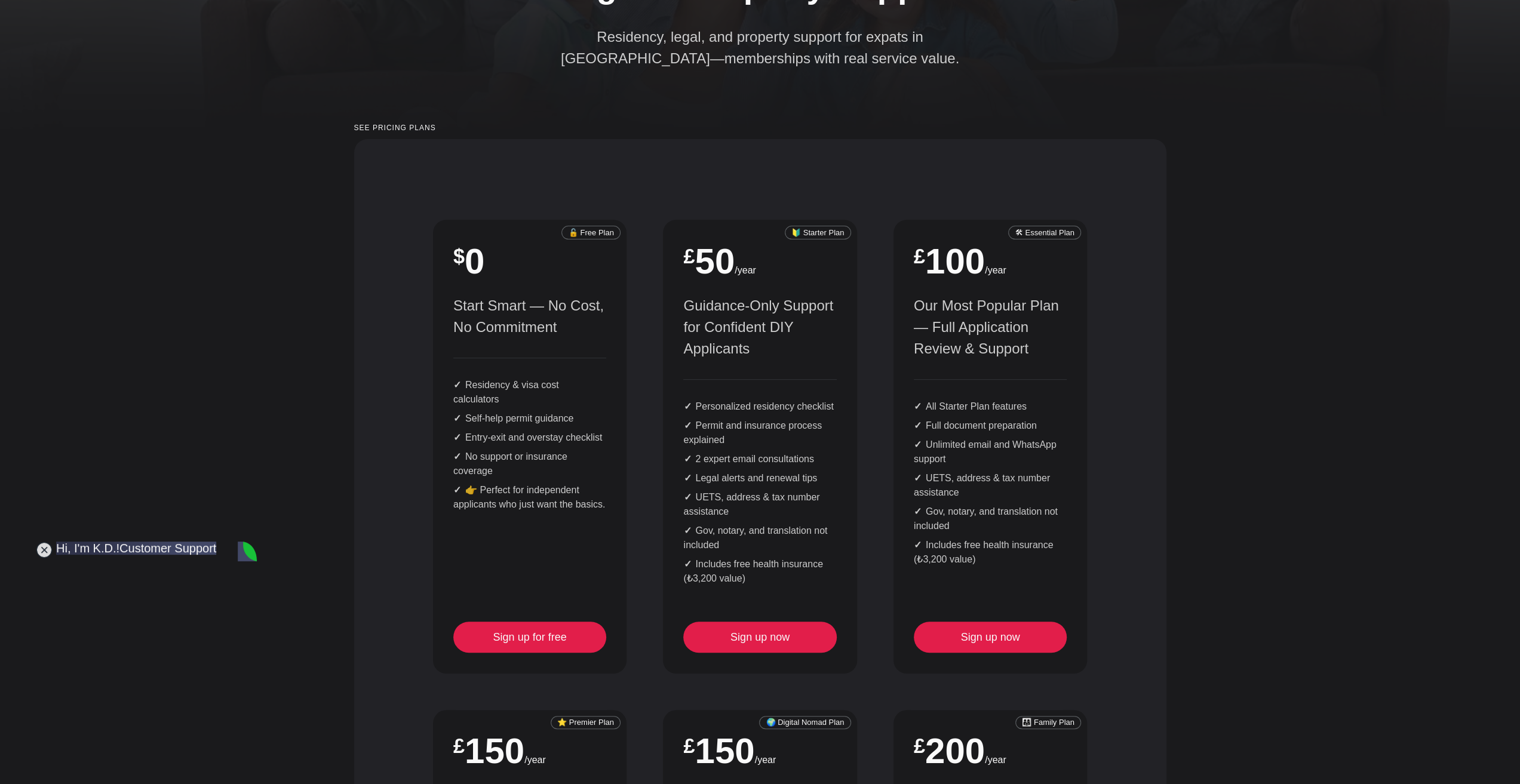
scroll to position [0, 0]
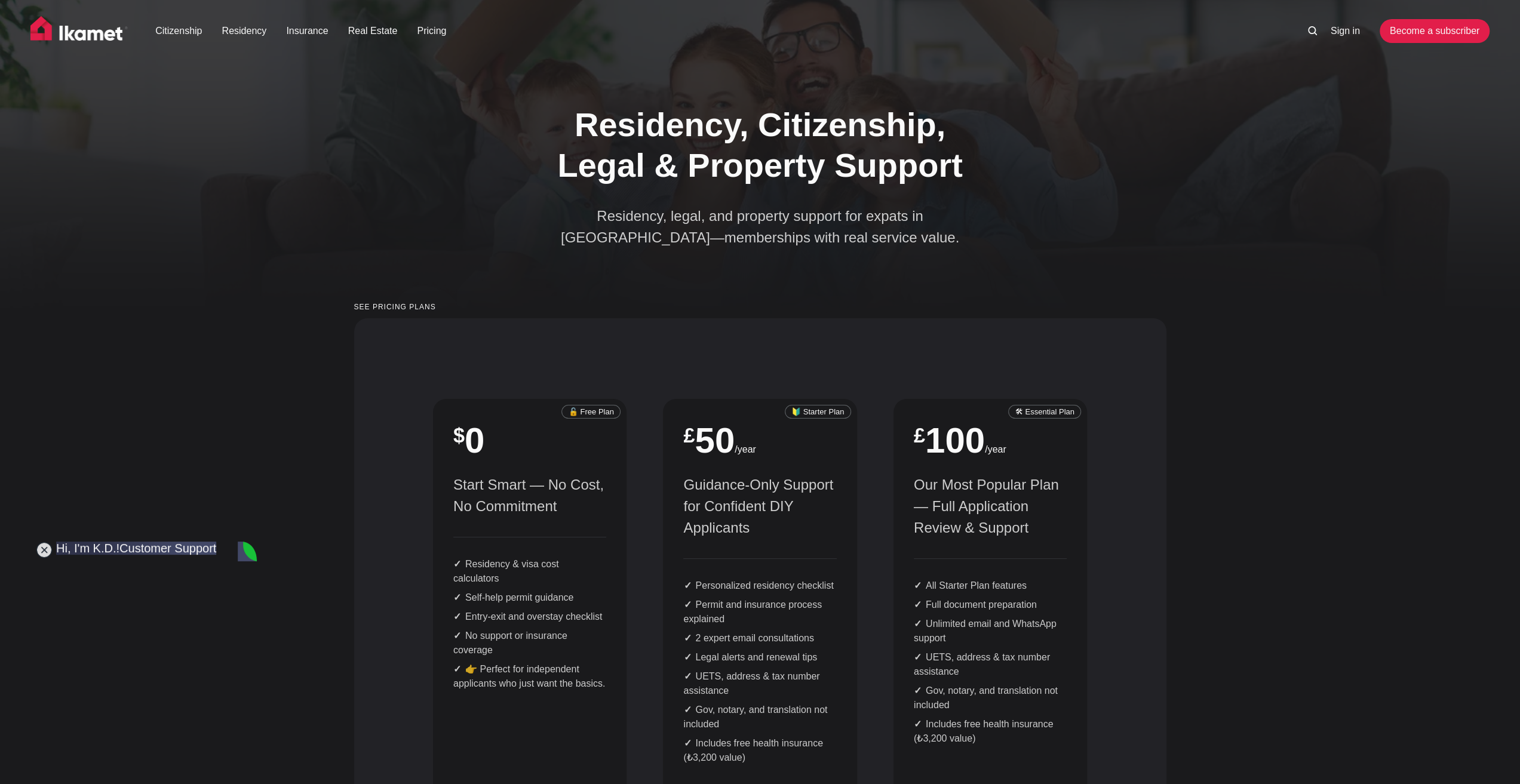
drag, startPoint x: 225, startPoint y: 547, endPoint x: 218, endPoint y: 481, distance: 66.4
click at [218, 481] on jdiv at bounding box center [149, 629] width 1395 height 1503
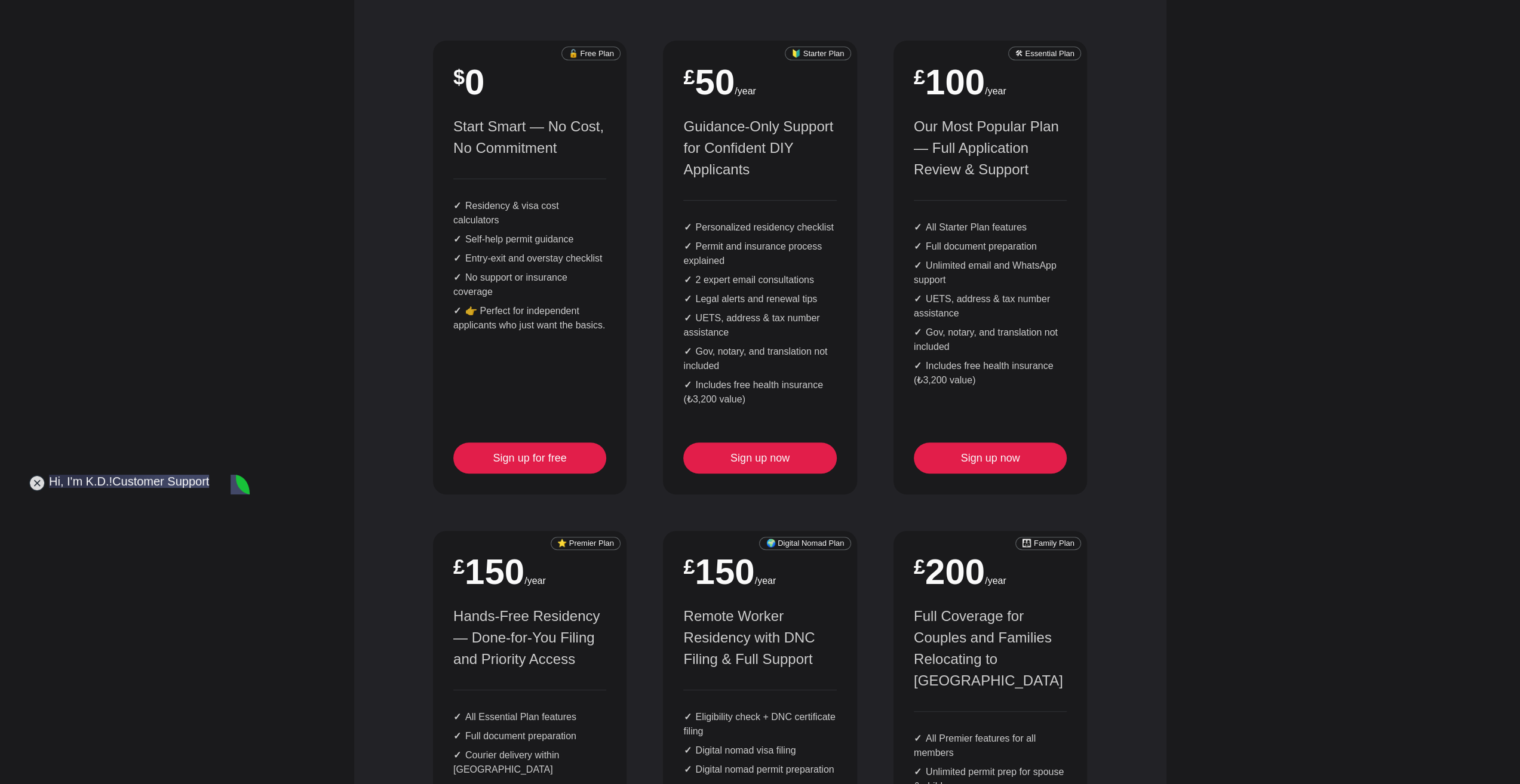
click at [875, 463] on div "🔓 Free Plan $ 0 Start Smart — No Cost, No Commitment Residency & visa cost calc…" at bounding box center [759, 544] width 691 height 1044
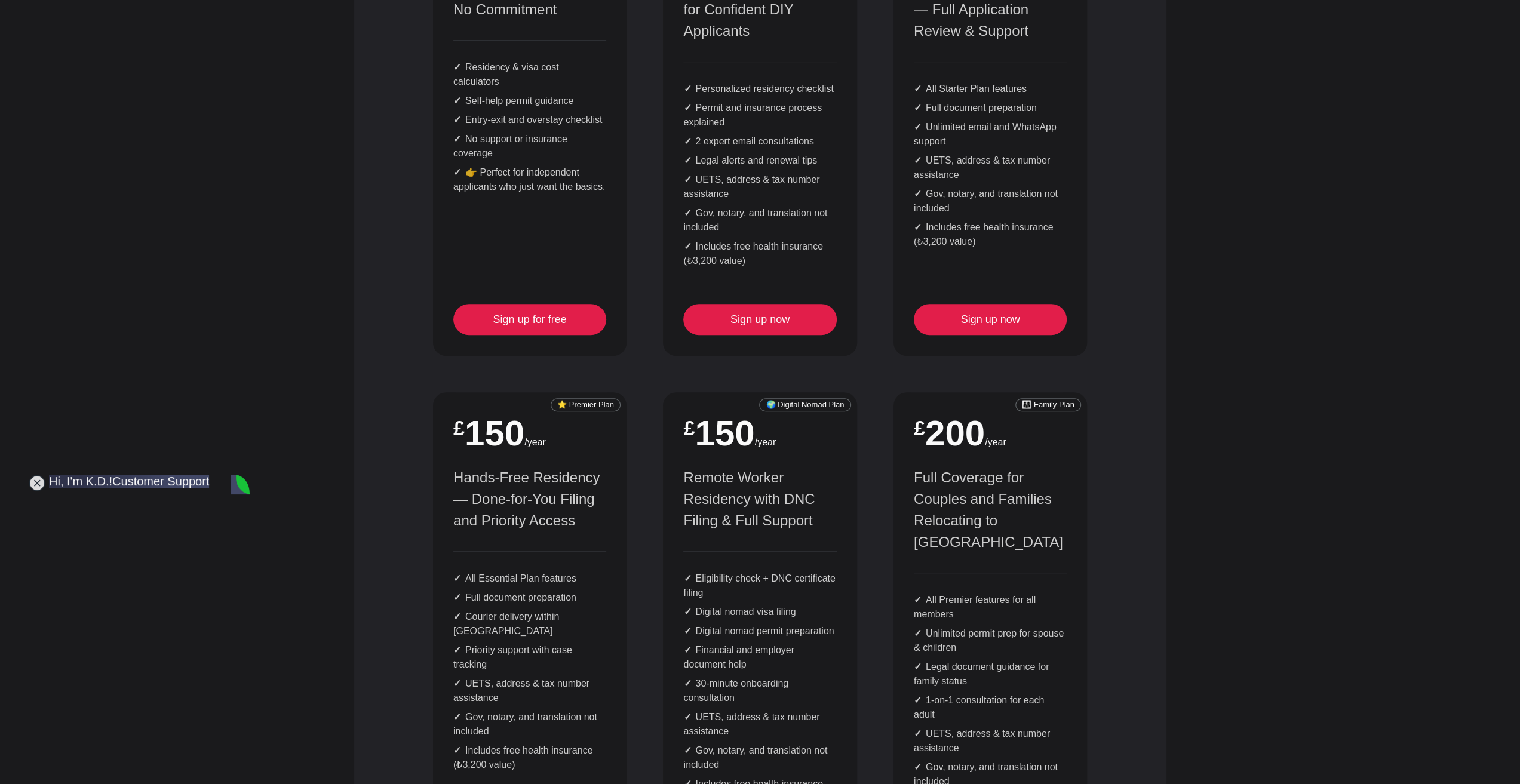
scroll to position [716, 0]
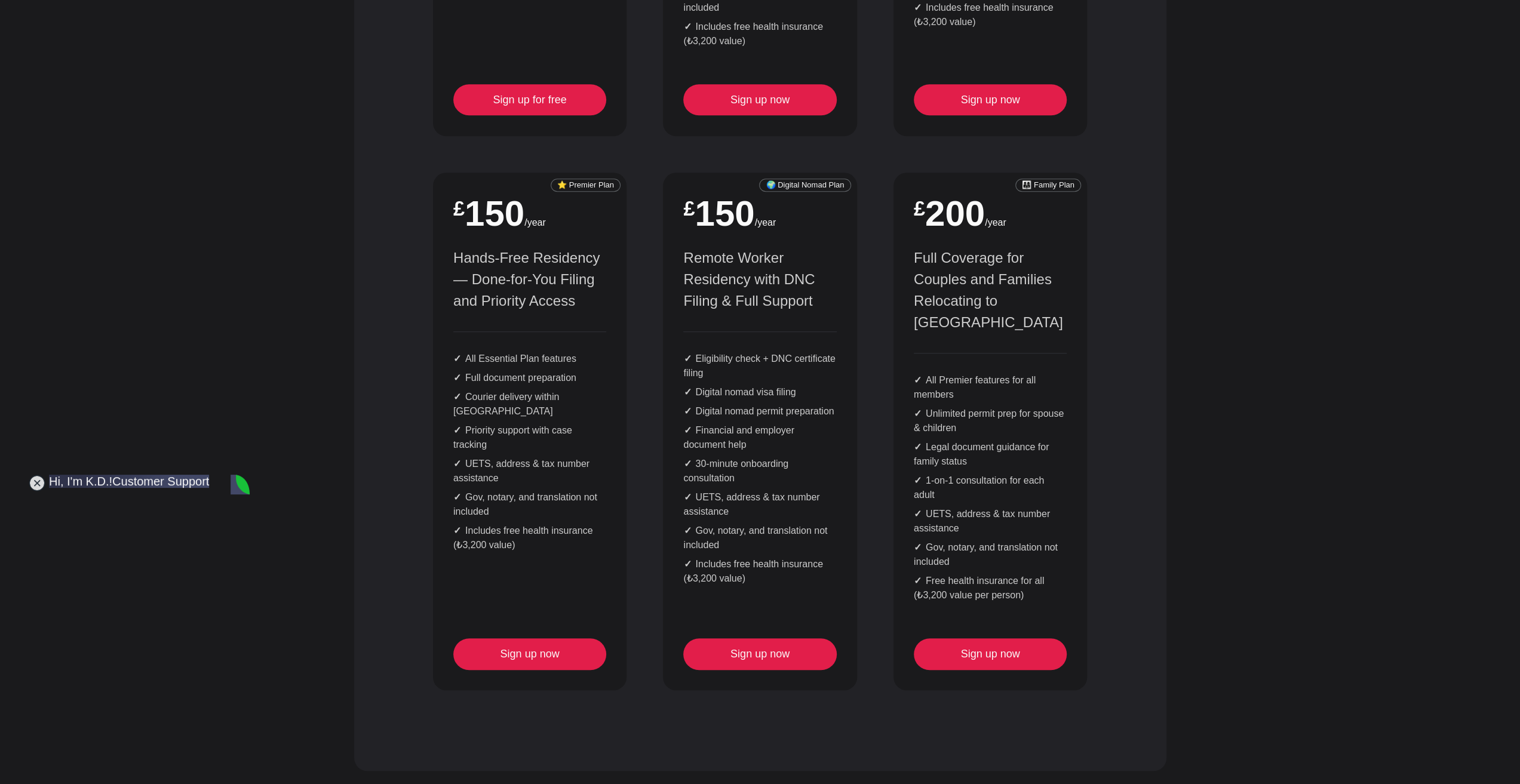
click at [864, 459] on div "🔓 Free Plan $ 0 Start Smart — No Cost, No Commitment Residency & visa cost calc…" at bounding box center [759, 186] width 691 height 1044
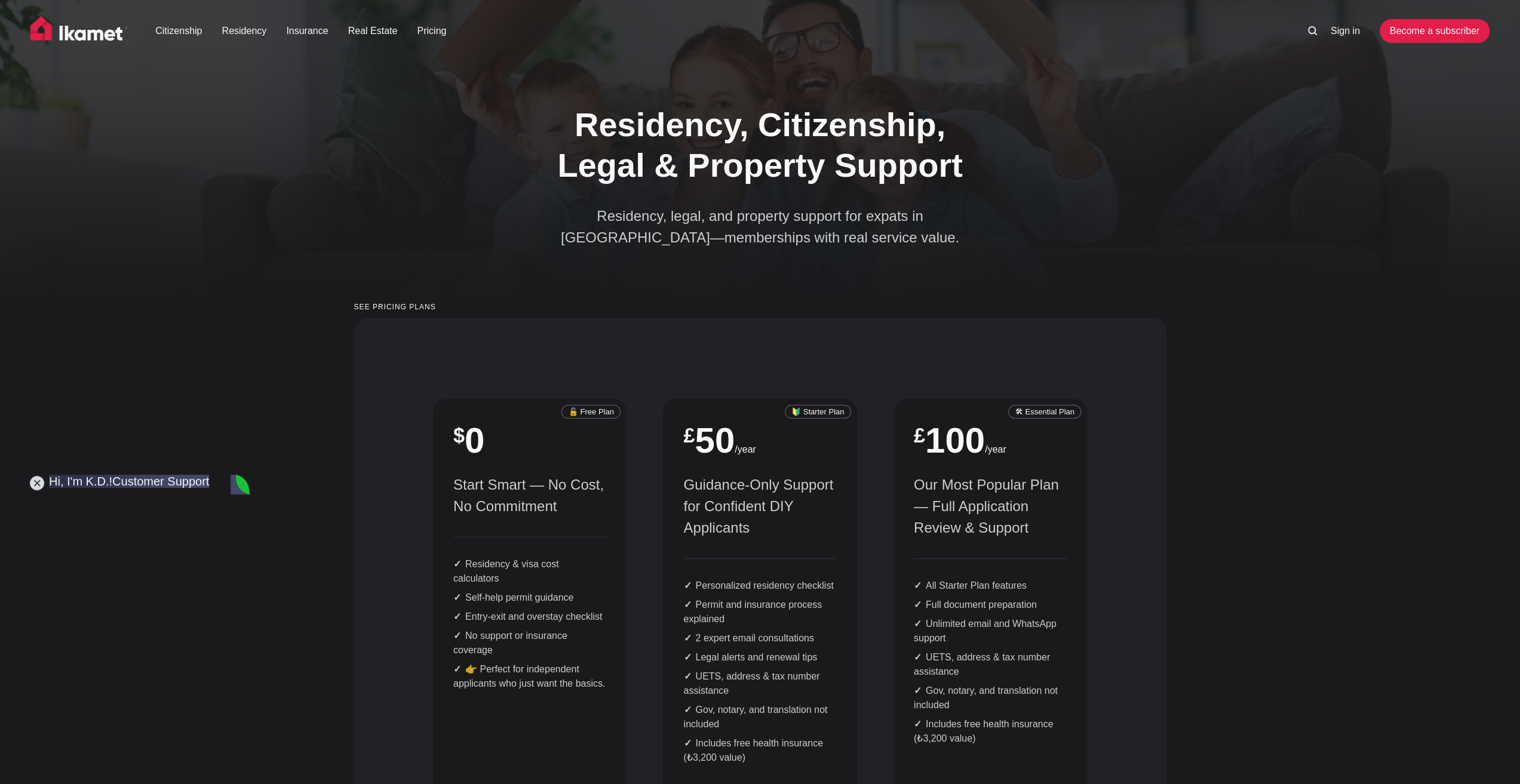
scroll to position [10766, 0]
click at [855, 476] on div "🔰 Starter Plan £ 4.2 /month £ 50 /year Guidance-Only Support for Confident DIY …" at bounding box center [759, 624] width 193 height 453
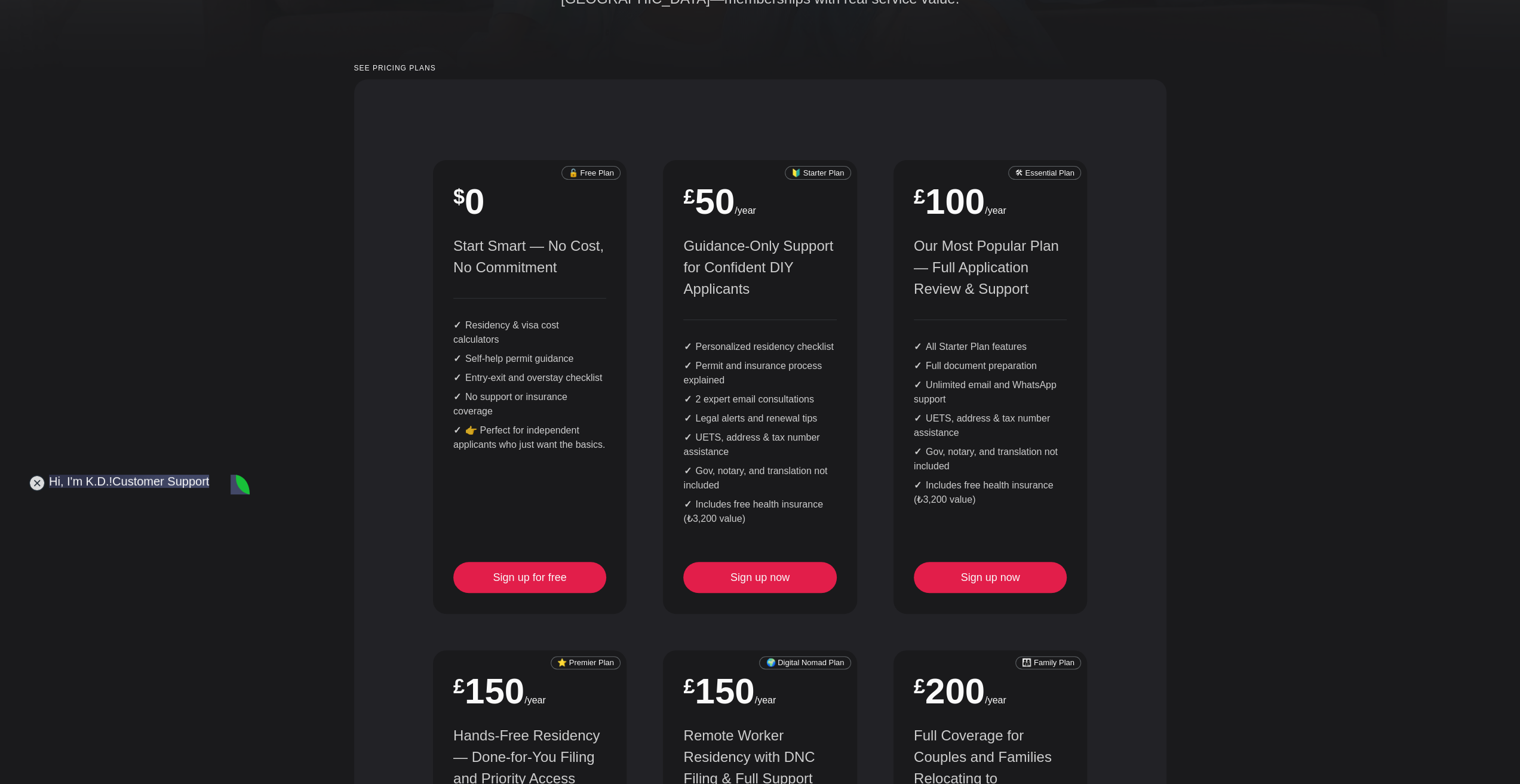
scroll to position [298, 0]
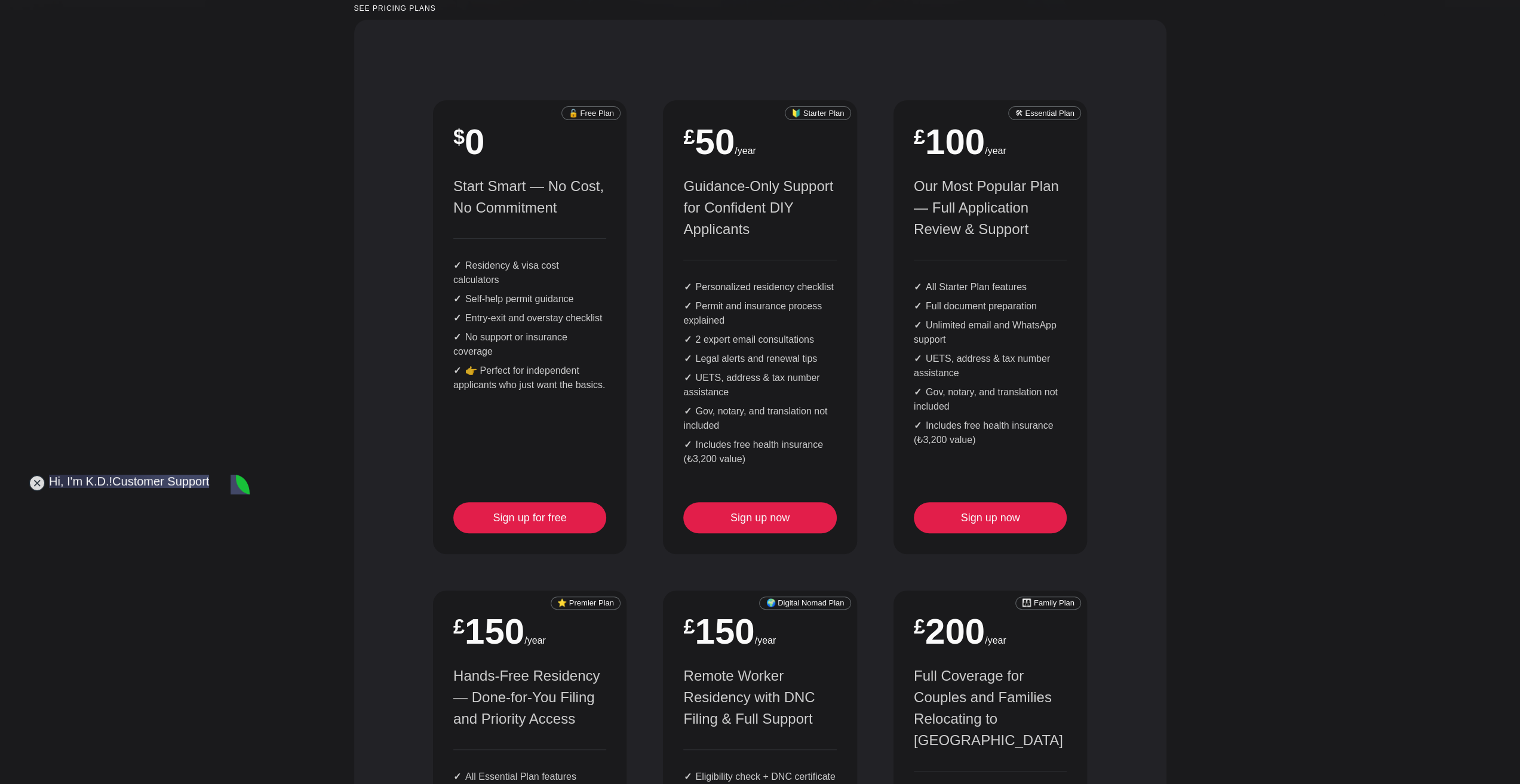
click at [863, 456] on div "🔓 Free Plan $ 0 Start Smart — No Cost, No Commitment Residency & visa cost calc…" at bounding box center [759, 604] width 691 height 1044
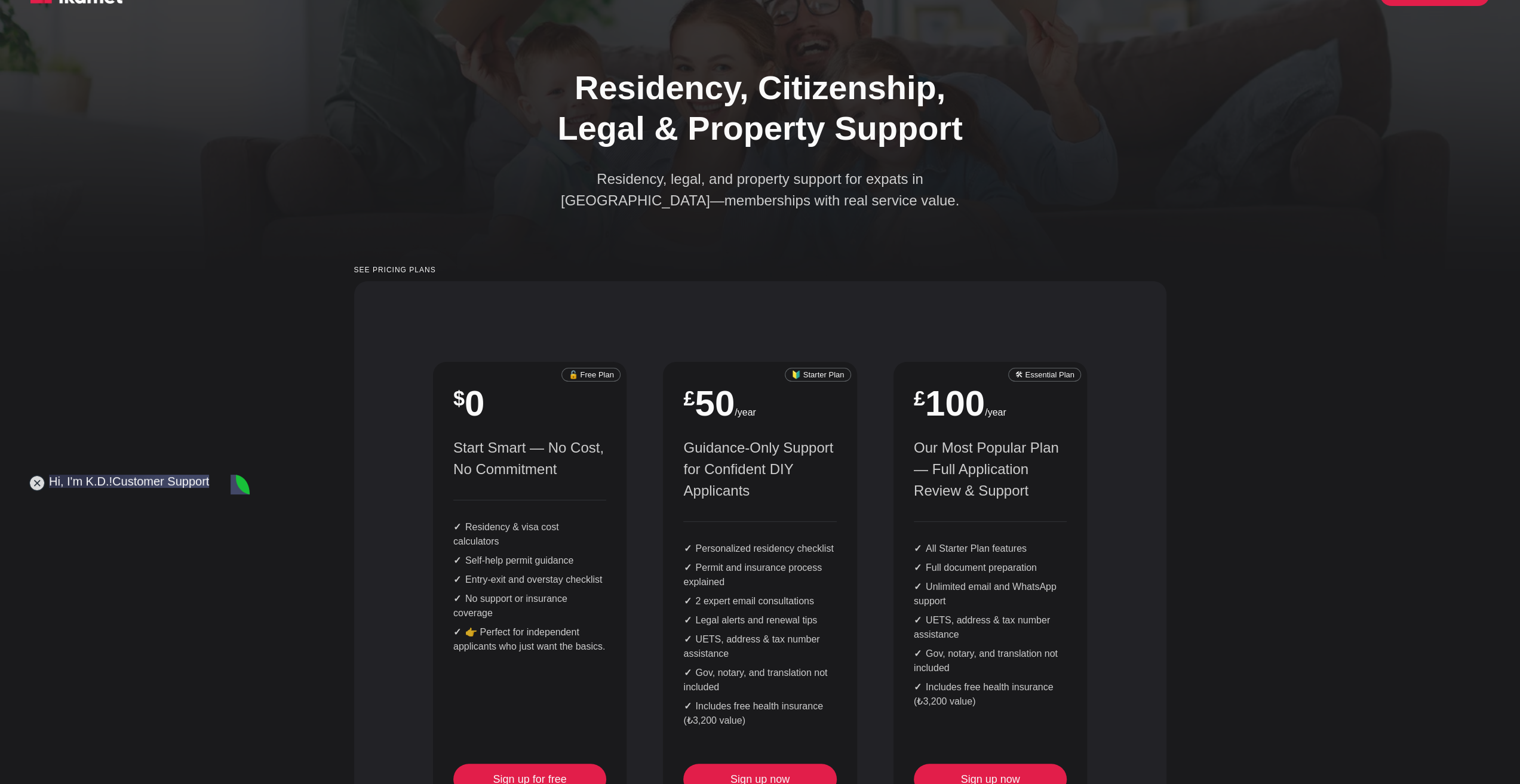
scroll to position [0, 0]
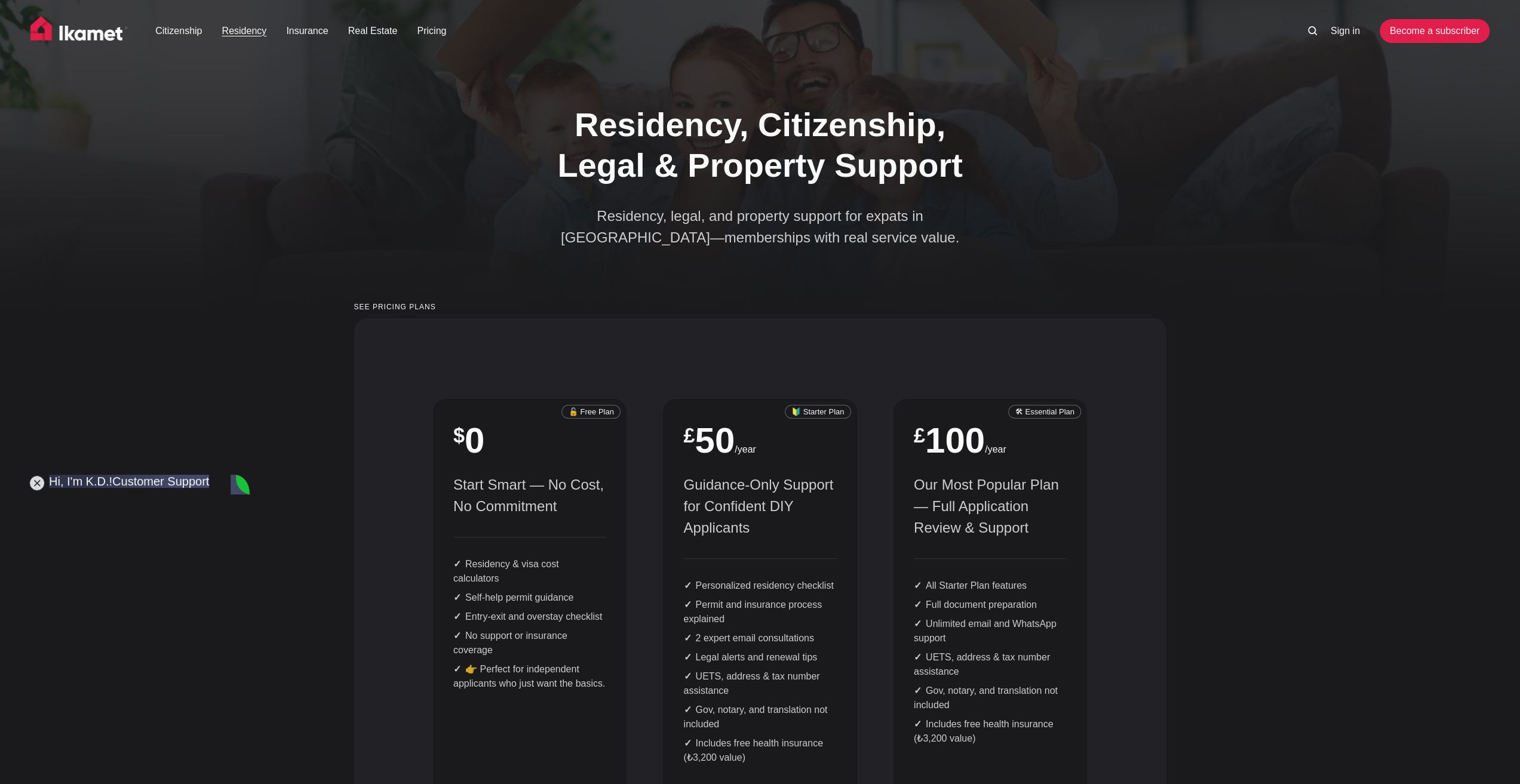
click at [233, 31] on link "Residency" at bounding box center [244, 31] width 45 height 14
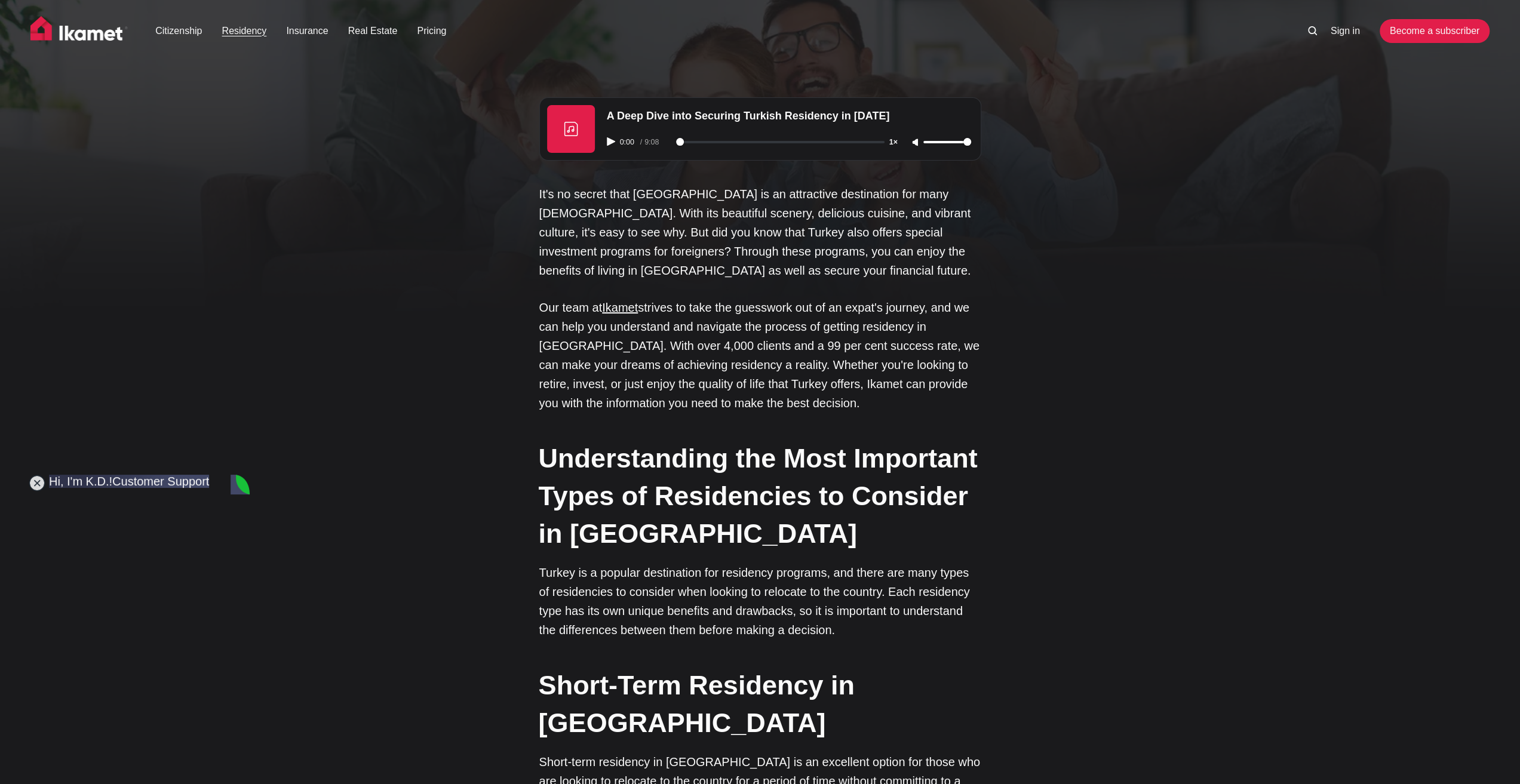
scroll to position [10766, 0]
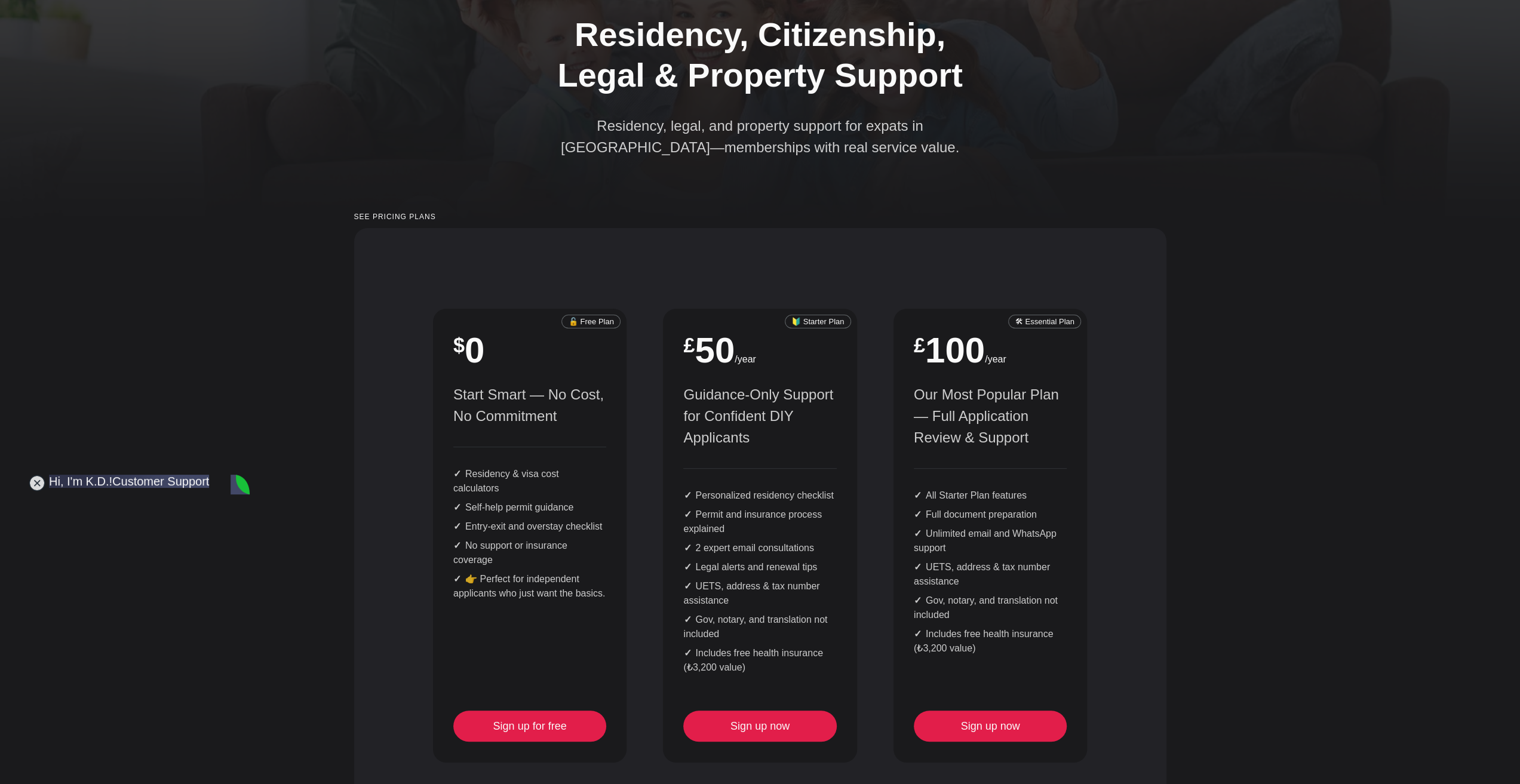
scroll to position [239, 0]
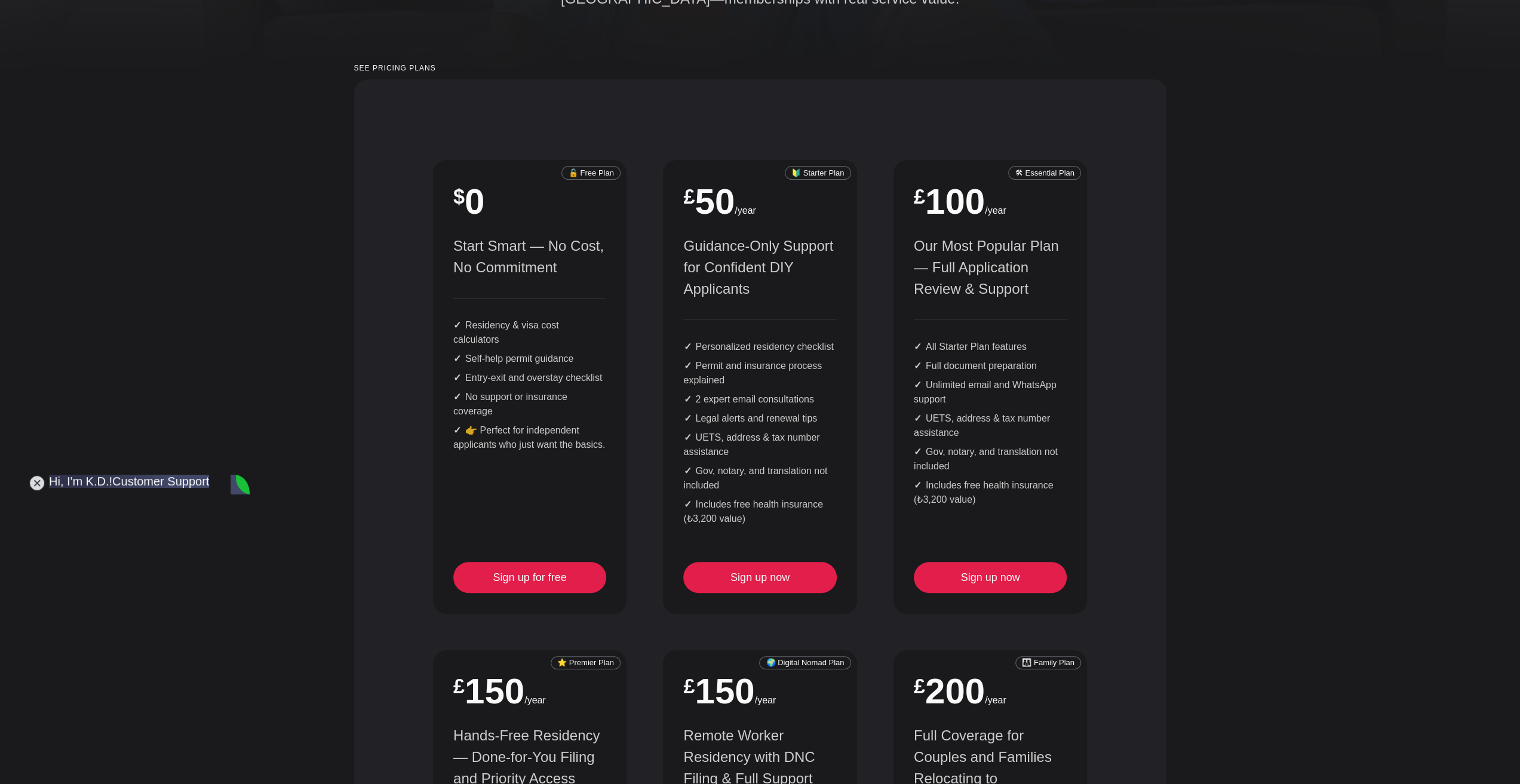
click at [872, 413] on div "🔓 Free Plan $ 0 Start Smart — No Cost, No Commitment Residency & visa cost calc…" at bounding box center [759, 664] width 691 height 1044
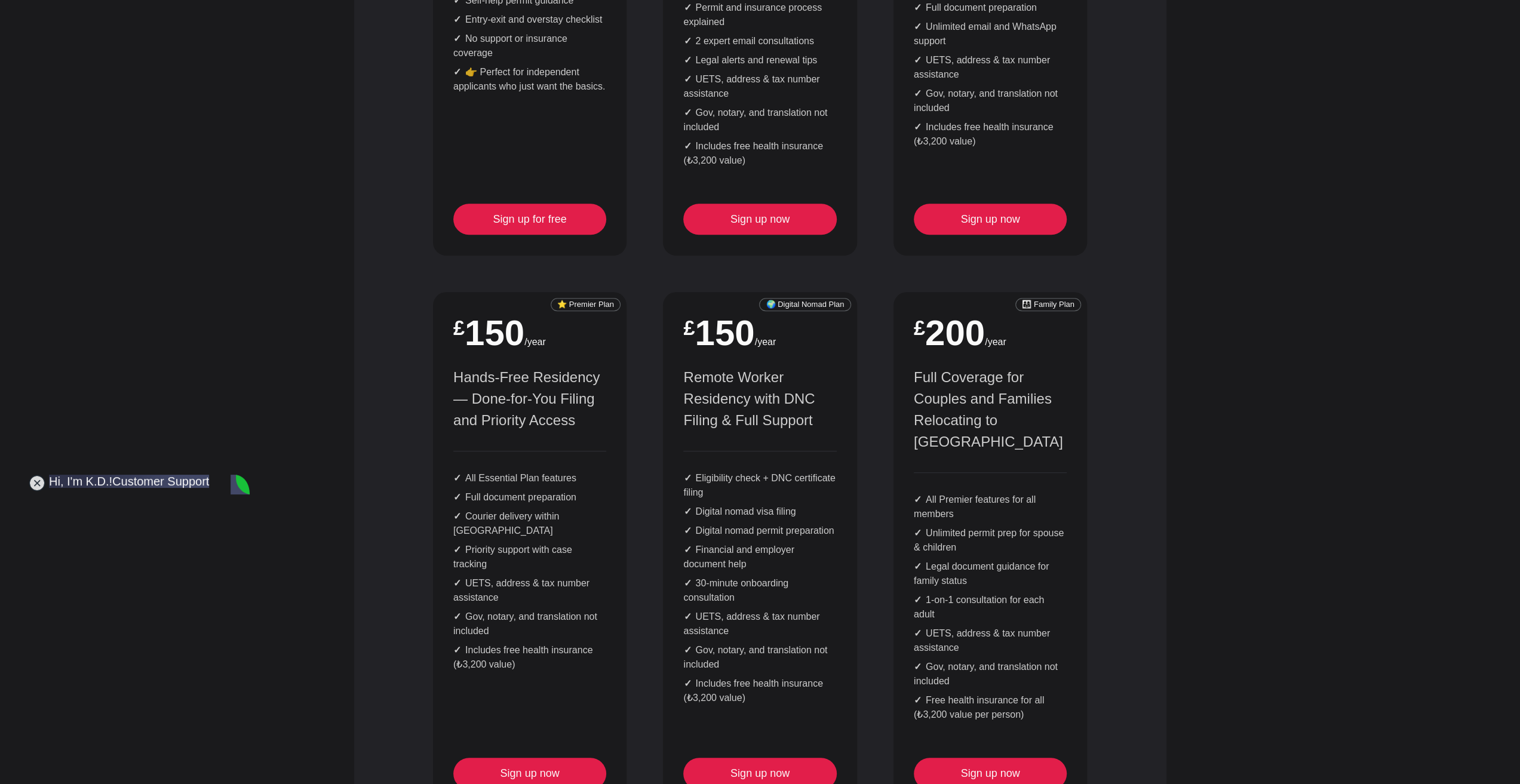
scroll to position [716, 0]
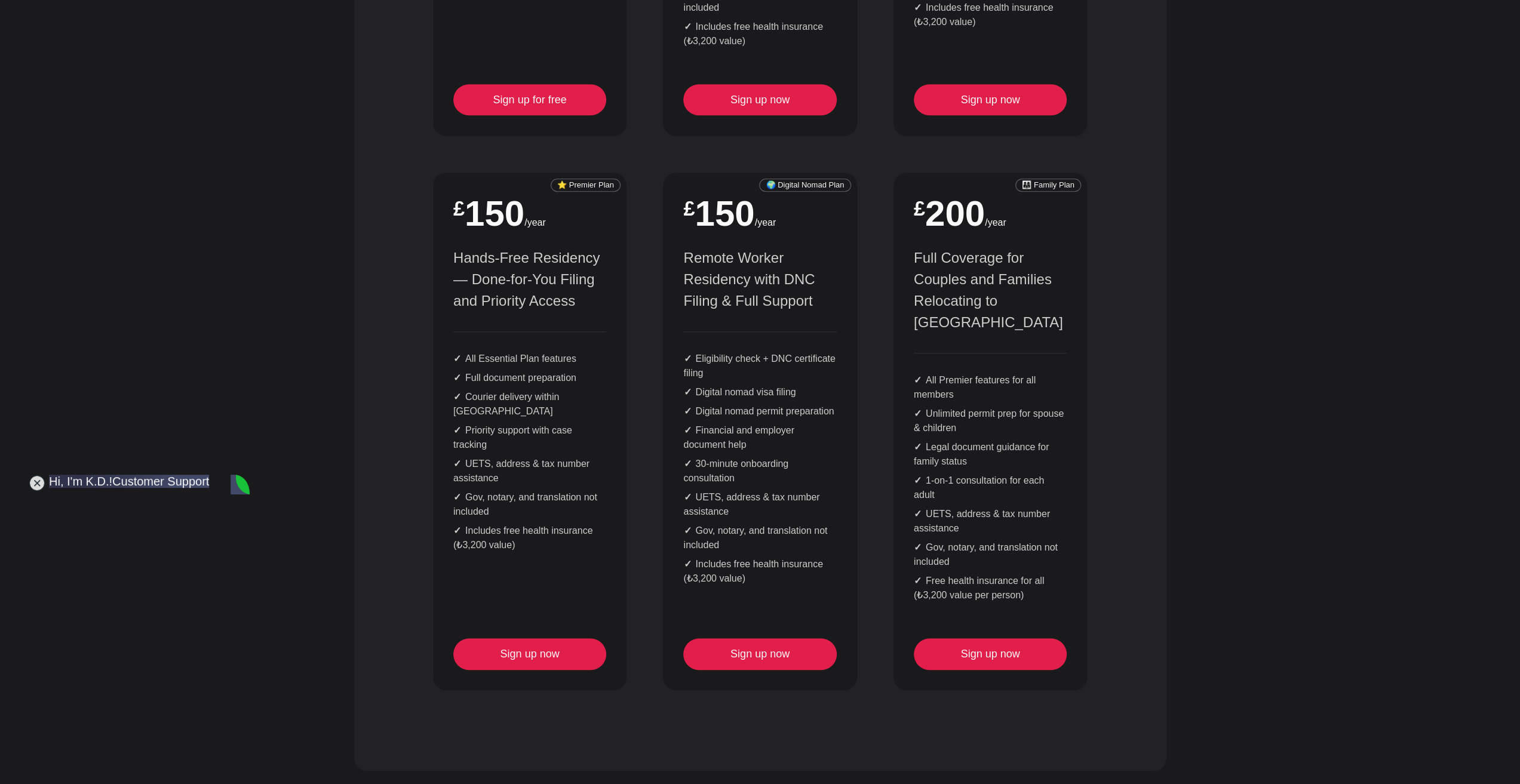
click at [872, 413] on div "🔓 Free Plan $ 0 Start Smart — No Cost, No Commitment Residency & visa cost calc…" at bounding box center [759, 186] width 691 height 1044
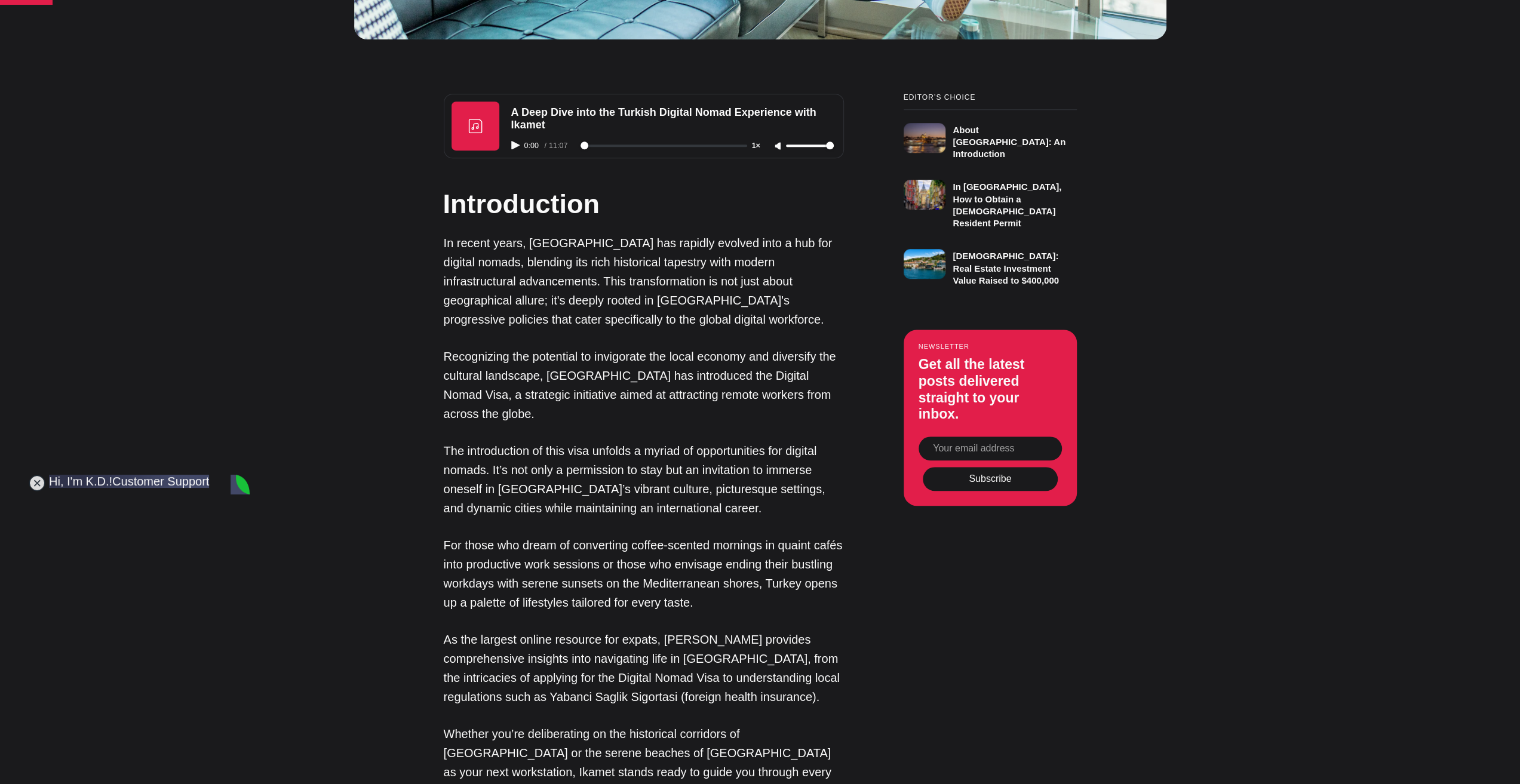
scroll to position [896, 0]
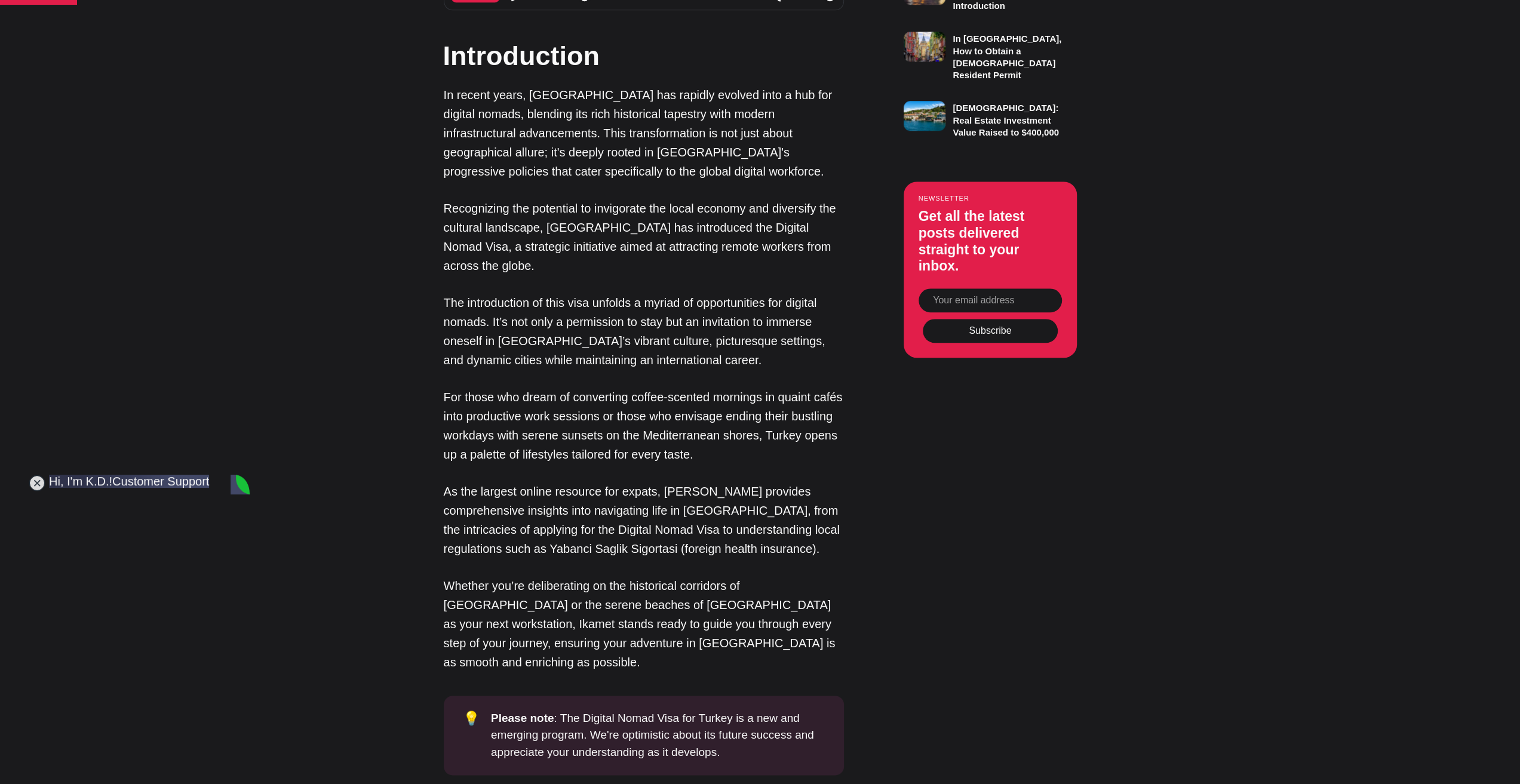
scroll to position [1074, 0]
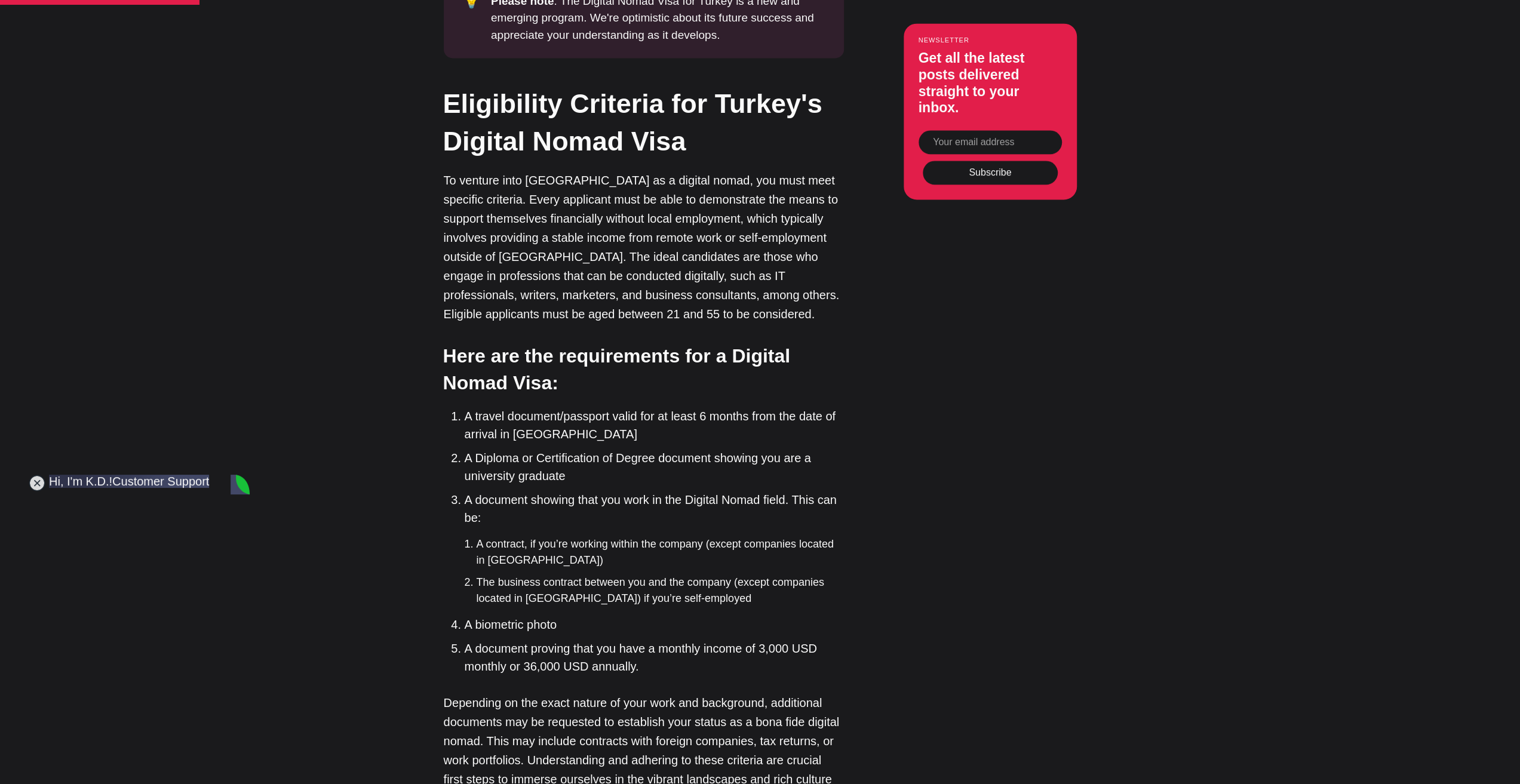
scroll to position [1790, 0]
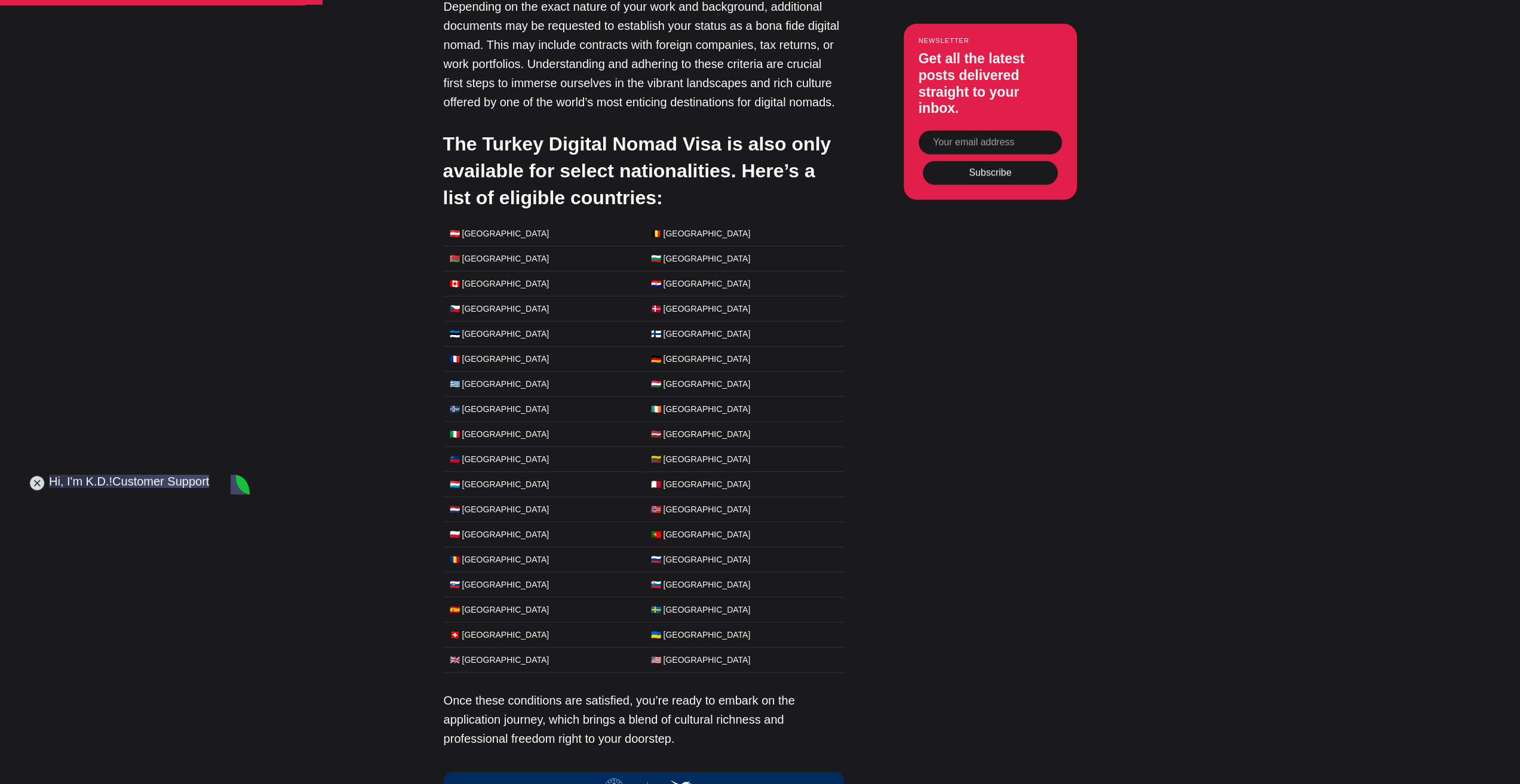
scroll to position [2507, 0]
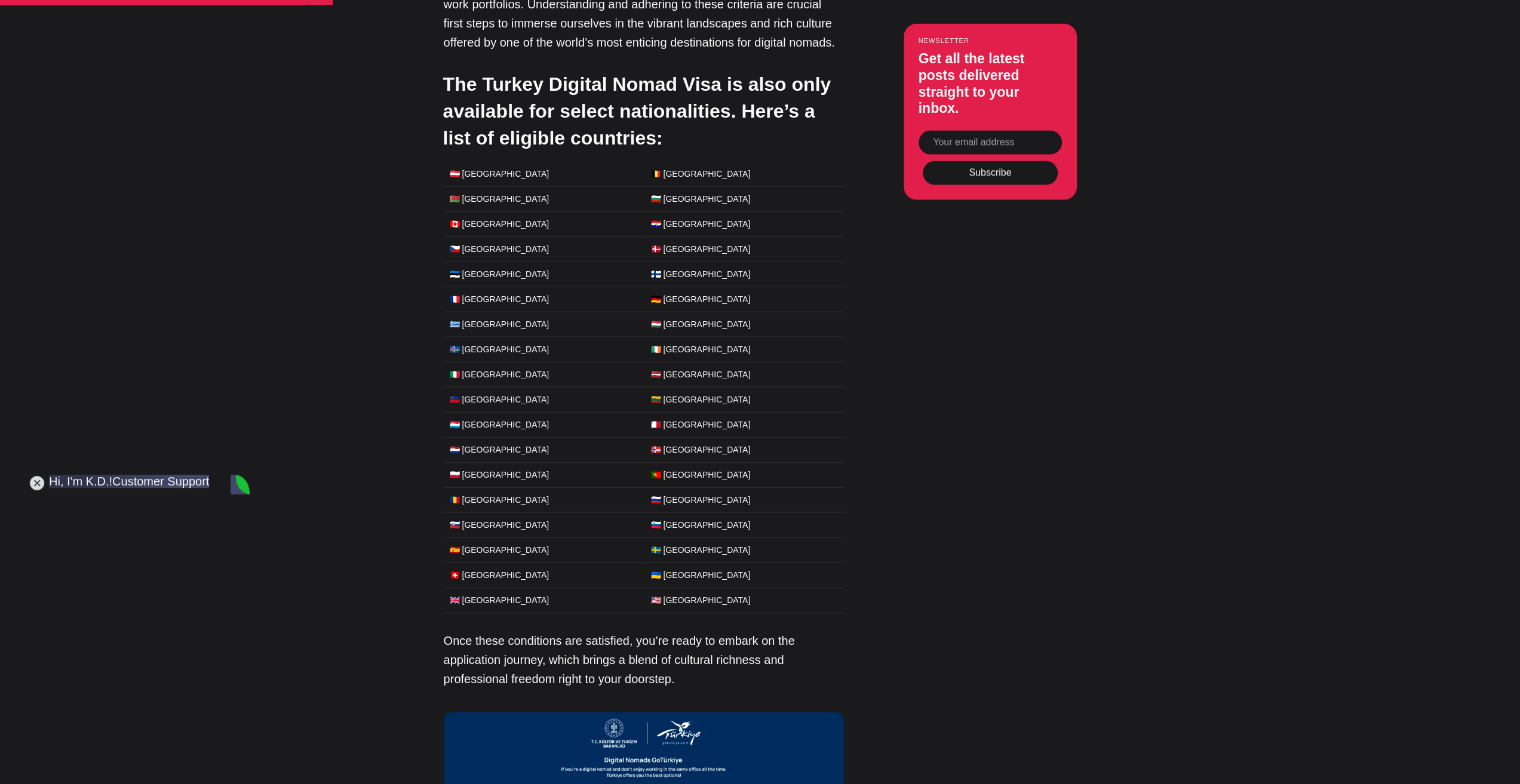
click at [479, 438] on td "🇳🇱 Netherlands" at bounding box center [544, 450] width 200 height 25
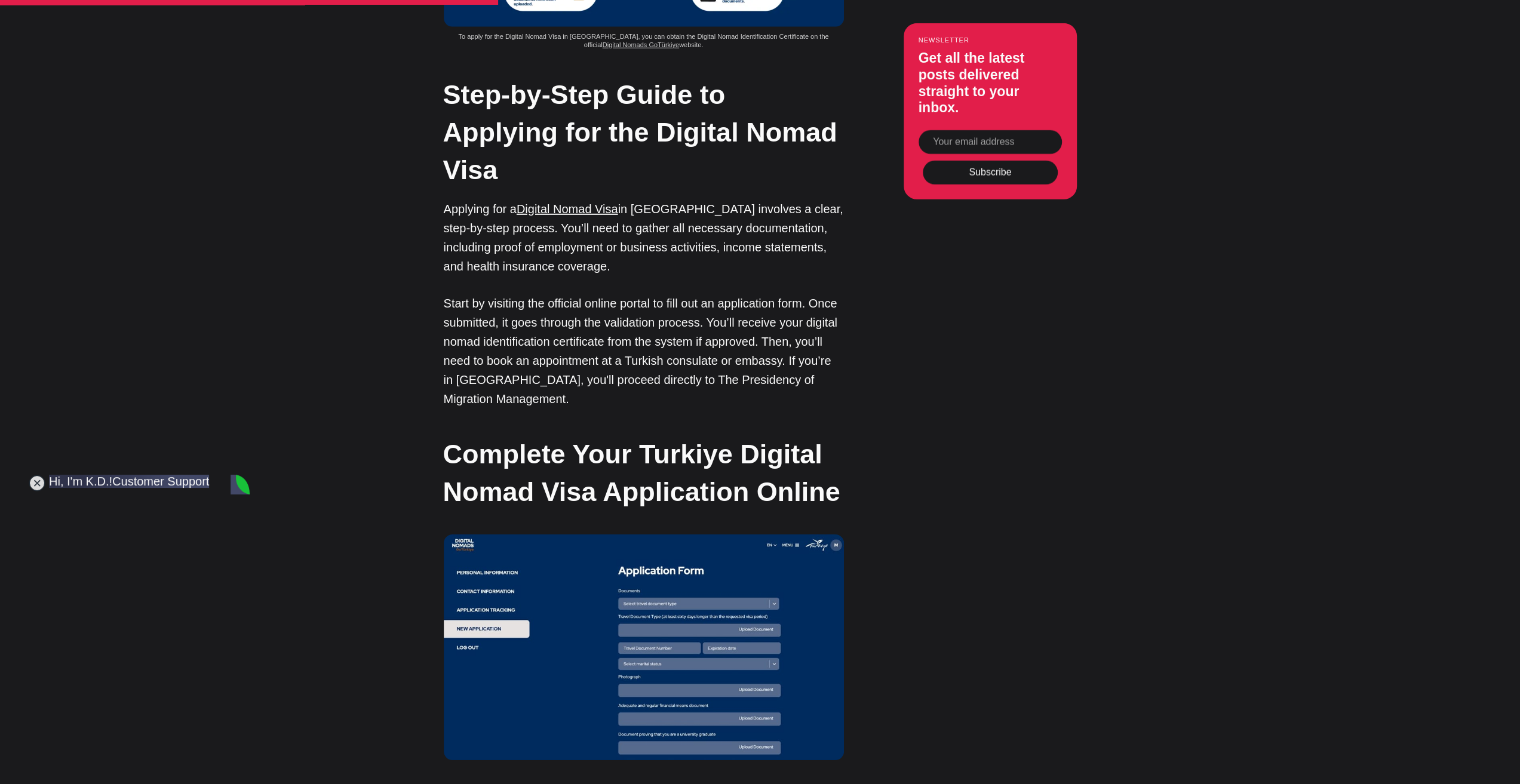
scroll to position [3462, 0]
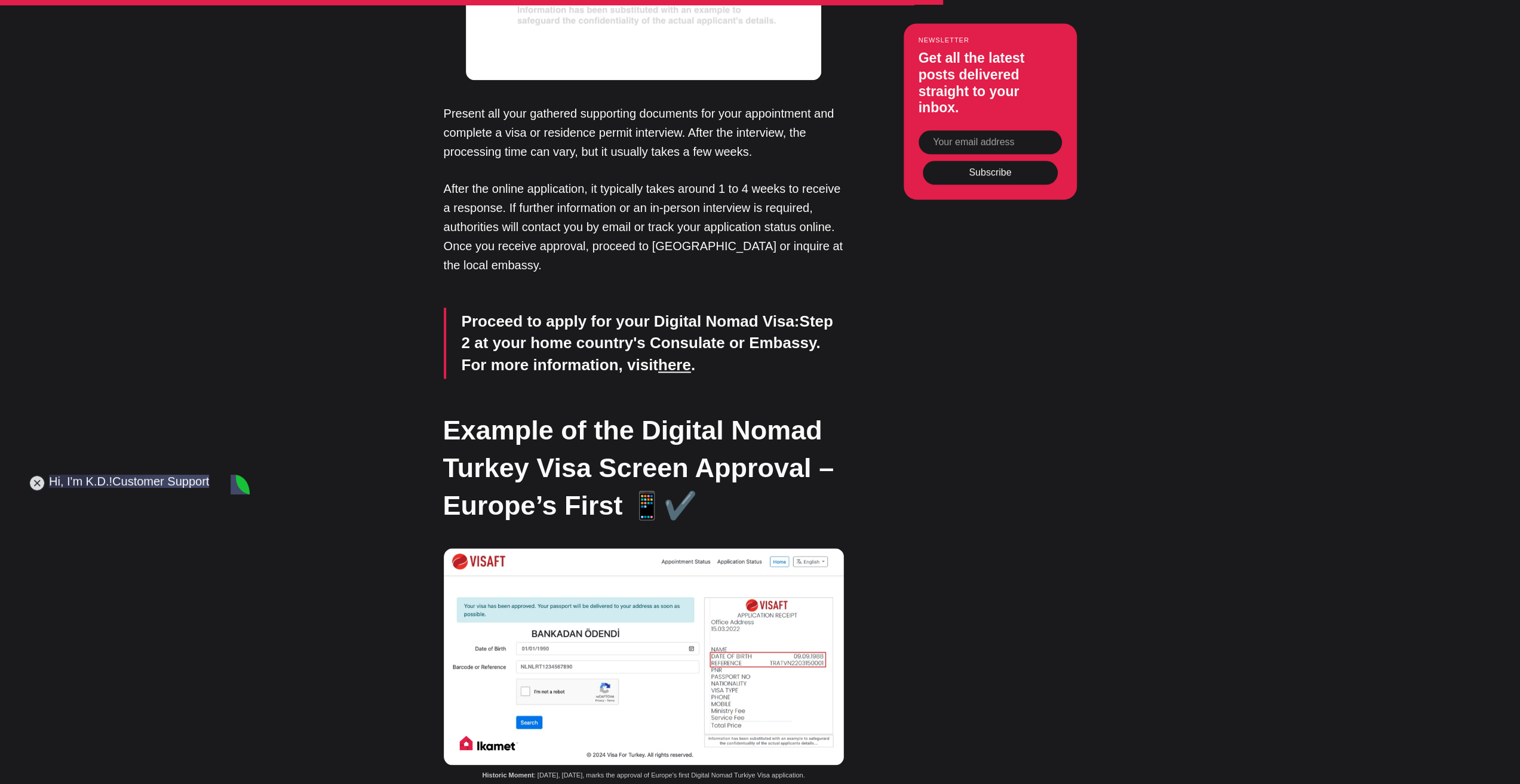
scroll to position [6208, 0]
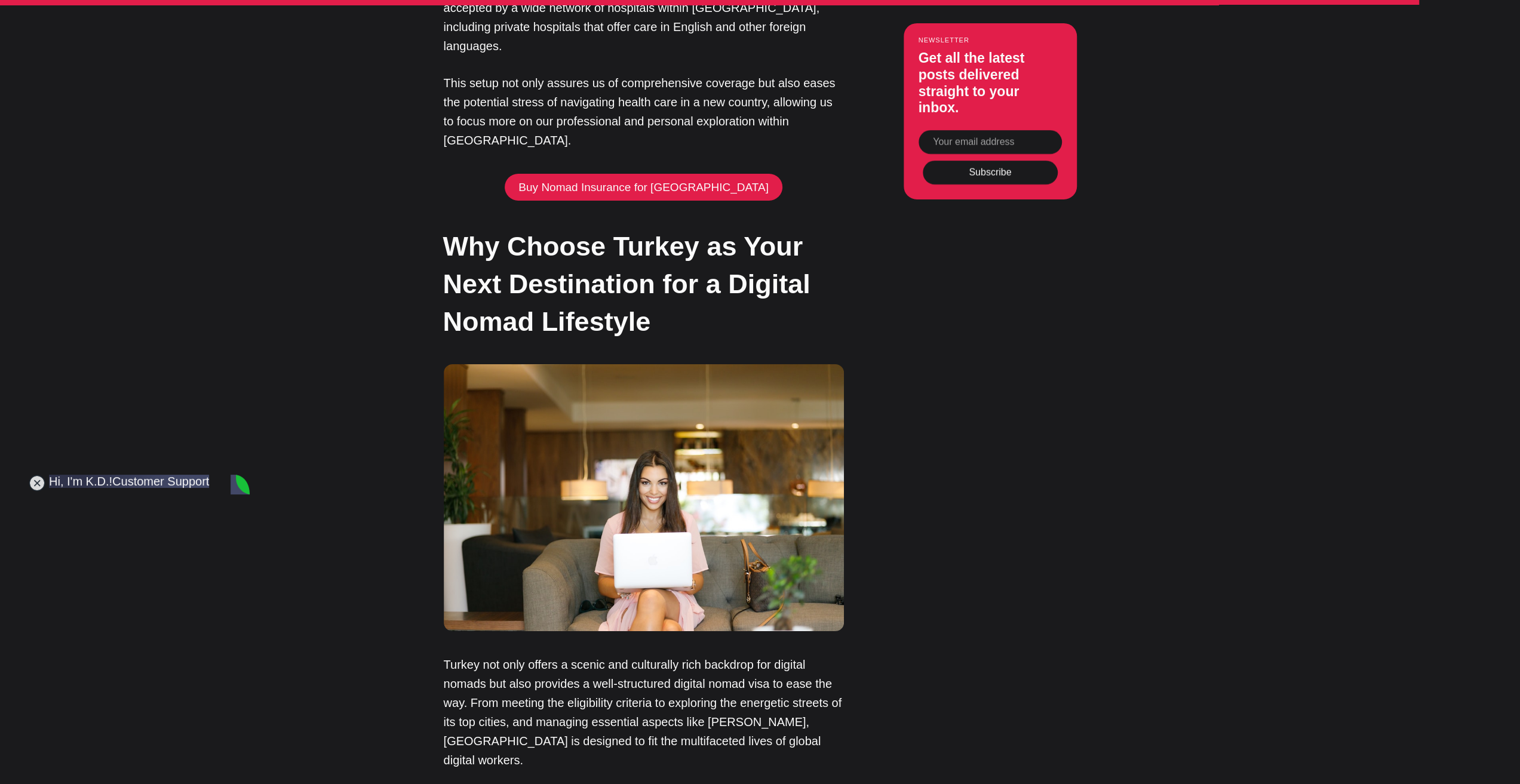
scroll to position [8774, 0]
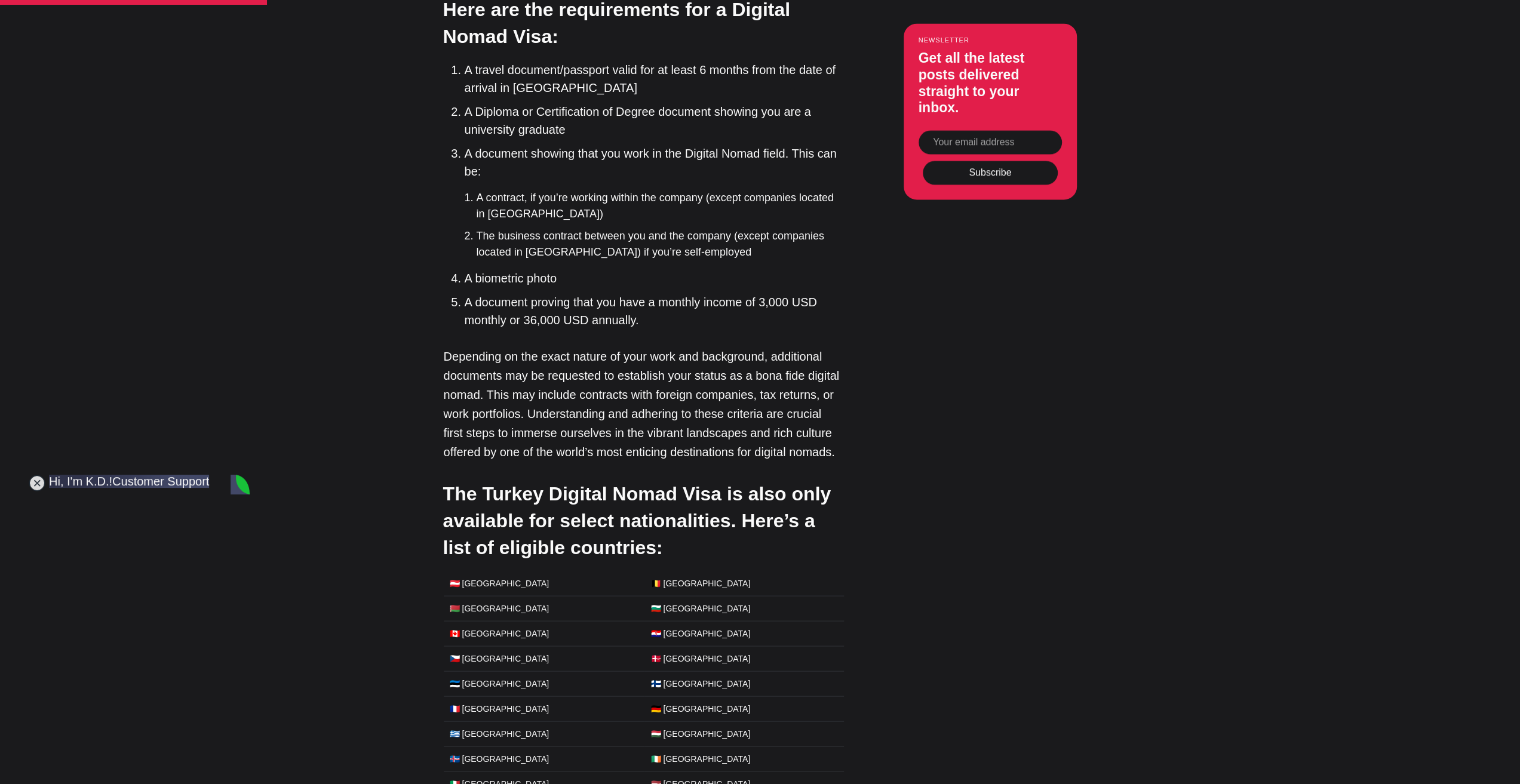
scroll to position [2149, 0]
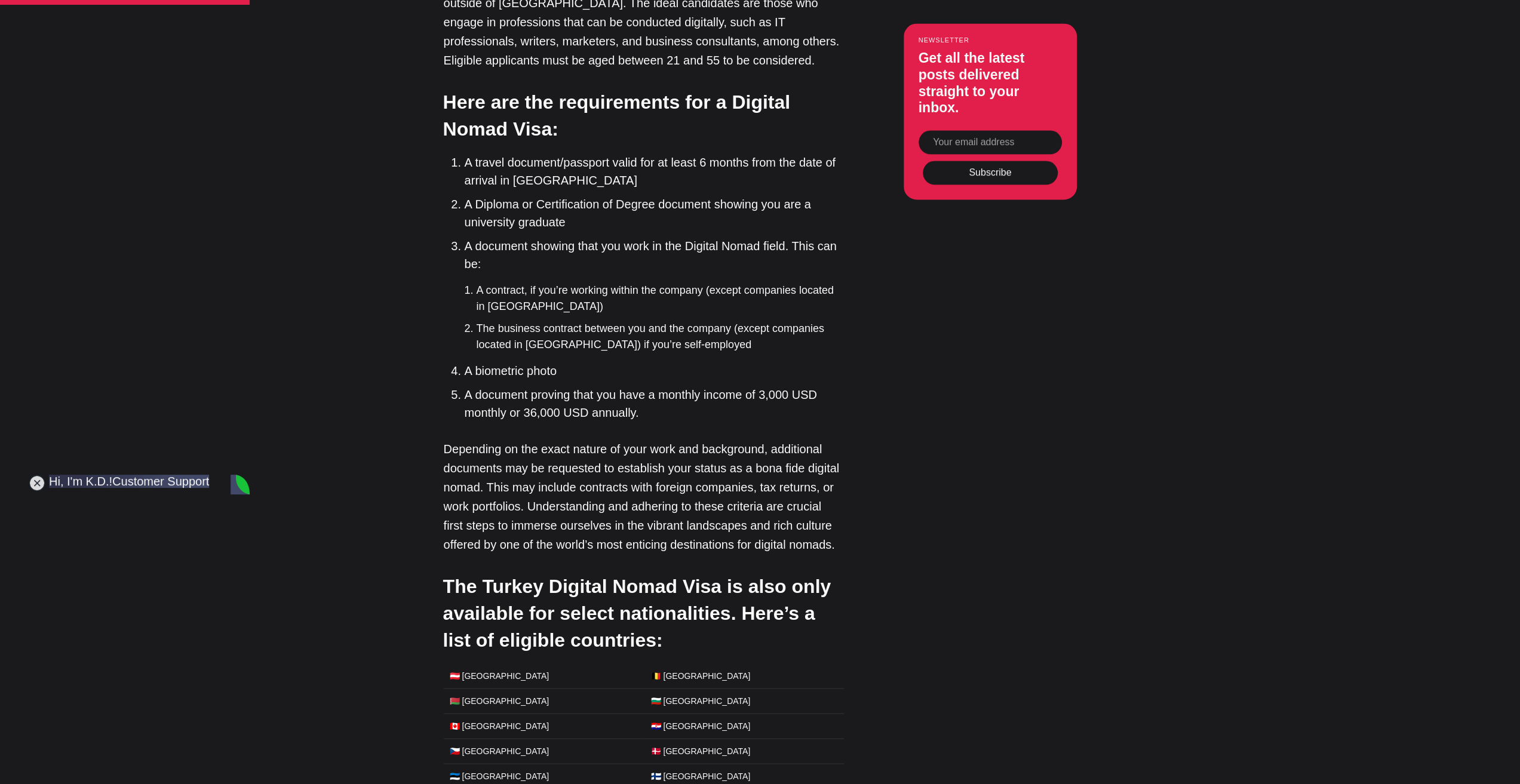
scroll to position [1970, 0]
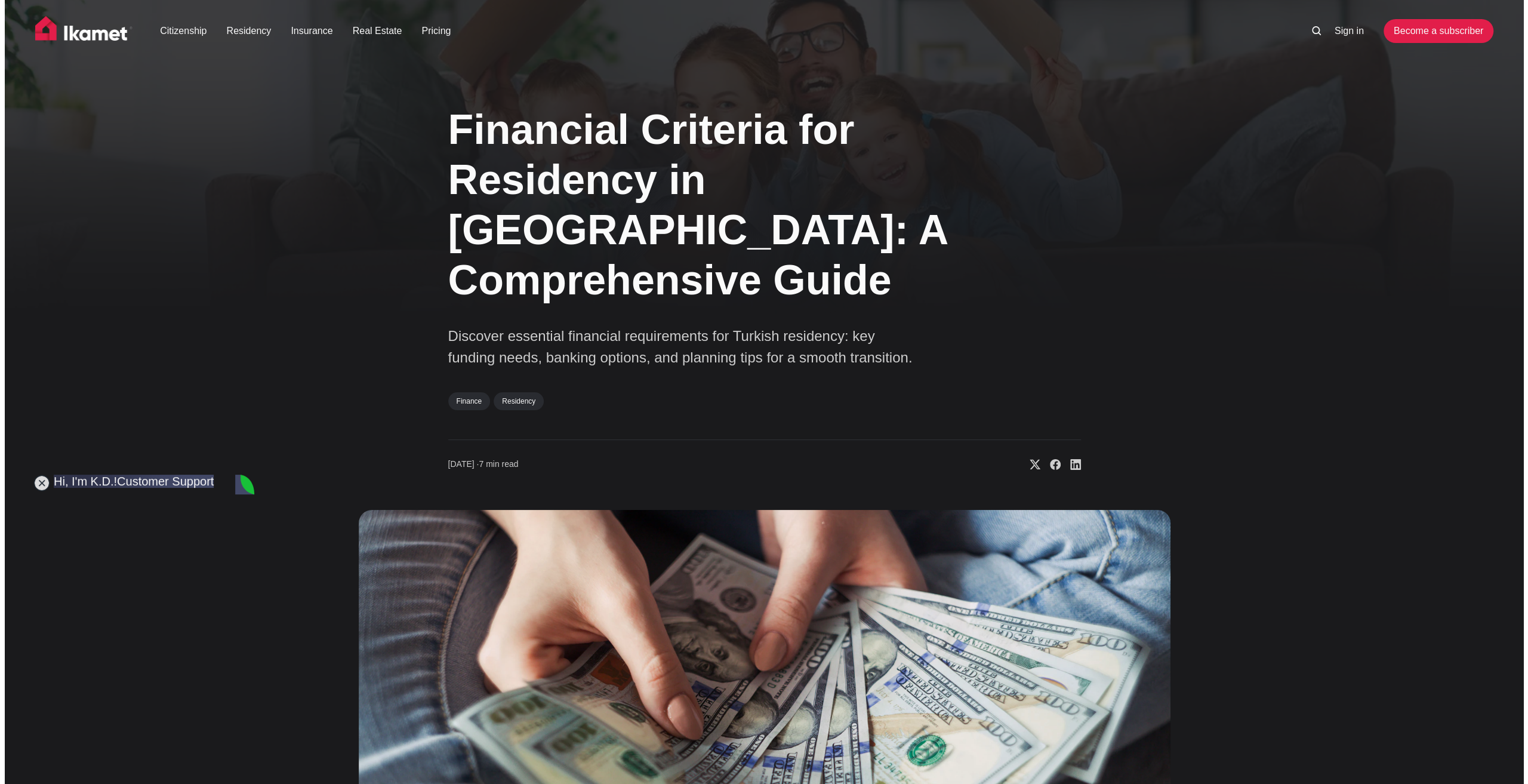
scroll to position [10766, 0]
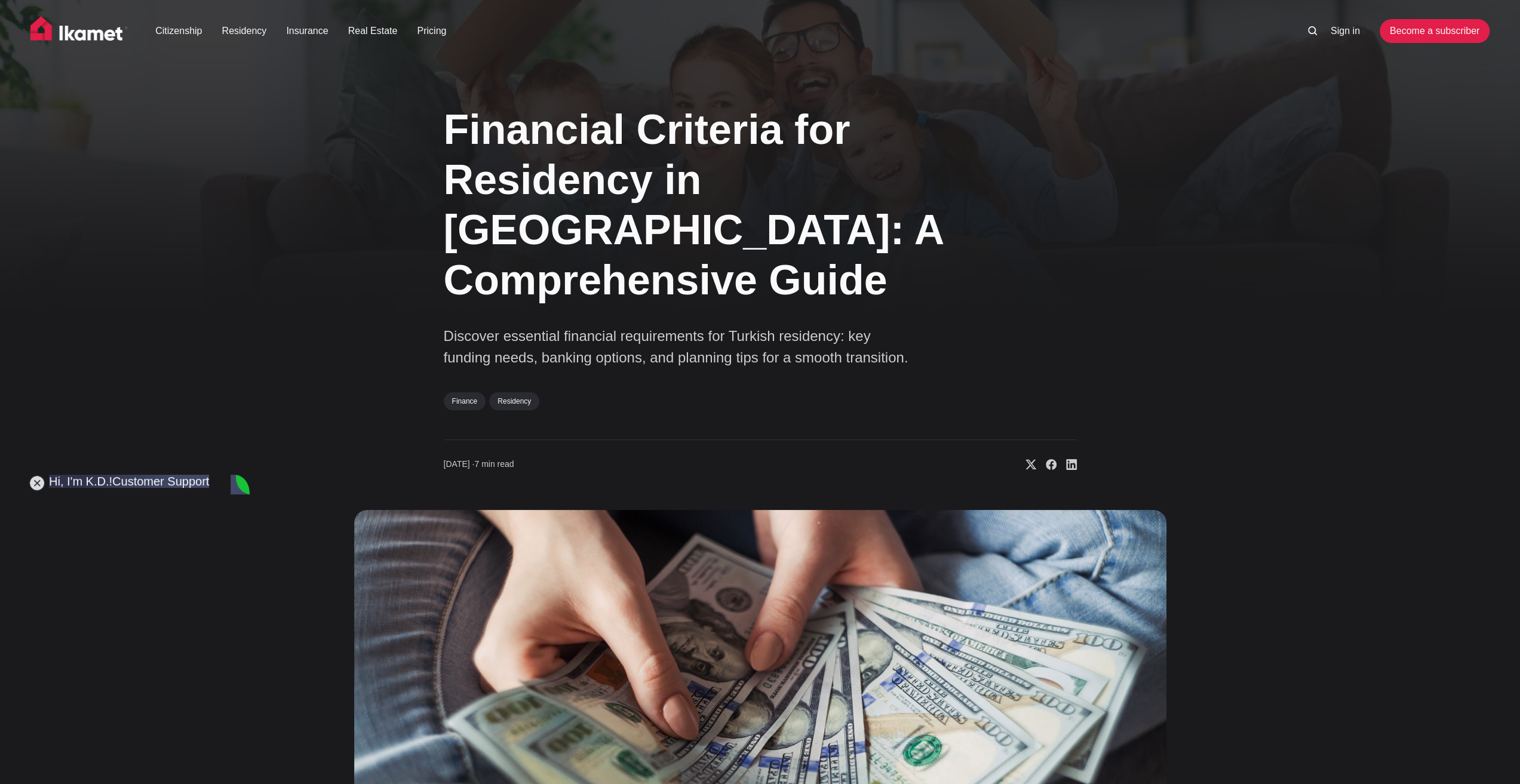
click at [1308, 25] on li at bounding box center [1314, 31] width 14 height 14
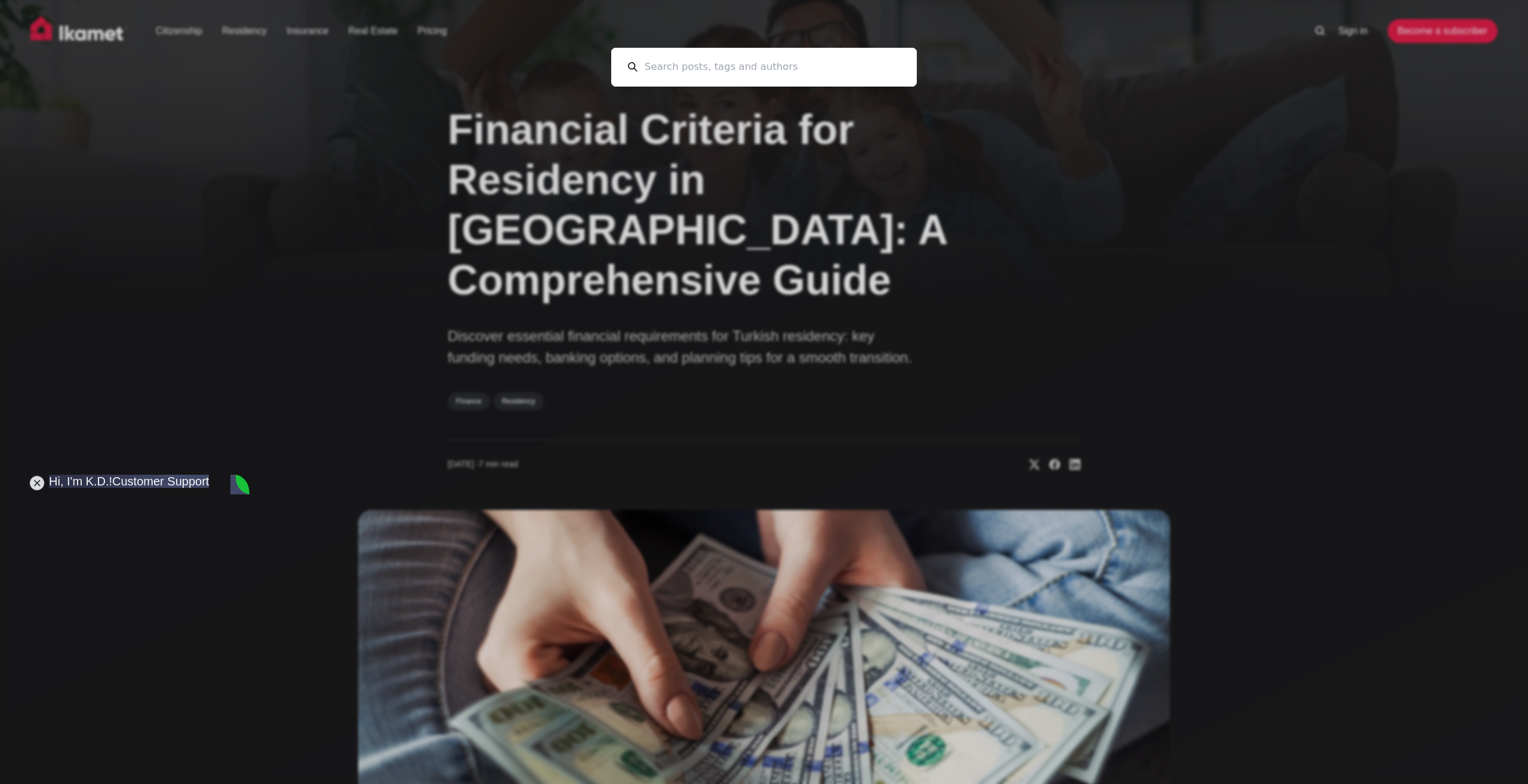
scroll to position [0, 0]
click at [776, 63] on input at bounding box center [768, 67] width 263 height 39
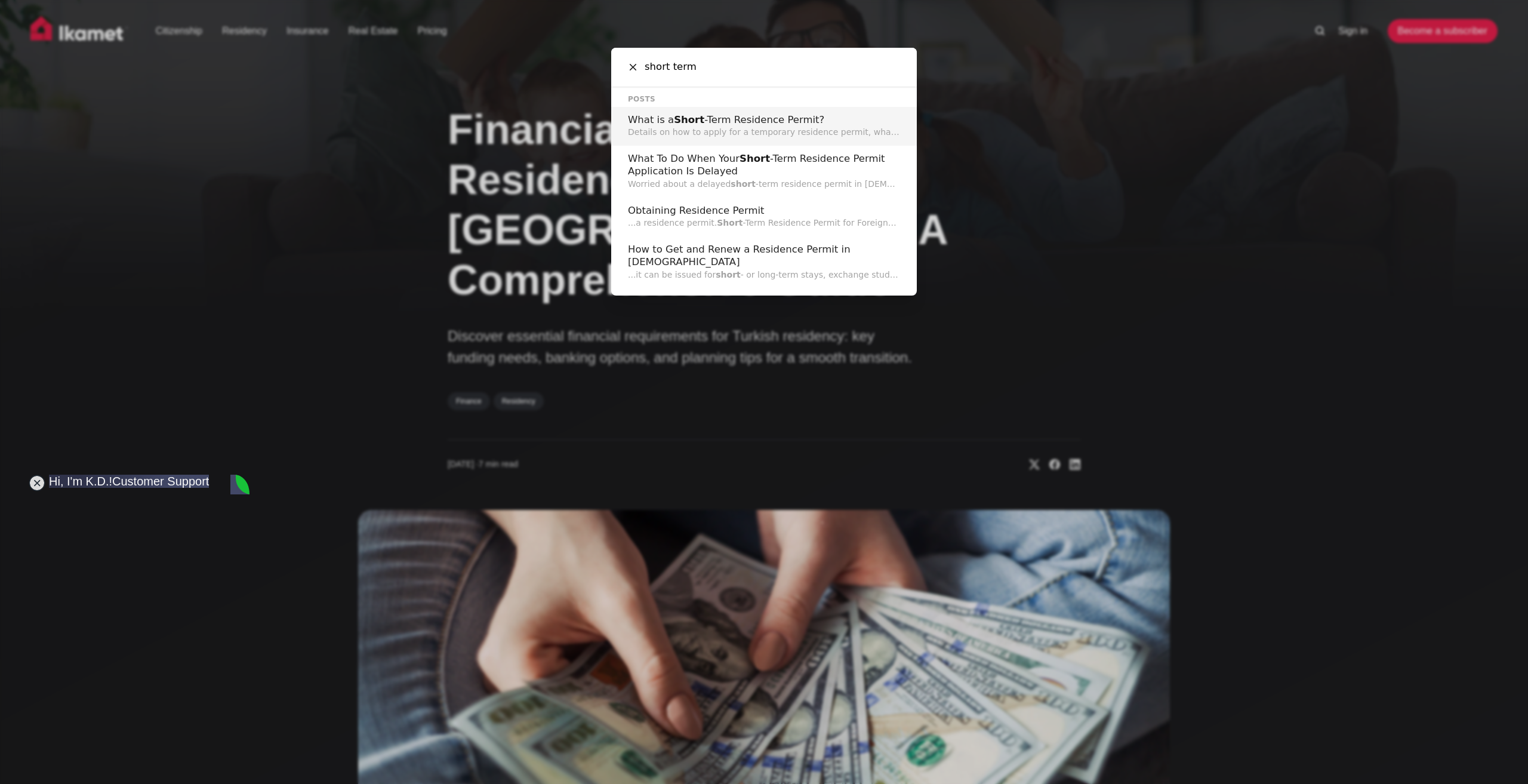
type input "short term"
click at [760, 117] on h2 "What is a Short -Term Residence Permit?" at bounding box center [764, 120] width 273 height 13
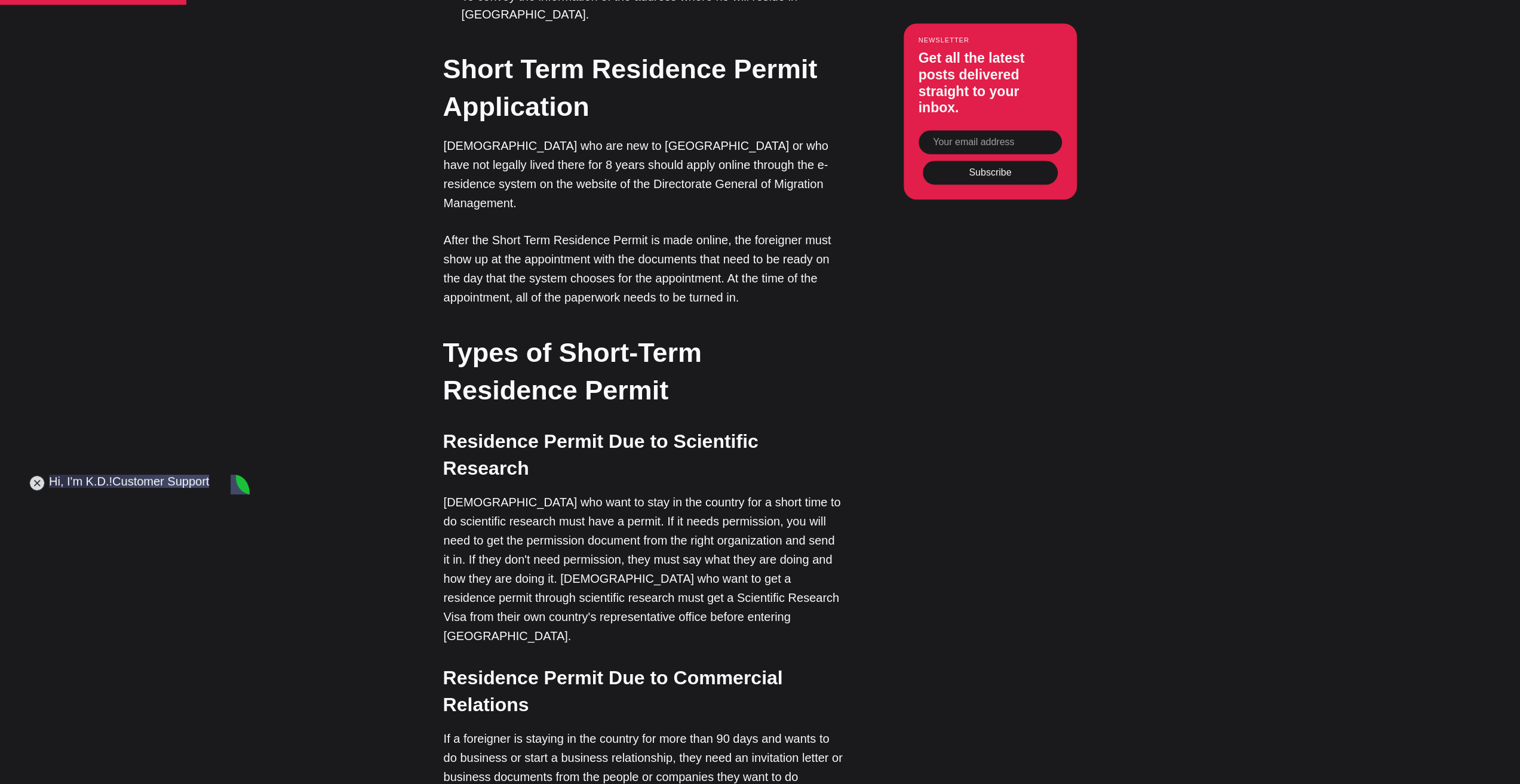
scroll to position [1373, 0]
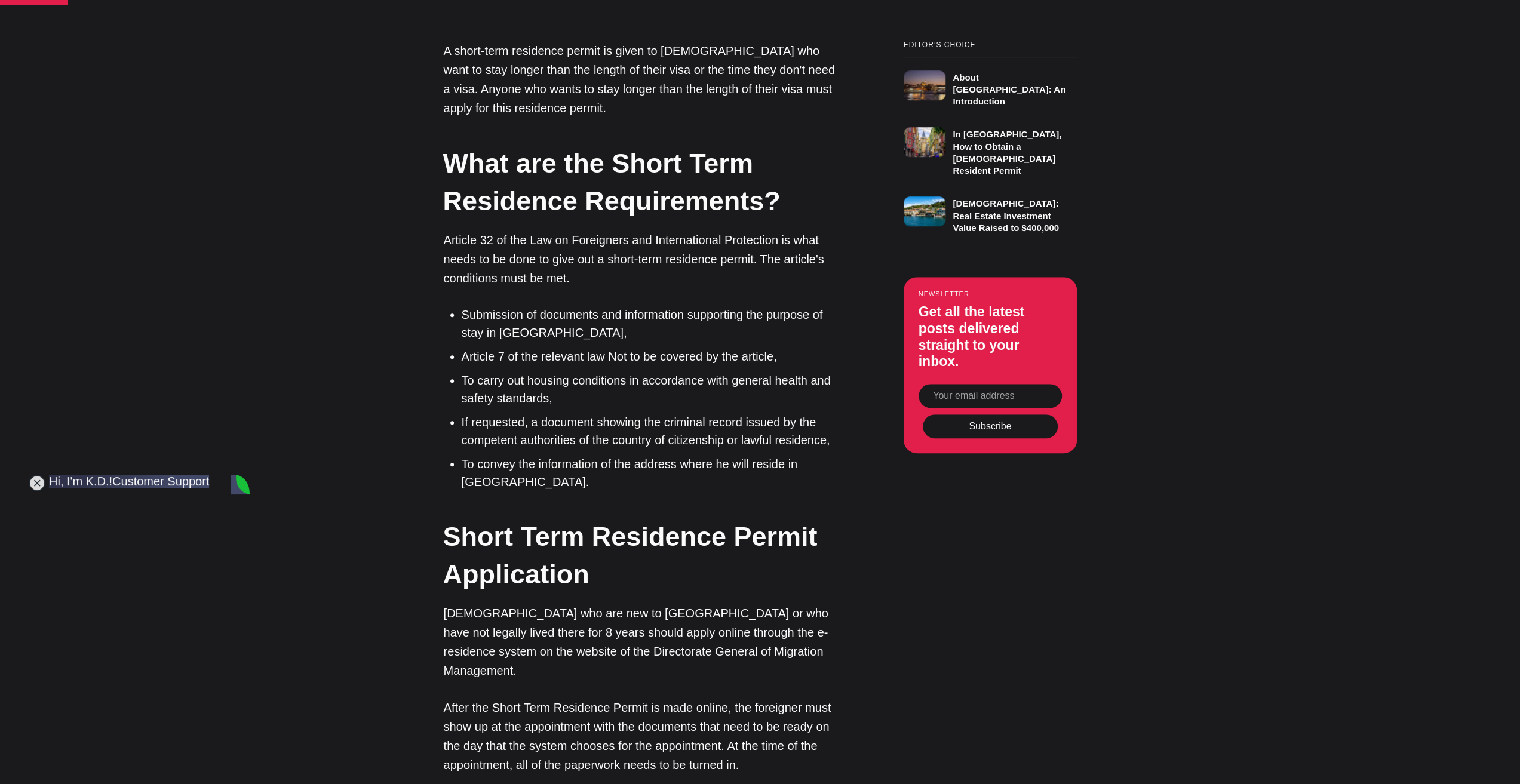
scroll to position [896, 0]
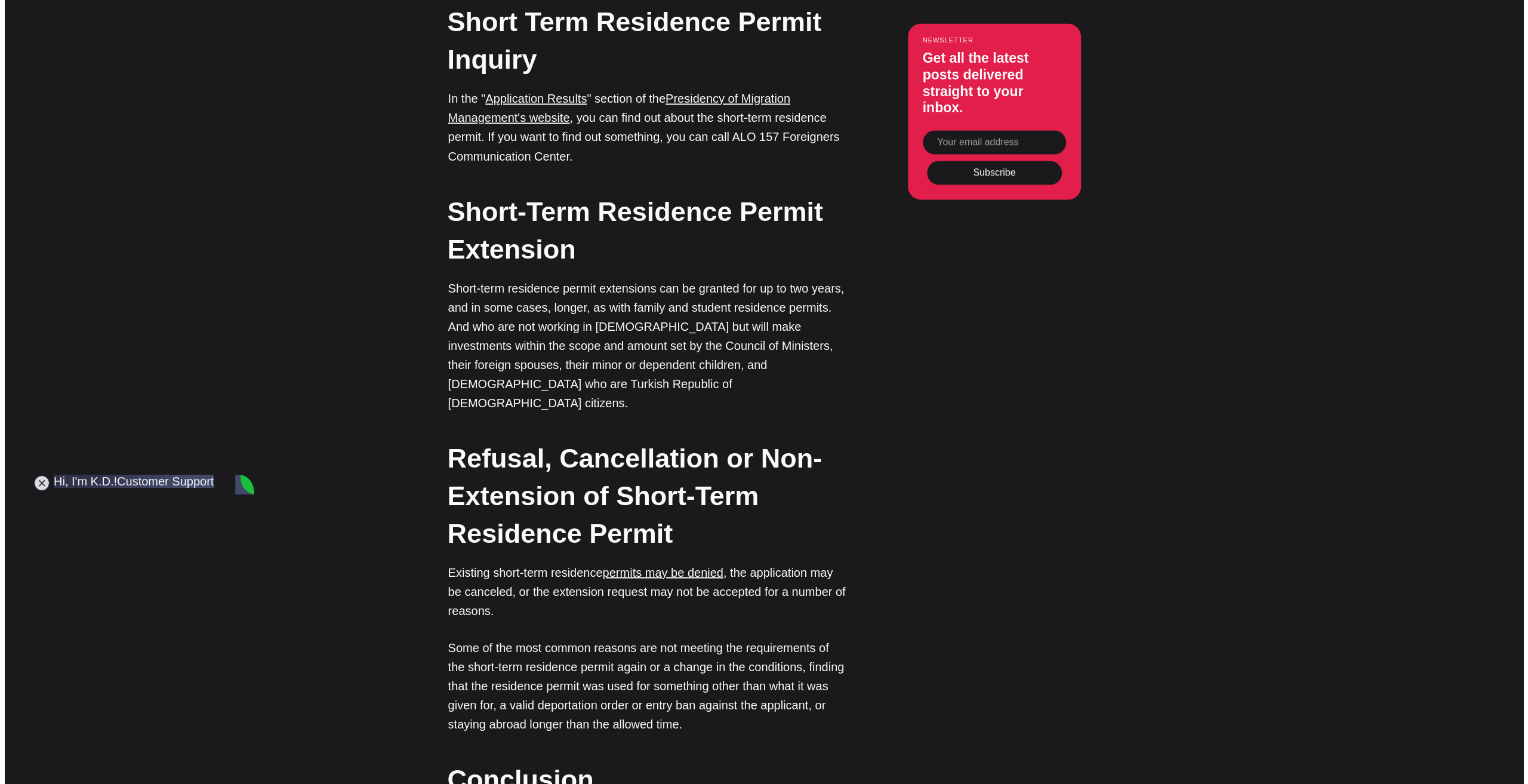
scroll to position [0, 0]
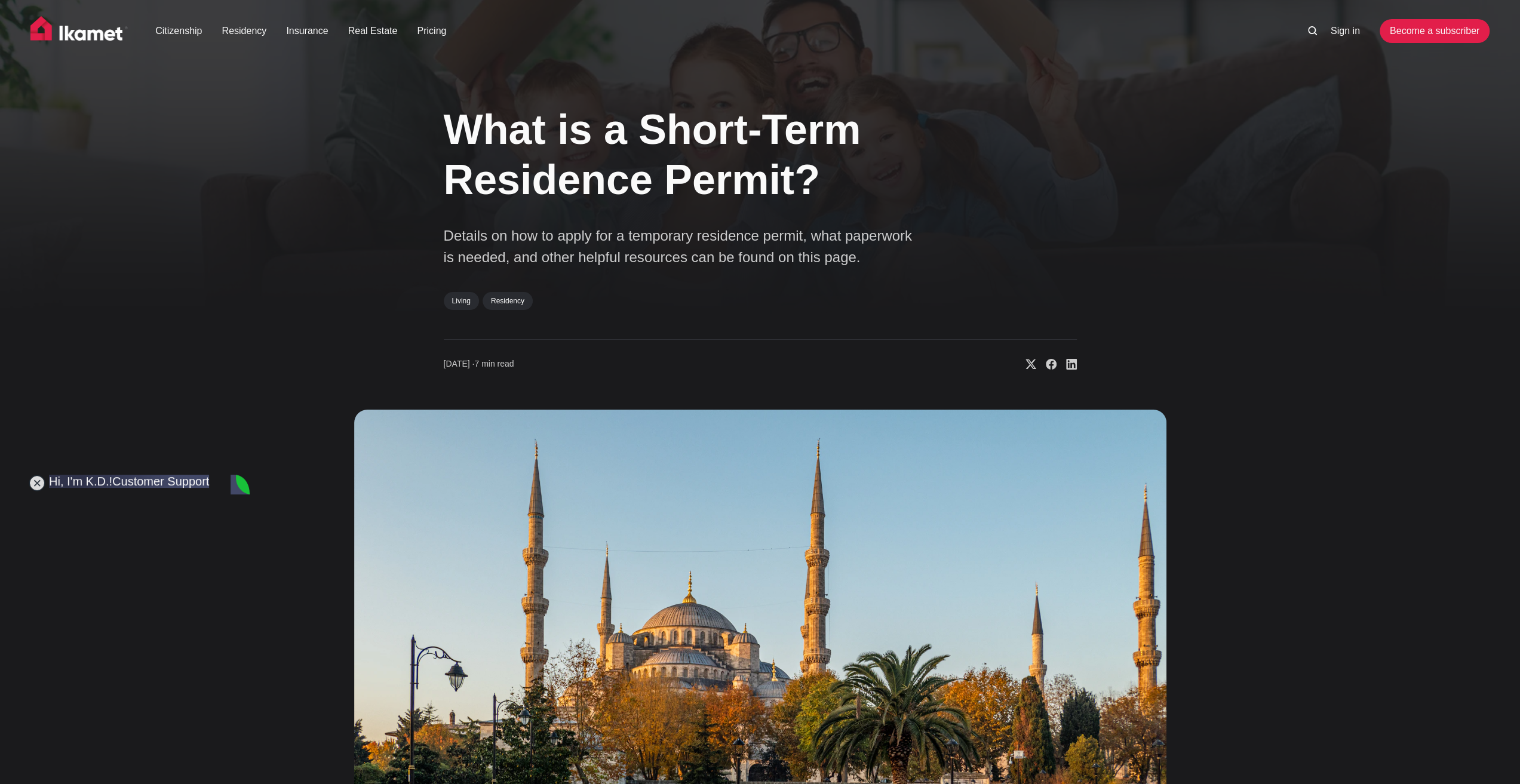
click at [1310, 31] on icon at bounding box center [1312, 31] width 9 height 9
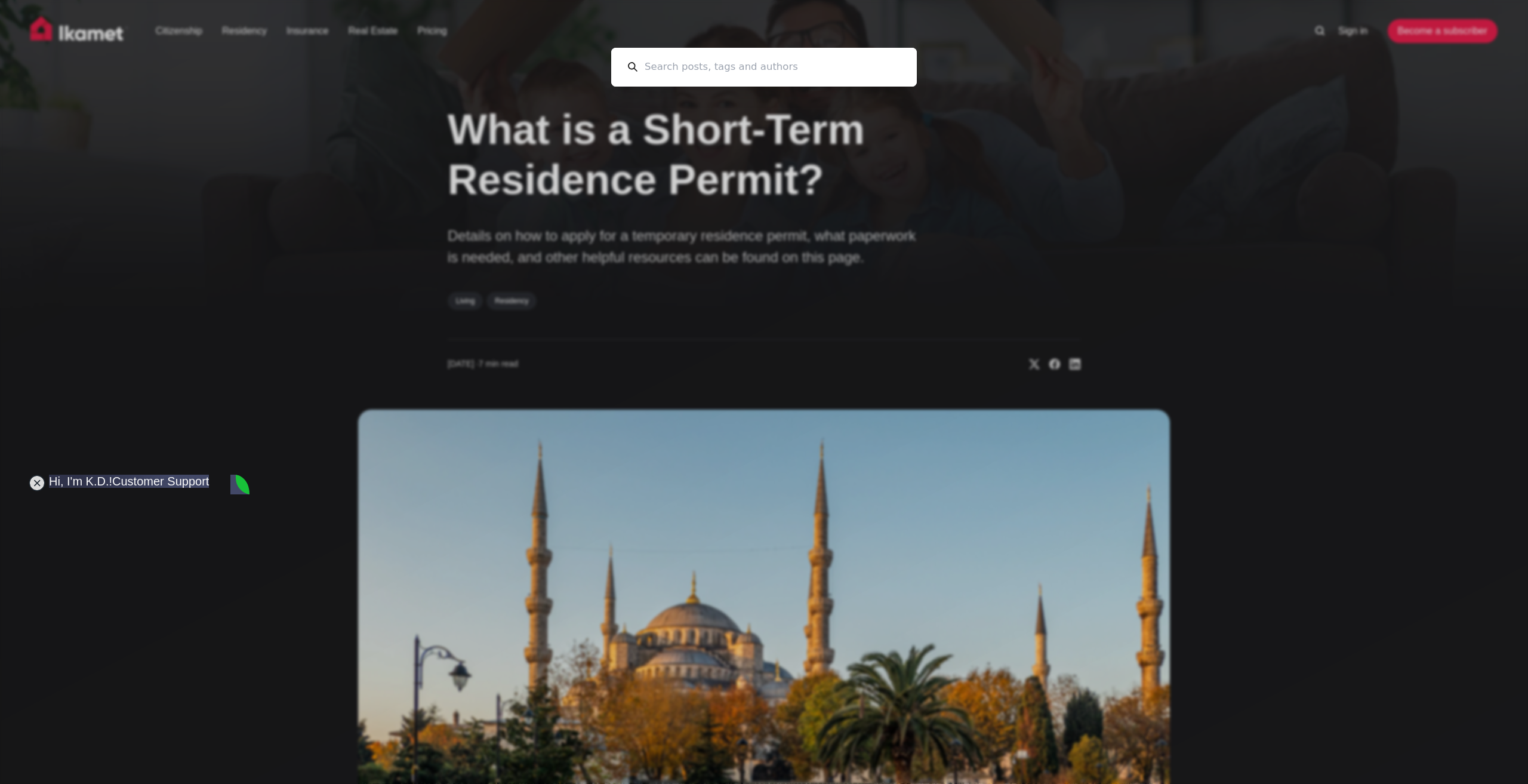
click at [772, 77] on input at bounding box center [768, 67] width 263 height 39
click at [775, 62] on input at bounding box center [768, 67] width 263 height 39
click at [776, 64] on input at bounding box center [768, 67] width 263 height 39
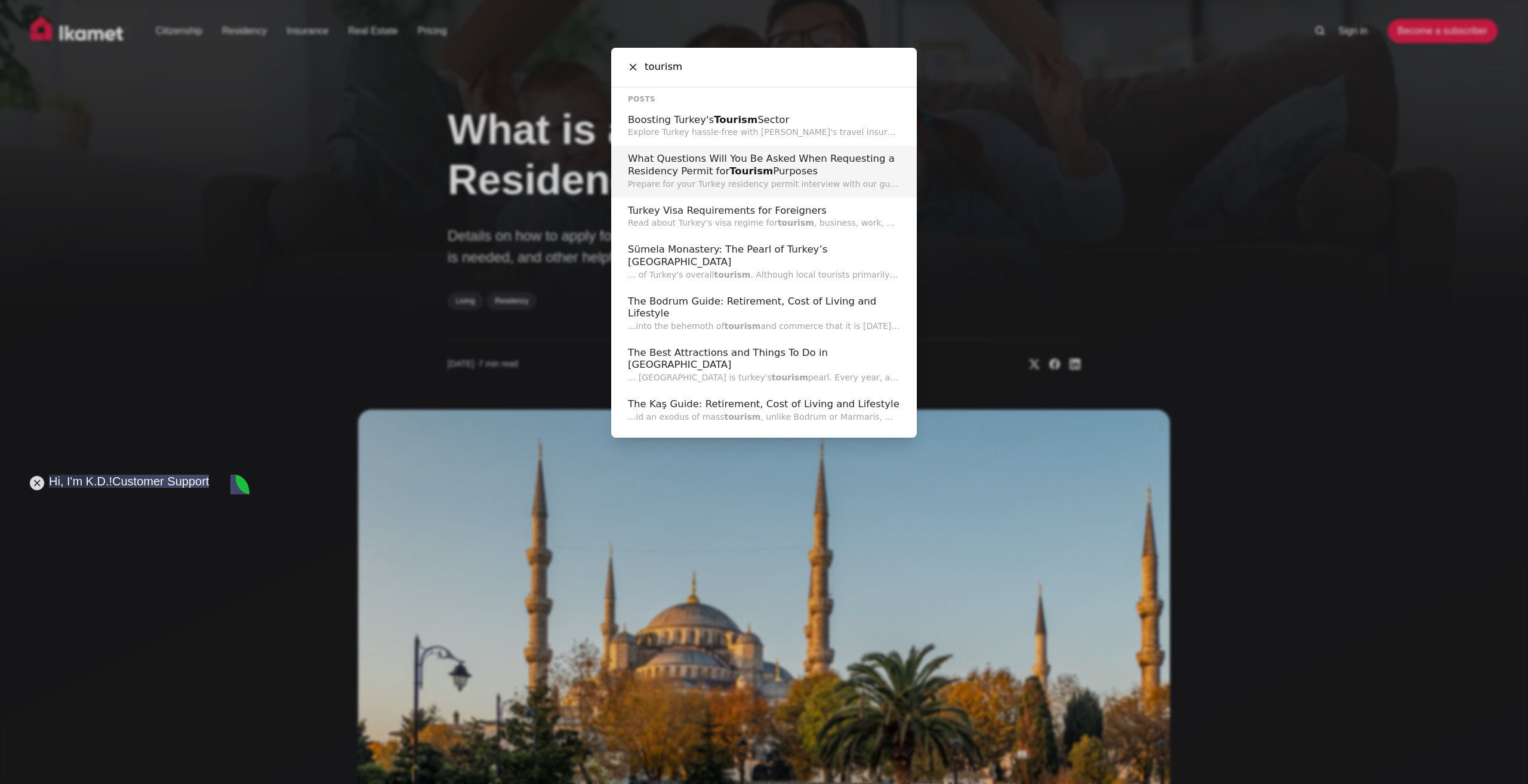
type input "tourism"
click at [813, 168] on h2 "What Questions Will You Be Asked When Requesting a Residency Permit for Tourism…" at bounding box center [764, 165] width 273 height 24
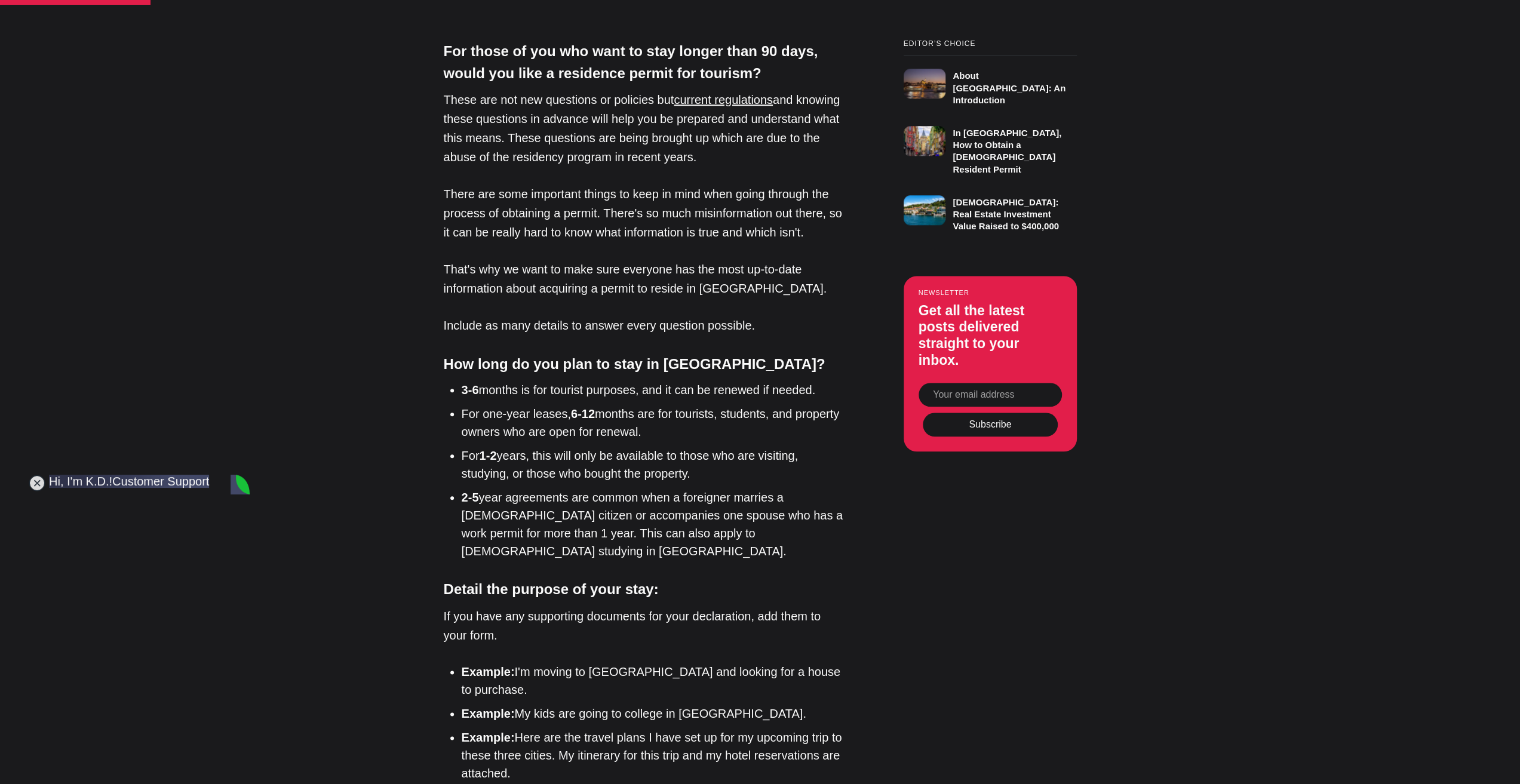
scroll to position [1074, 0]
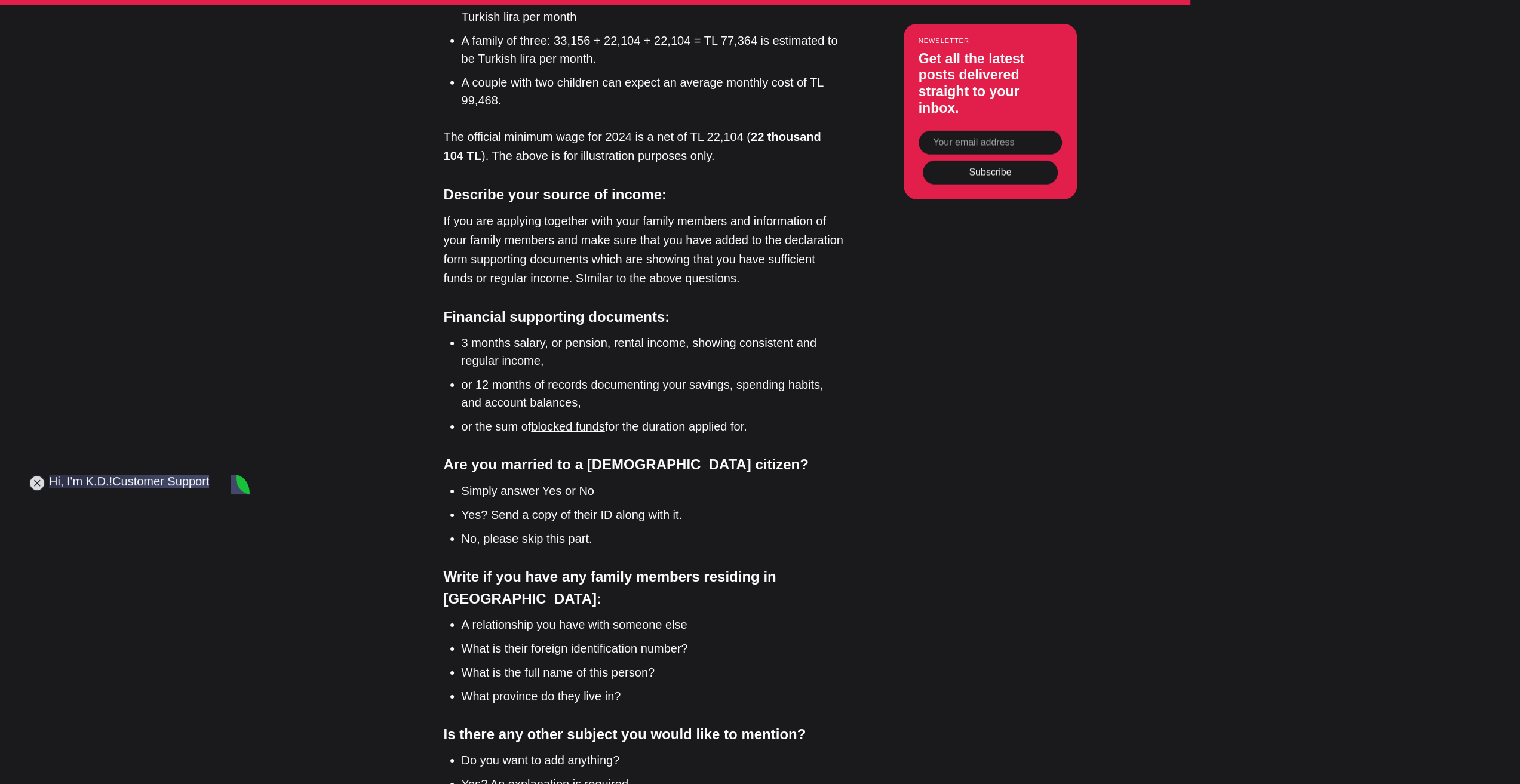
scroll to position [3760, 0]
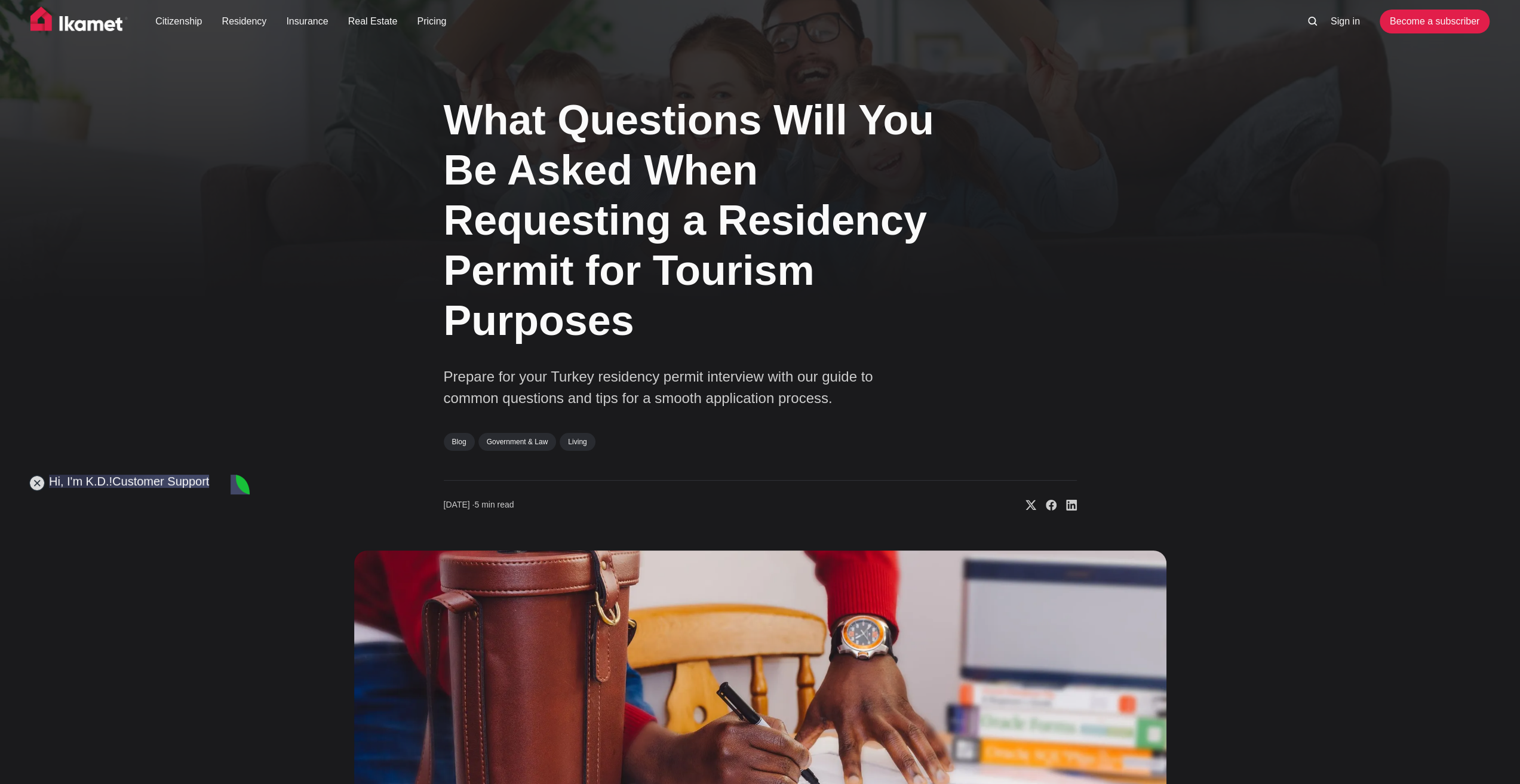
scroll to position [0, 0]
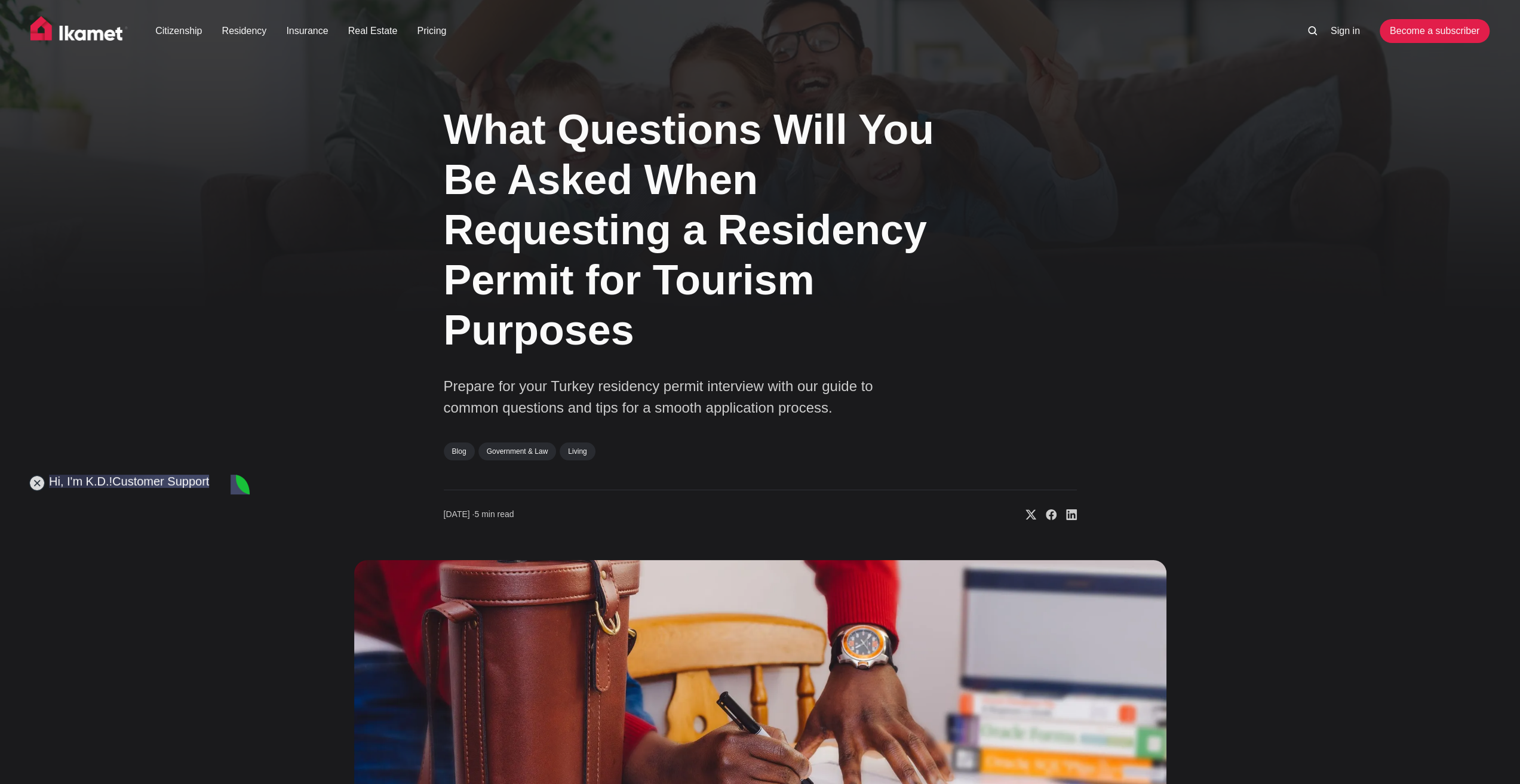
click at [1151, 122] on div "What Questions Will You Be Asked When Requesting a Residency Permit for Tourism…" at bounding box center [760, 564] width 965 height 951
click at [111, 33] on img at bounding box center [79, 31] width 98 height 30
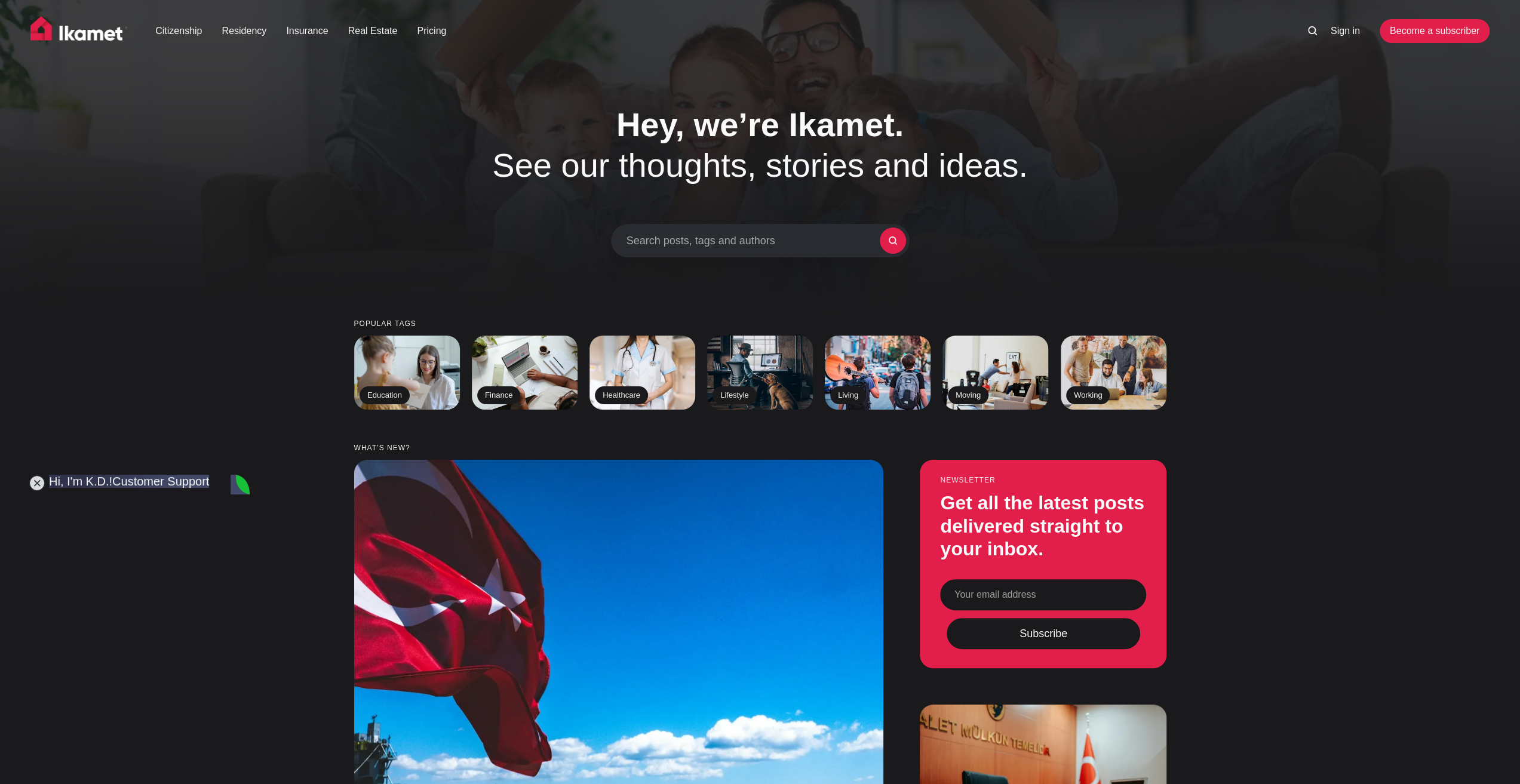
scroll to position [10766, 0]
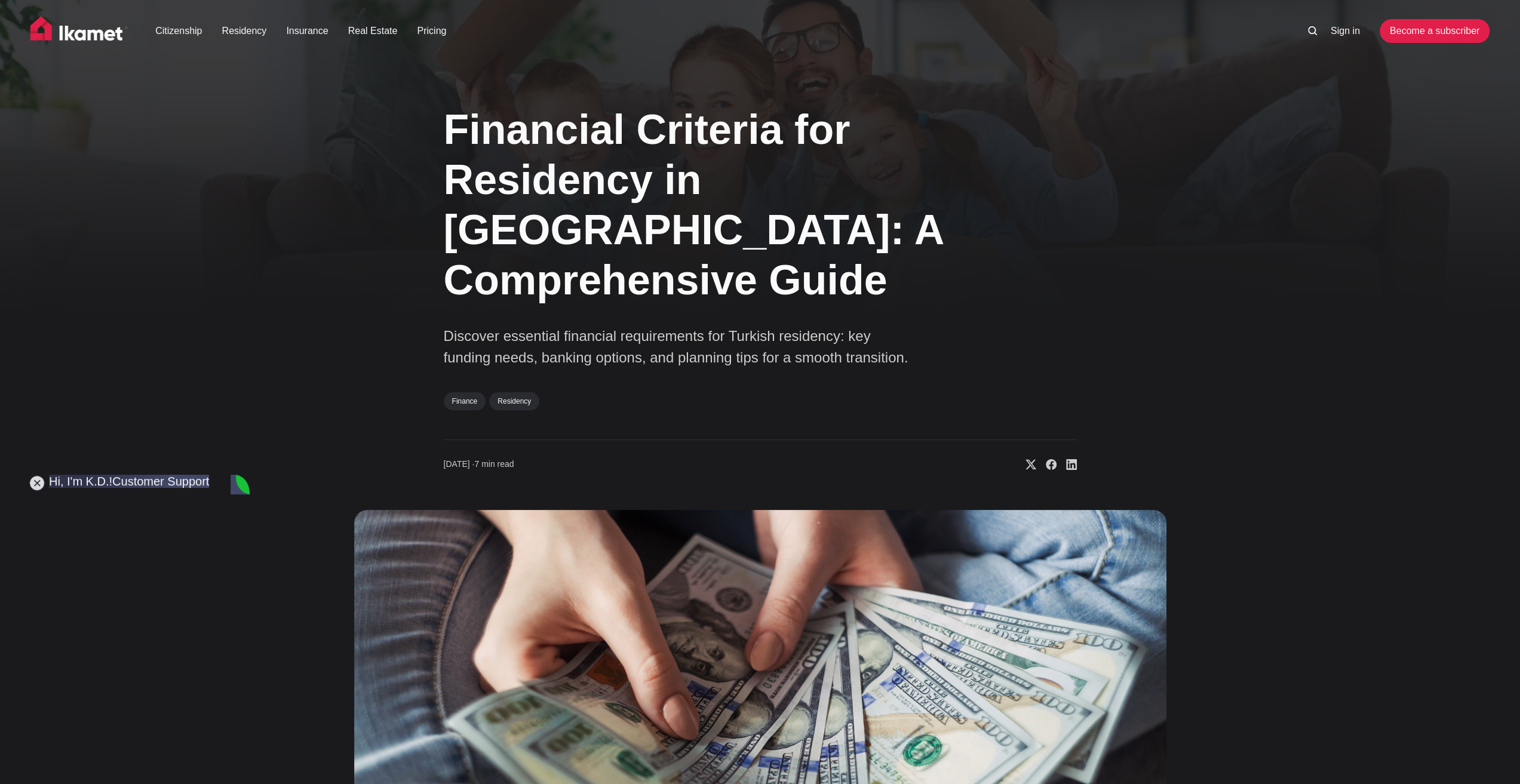
scroll to position [10766, 0]
type textarea "I have one more question, because I don't fully understand this yet: You think …"
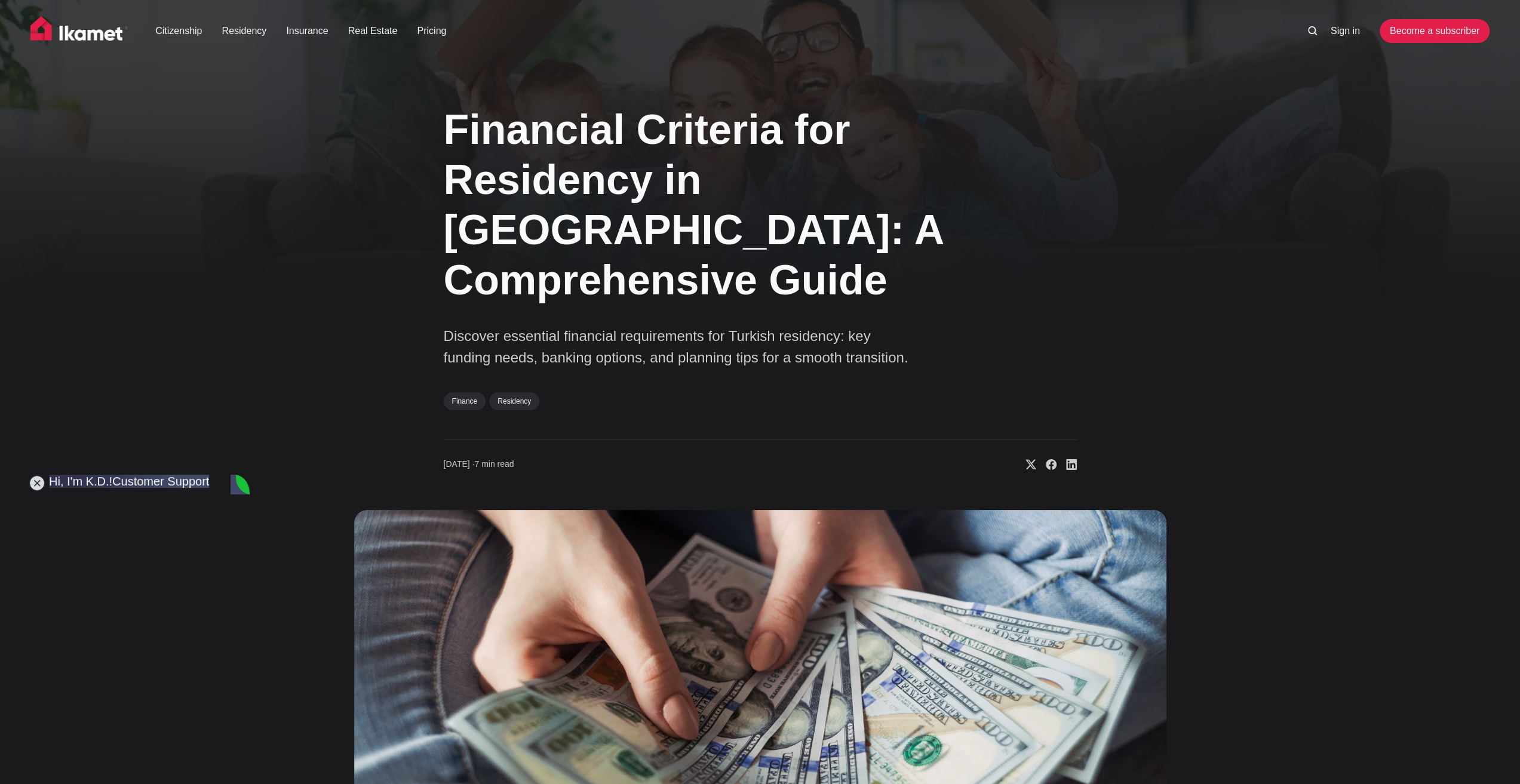
click at [305, 645] on div "Financial Criteria for Residency in [GEOGRAPHIC_DATA]: A Comprehensive Guide Di…" at bounding box center [760, 532] width 965 height 887
click at [313, 662] on div "Financial Criteria for Residency in [GEOGRAPHIC_DATA]: A Comprehensive Guide Di…" at bounding box center [760, 532] width 965 height 887
click at [318, 619] on div "Financial Criteria for Residency in [GEOGRAPHIC_DATA]: A Comprehensive Guide Di…" at bounding box center [760, 532] width 965 height 887
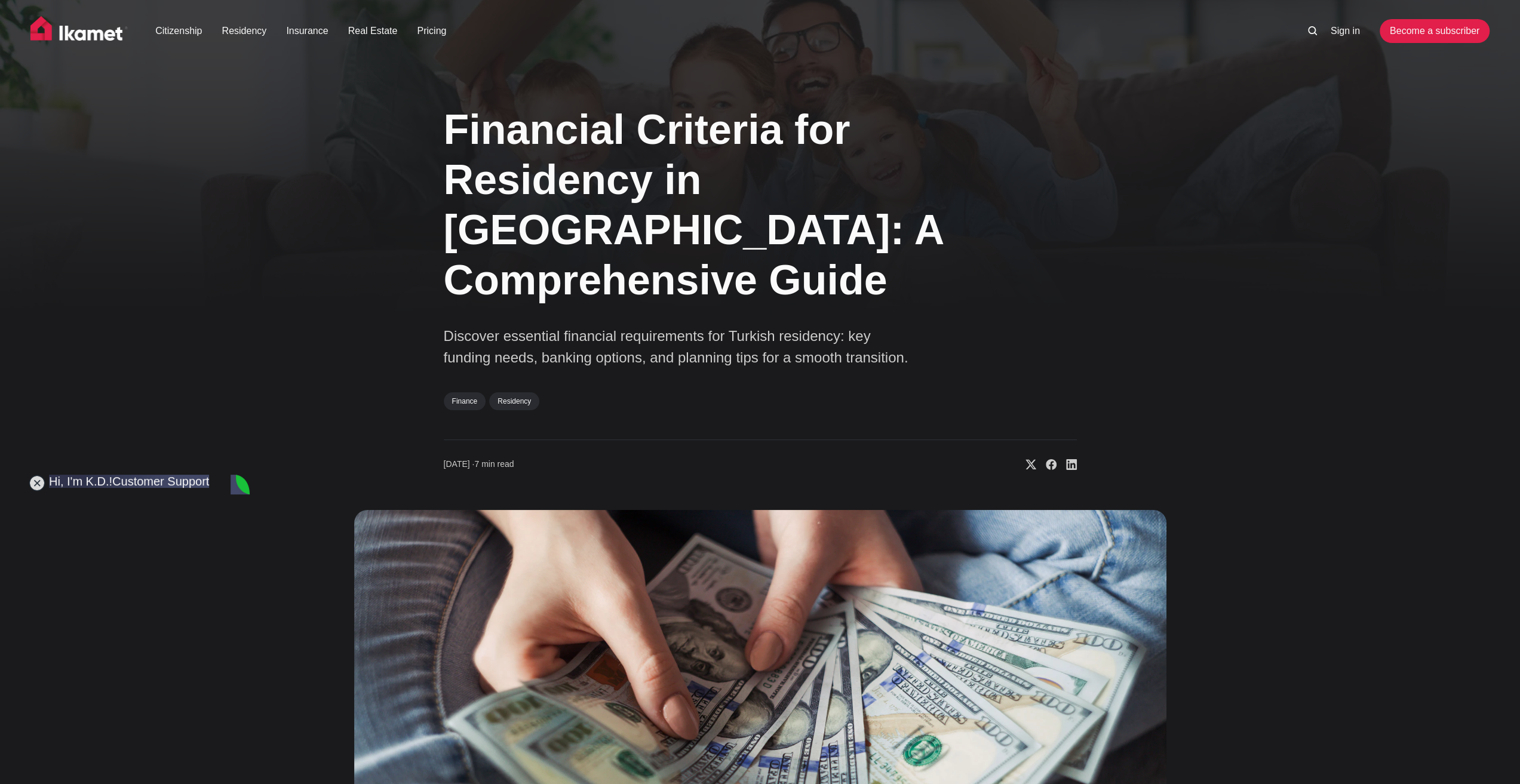
click at [374, 559] on img at bounding box center [760, 743] width 812 height 467
